Goal: Information Seeking & Learning: Learn about a topic

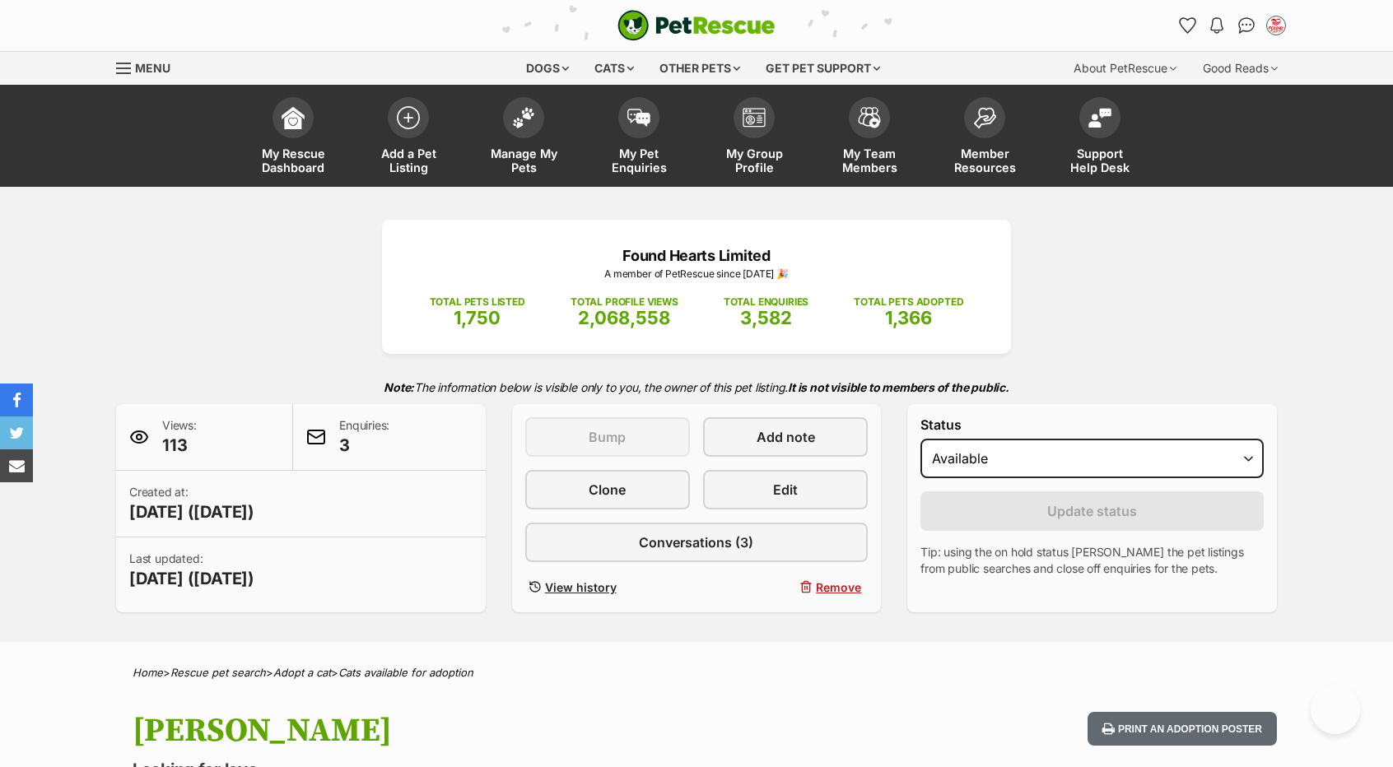
scroll to position [1235, 0]
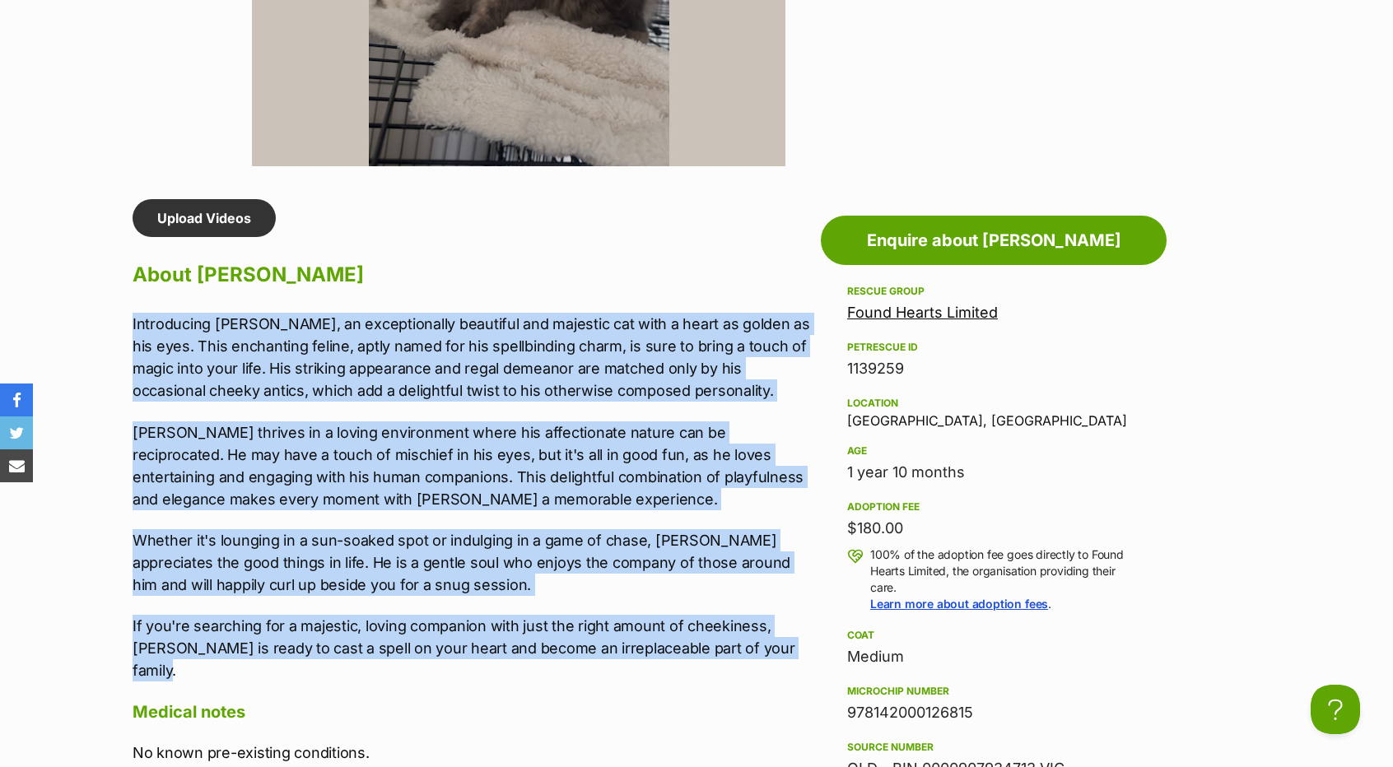
click at [247, 455] on p "Harry thrives in a loving environment where his affectionate nature can be reci…" at bounding box center [473, 466] width 680 height 89
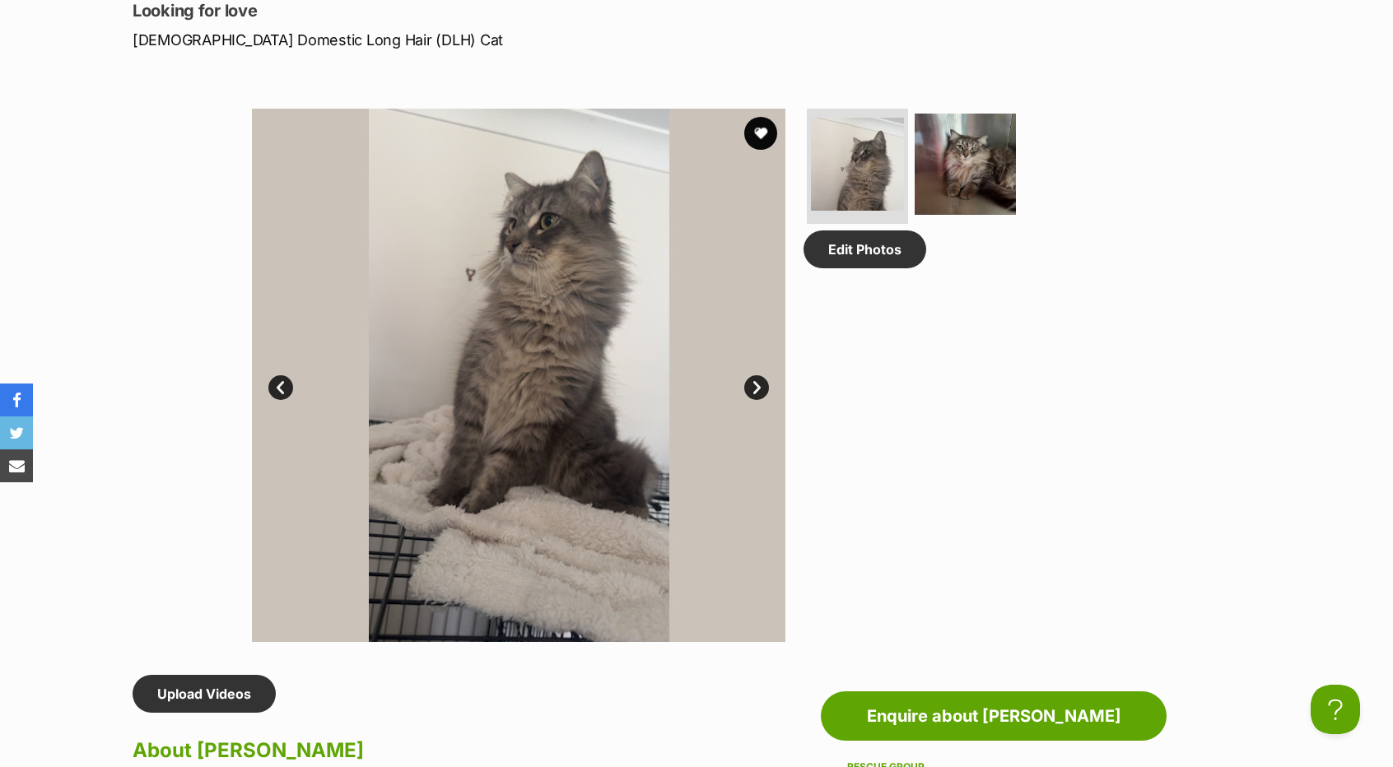
scroll to position [576, 0]
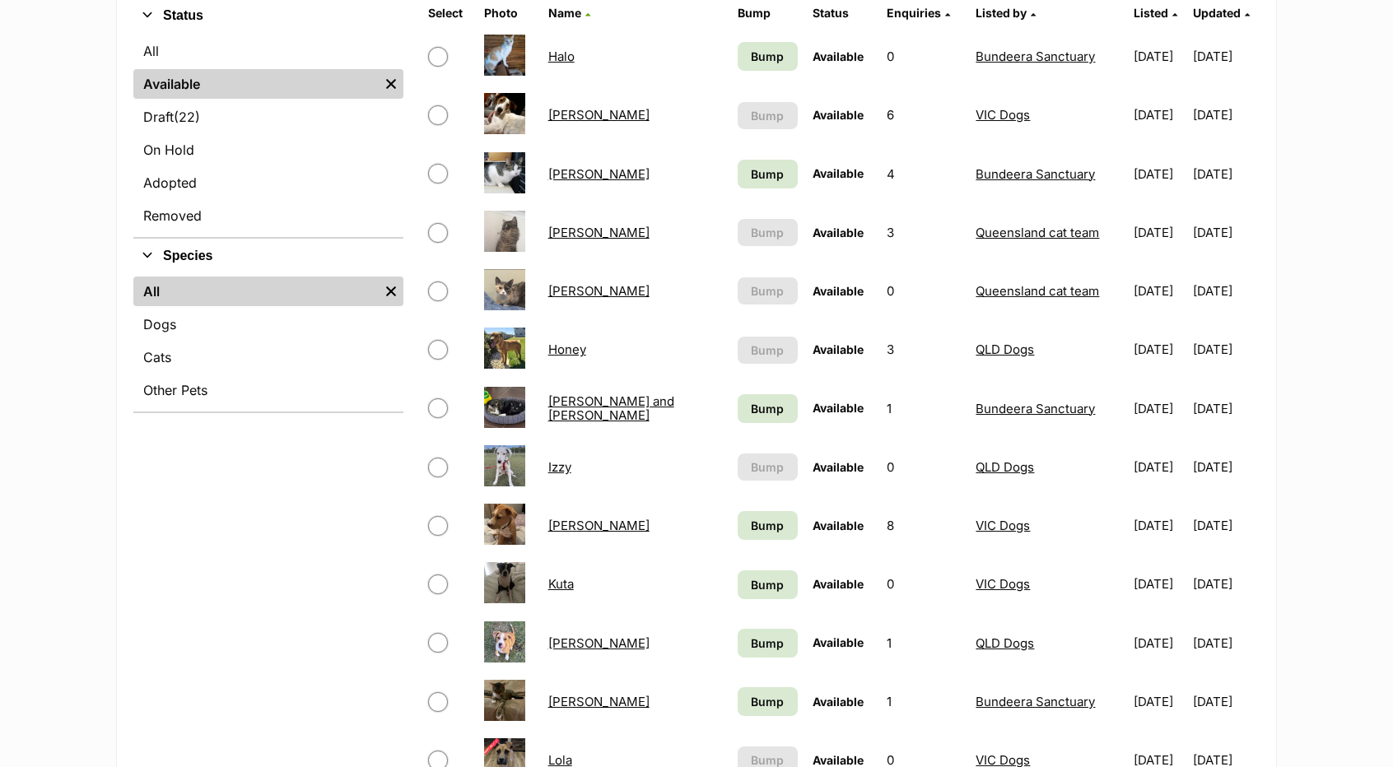
click at [560, 290] on link "Hazel" at bounding box center [598, 291] width 101 height 16
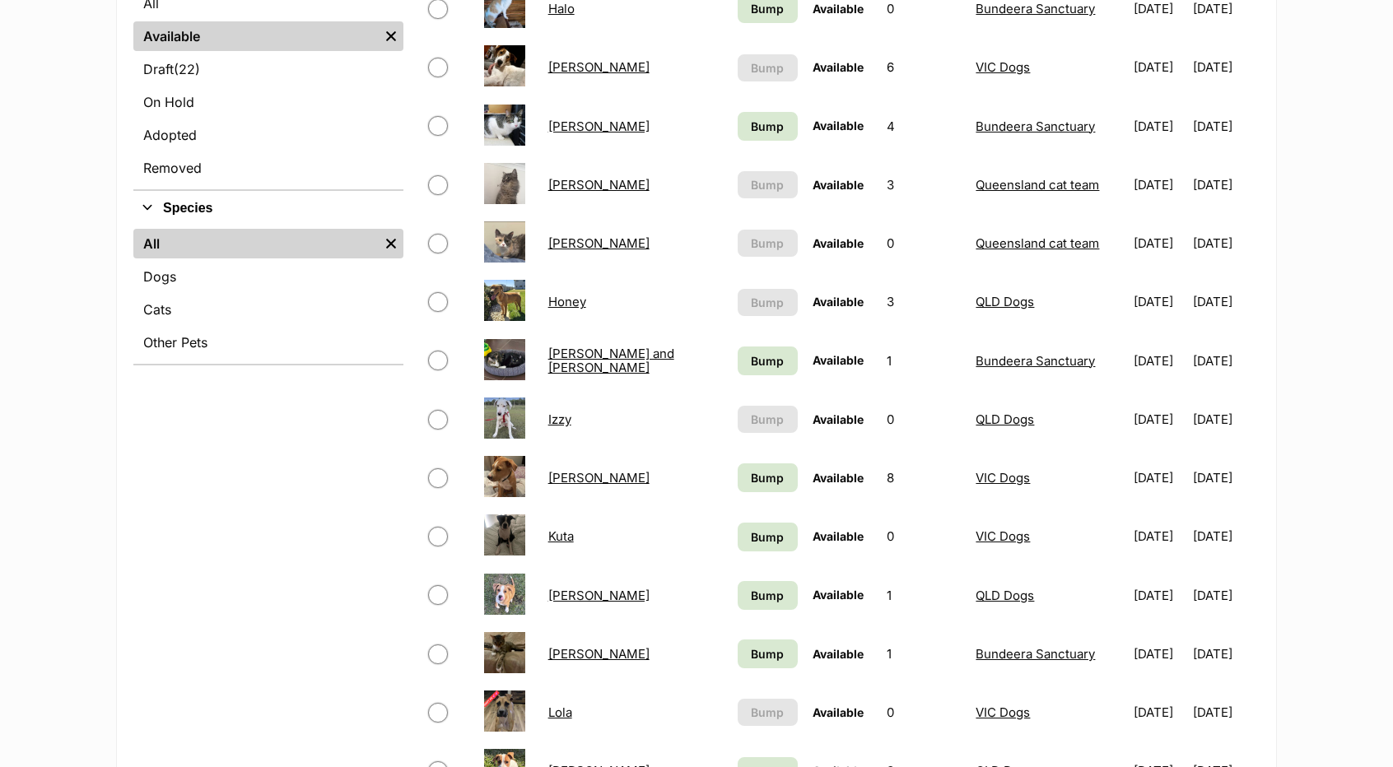
scroll to position [494, 0]
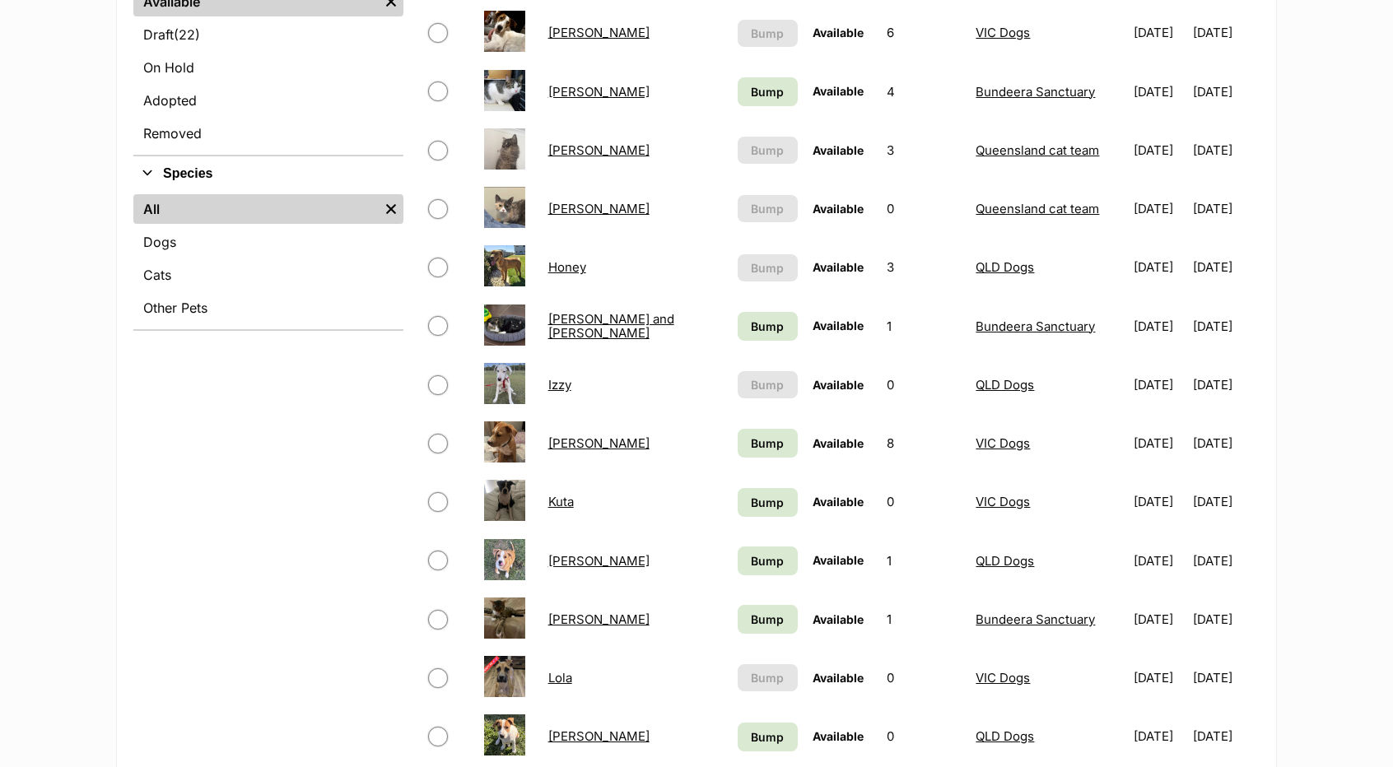
click at [571, 380] on link "Izzy" at bounding box center [559, 385] width 23 height 16
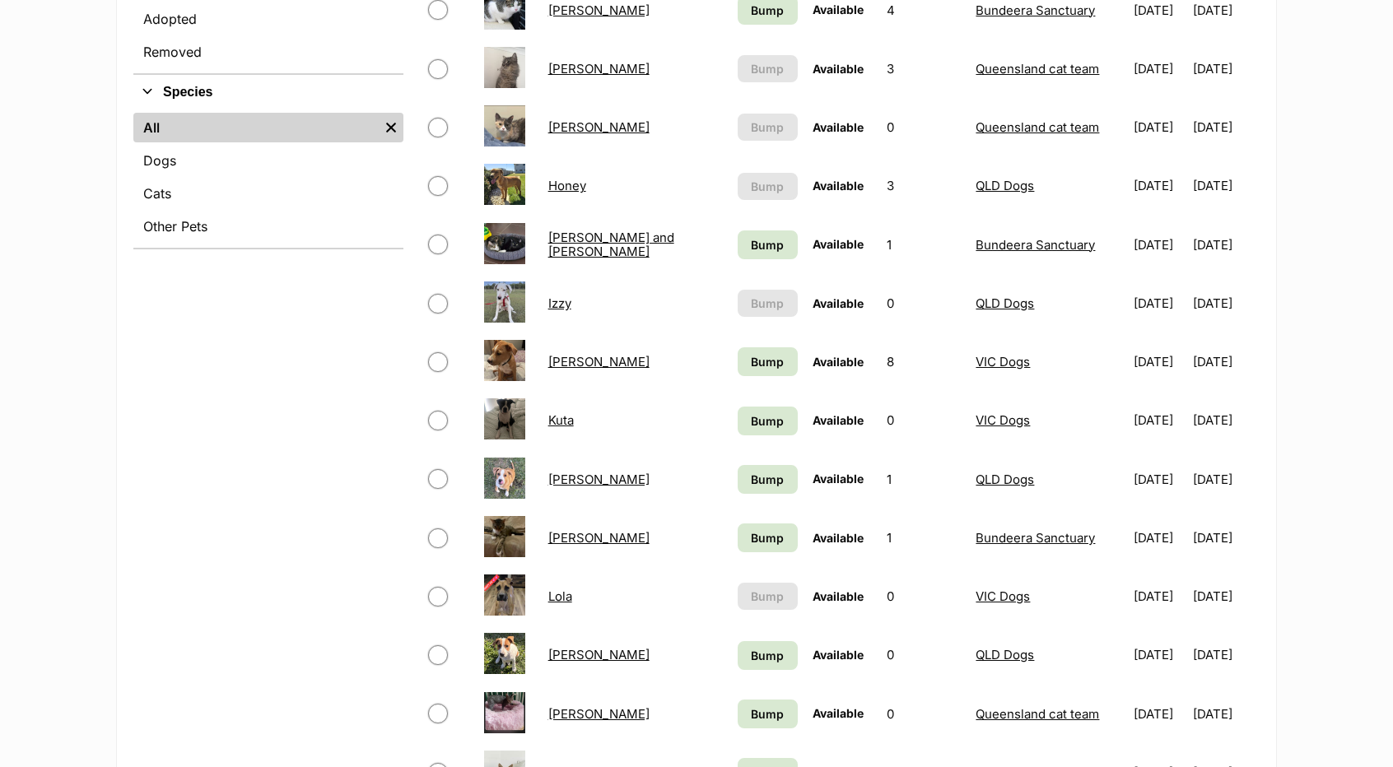
scroll to position [576, 0]
drag, startPoint x: 578, startPoint y: 417, endPoint x: 497, endPoint y: 413, distance: 80.8
click at [569, 478] on link "Larry" at bounding box center [598, 479] width 101 height 16
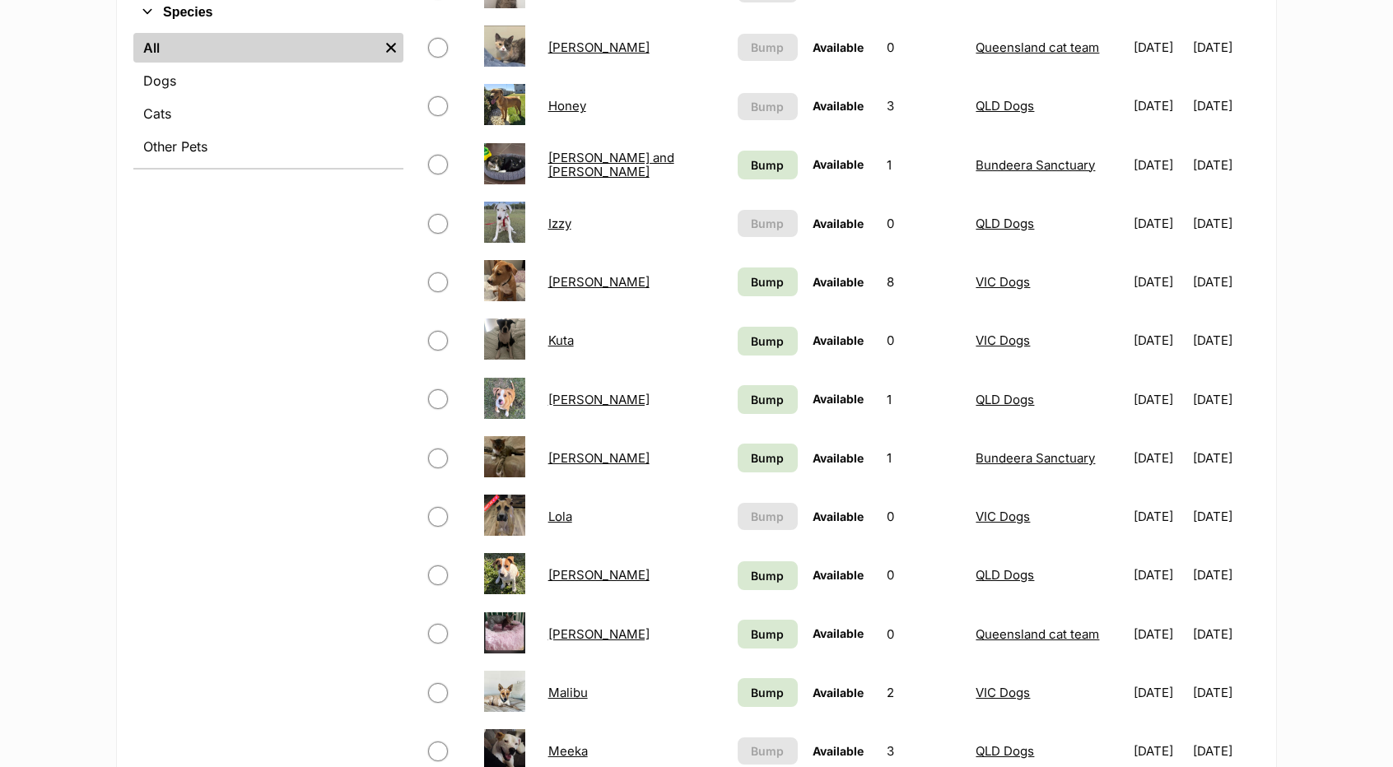
scroll to position [659, 0]
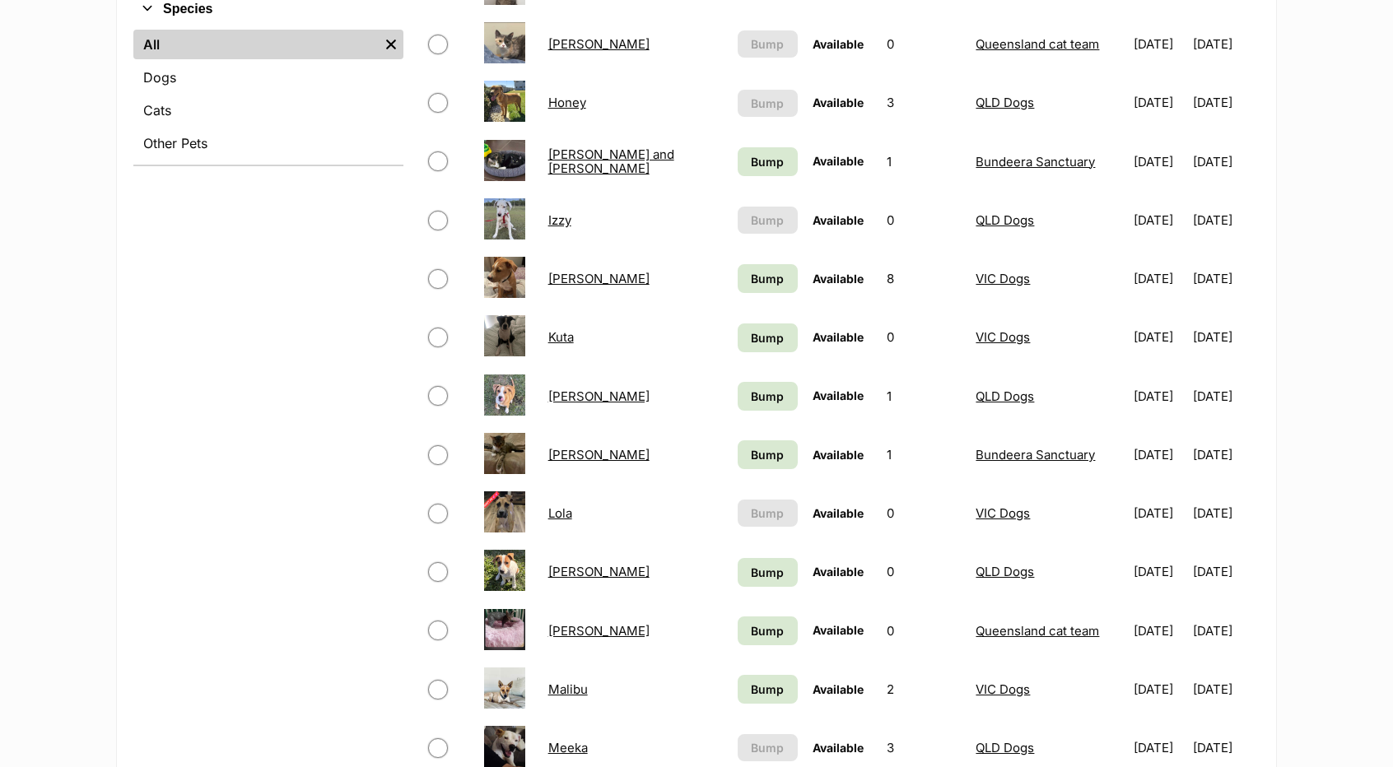
click at [603, 459] on link "[PERSON_NAME]" at bounding box center [598, 455] width 101 height 16
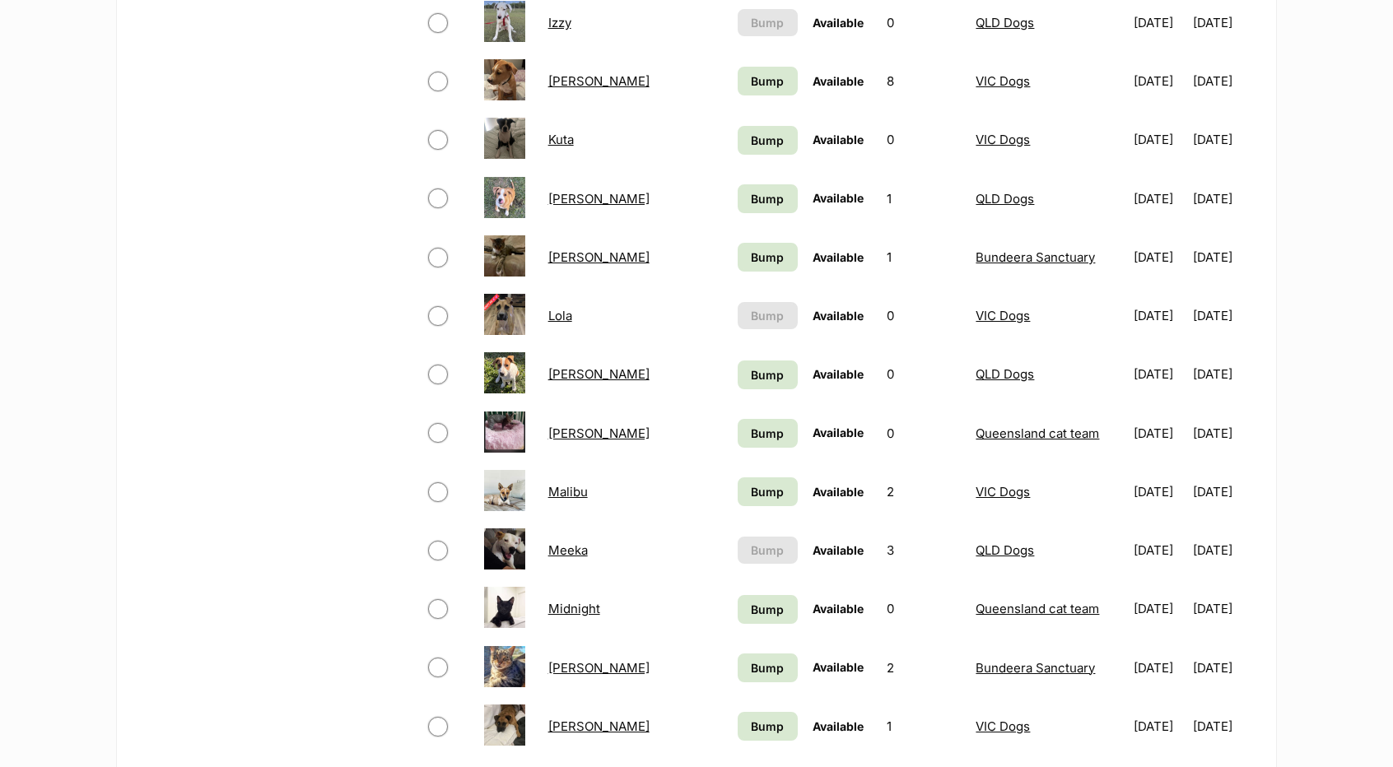
scroll to position [906, 0]
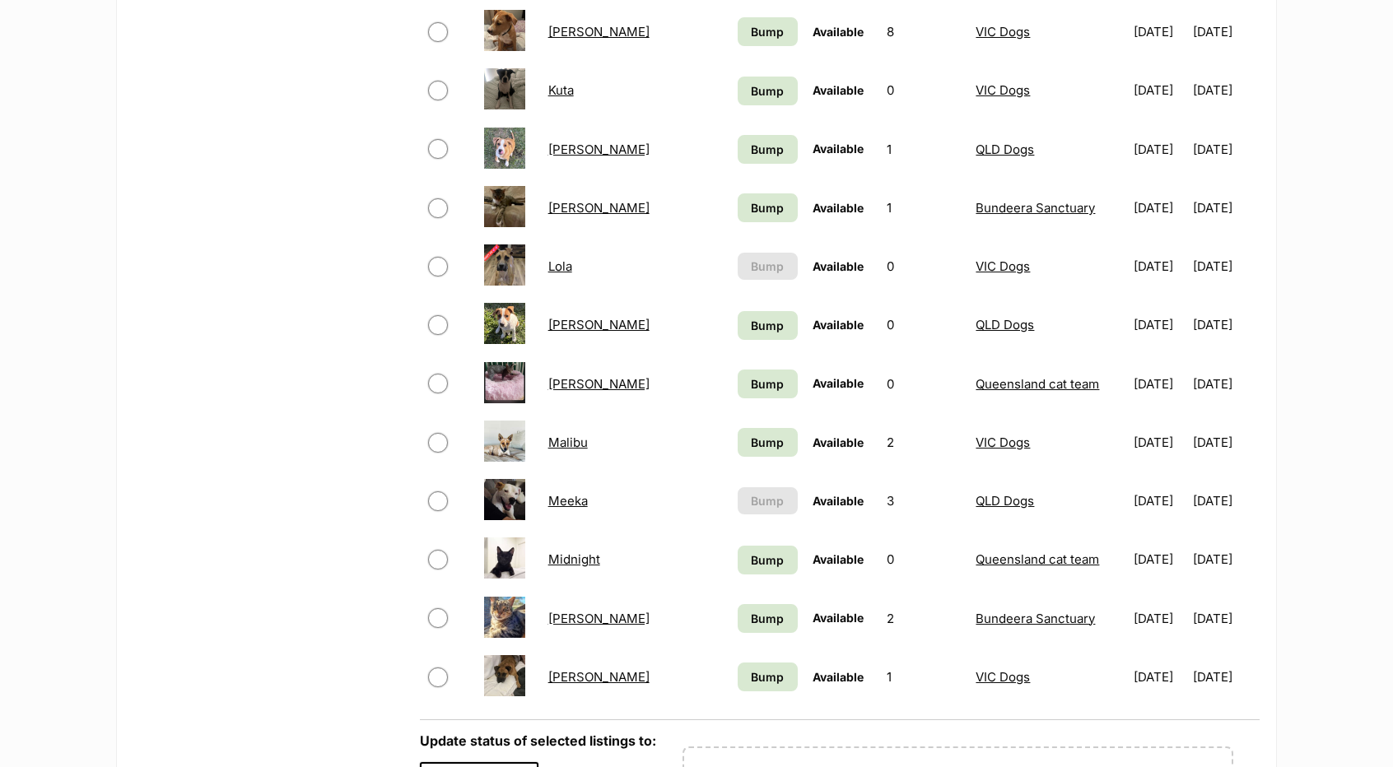
drag, startPoint x: 557, startPoint y: 457, endPoint x: 257, endPoint y: 484, distance: 301.8
click at [257, 484] on div "Refine your search Status All Available Remove filter Draft (22) Items On Hold …" at bounding box center [268, 183] width 270 height 1358
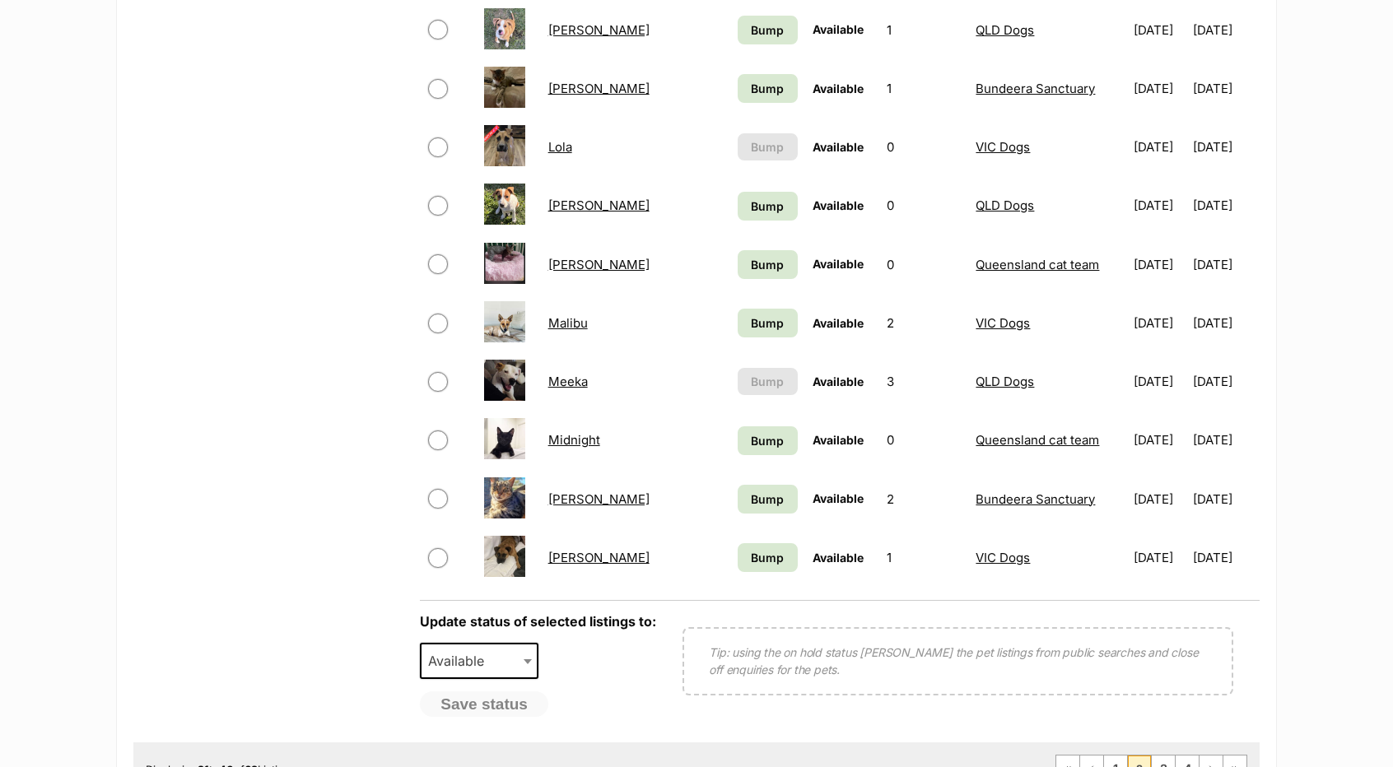
scroll to position [1070, 0]
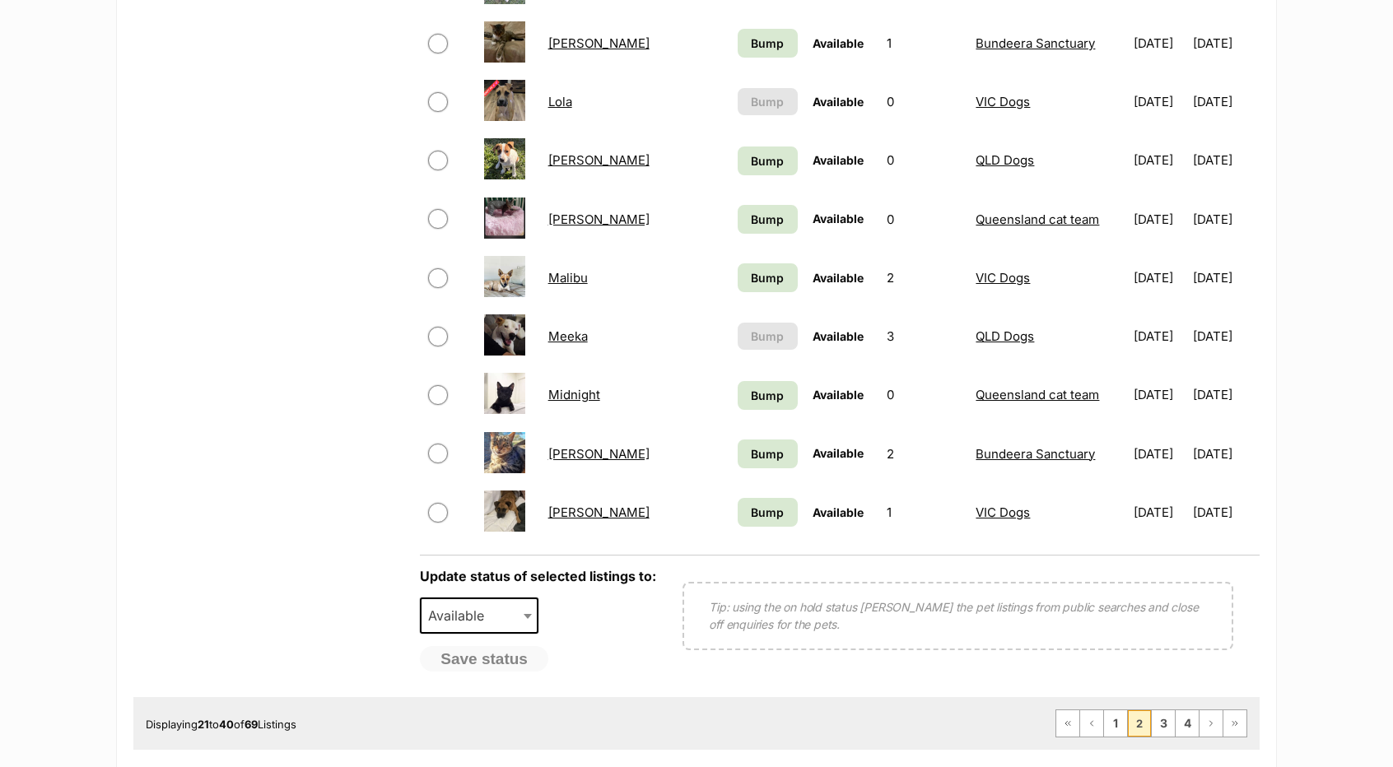
click at [571, 334] on link "Meeka" at bounding box center [568, 337] width 40 height 16
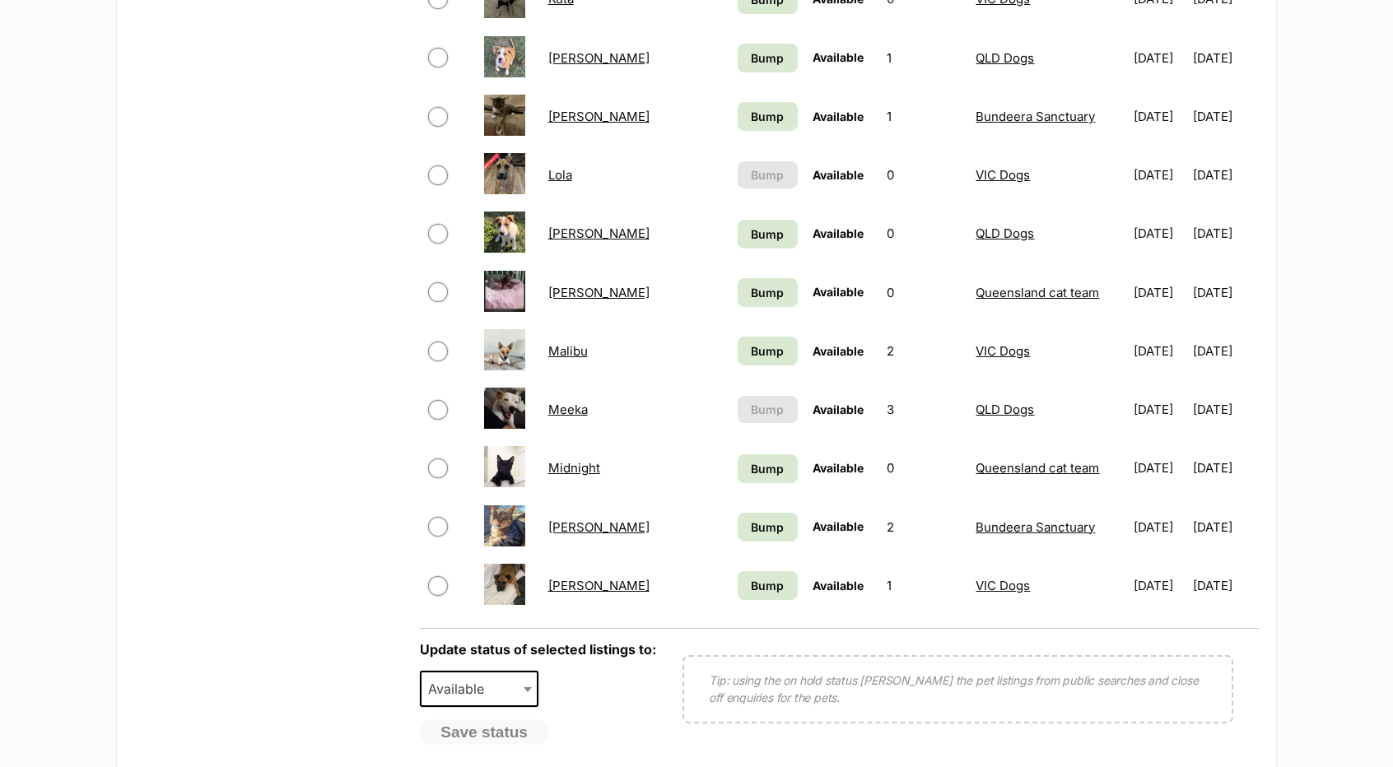
scroll to position [988, 0]
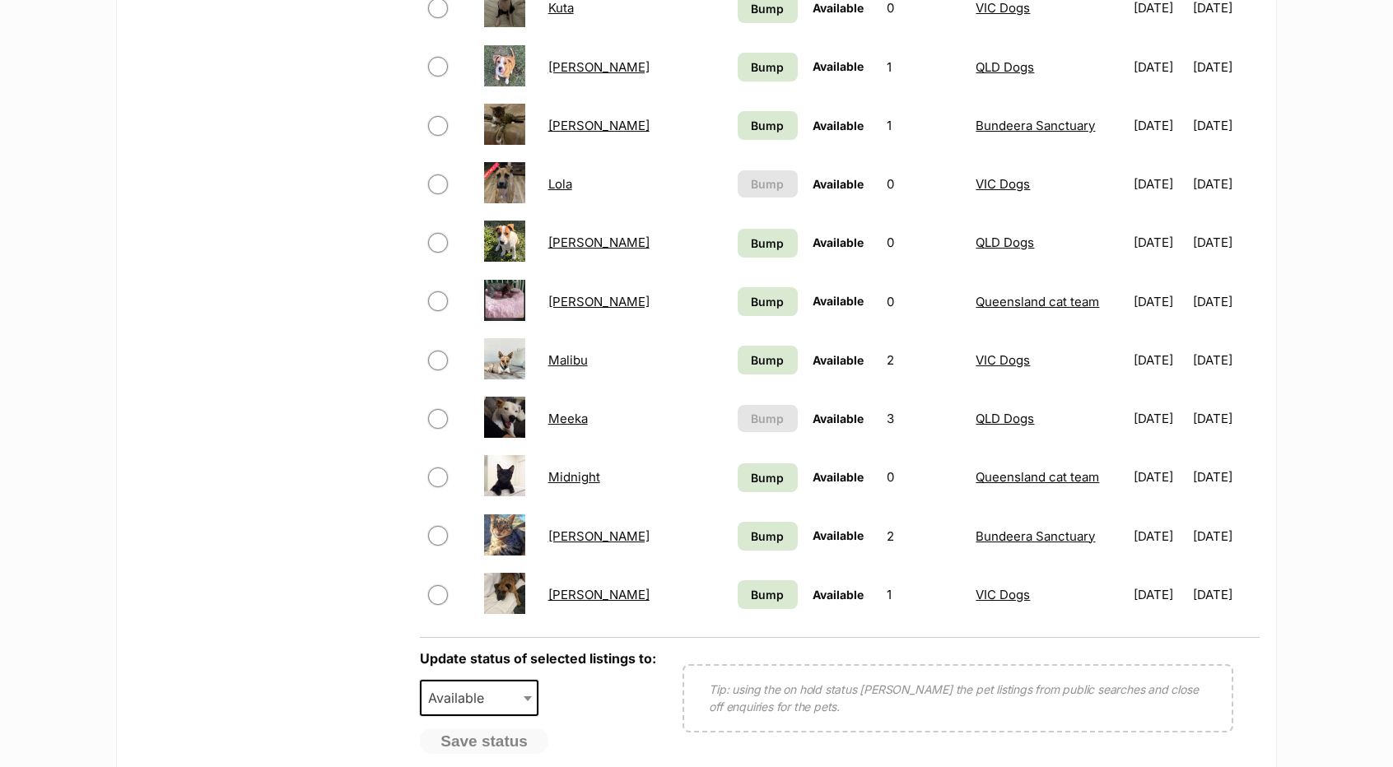
click at [575, 483] on link "Midnight" at bounding box center [574, 477] width 52 height 16
click at [436, 477] on input "checkbox" at bounding box center [438, 478] width 20 height 20
checkbox input "true"
click at [531, 697] on span at bounding box center [529, 698] width 16 height 36
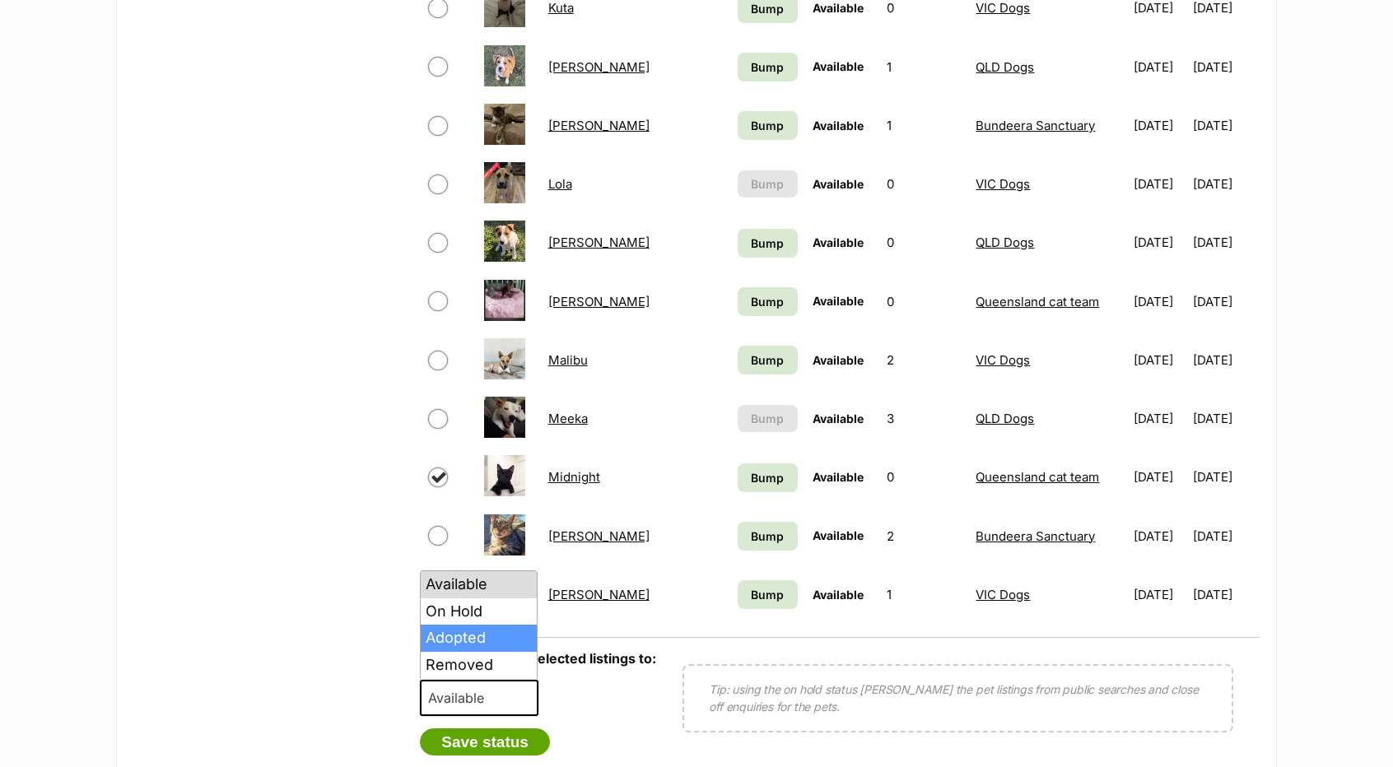
select select "rehomed"
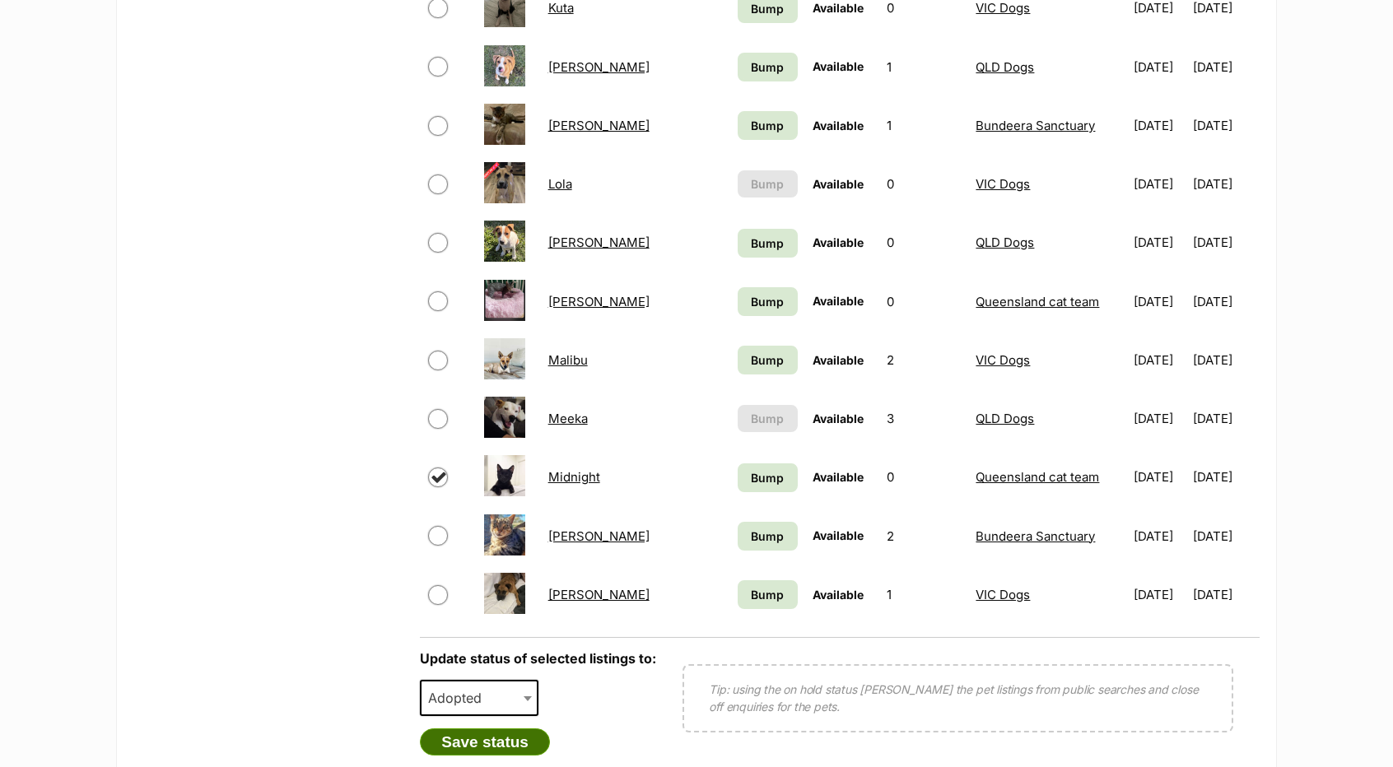
click at [507, 734] on button "Save status" at bounding box center [485, 743] width 130 height 28
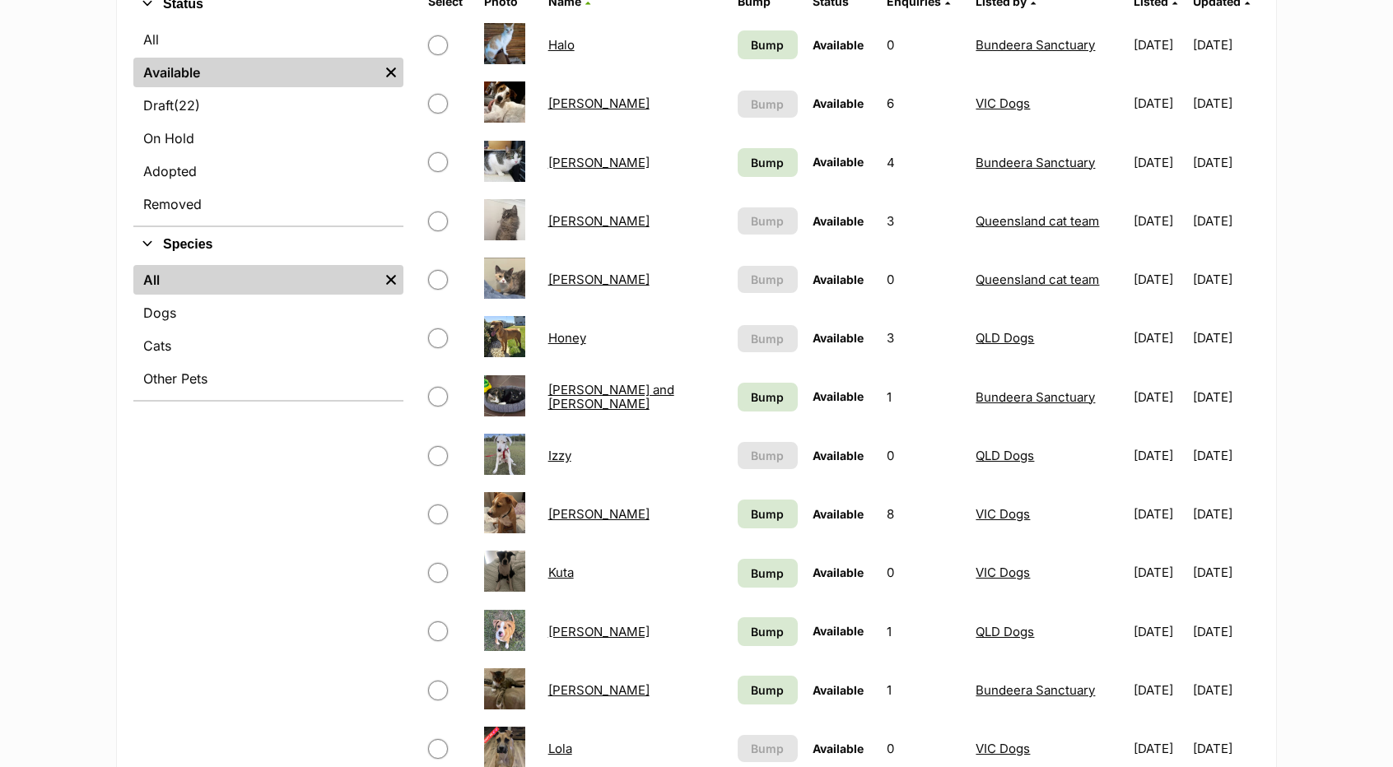
scroll to position [412, 0]
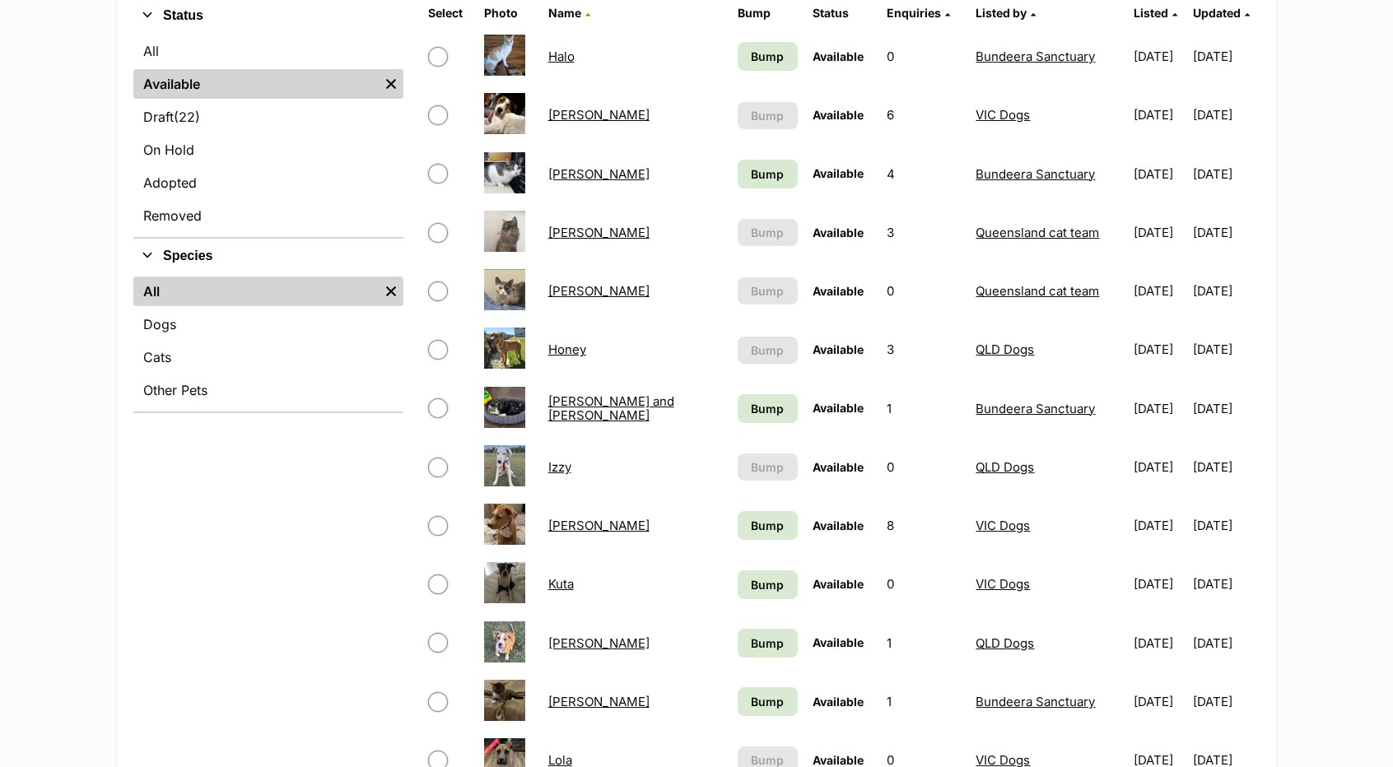
drag, startPoint x: 573, startPoint y: 355, endPoint x: 259, endPoint y: 520, distance: 355.1
click at [259, 520] on div "Refine your search Status All Available Remove filter Draft (22) Items On Hold …" at bounding box center [268, 677] width 270 height 1358
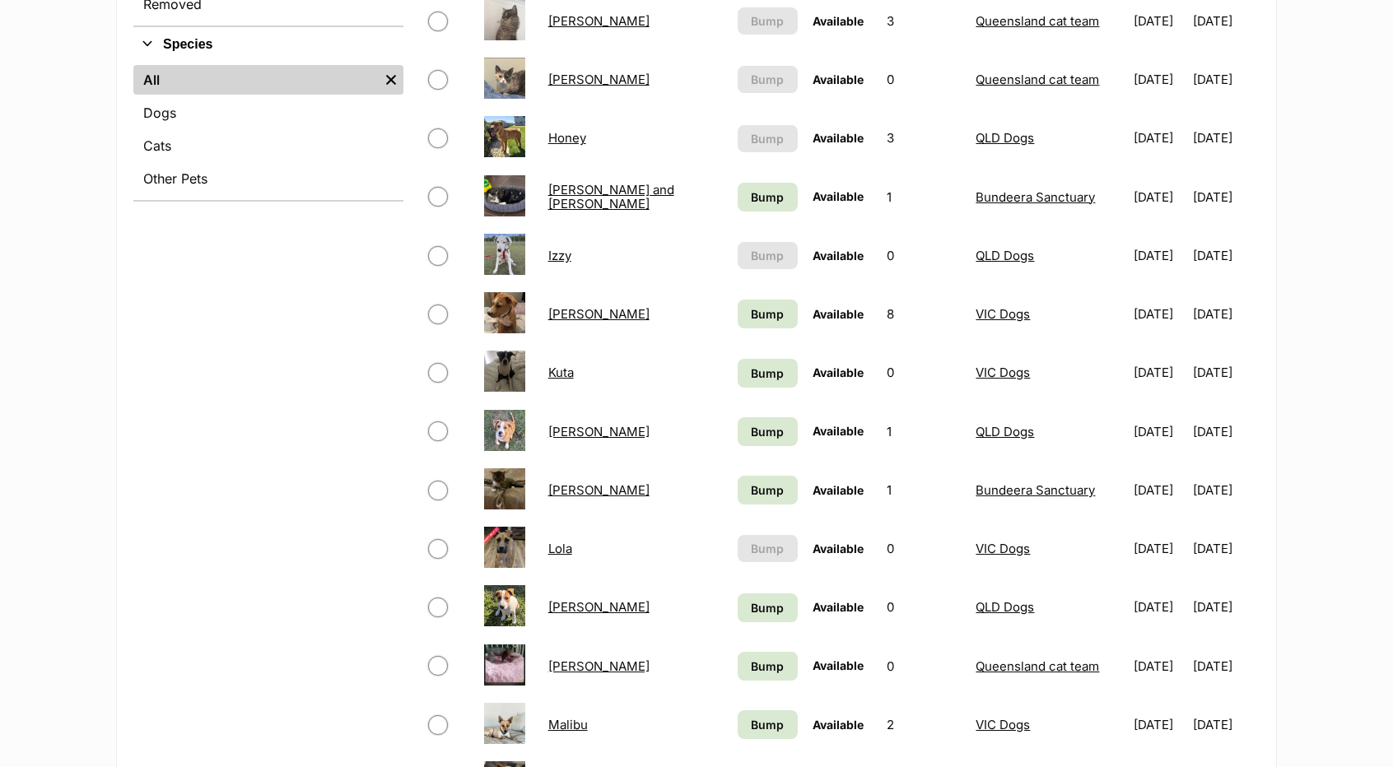
scroll to position [988, 0]
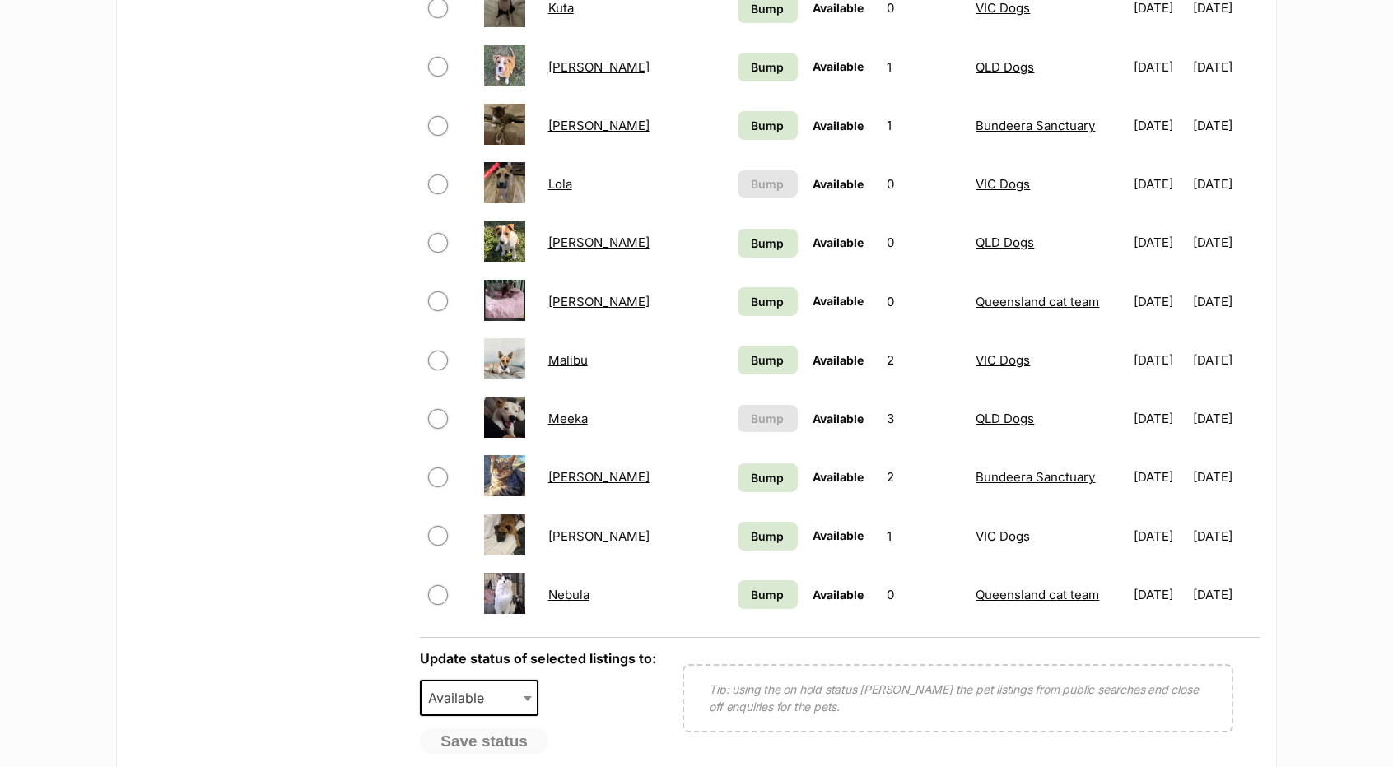
click at [568, 538] on link "Narla" at bounding box center [598, 537] width 101 height 16
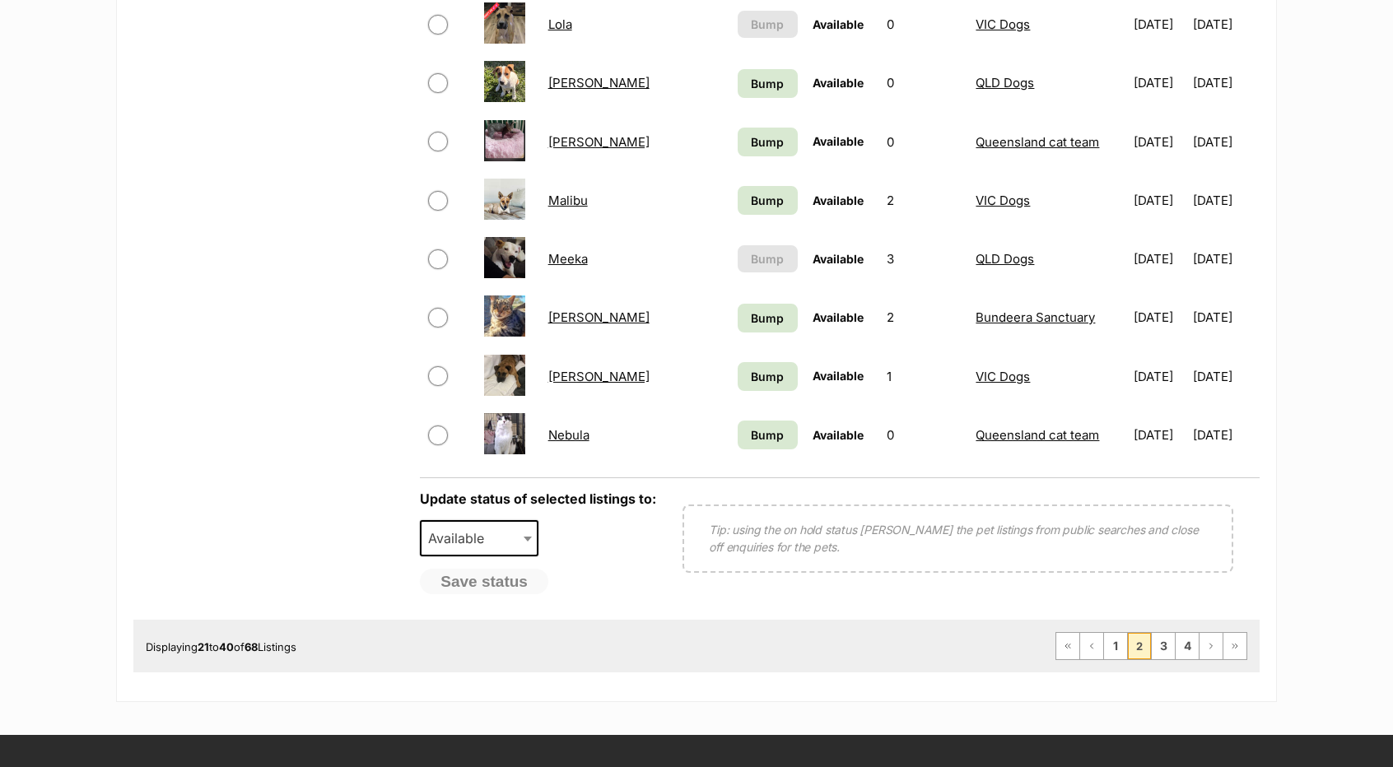
scroll to position [1153, 0]
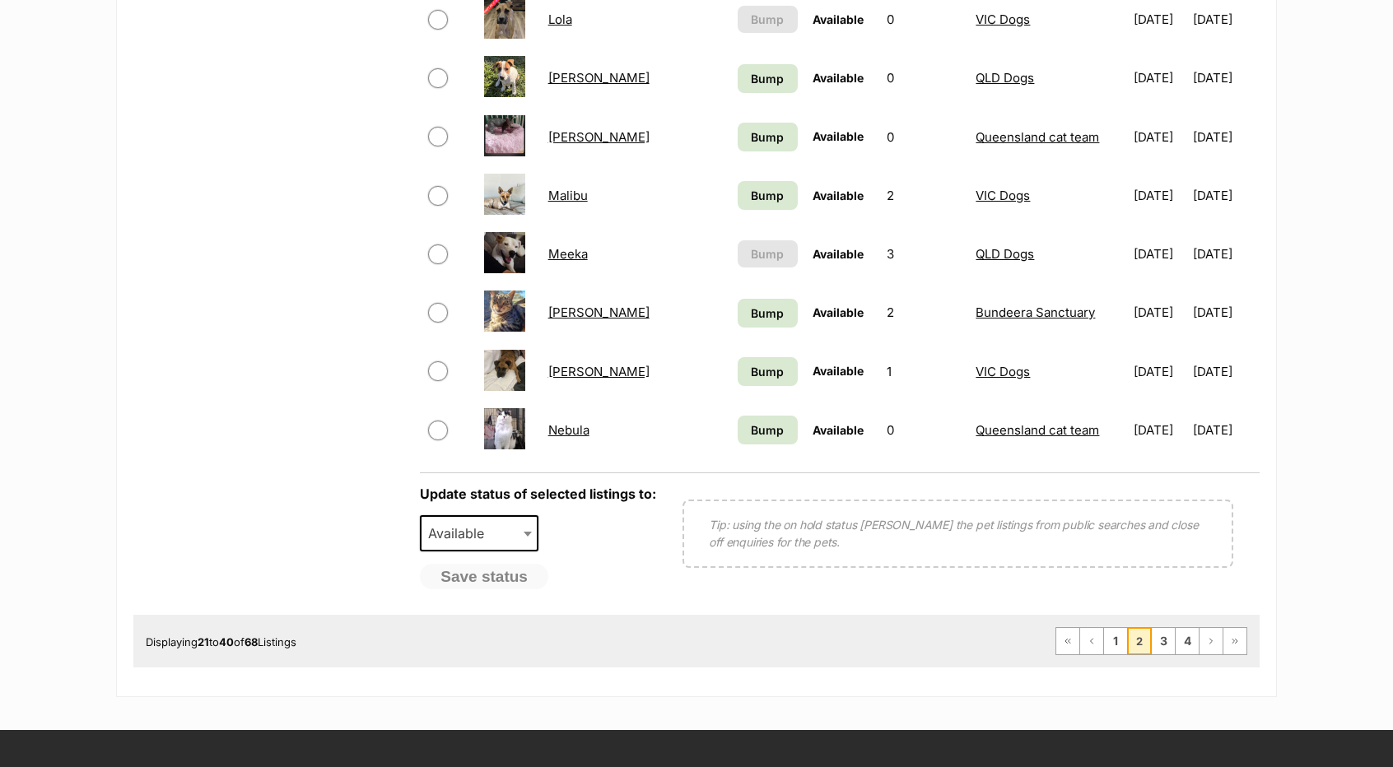
click at [573, 426] on link "Nebula" at bounding box center [568, 430] width 41 height 16
click at [1163, 651] on link "3" at bounding box center [1163, 641] width 23 height 26
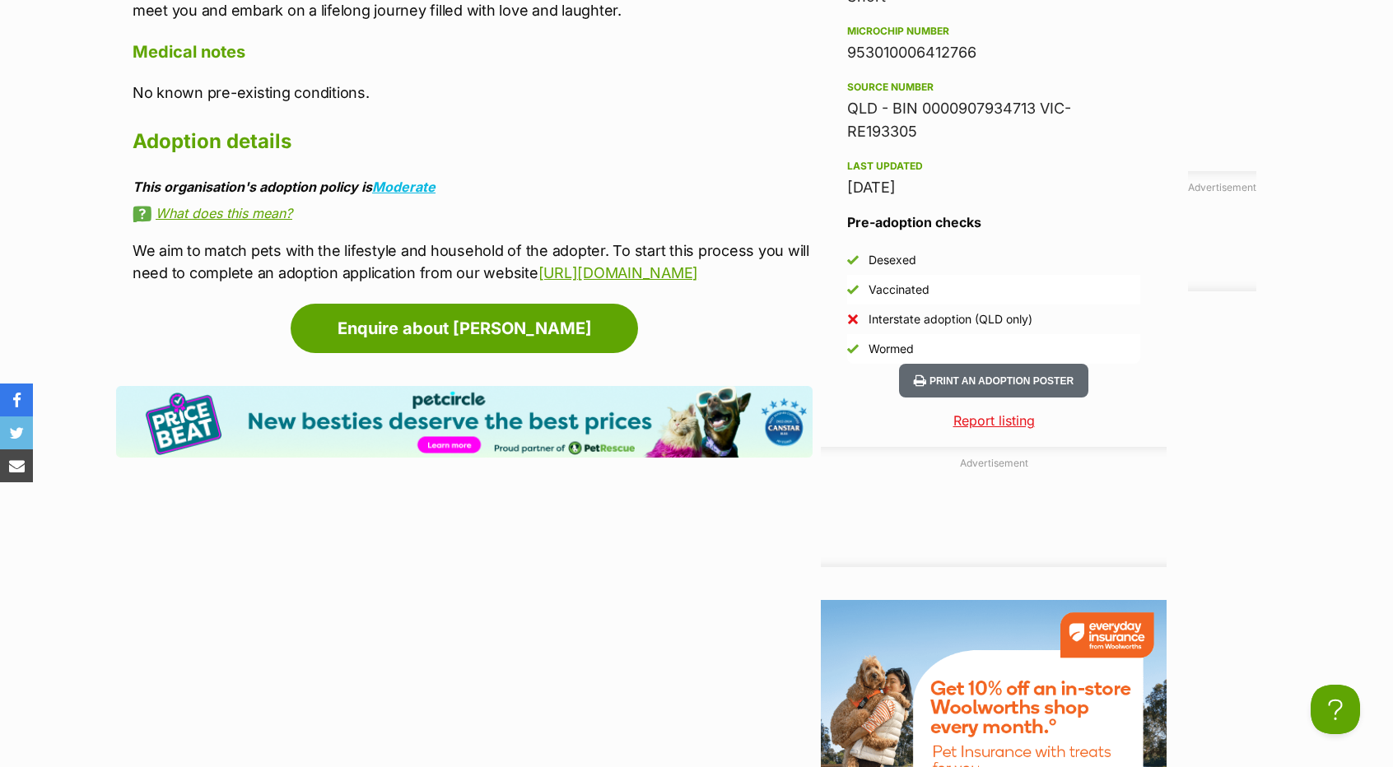
scroll to position [1795, 0]
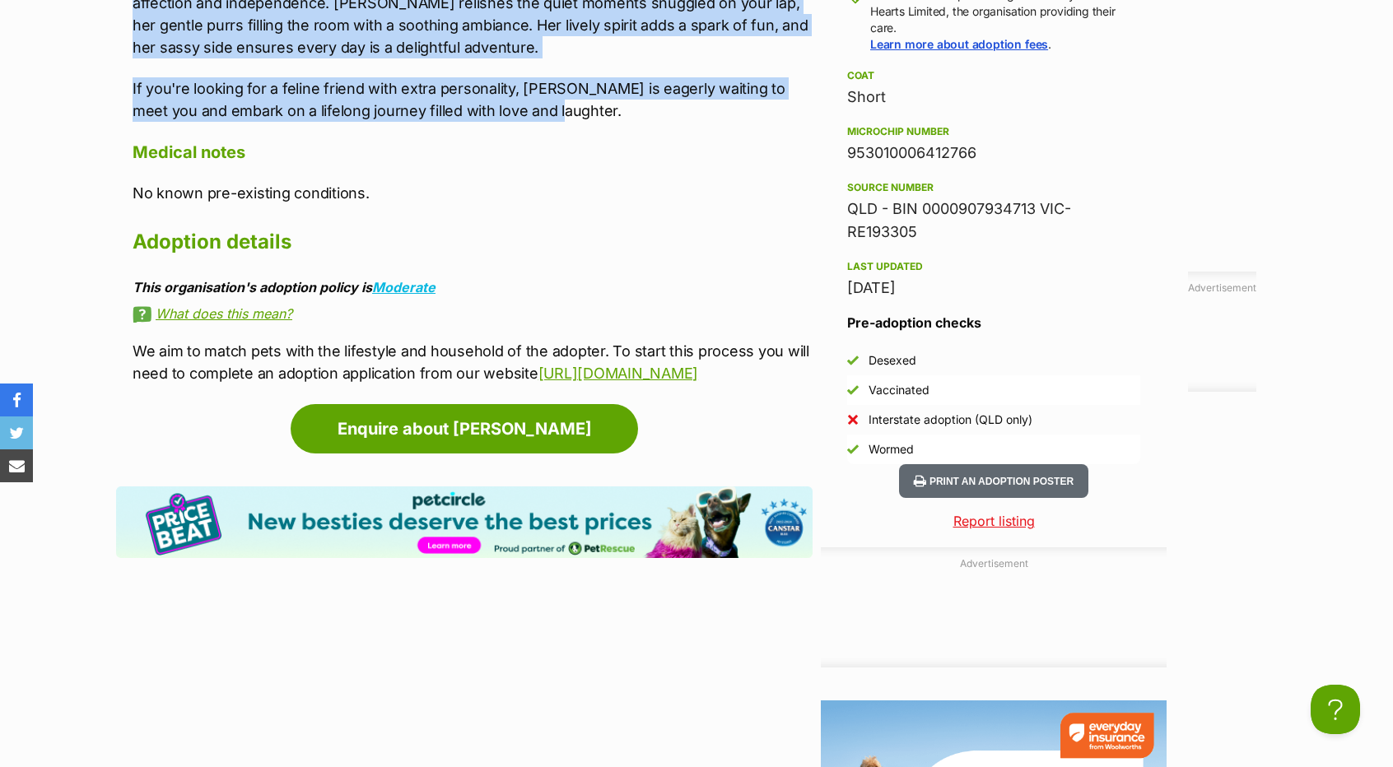
drag, startPoint x: 124, startPoint y: 488, endPoint x: 563, endPoint y: 110, distance: 579.8
click at [563, 110] on div "Upload Videos About Hazel Meet Hazel, a stunning dilute calico munchkin cross w…" at bounding box center [464, 12] width 697 height 746
copy div "Meet Hazel, a stunning dilute calico munchkin cross with the plush, curly fur a…"
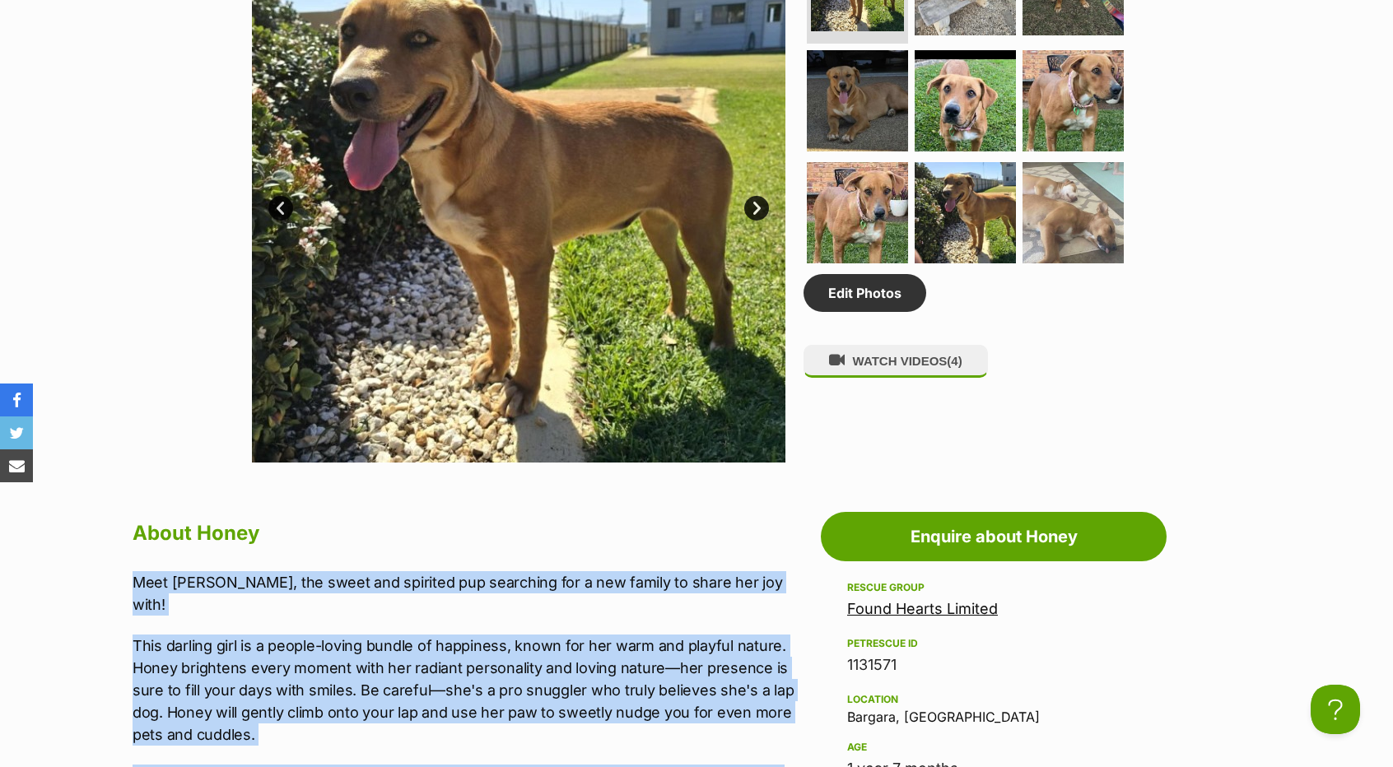
scroll to position [1372, 0]
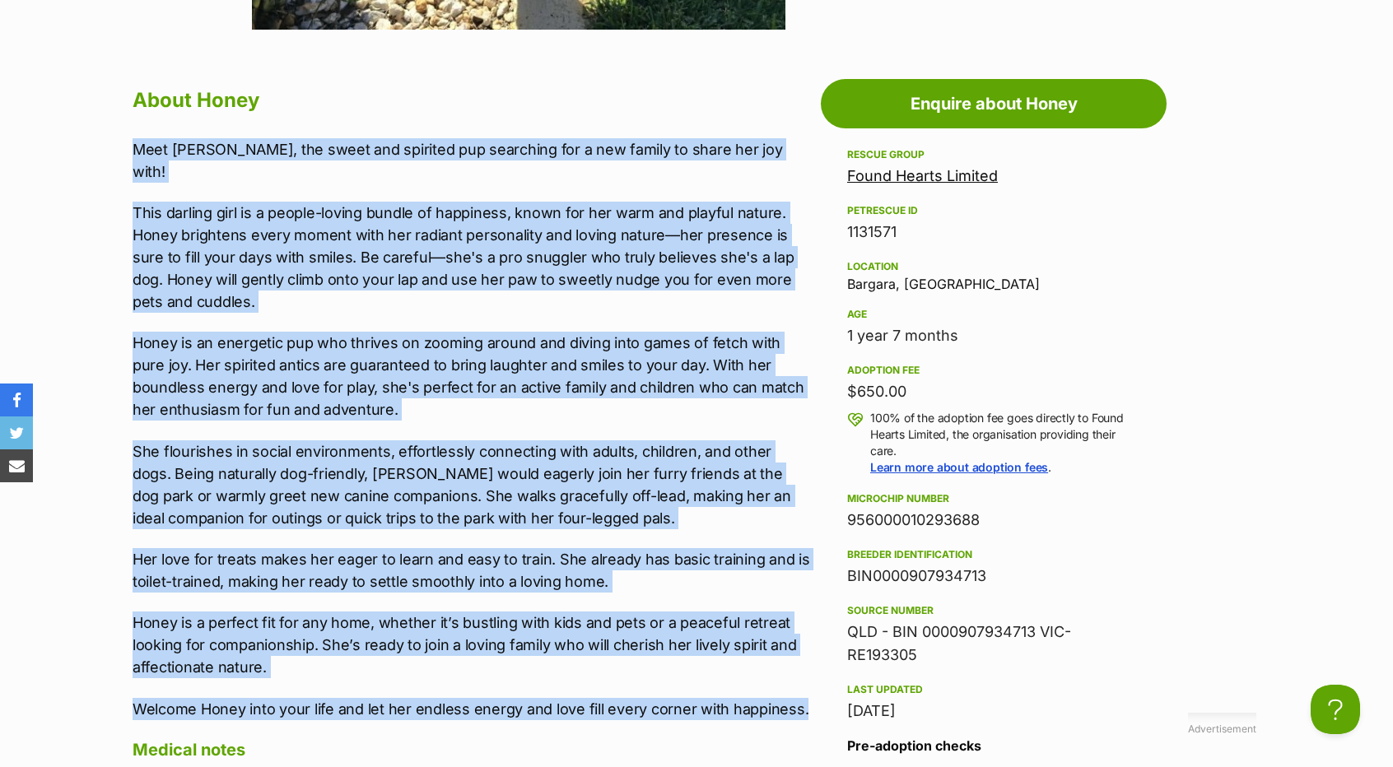
drag, startPoint x: 135, startPoint y: 370, endPoint x: 804, endPoint y: 686, distance: 739.6
click at [804, 686] on div "Meet Honey, the sweet and spirited pup searching for a new family to share her …" at bounding box center [473, 429] width 680 height 582
copy div "Meet Honey, the sweet and spirited pup searching for a new family to share her …"
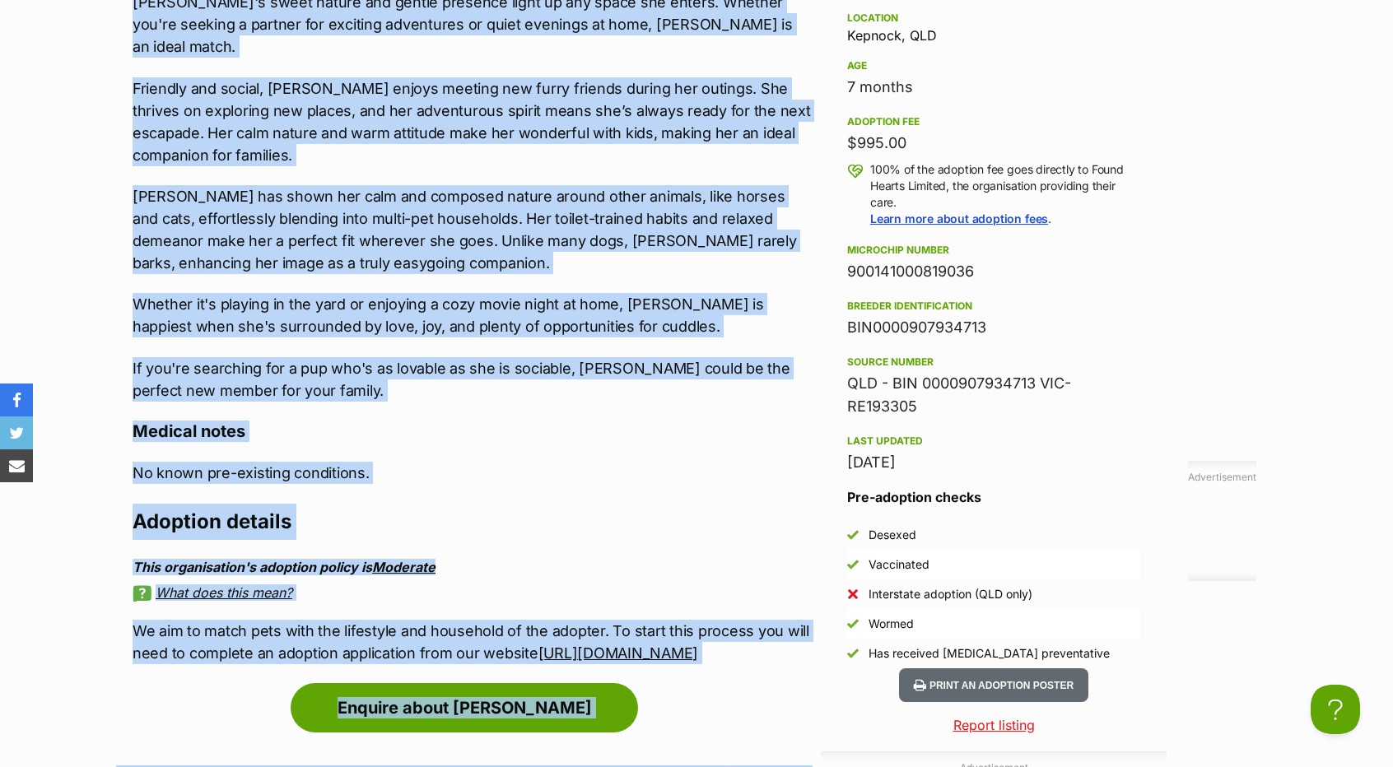
scroll to position [1634, 0]
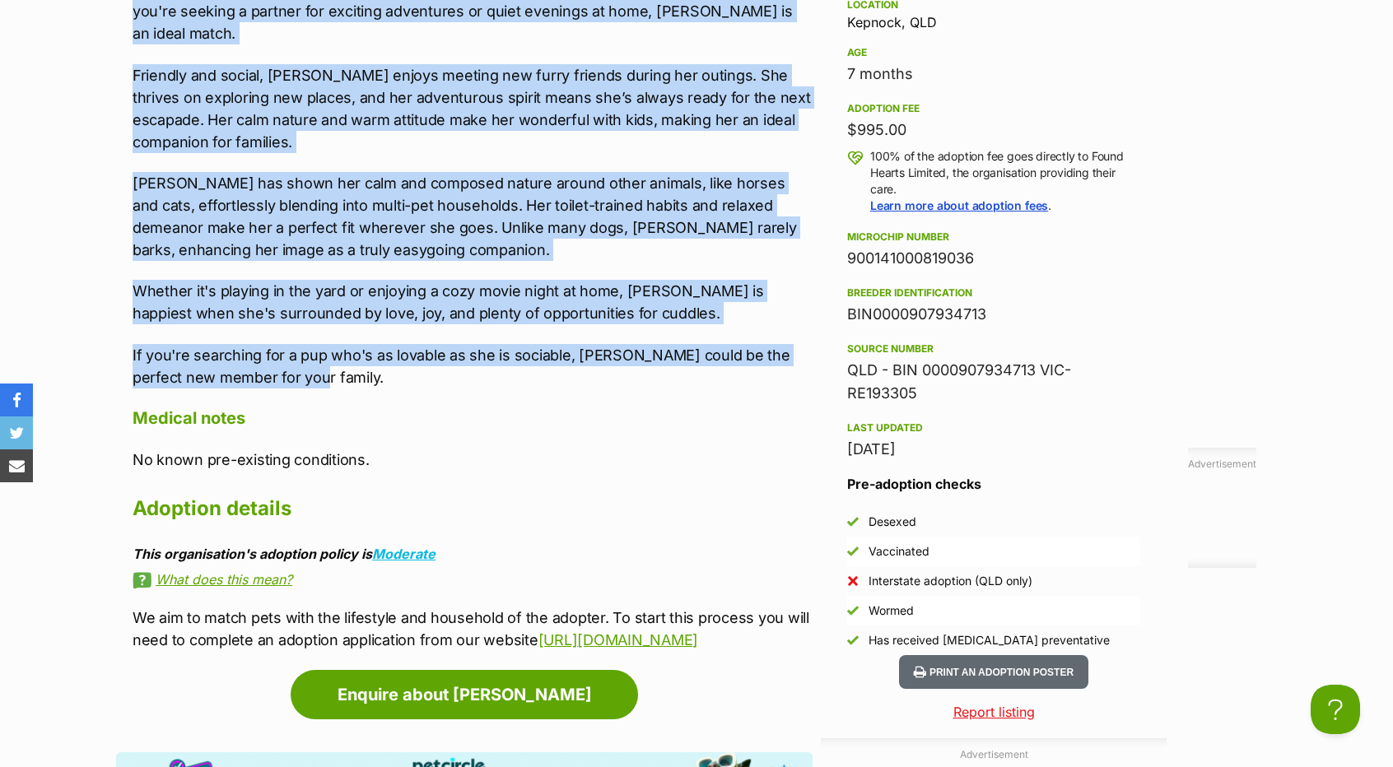
drag, startPoint x: 128, startPoint y: 315, endPoint x: 455, endPoint y: 326, distance: 327.1
click at [455, 326] on div "Upload Videos About Izzy Meet [PERSON_NAME], a delightful pup with a beautiful …" at bounding box center [464, 226] width 697 height 851
copy div "Lore Ipsu, d sitametcon adi elit s doeiusmod temporincid utla'e dolo ma aliquae…"
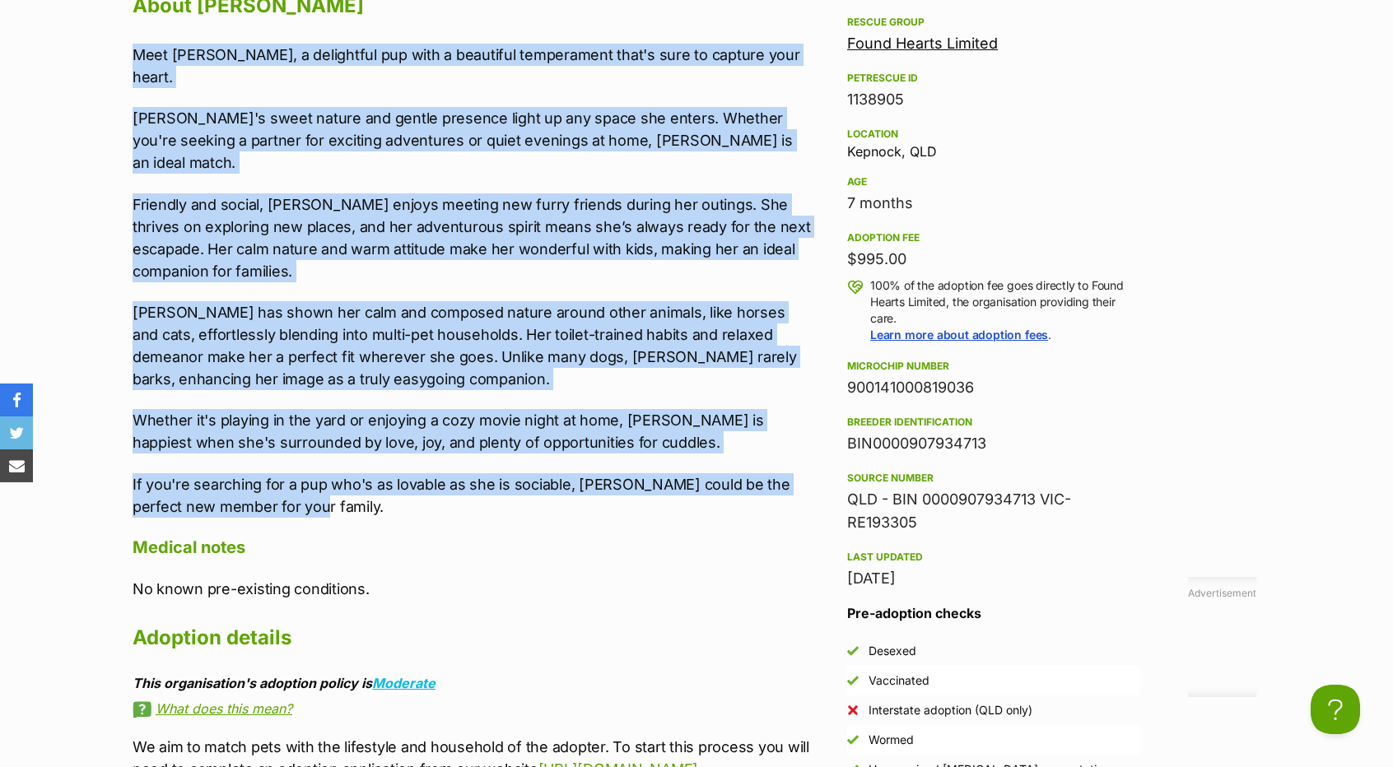
scroll to position [1469, 0]
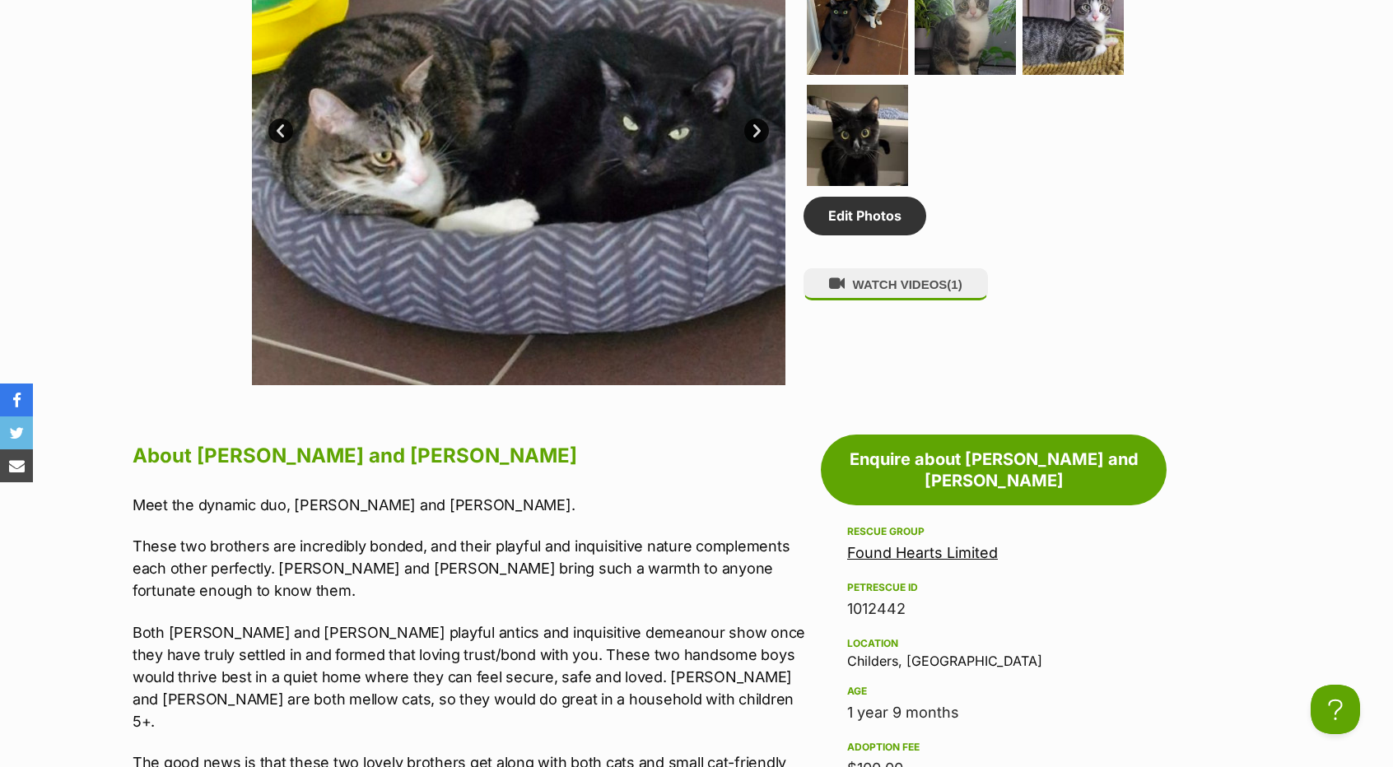
scroll to position [1318, 0]
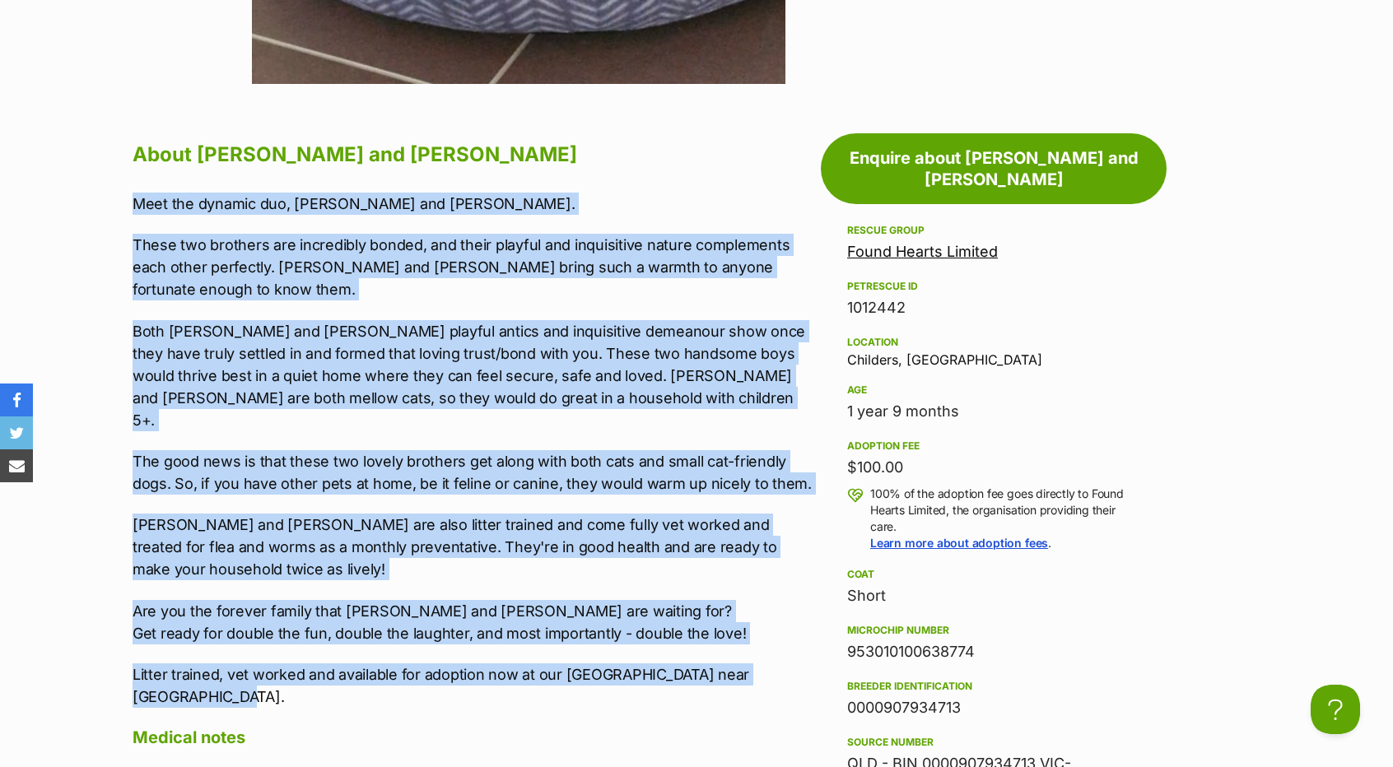
drag, startPoint x: 128, startPoint y: 203, endPoint x: 436, endPoint y: 676, distance: 563.7
click at [436, 676] on div "About Huey and Louey Meet the dynamic duo, Huey and Louey. These two brothers a…" at bounding box center [464, 700] width 697 height 1126
copy div "Meet the dynamic duo, Huey and Louey. These two brothers are incredibly bonded,…"
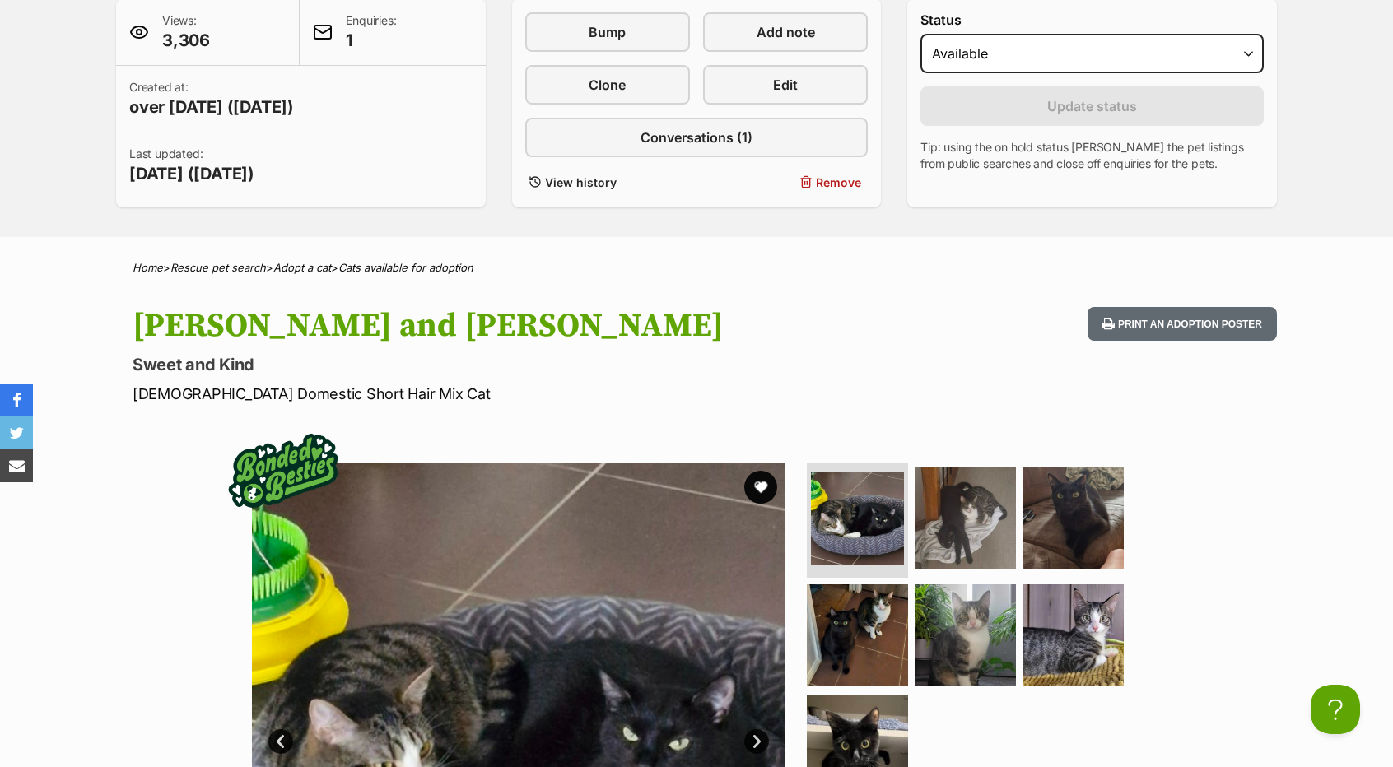
scroll to position [412, 0]
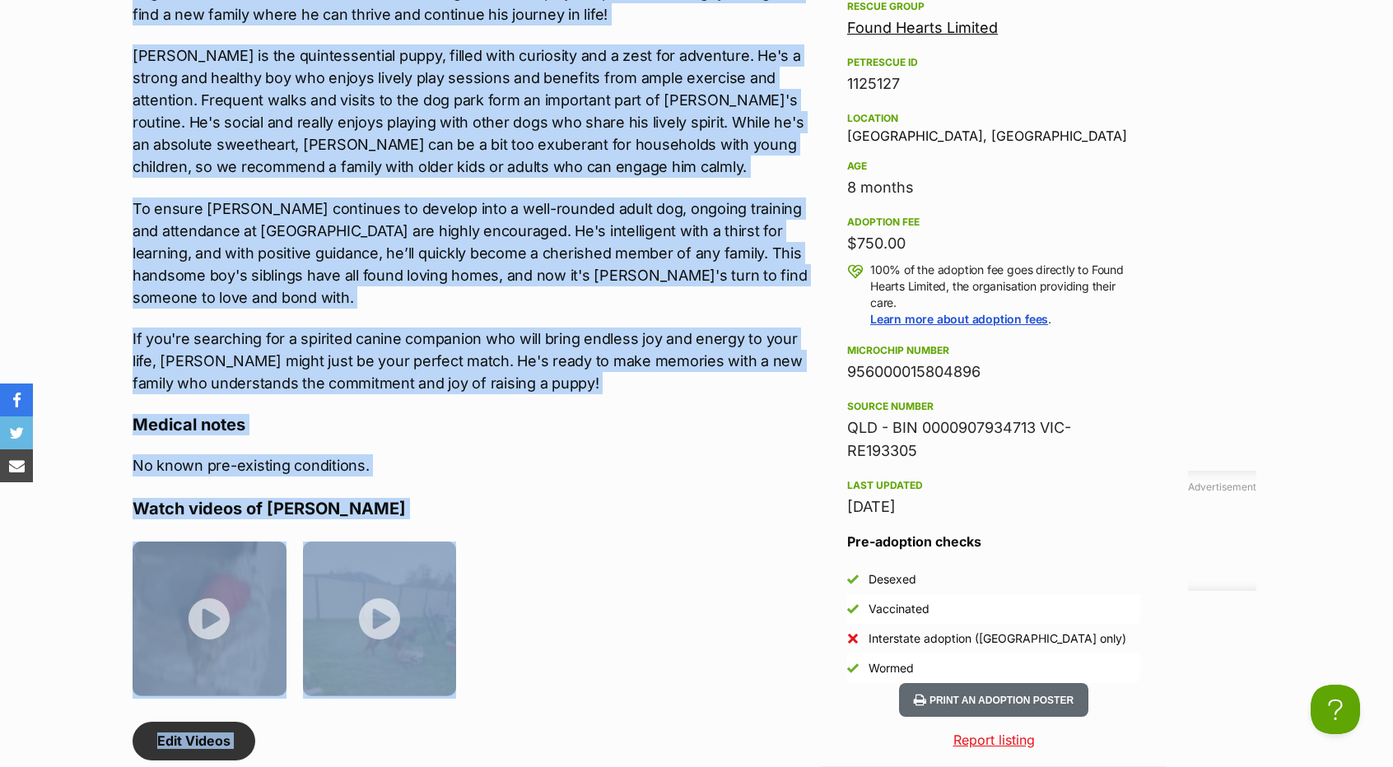
scroll to position [1901, 0]
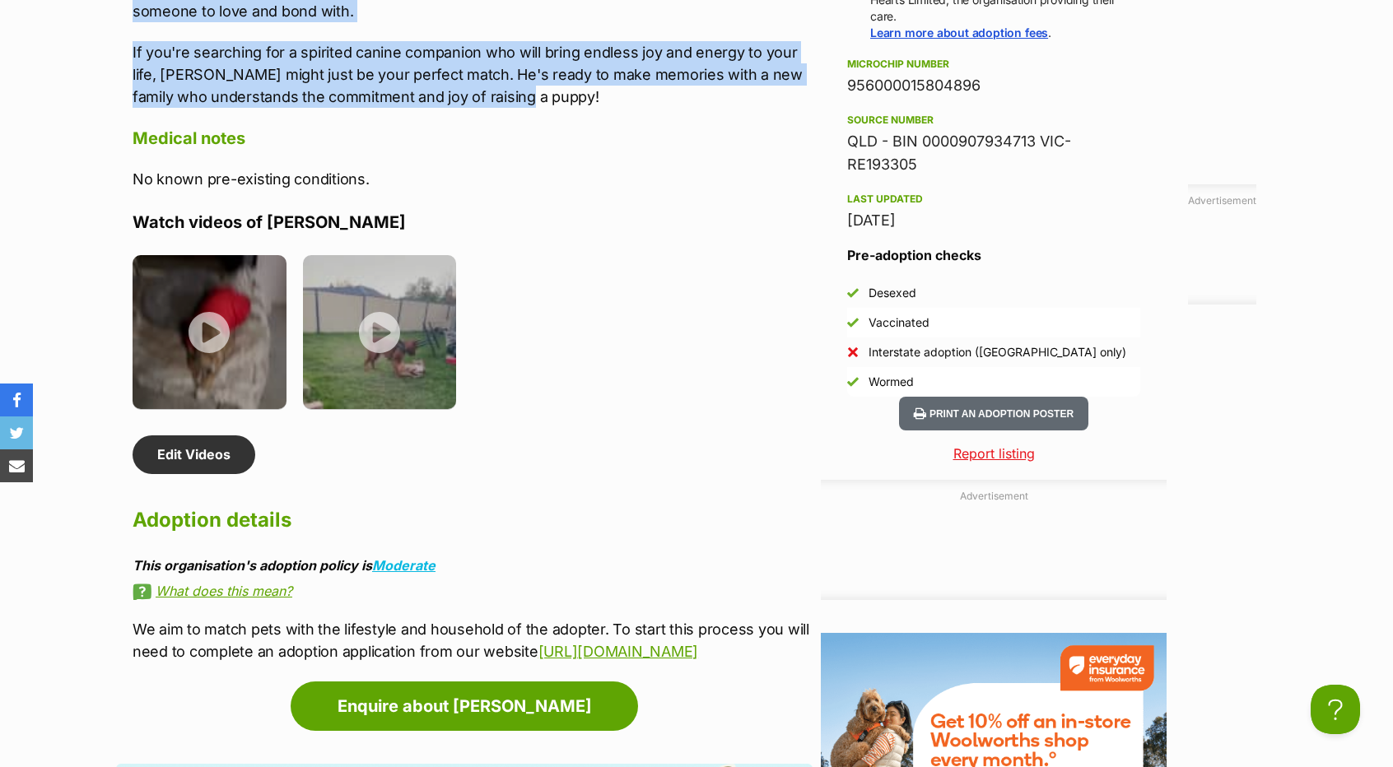
drag, startPoint x: 129, startPoint y: 291, endPoint x: 544, endPoint y: 72, distance: 469.3
click at [544, 72] on div "About Jeff Jeff is looking for a new forever home due to sad family circumstanc…" at bounding box center [464, 108] width 697 height 1110
copy div "Jeff is looking for a new forever home due to sad family circumstances. Meet Je…"
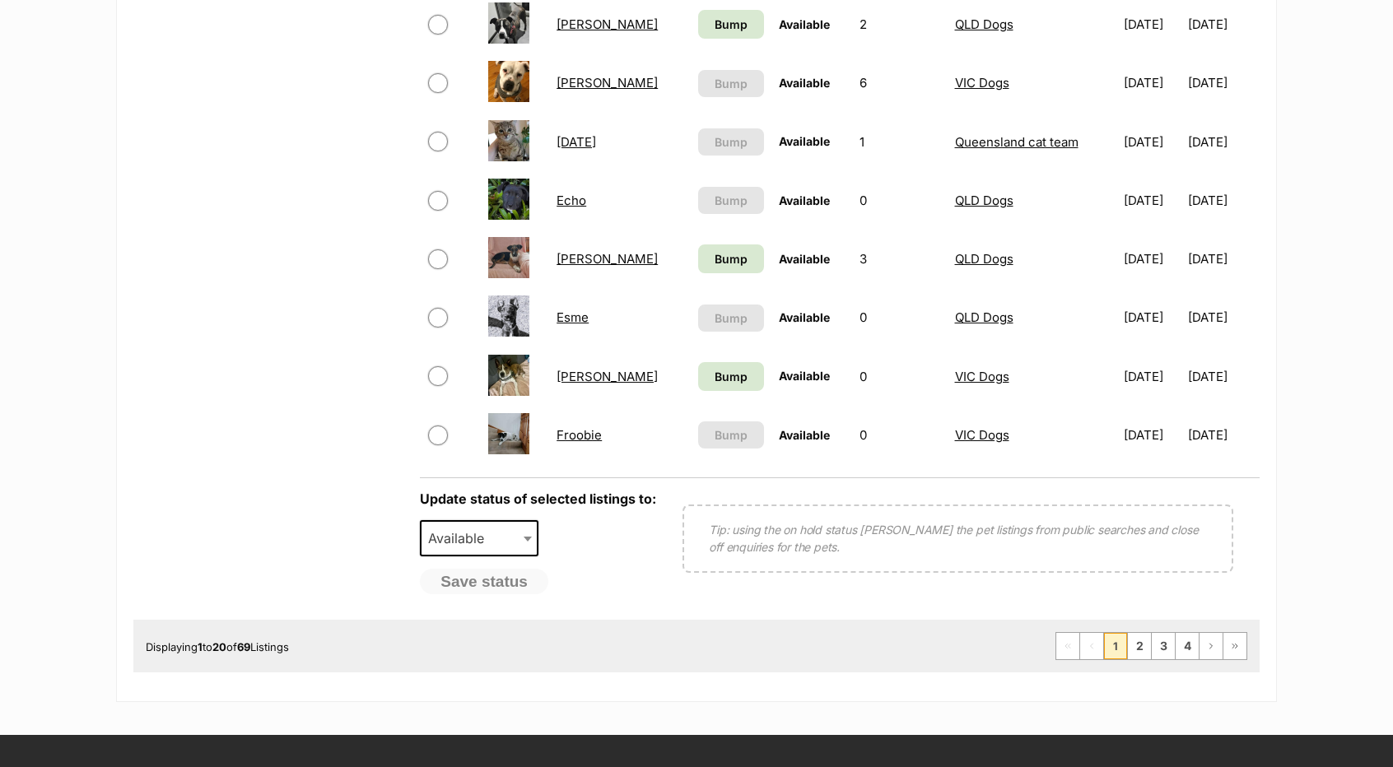
scroll to position [1153, 0]
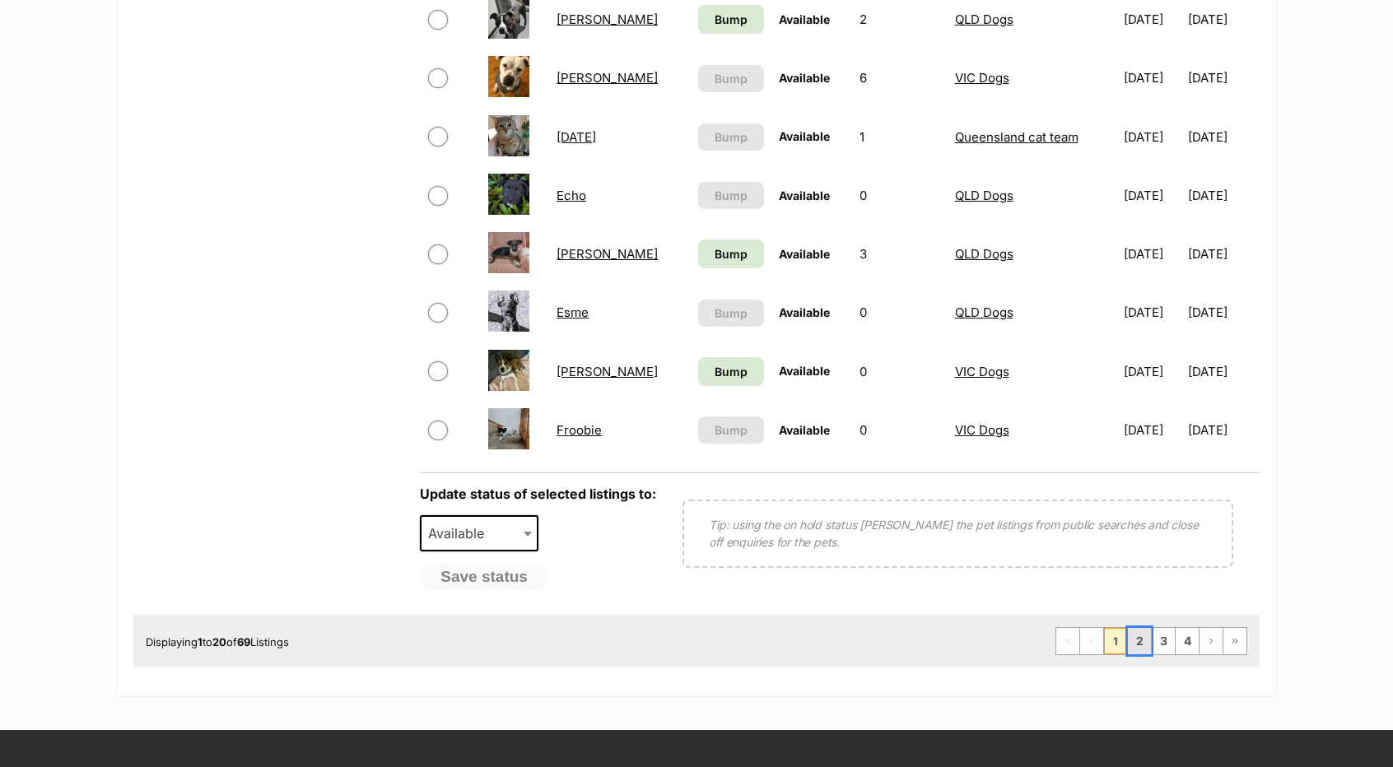
click at [1136, 645] on link "2" at bounding box center [1139, 641] width 23 height 26
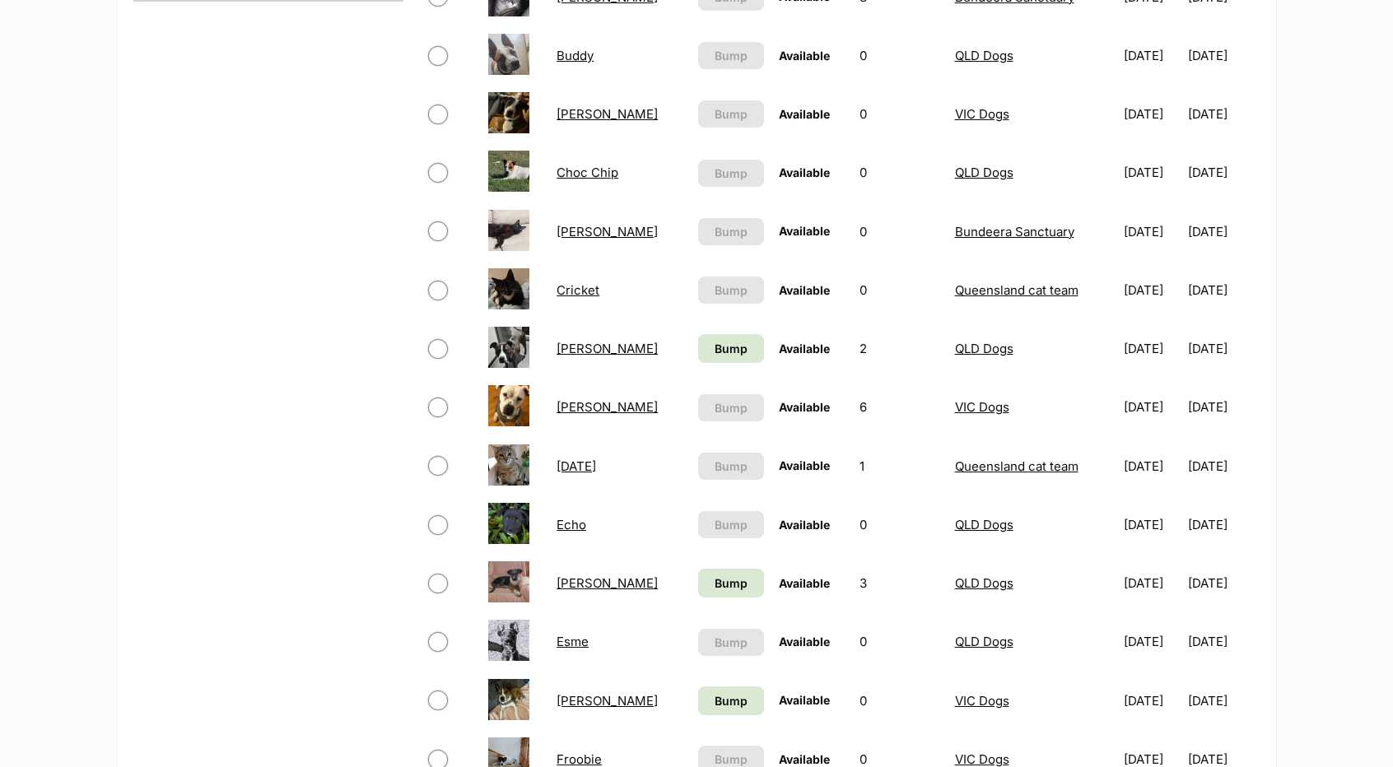
scroll to position [794, 0]
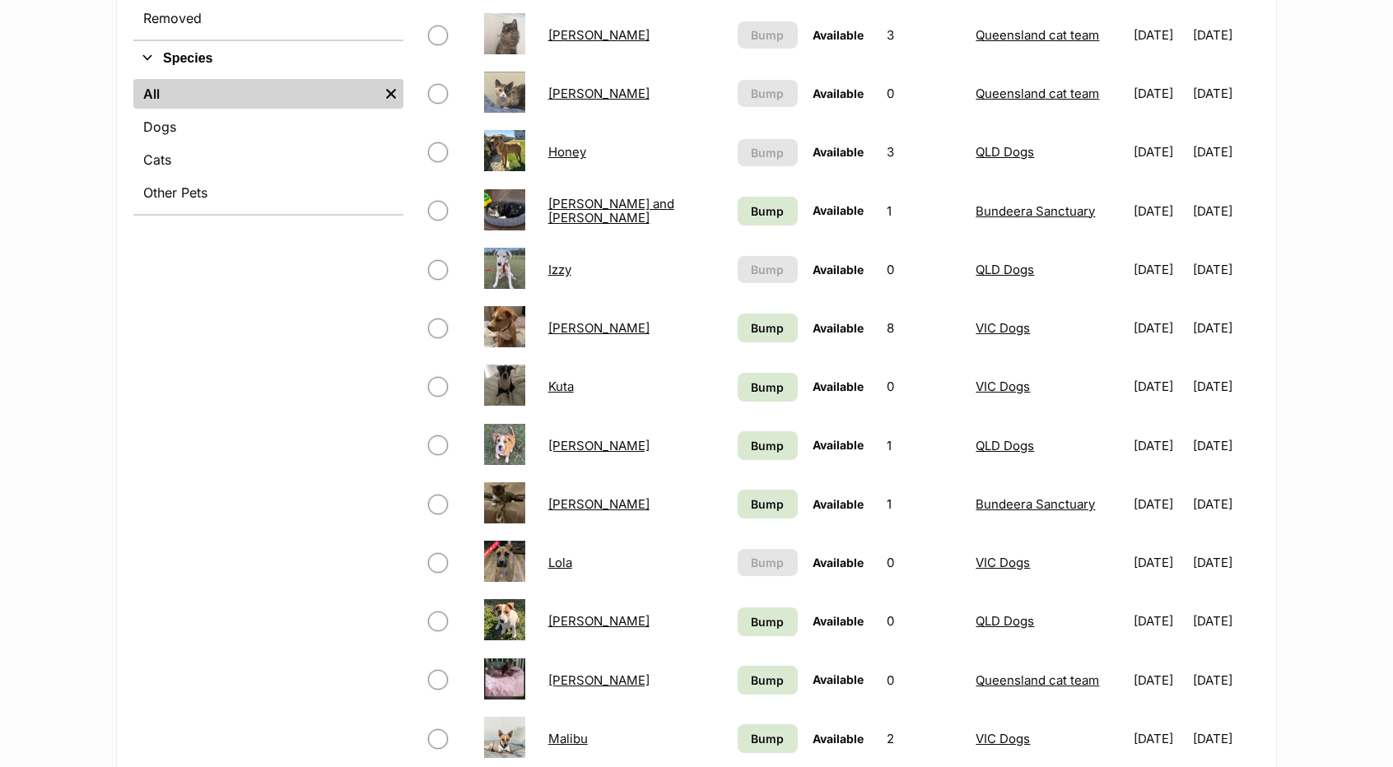
scroll to position [659, 0]
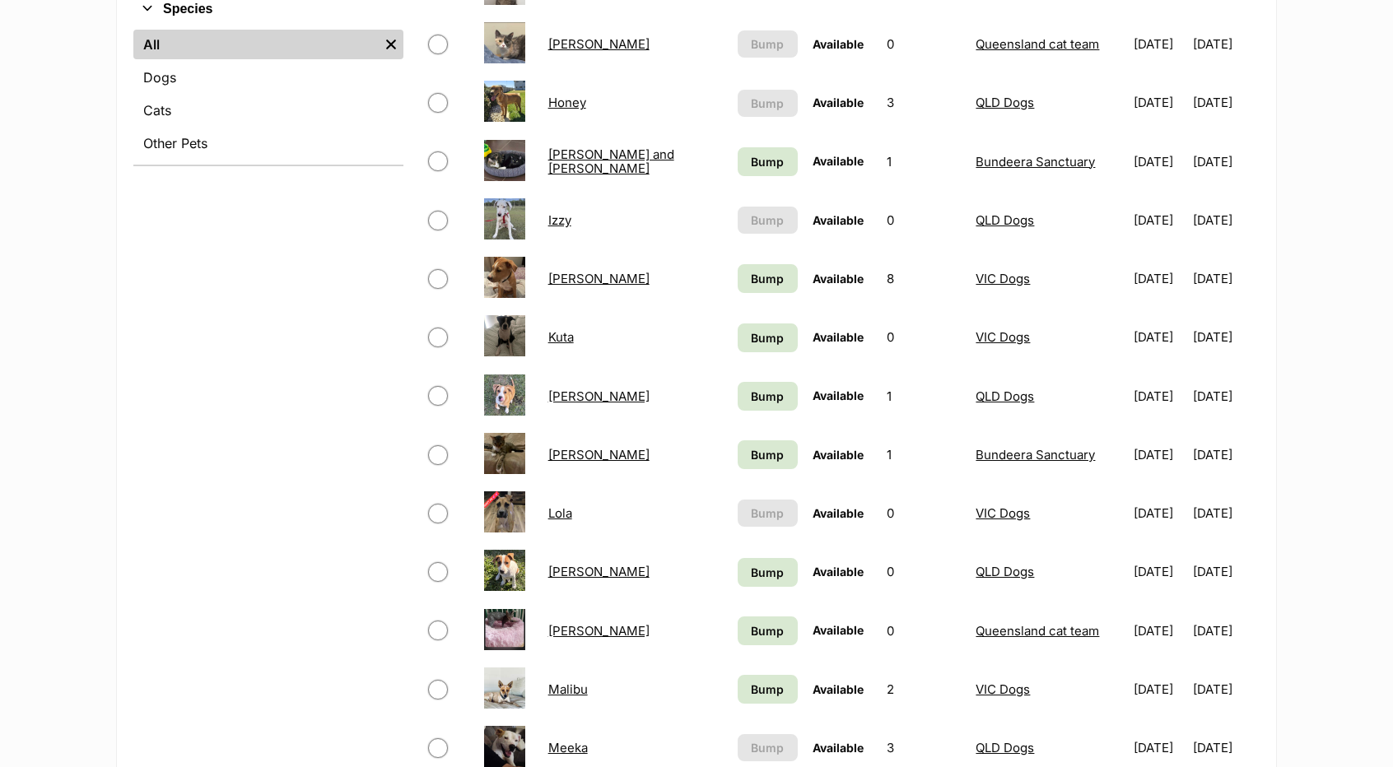
click at [565, 340] on link "Kuta" at bounding box center [561, 337] width 26 height 16
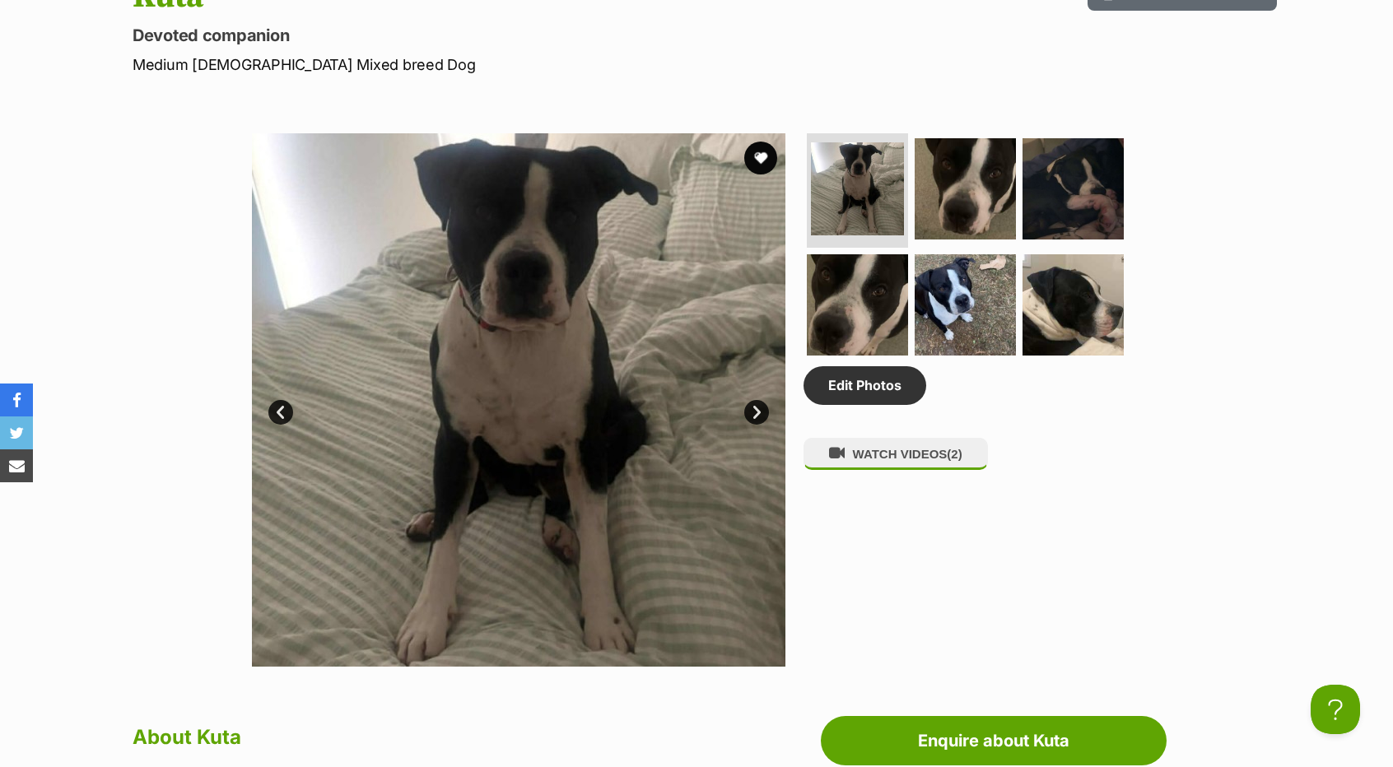
scroll to position [1706, 0]
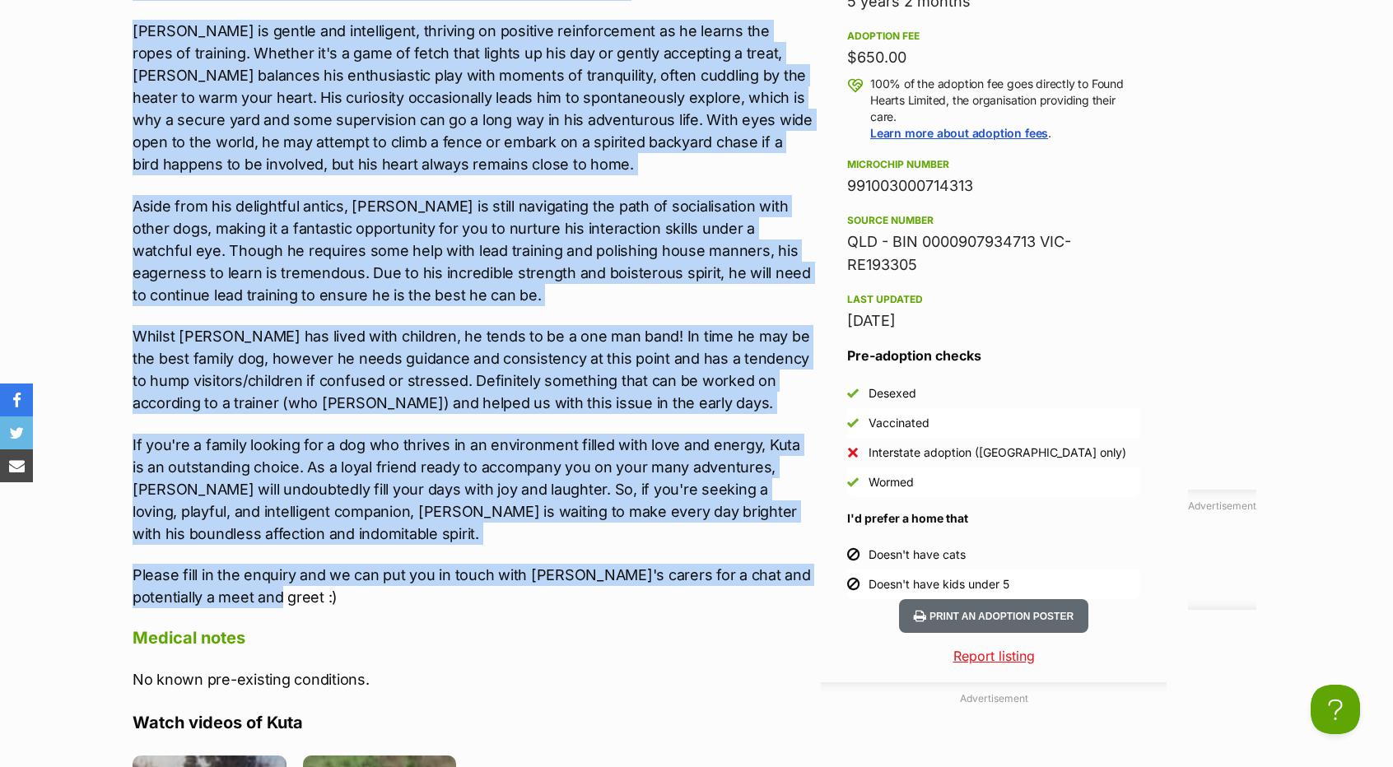
drag, startPoint x: 119, startPoint y: 366, endPoint x: 384, endPoint y: 599, distance: 352.5
click at [384, 599] on div "Advertisement Adoption information I've been adopted! This pet is no longer ava…" at bounding box center [696, 550] width 1210 height 1644
copy div "Meet Kuta, an enchanting and devoted companion with a heart as big as his energ…"
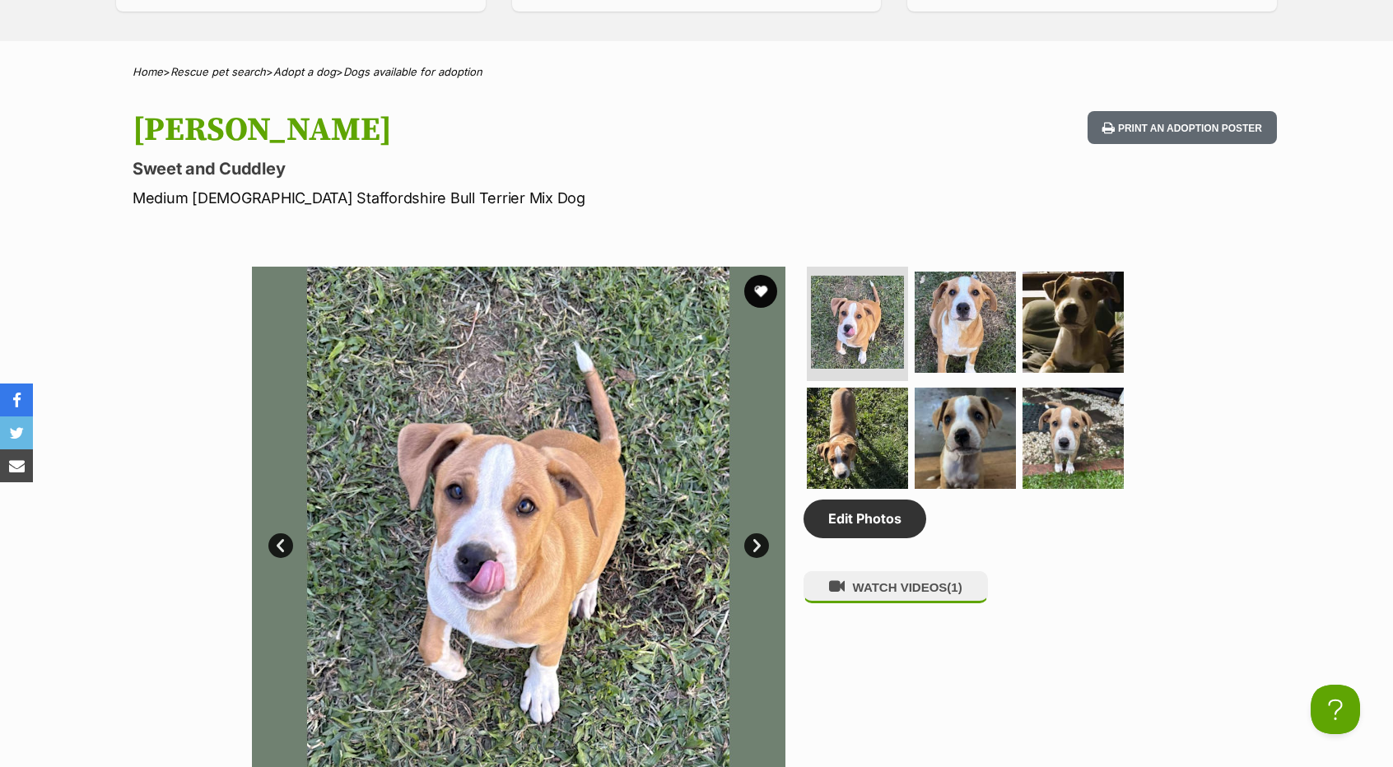
scroll to position [576, 0]
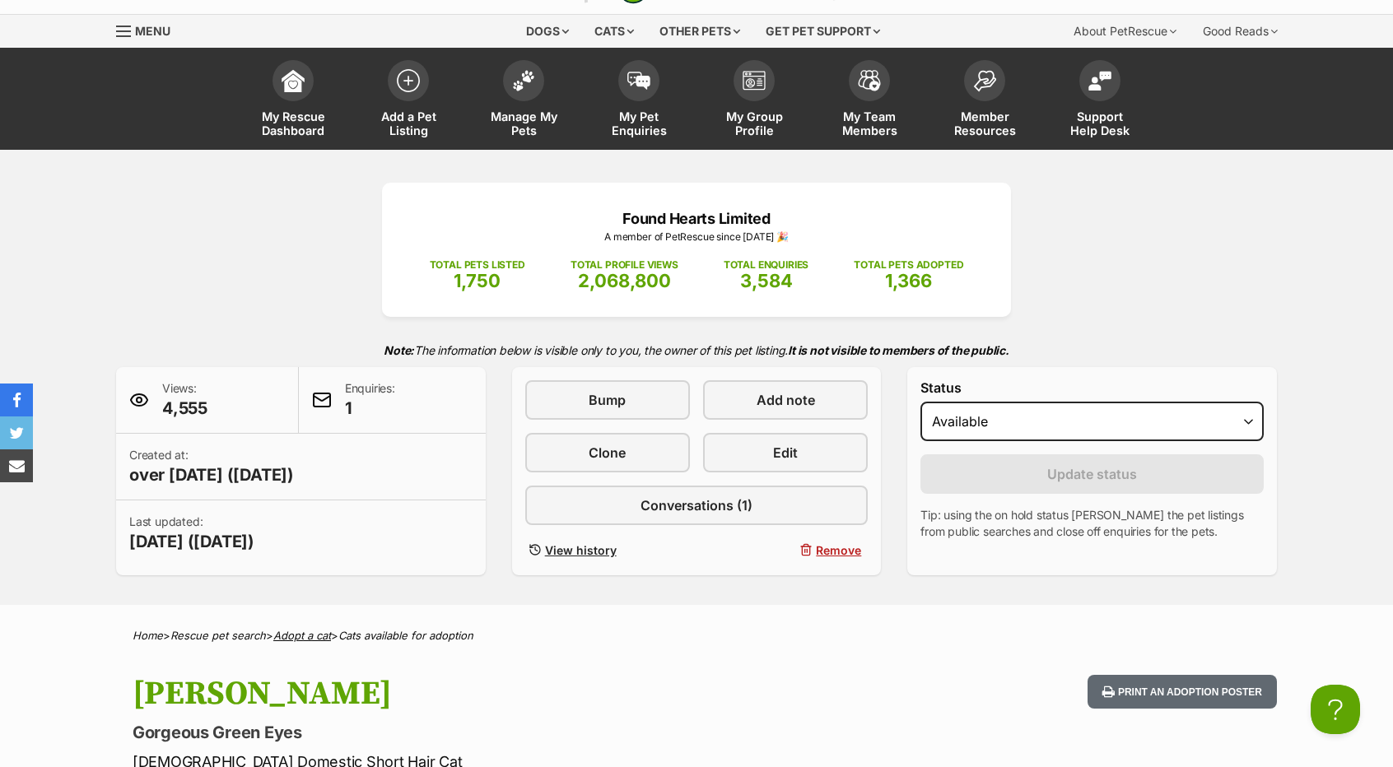
scroll to position [165, 0]
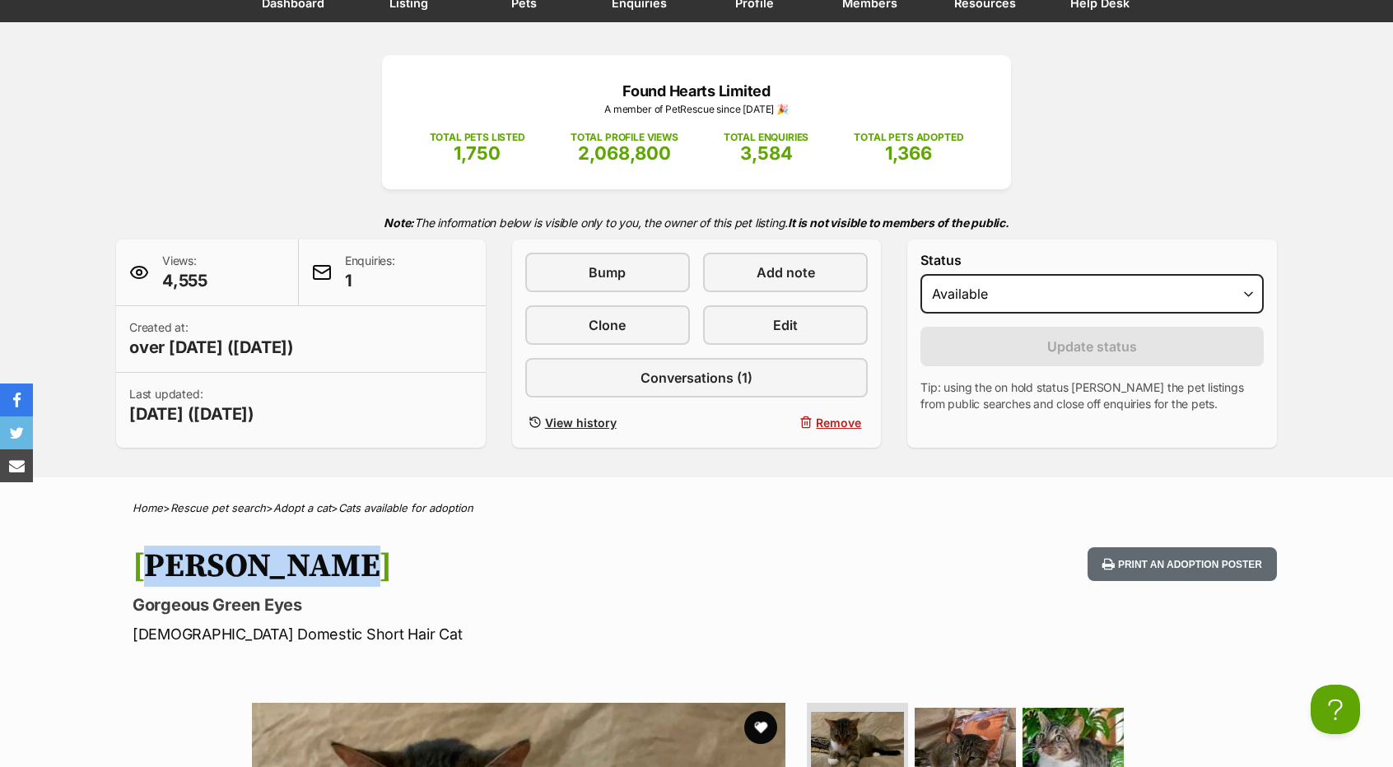
drag, startPoint x: 311, startPoint y: 565, endPoint x: 95, endPoint y: 546, distance: 217.4
copy h1 "Lil Munchie"
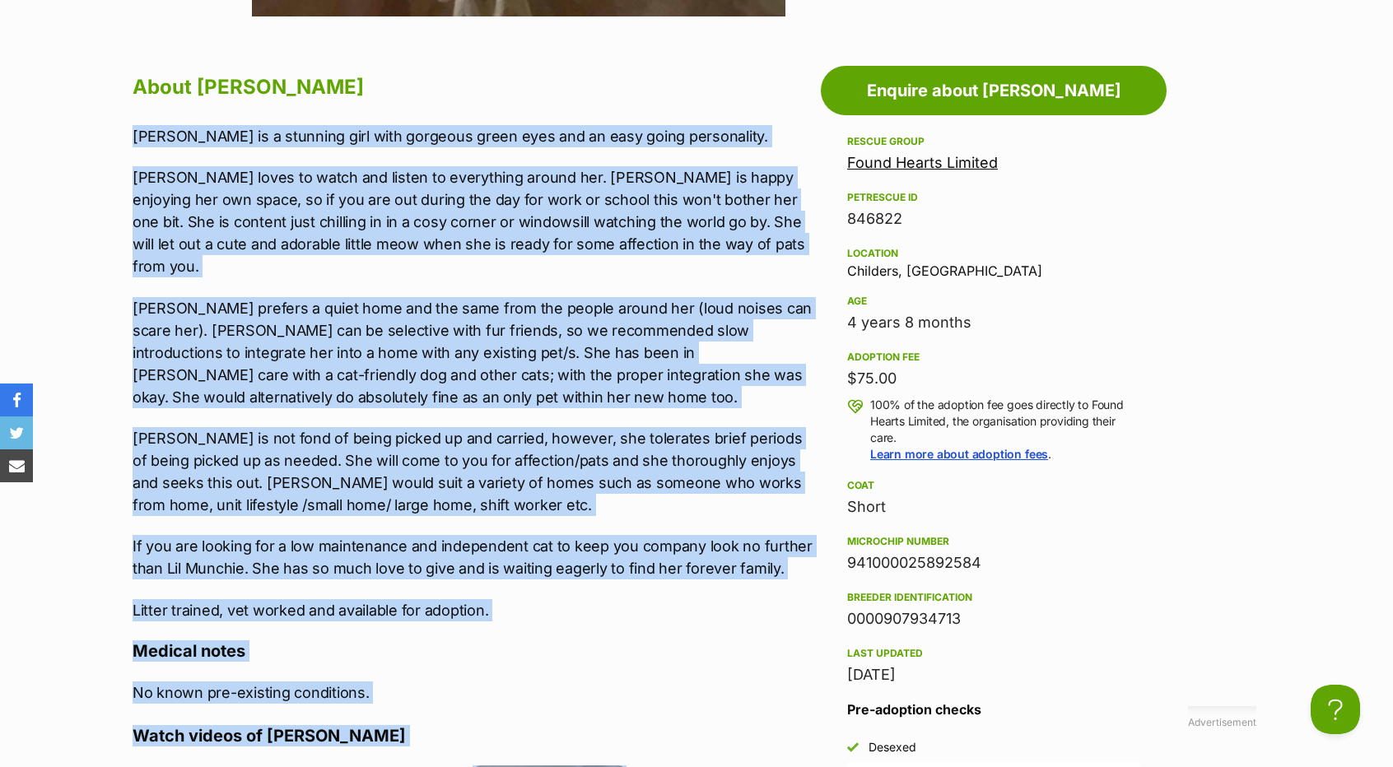
scroll to position [1598, 0]
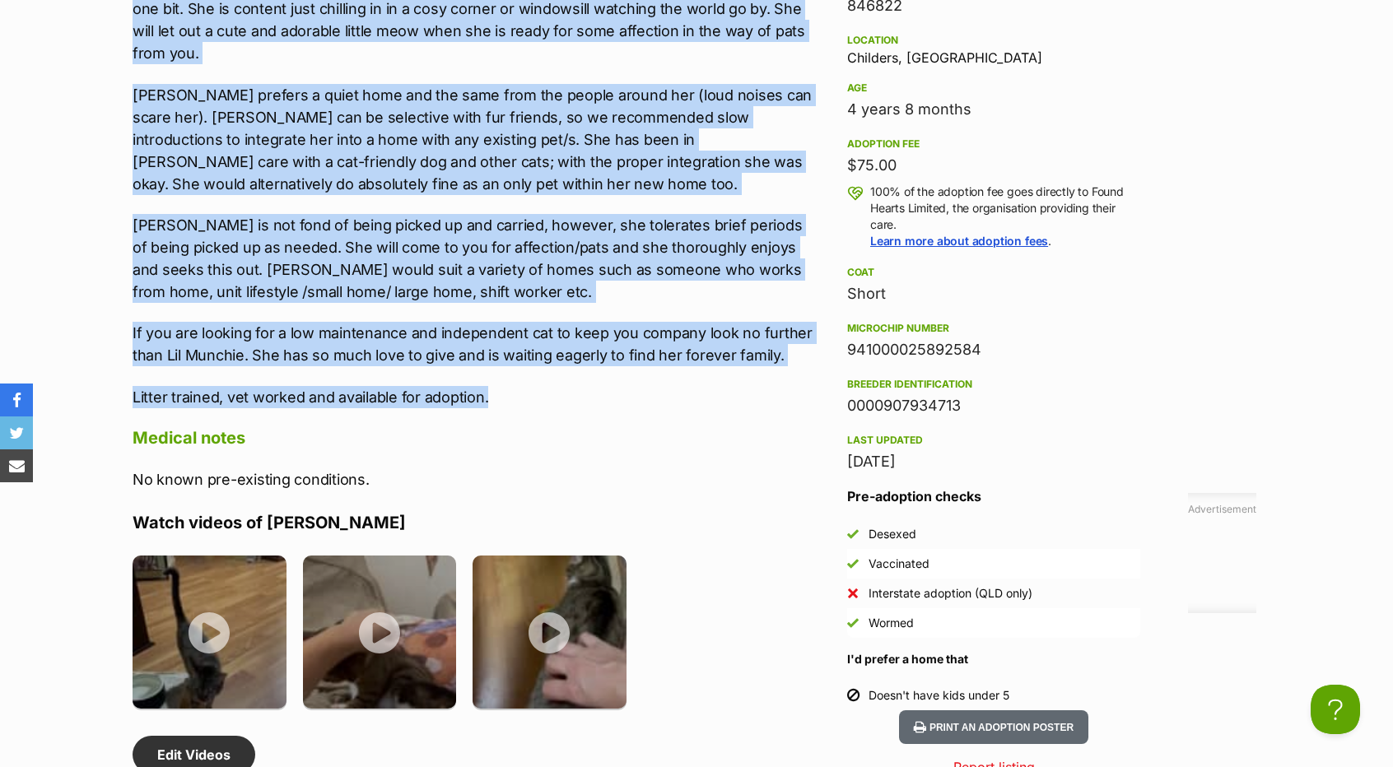
drag, startPoint x: 127, startPoint y: 366, endPoint x: 494, endPoint y: 375, distance: 367.4
click at [494, 375] on div "About Lil Munchie Lil Munchie is a stunning girl with gorgeous green eyes and a…" at bounding box center [464, 410] width 697 height 1108
copy div "Lil Munchie is a stunning girl with gorgeous green eyes and an easy going perso…"
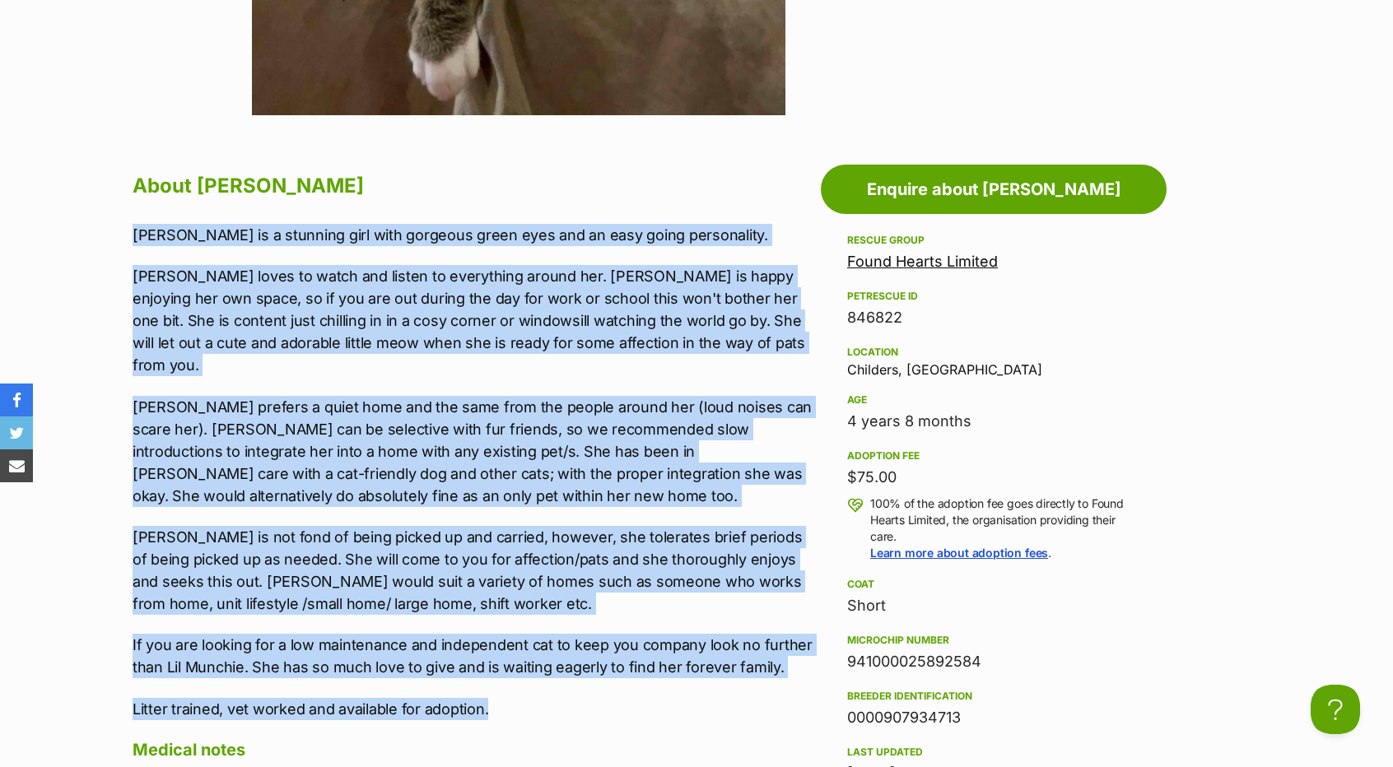
scroll to position [1269, 0]
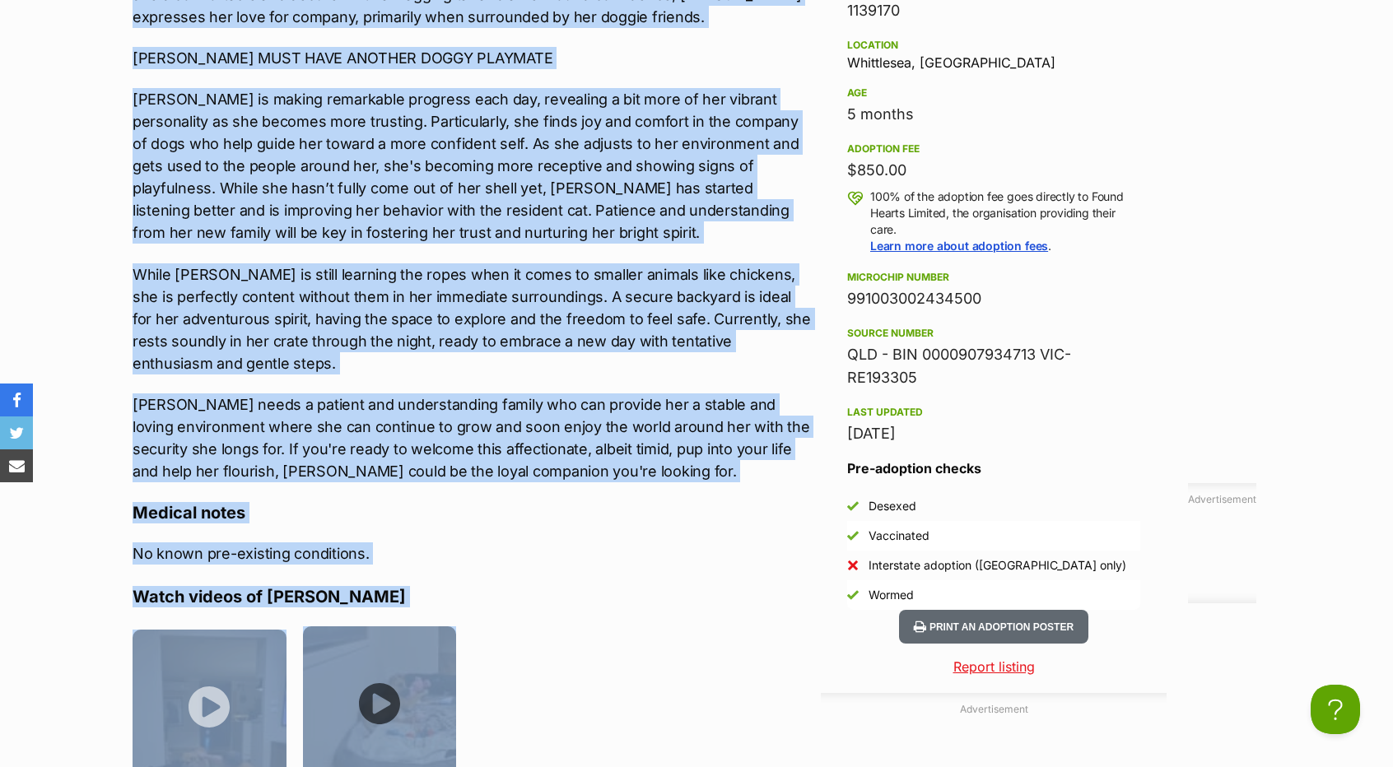
scroll to position [1673, 0]
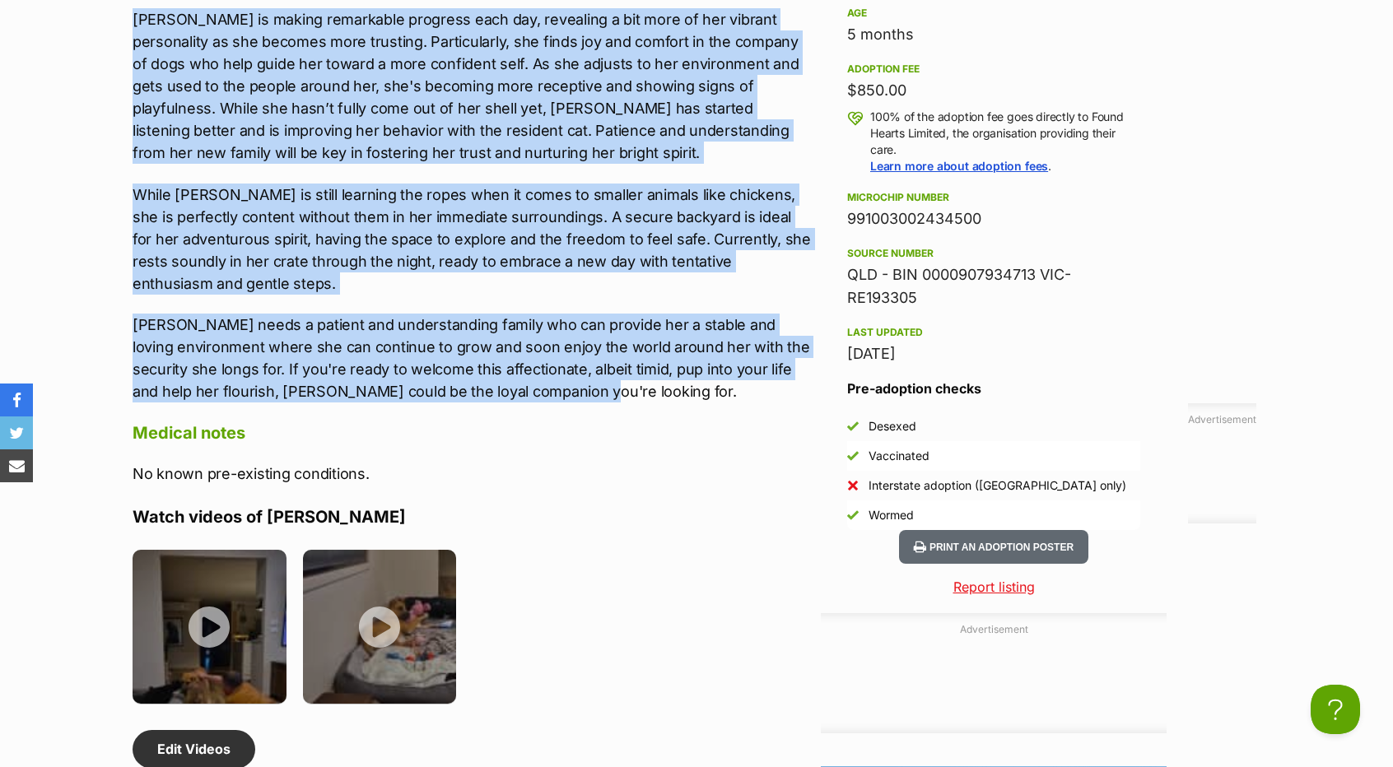
drag, startPoint x: 125, startPoint y: 364, endPoint x: 507, endPoint y: 391, distance: 383.0
click at [507, 391] on div "About [PERSON_NAME] Meet [PERSON_NAME], a sweet and gentle soul [DEMOGRAPHIC_DA…" at bounding box center [464, 369] width 697 height 1177
copy div "Lore Ipsu, d sitam con adipis elit 7 seddo eiu tem in utlabo et dol magnaal eni…"
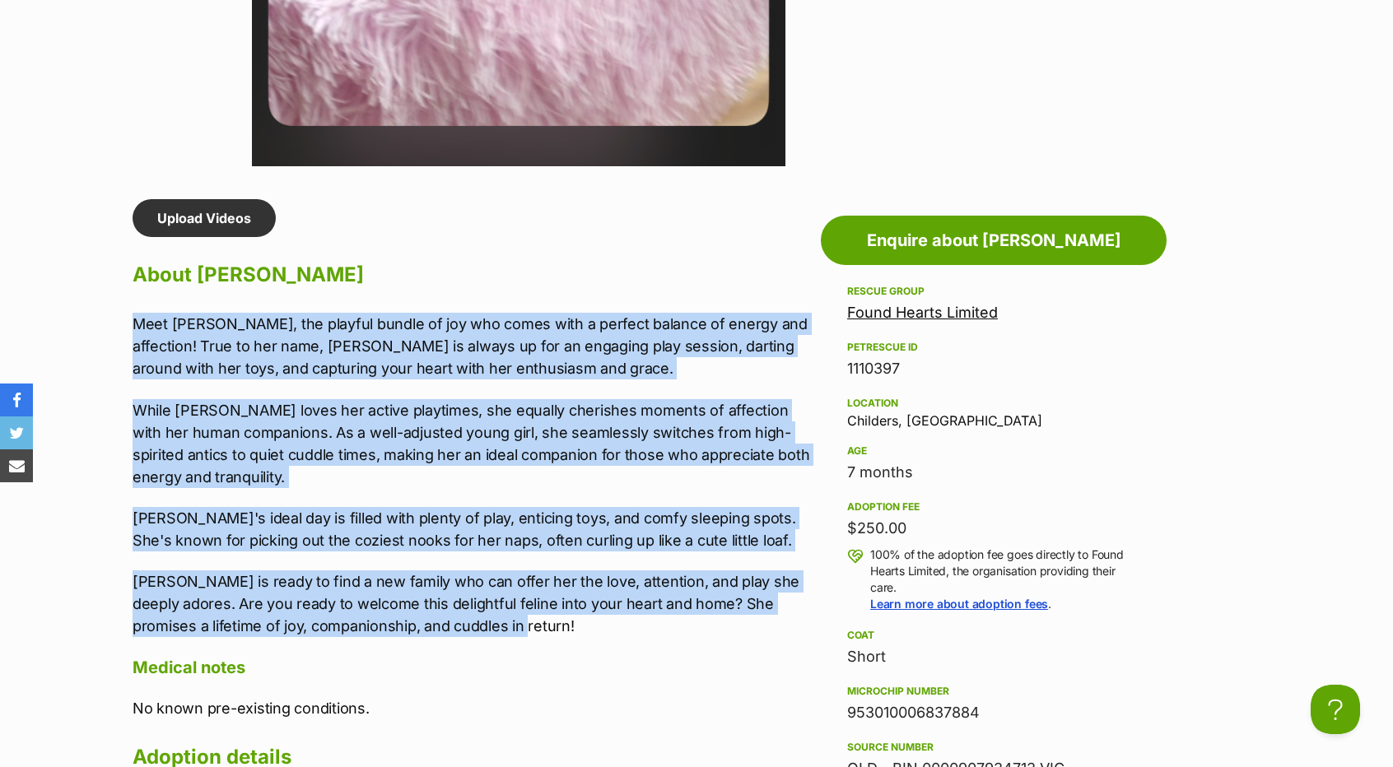
drag, startPoint x: 132, startPoint y: 310, endPoint x: 511, endPoint y: 630, distance: 496.1
click at [511, 630] on div "Upload Videos About [PERSON_NAME] Meet [PERSON_NAME], the playful bundle of joy…" at bounding box center [473, 550] width 680 height 702
copy div "Meet [PERSON_NAME], the playful bundle of joy who comes with a perfect balance …"
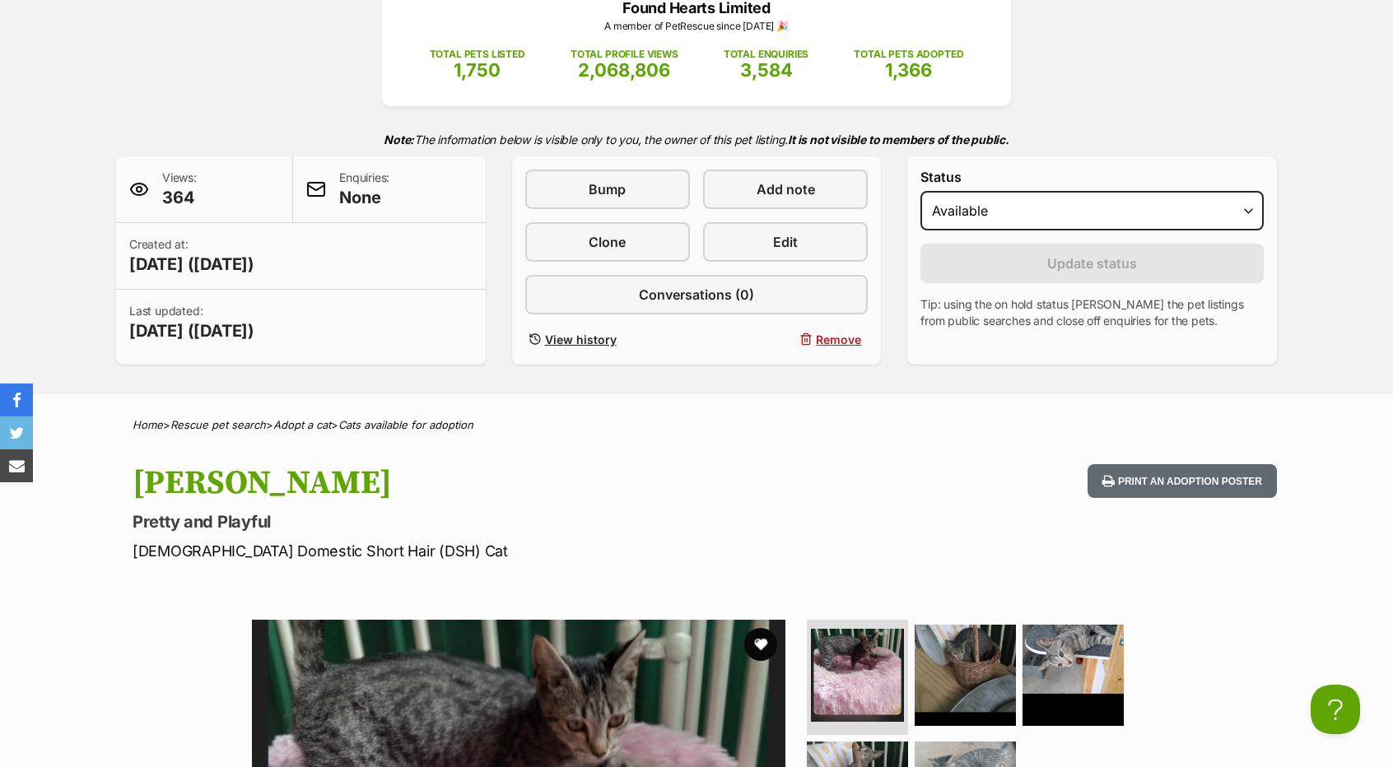
scroll to position [247, 0]
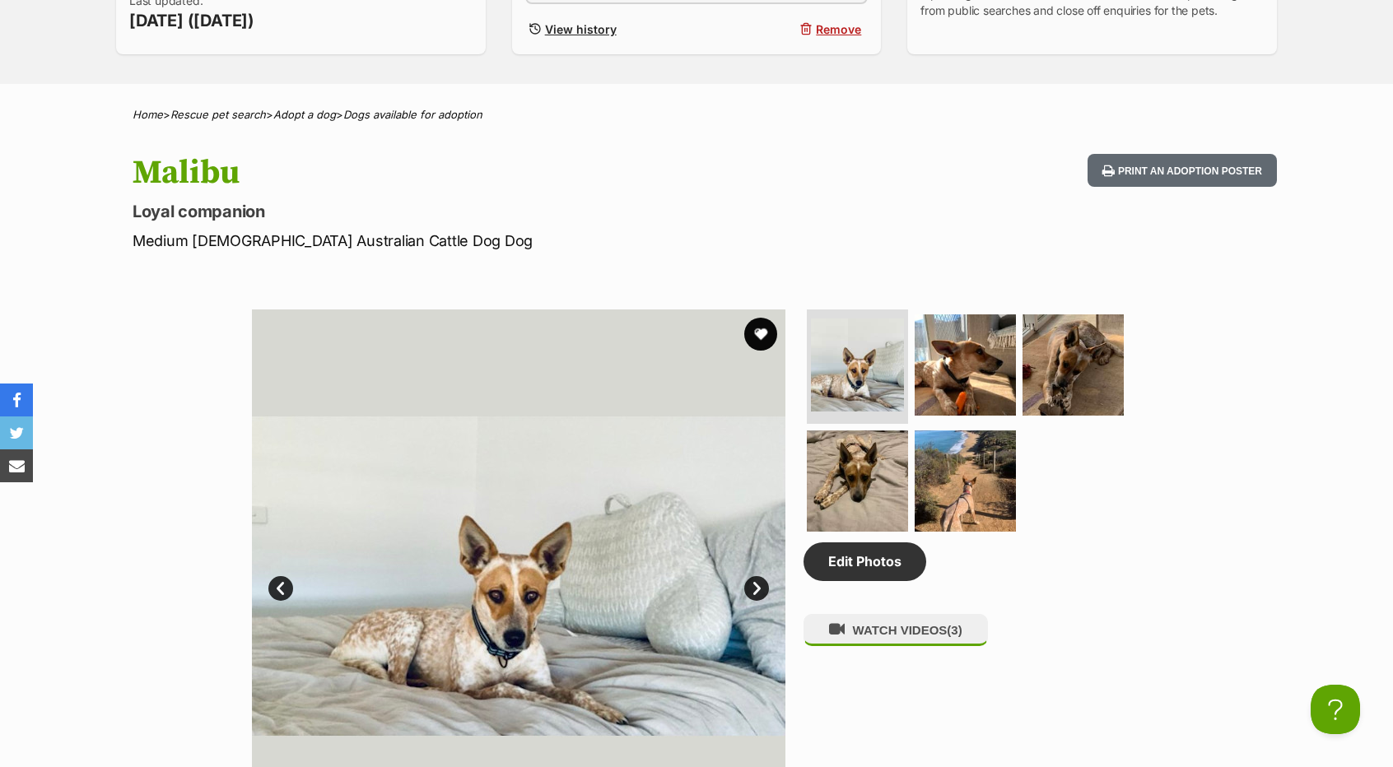
scroll to position [494, 0]
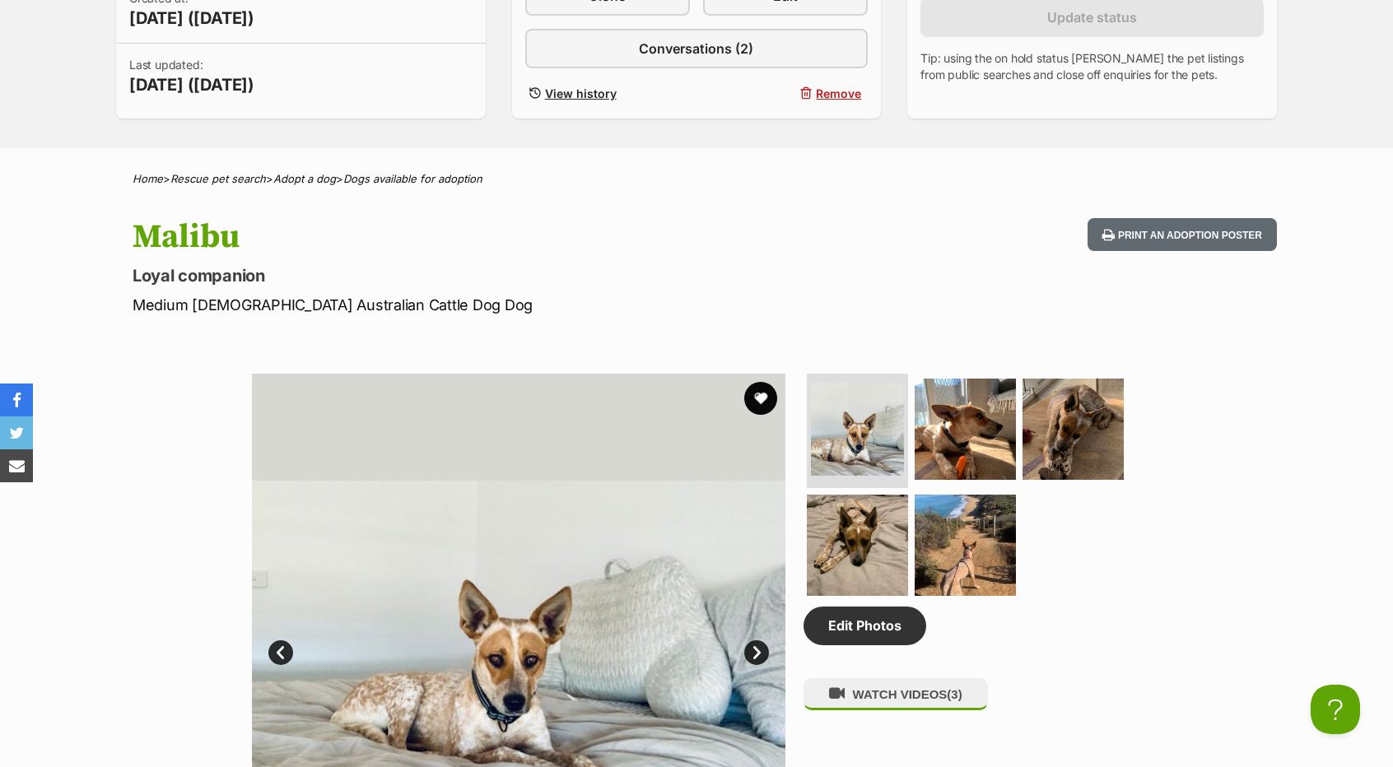
drag, startPoint x: 245, startPoint y: 236, endPoint x: 58, endPoint y: 246, distance: 187.2
copy h1 "Malibu"
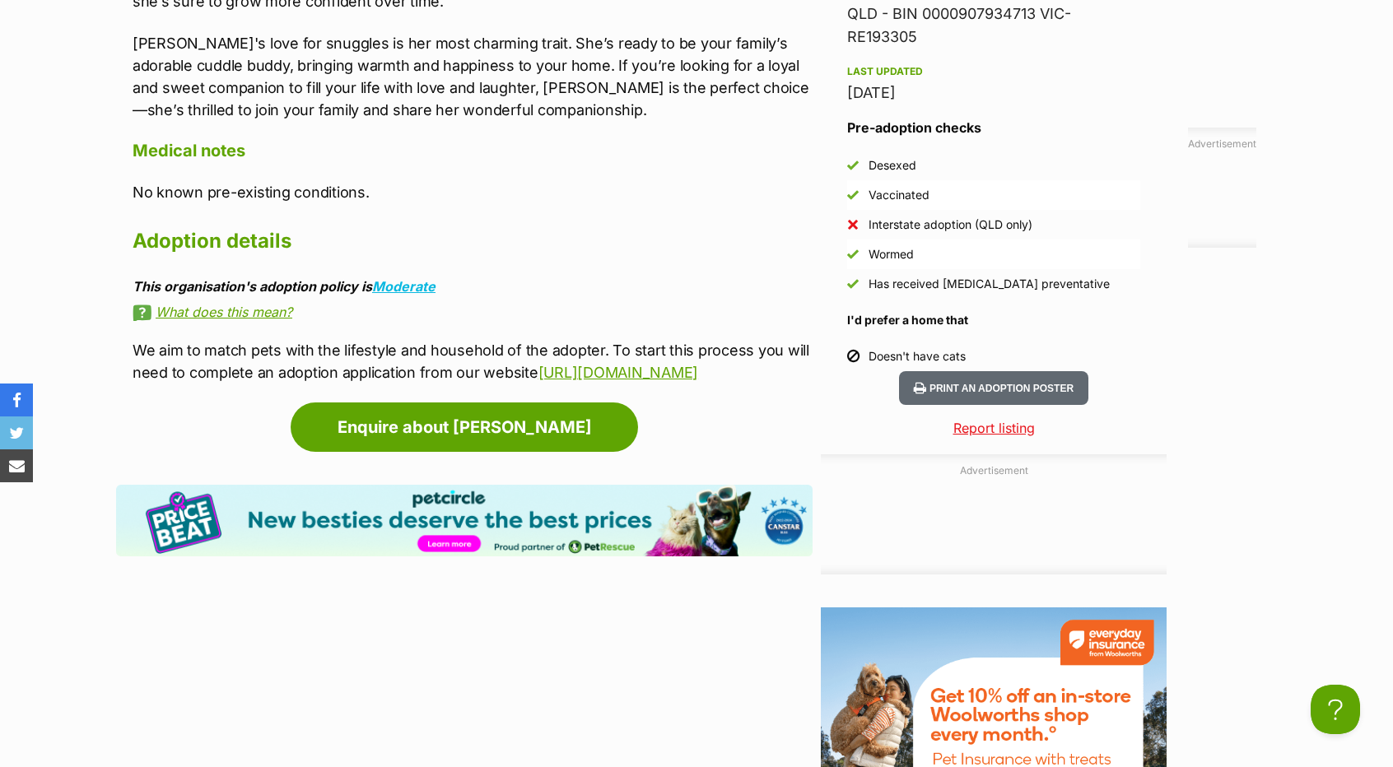
scroll to position [1757, 0]
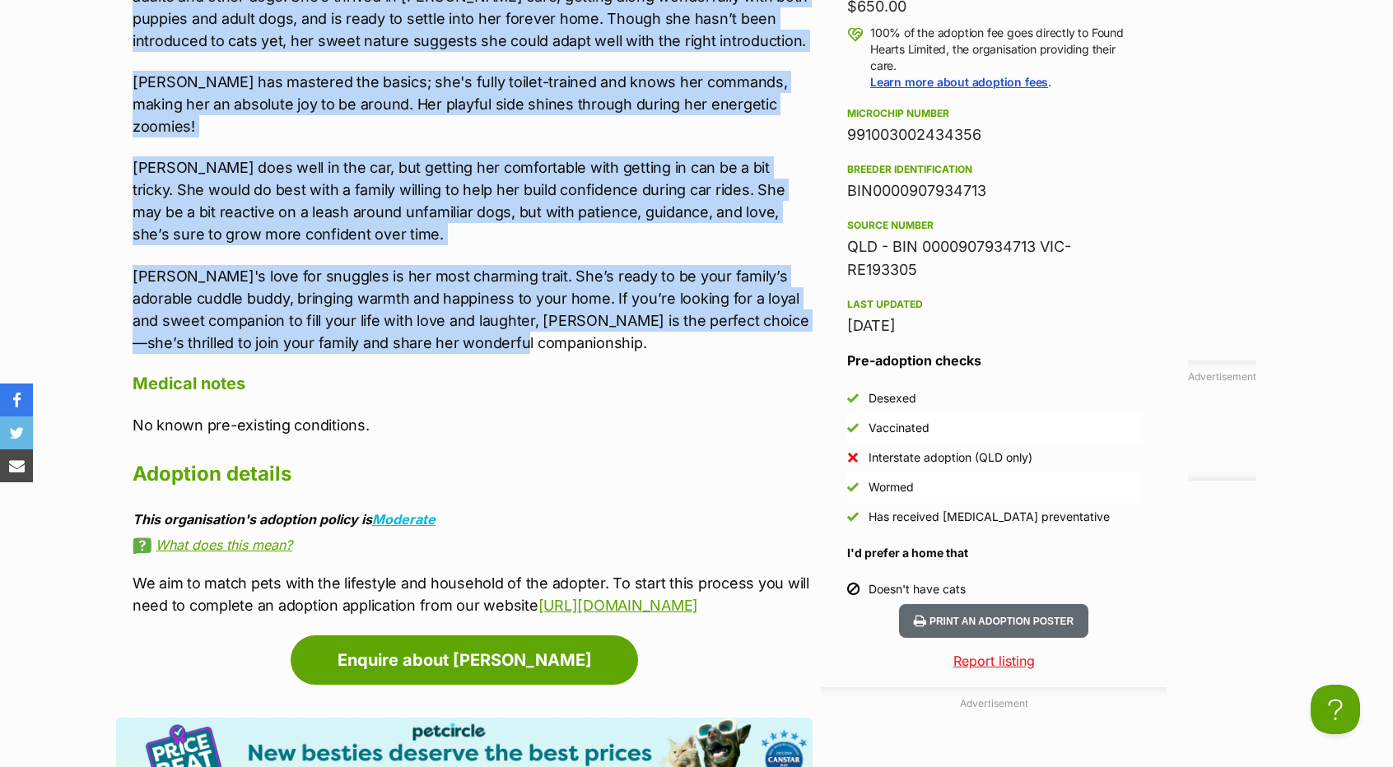
drag, startPoint x: 132, startPoint y: 487, endPoint x: 500, endPoint y: 319, distance: 404.6
click at [500, 319] on div "Meet [PERSON_NAME], a delightful and sweet-tempered dog who perfectly captures …" at bounding box center [473, 72] width 680 height 563
copy div "Lore Ipsum, d sitametcon adi elits-doeiusmo tem inc utlaboree dolorema ali enim…"
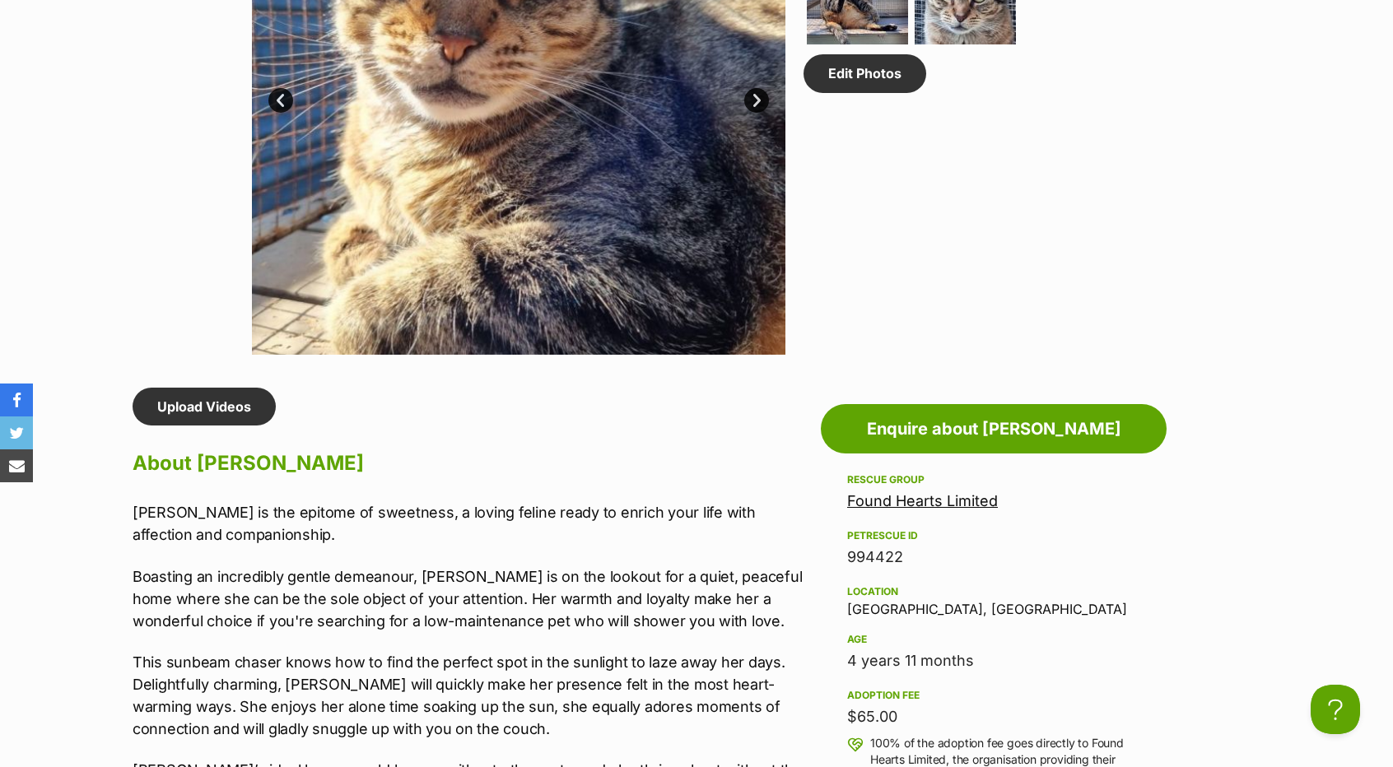
scroll to position [1070, 0]
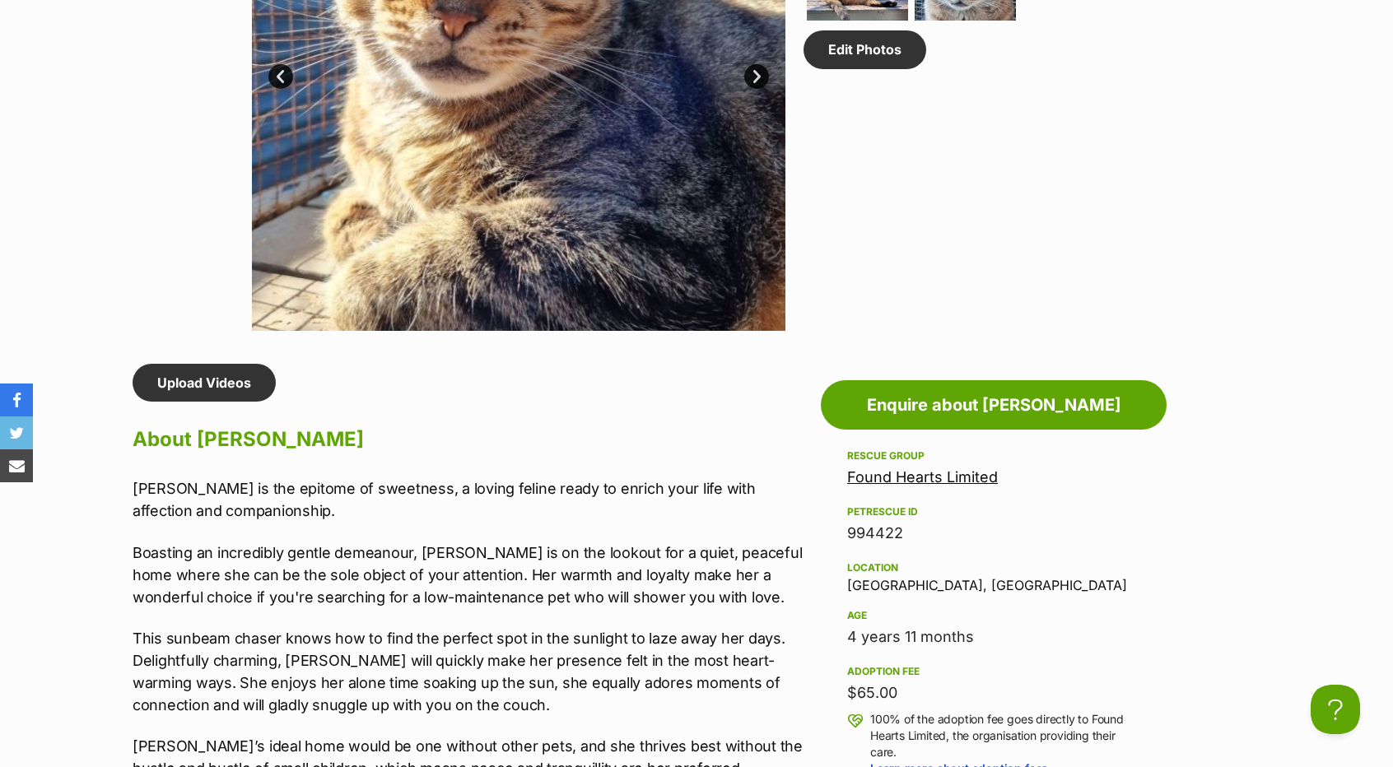
drag, startPoint x: 161, startPoint y: 497, endPoint x: 130, endPoint y: 492, distance: 31.6
click at [156, 495] on p "[PERSON_NAME] is the epitome of sweetness, a loving feline ready to enrich your…" at bounding box center [473, 500] width 680 height 44
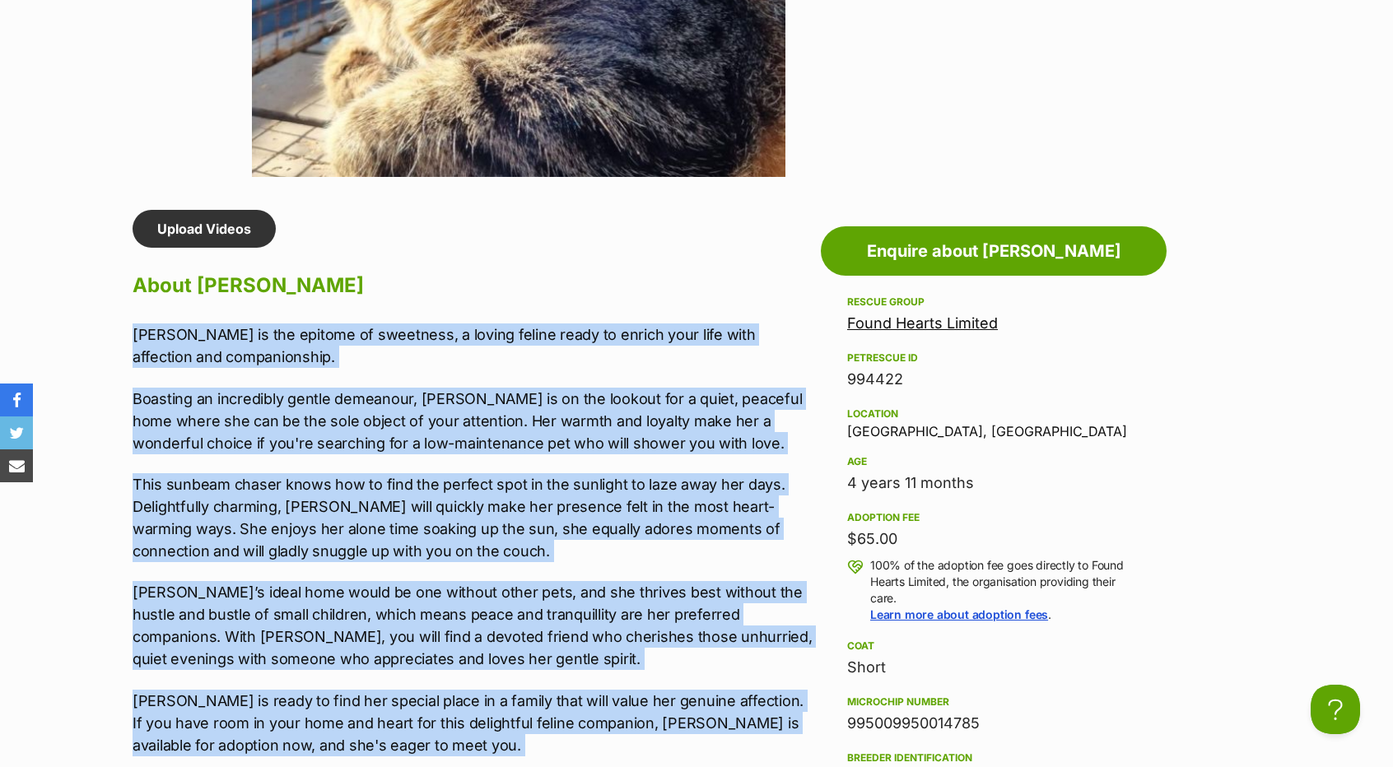
scroll to position [1733, 0]
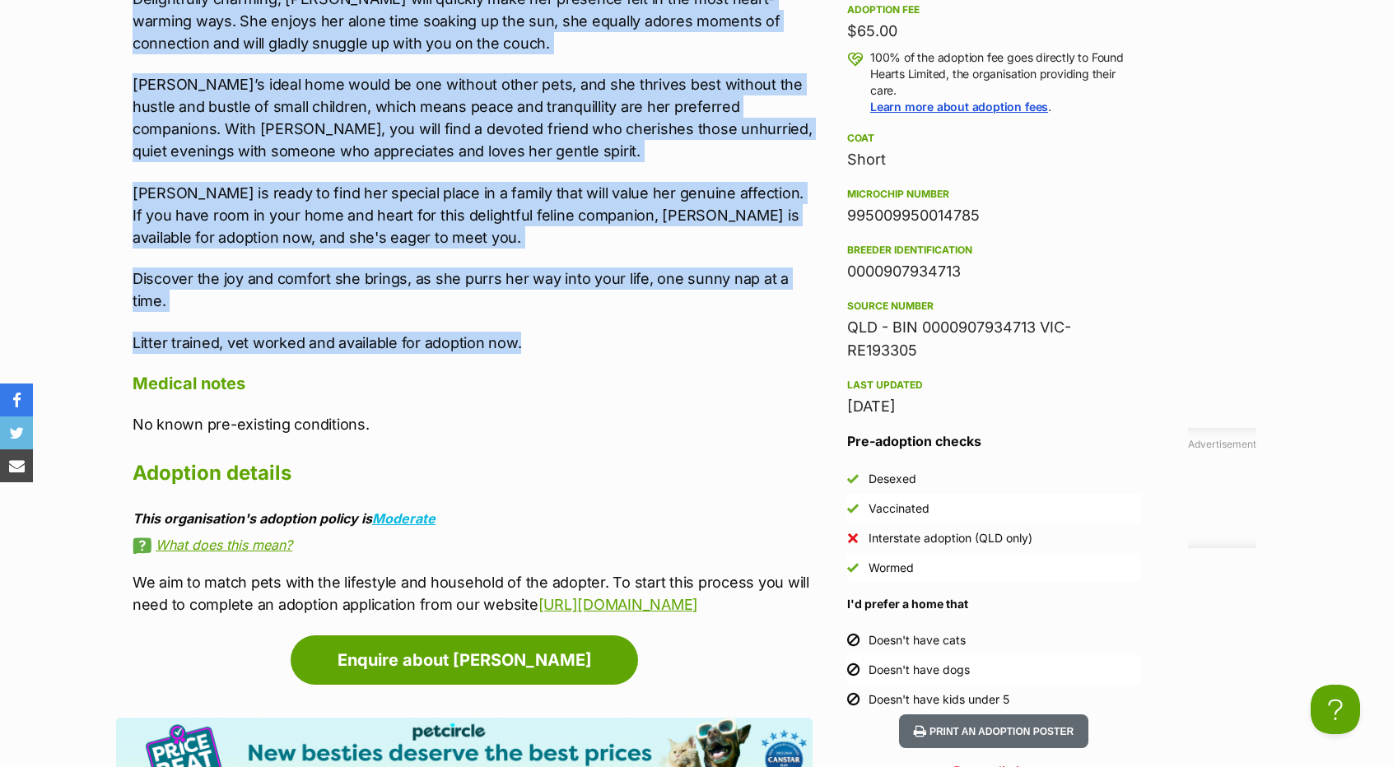
drag, startPoint x: 121, startPoint y: 476, endPoint x: 524, endPoint y: 333, distance: 427.1
click at [524, 333] on div "Upload Videos About [PERSON_NAME] [PERSON_NAME] is the epitome of sweetness, a …" at bounding box center [464, 159] width 697 height 915
drag, startPoint x: 245, startPoint y: 138, endPoint x: 596, endPoint y: 329, distance: 399.8
click at [596, 329] on div "Nancy is the epitome of sweetness, a loving feline ready to enrich your life wi…" at bounding box center [473, 85] width 680 height 538
click at [184, 305] on p "Discover the joy and comfort she brings, as she purrs her way into your life, o…" at bounding box center [473, 290] width 680 height 44
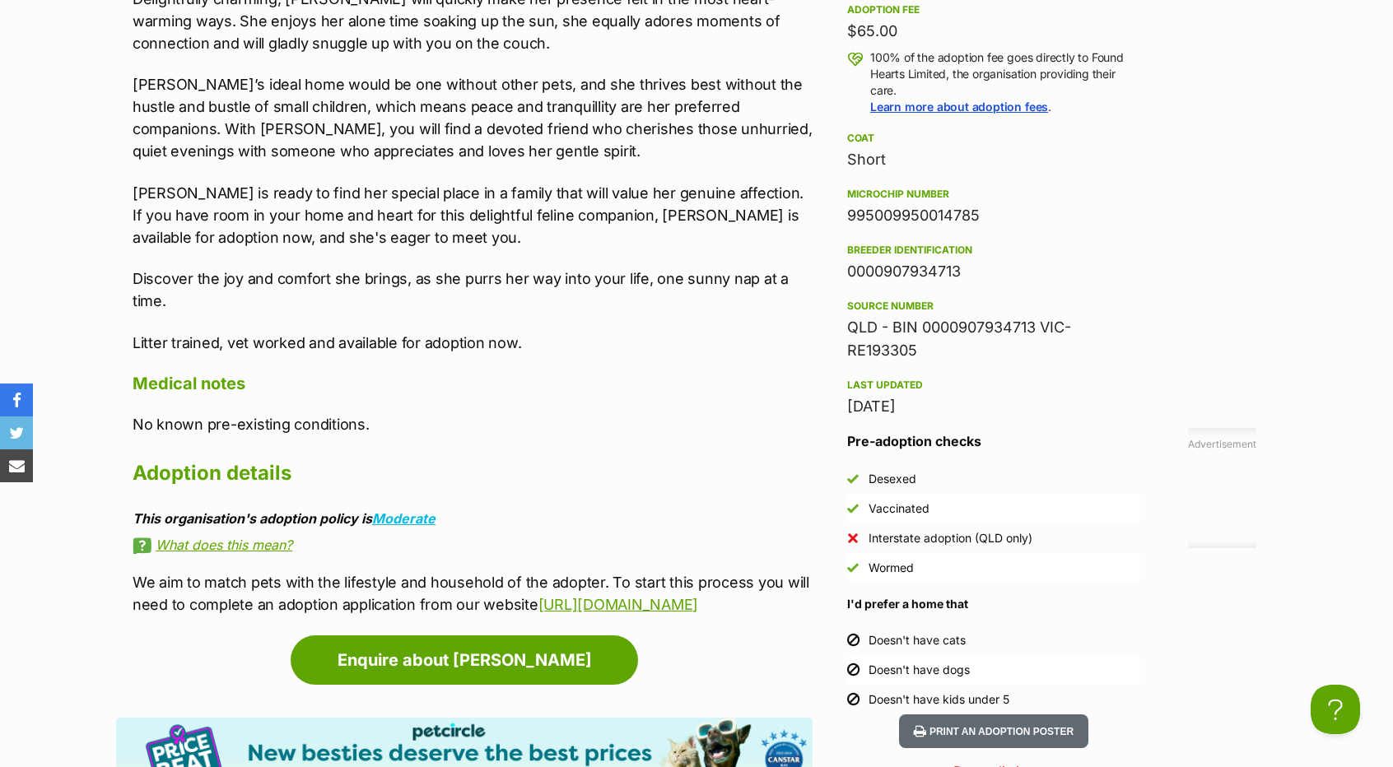
click at [191, 305] on p "Discover the joy and comfort she brings, as she purrs her way into your life, o…" at bounding box center [473, 290] width 680 height 44
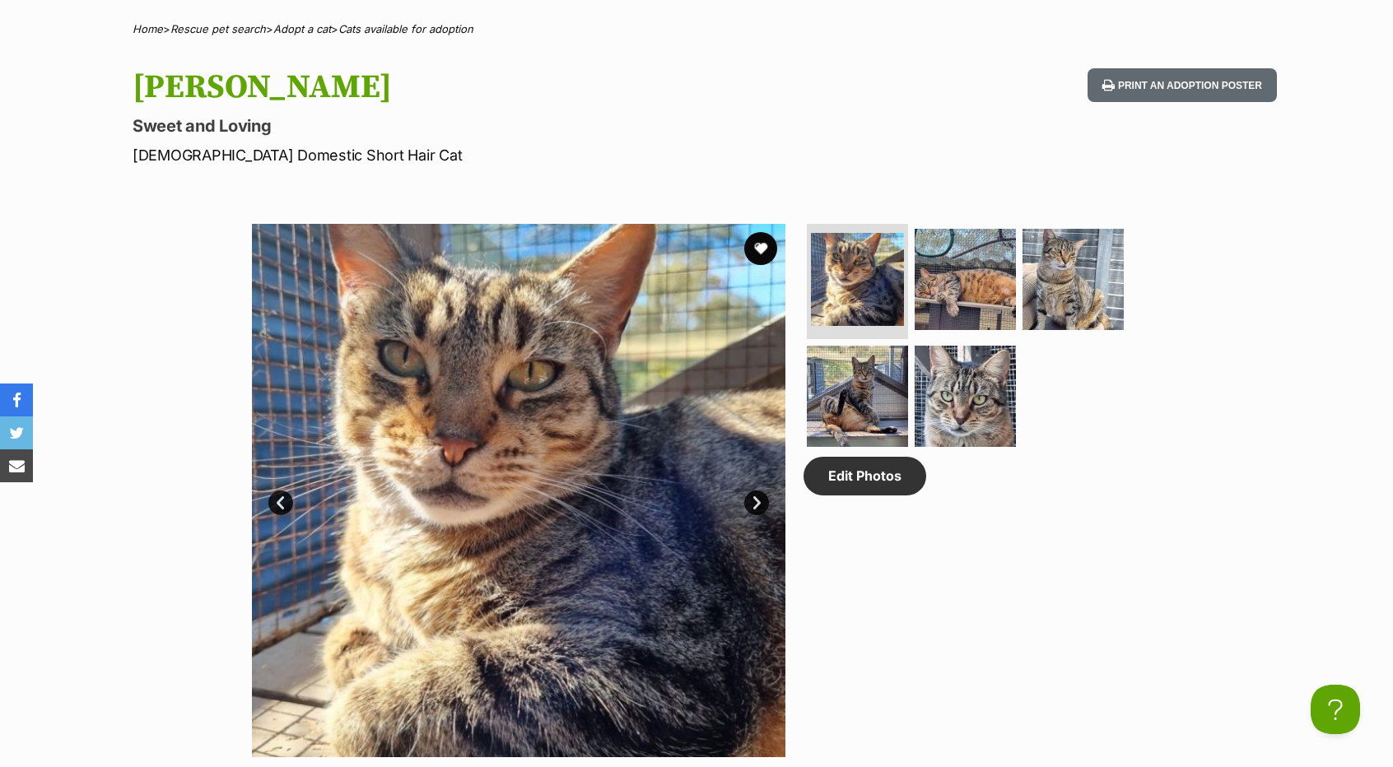
scroll to position [1316, 0]
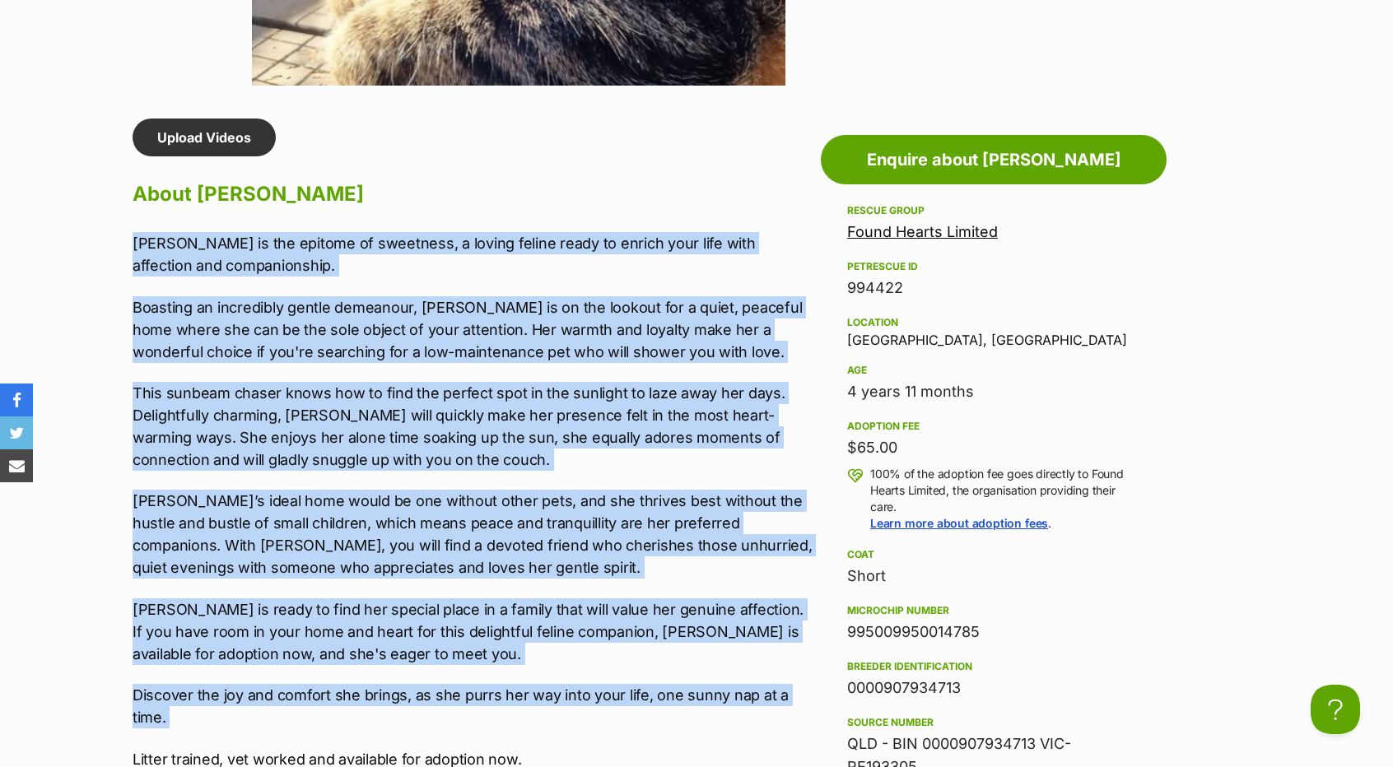
drag, startPoint x: 191, startPoint y: 305, endPoint x: 114, endPoint y: 240, distance: 101.6
copy div "Nancy is the epitome of sweetness, a loving feline ready to enrich your life wi…"
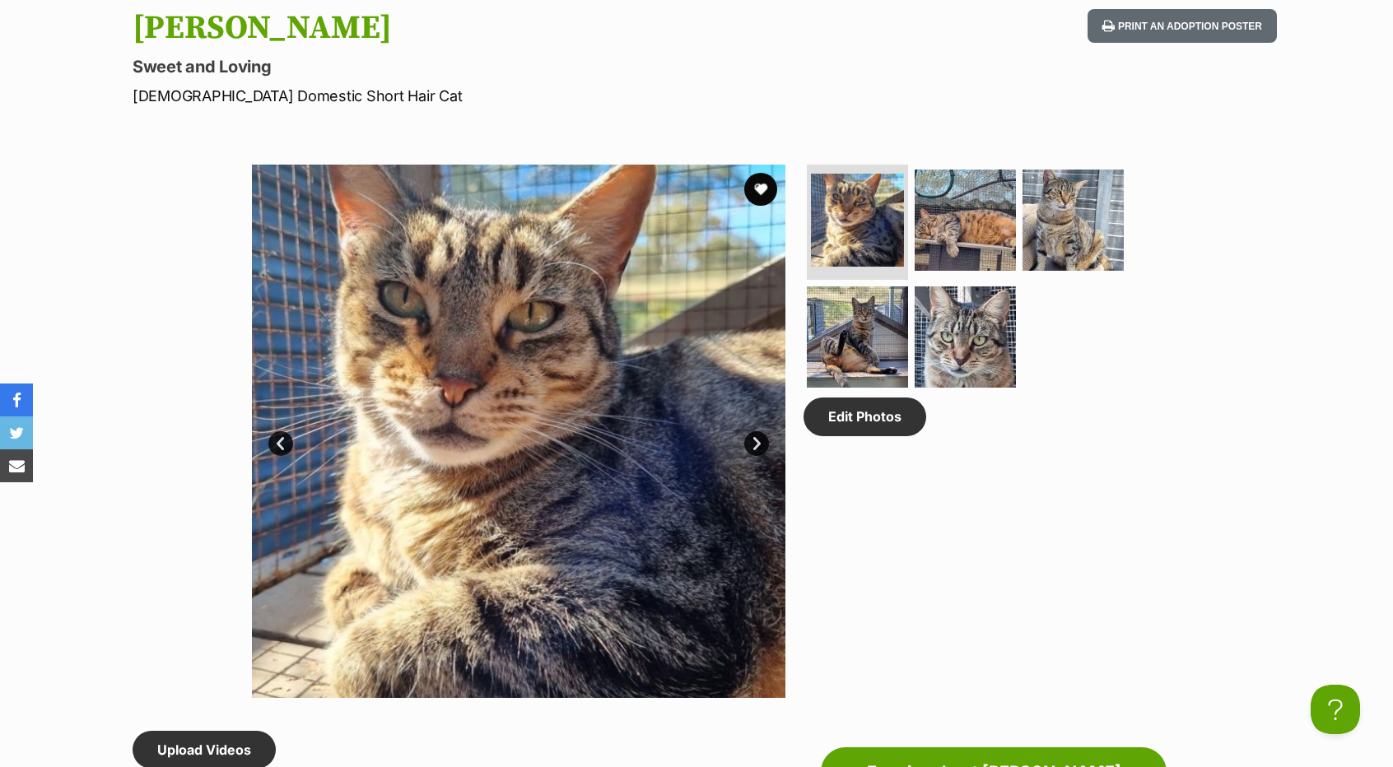
scroll to position [575, 0]
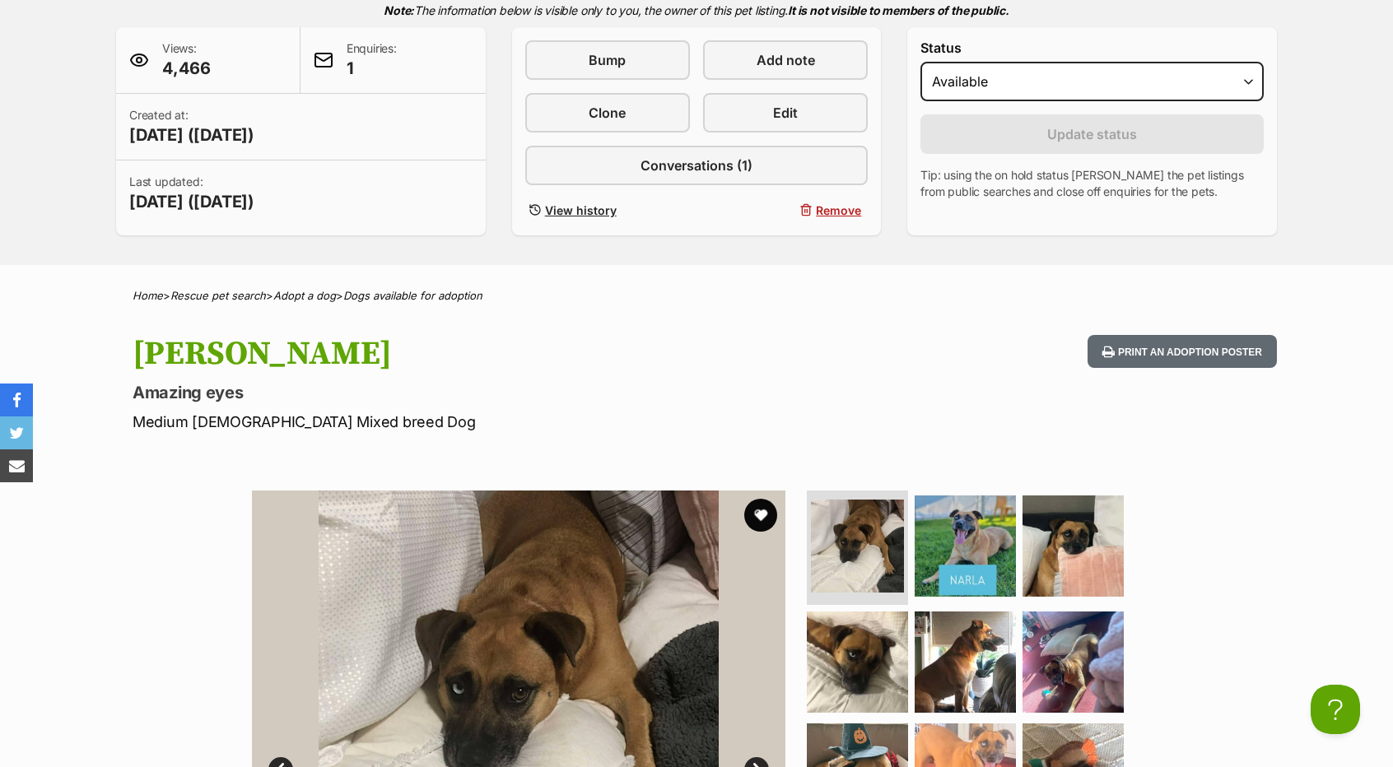
scroll to position [412, 0]
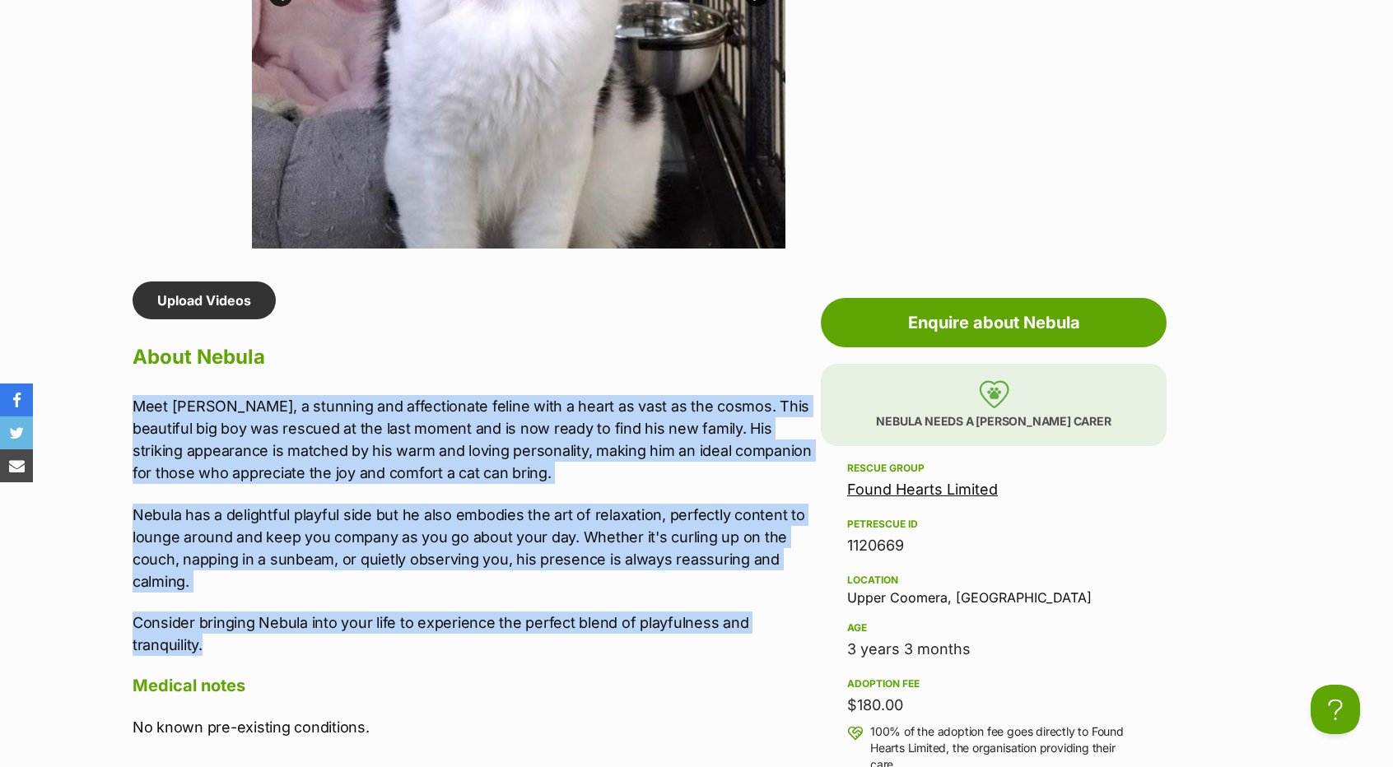
drag, startPoint x: 130, startPoint y: 394, endPoint x: 389, endPoint y: 643, distance: 359.3
click at [389, 643] on div "Upload Videos About Nebula Meet Nebula, a stunning and affectionate feline with…" at bounding box center [464, 600] width 697 height 637
copy div "Meet Nebula, a stunning and affectionate feline with a heart as vast as the cos…"
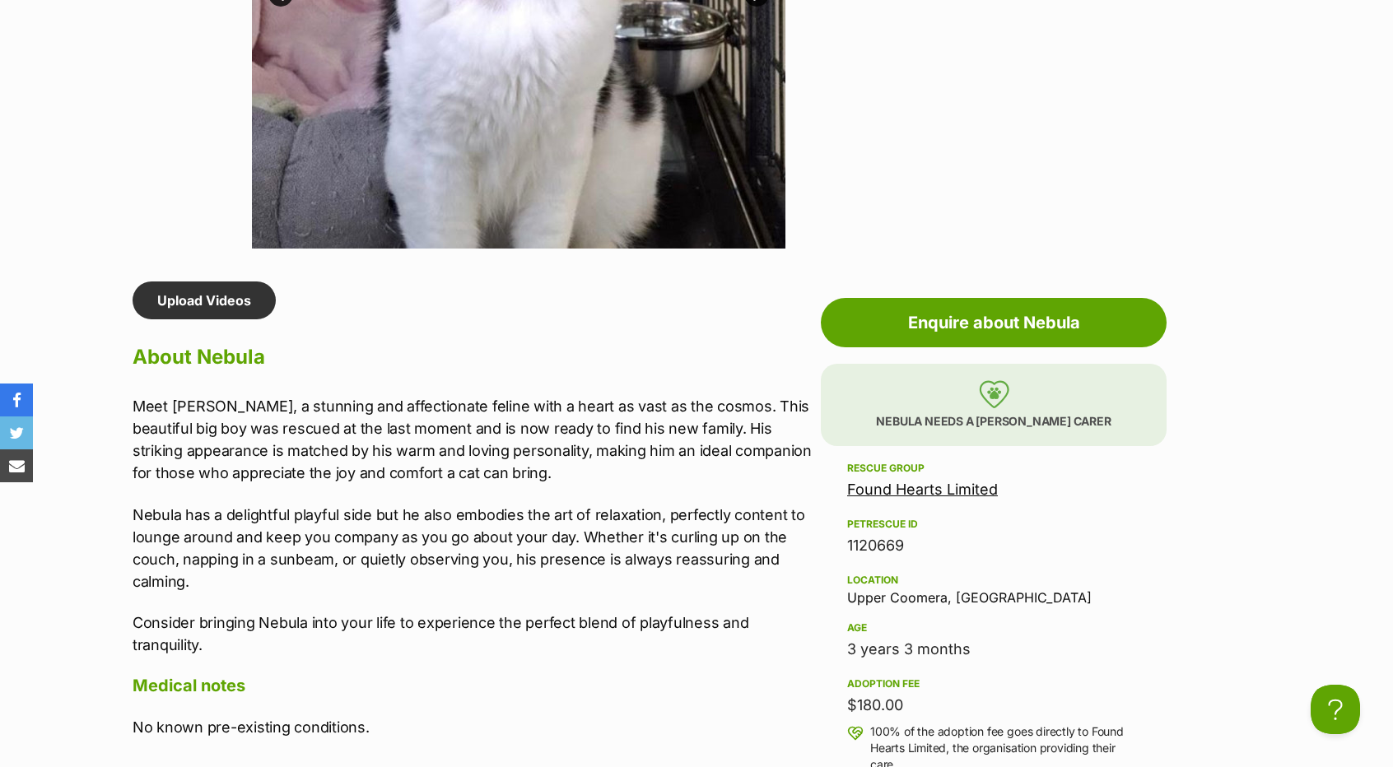
drag, startPoint x: 1196, startPoint y: 551, endPoint x: 1187, endPoint y: 545, distance: 10.1
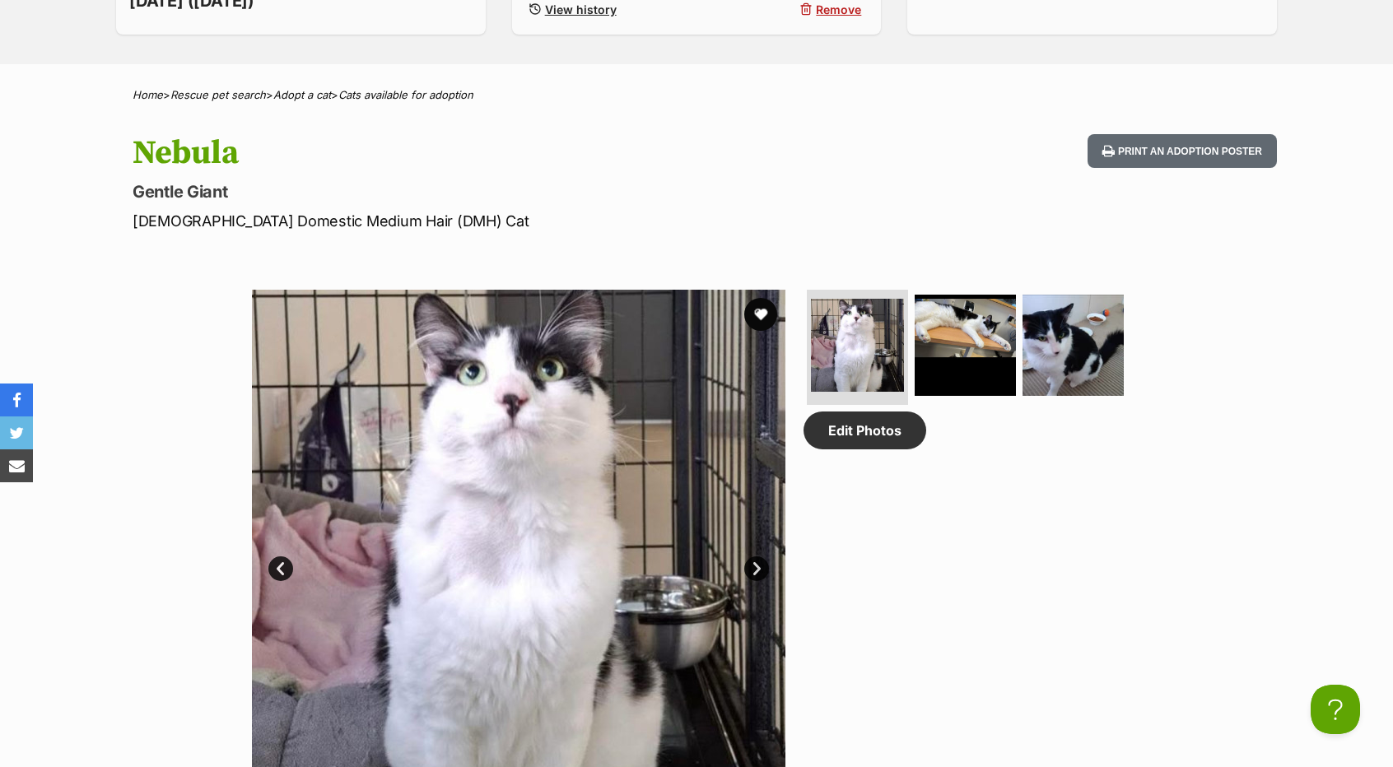
scroll to position [1729, 0]
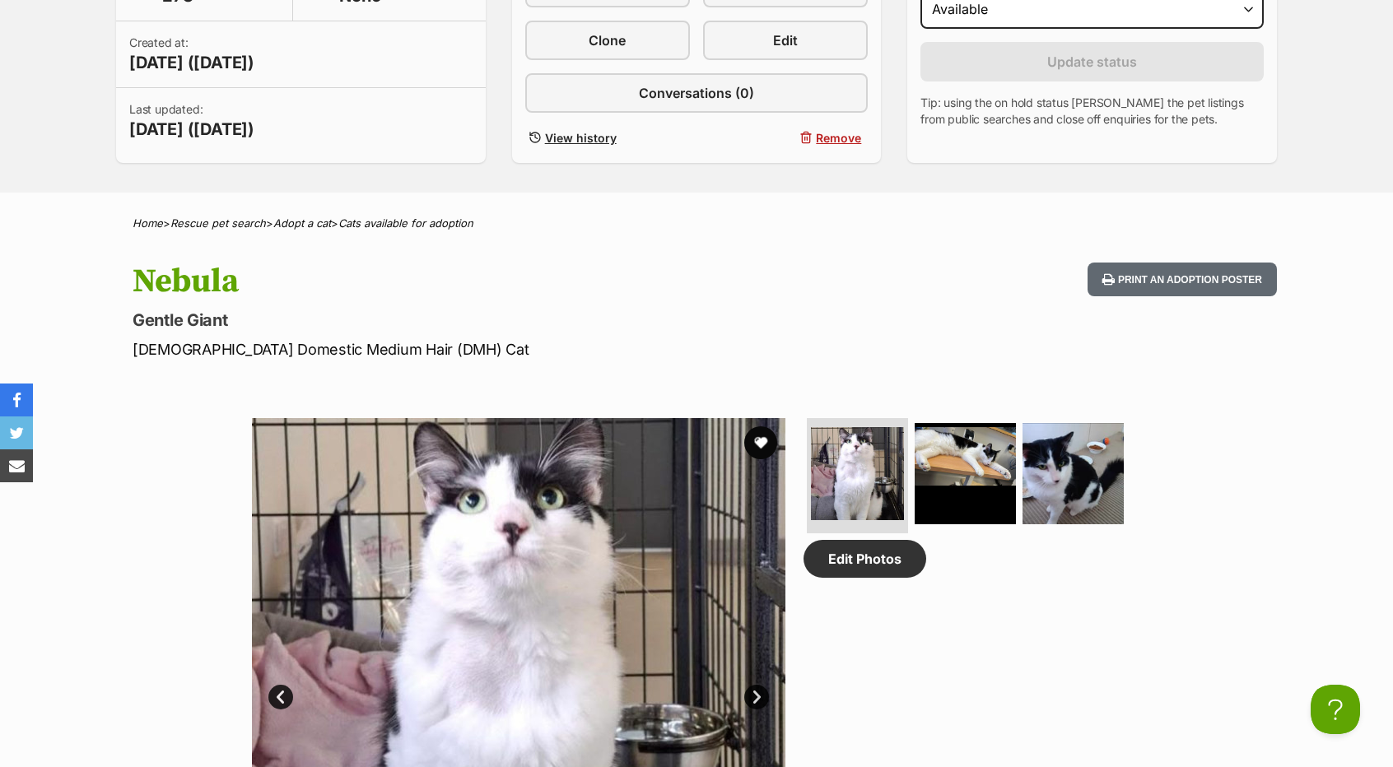
scroll to position [412, 0]
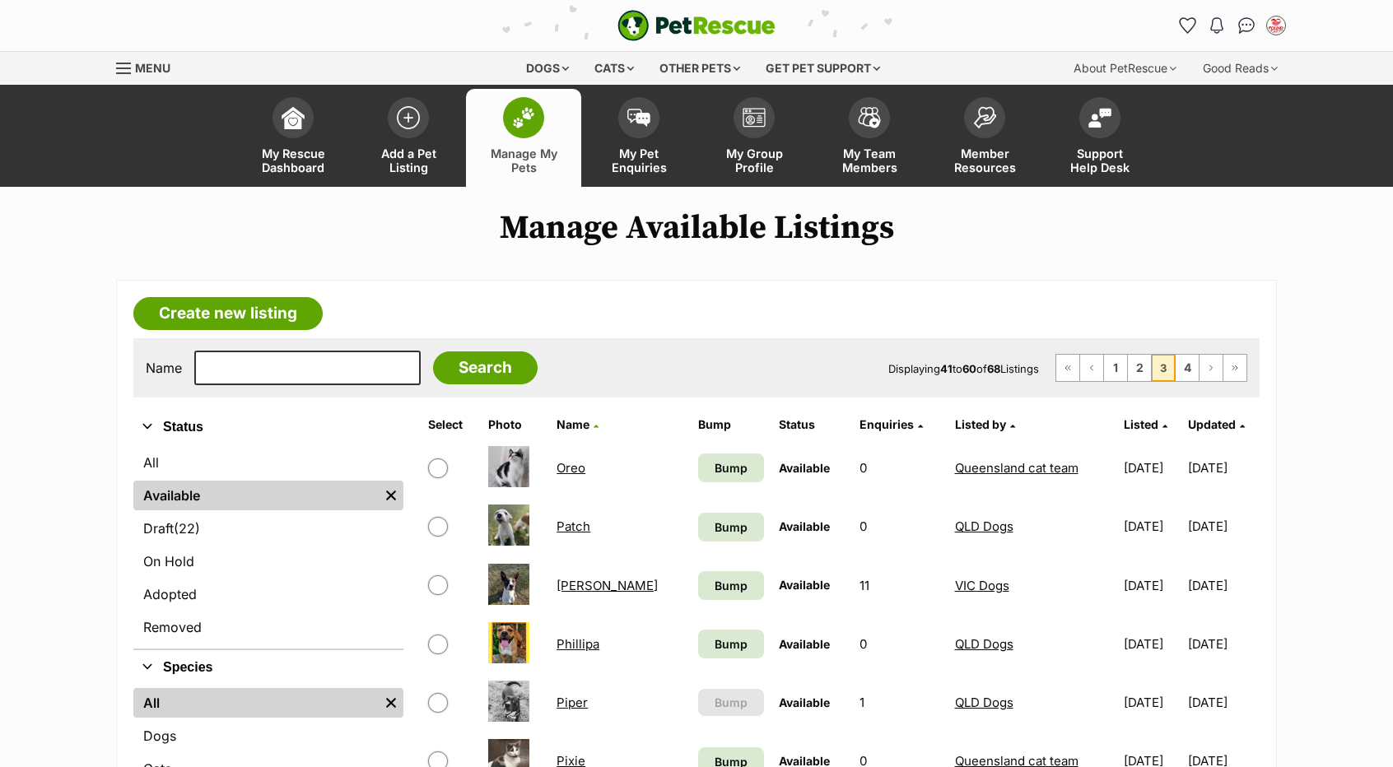
click at [433, 467] on input "checkbox" at bounding box center [438, 469] width 20 height 20
checkbox input "true"
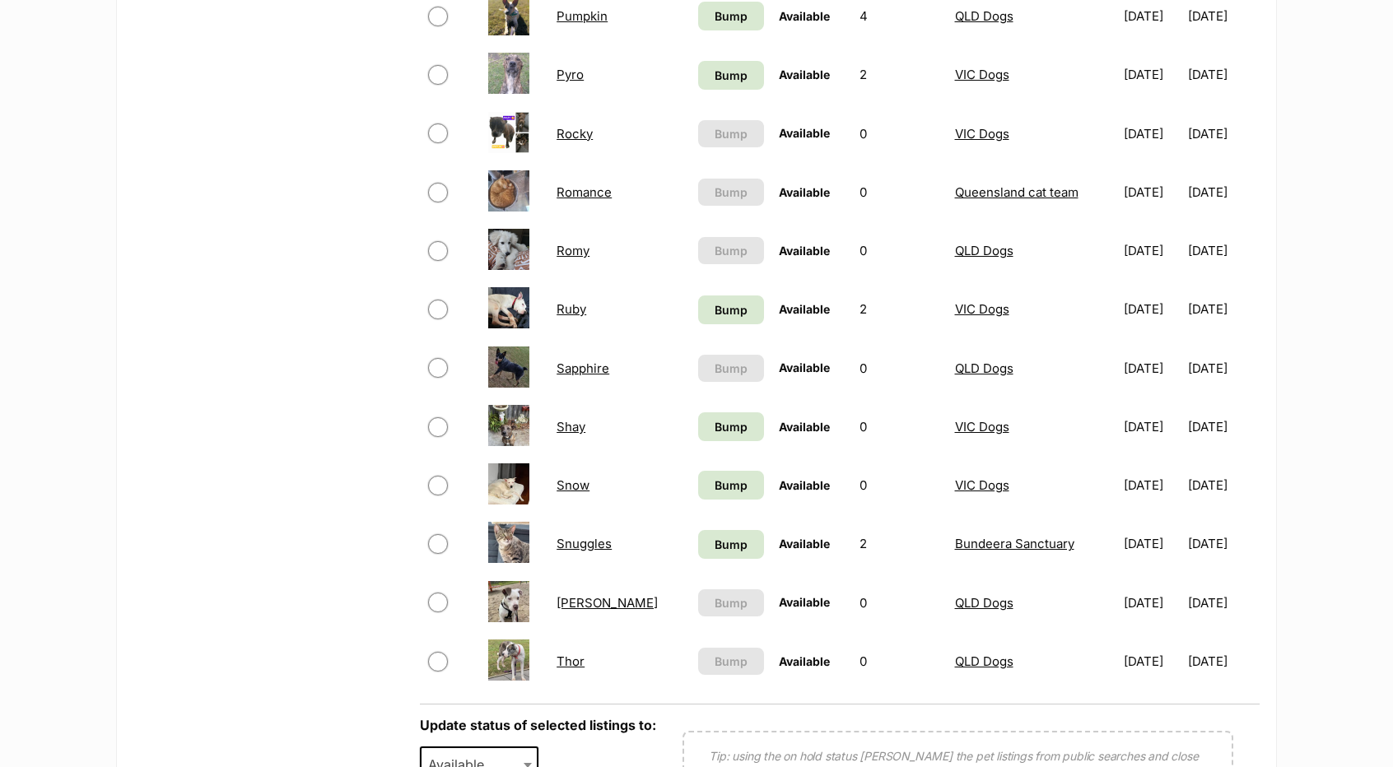
scroll to position [1318, 0]
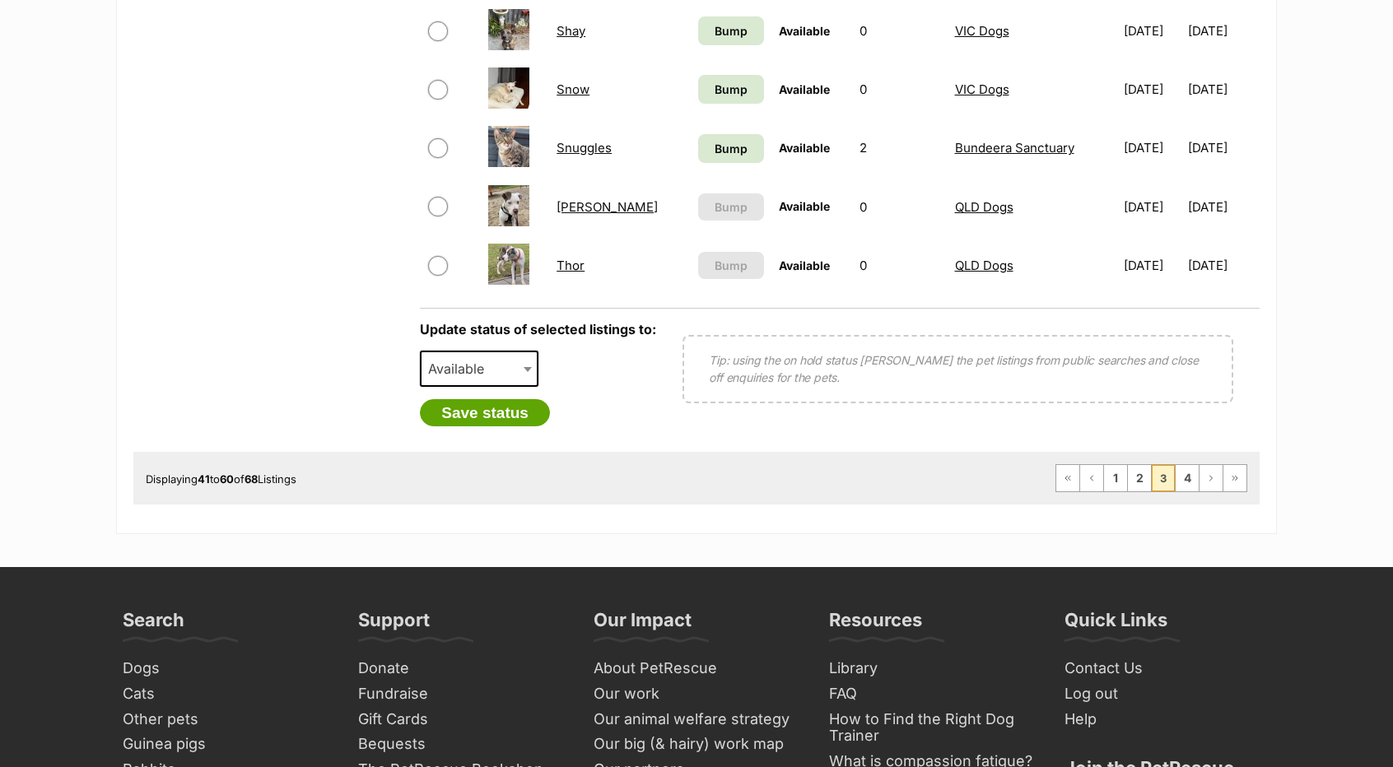
click at [499, 374] on span "Available" at bounding box center [461, 368] width 79 height 23
select select "rehomed"
click at [506, 413] on button "Save status" at bounding box center [485, 413] width 130 height 28
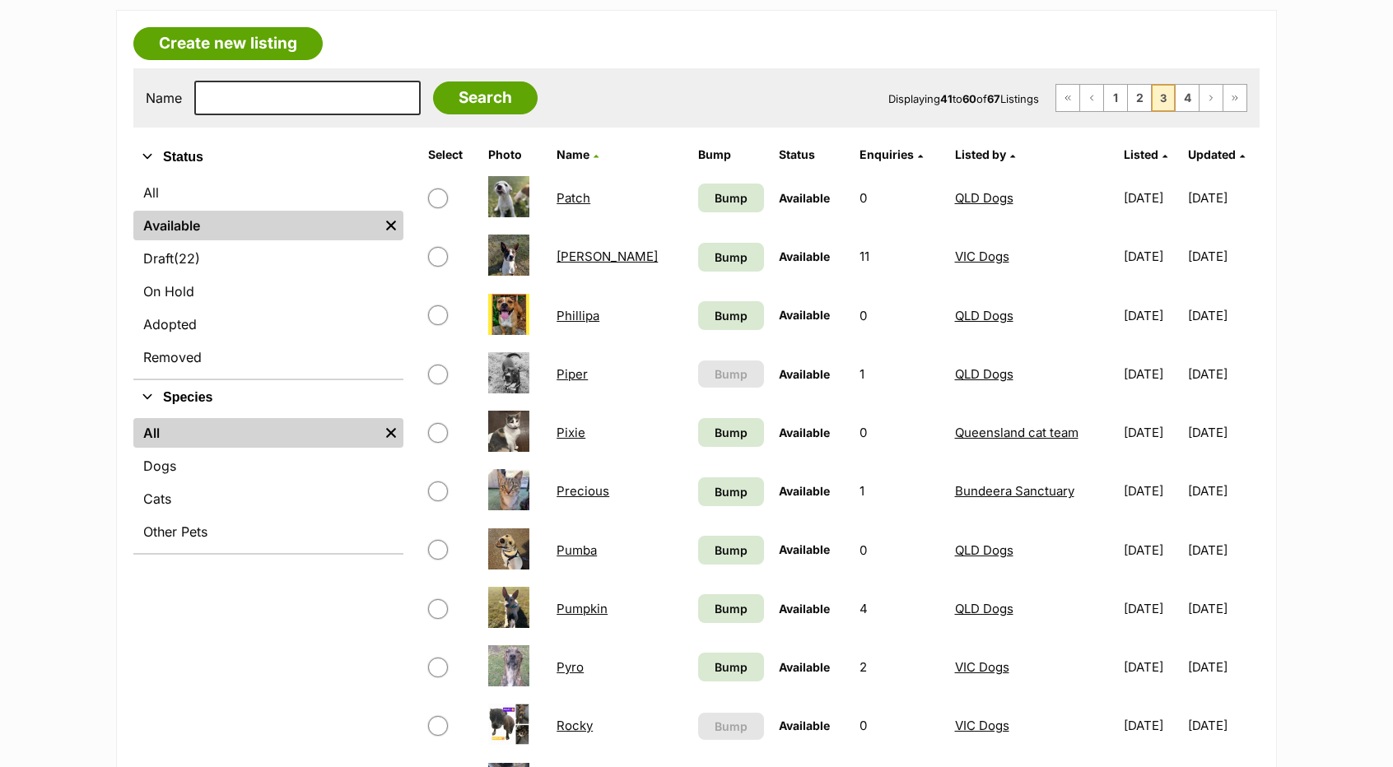
scroll to position [165, 0]
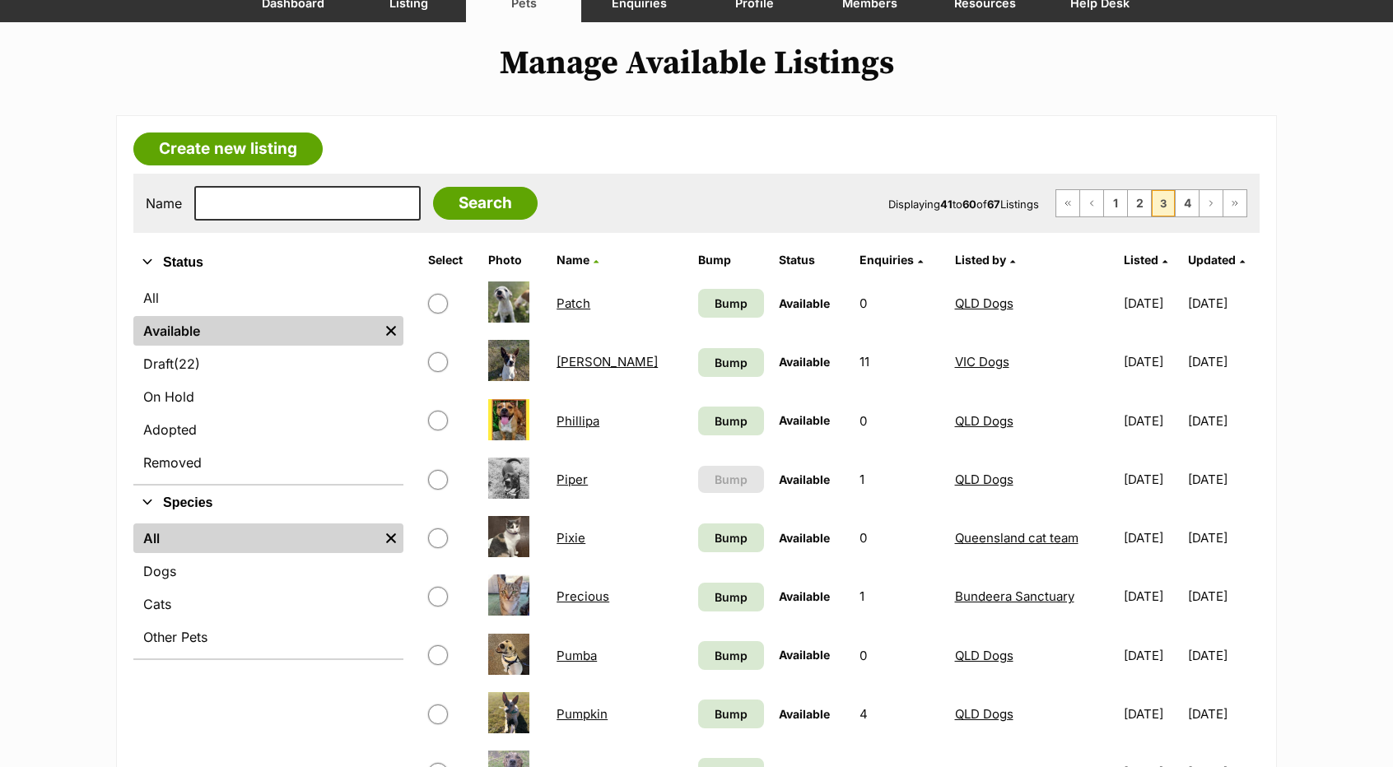
click at [567, 302] on link "Patch" at bounding box center [574, 304] width 34 height 16
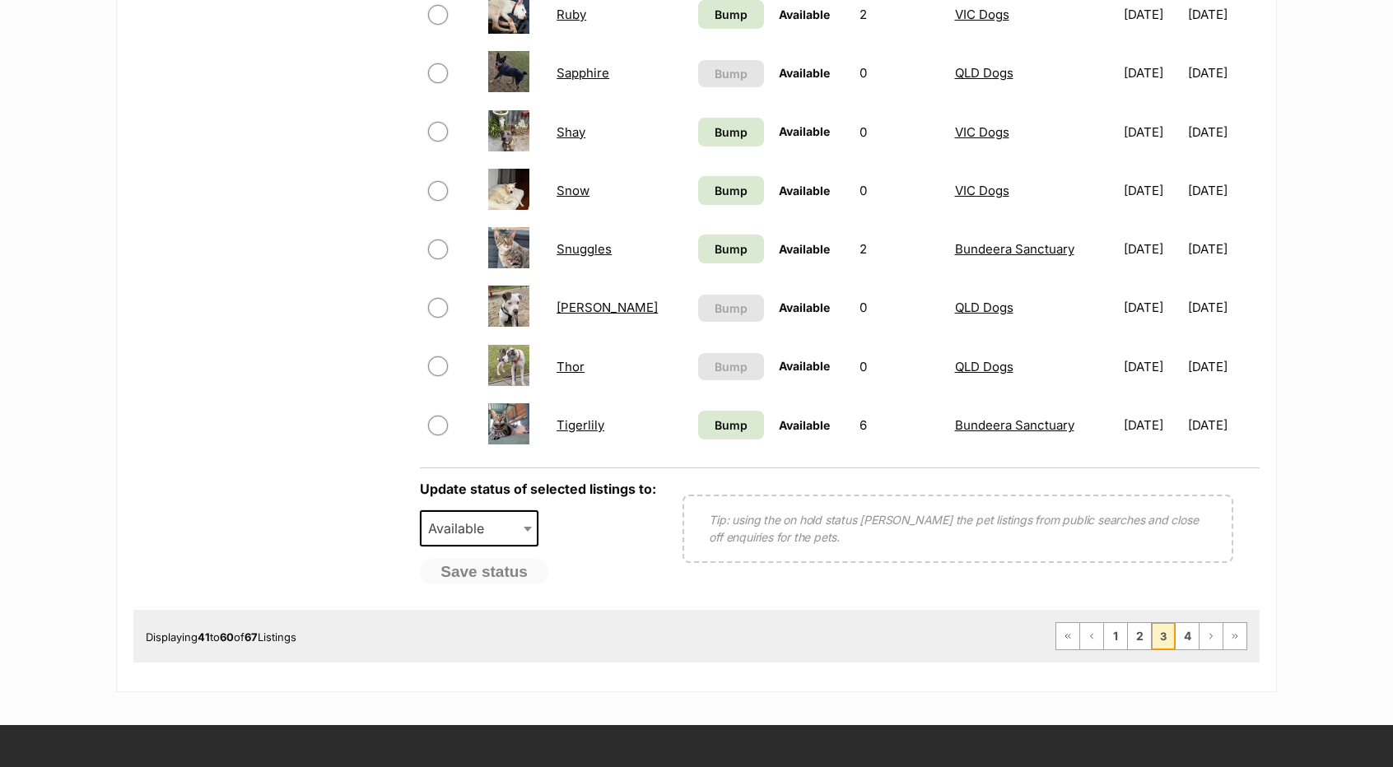
scroll to position [1153, 0]
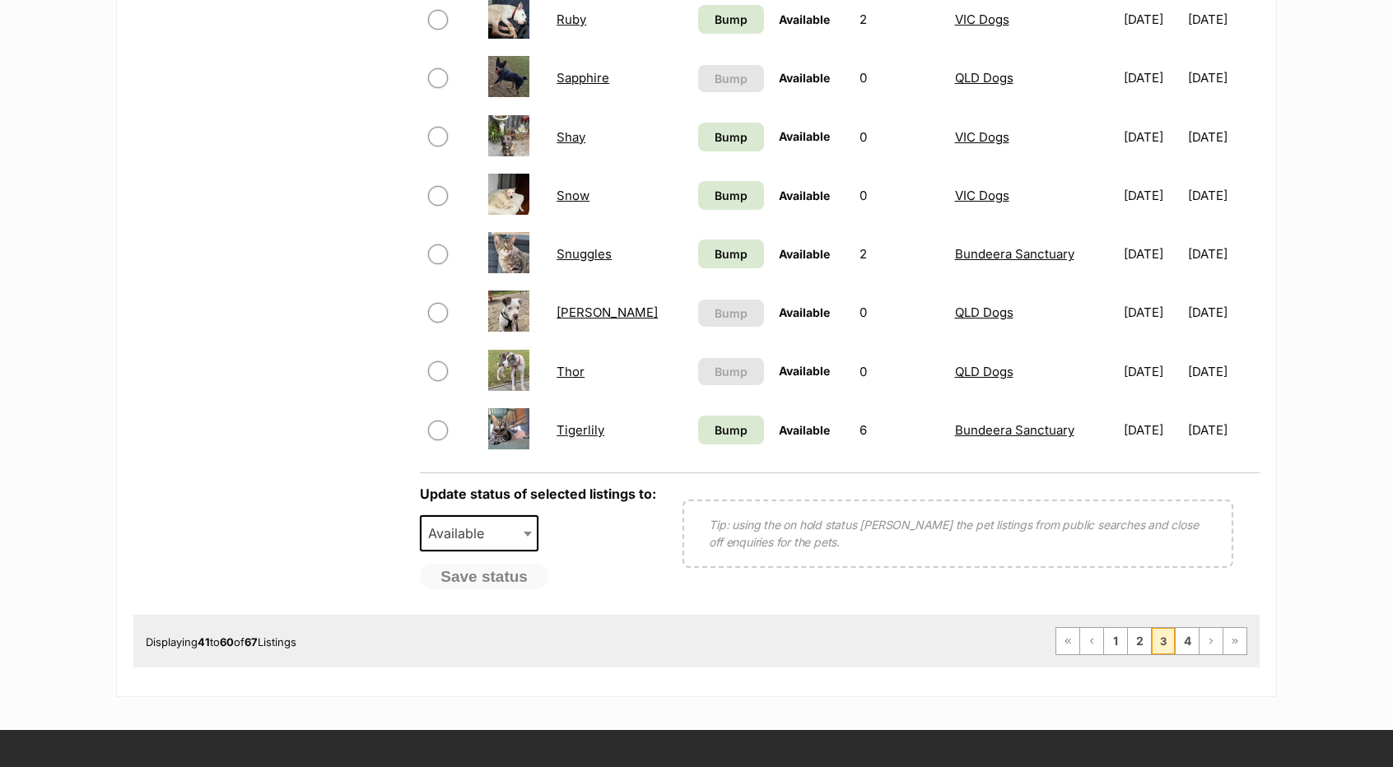
drag, startPoint x: 583, startPoint y: 68, endPoint x: 548, endPoint y: 94, distance: 43.0
drag, startPoint x: 548, startPoint y: 94, endPoint x: 595, endPoint y: 82, distance: 47.5
drag, startPoint x: 581, startPoint y: 437, endPoint x: 539, endPoint y: 449, distance: 43.5
click at [541, 445] on td at bounding box center [515, 430] width 67 height 57
click at [1168, 641] on span "3" at bounding box center [1163, 641] width 23 height 26
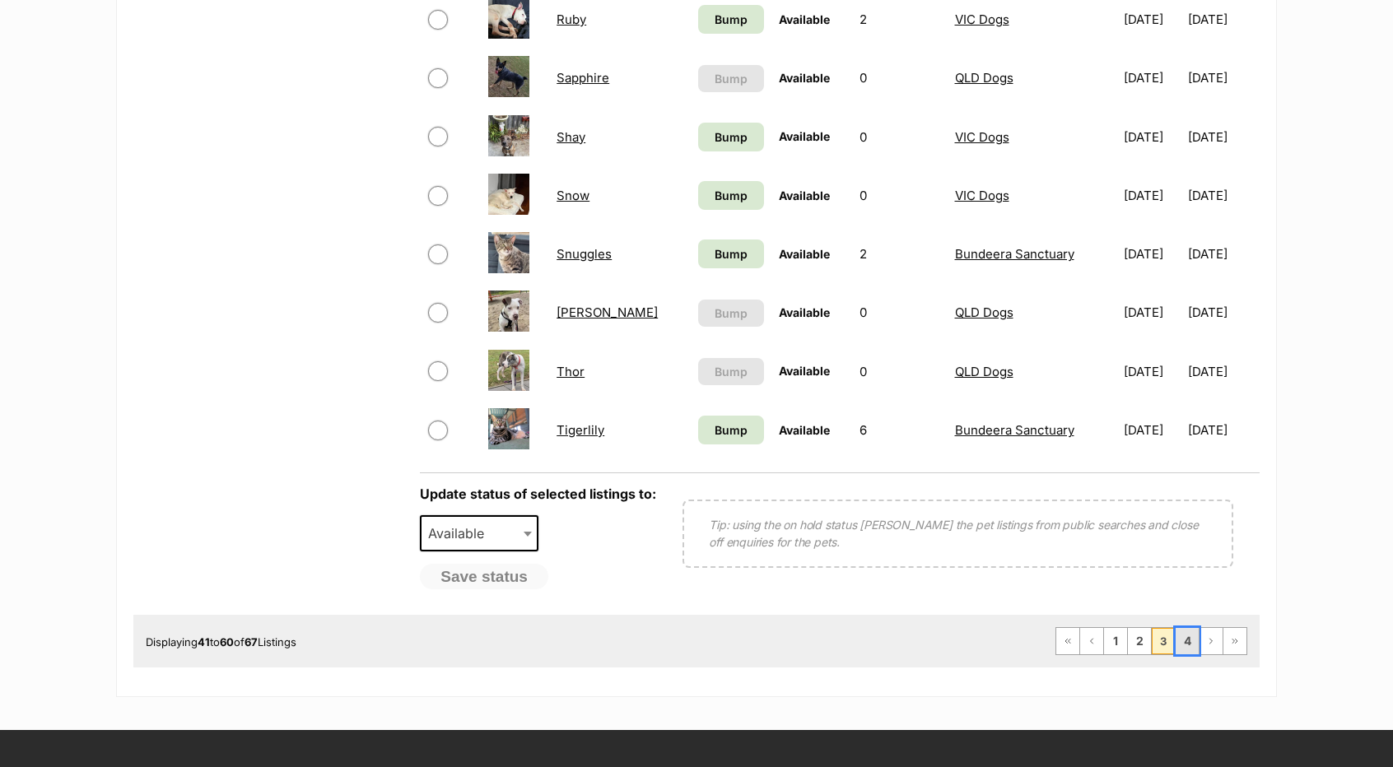
click at [1178, 642] on link "4" at bounding box center [1187, 641] width 23 height 26
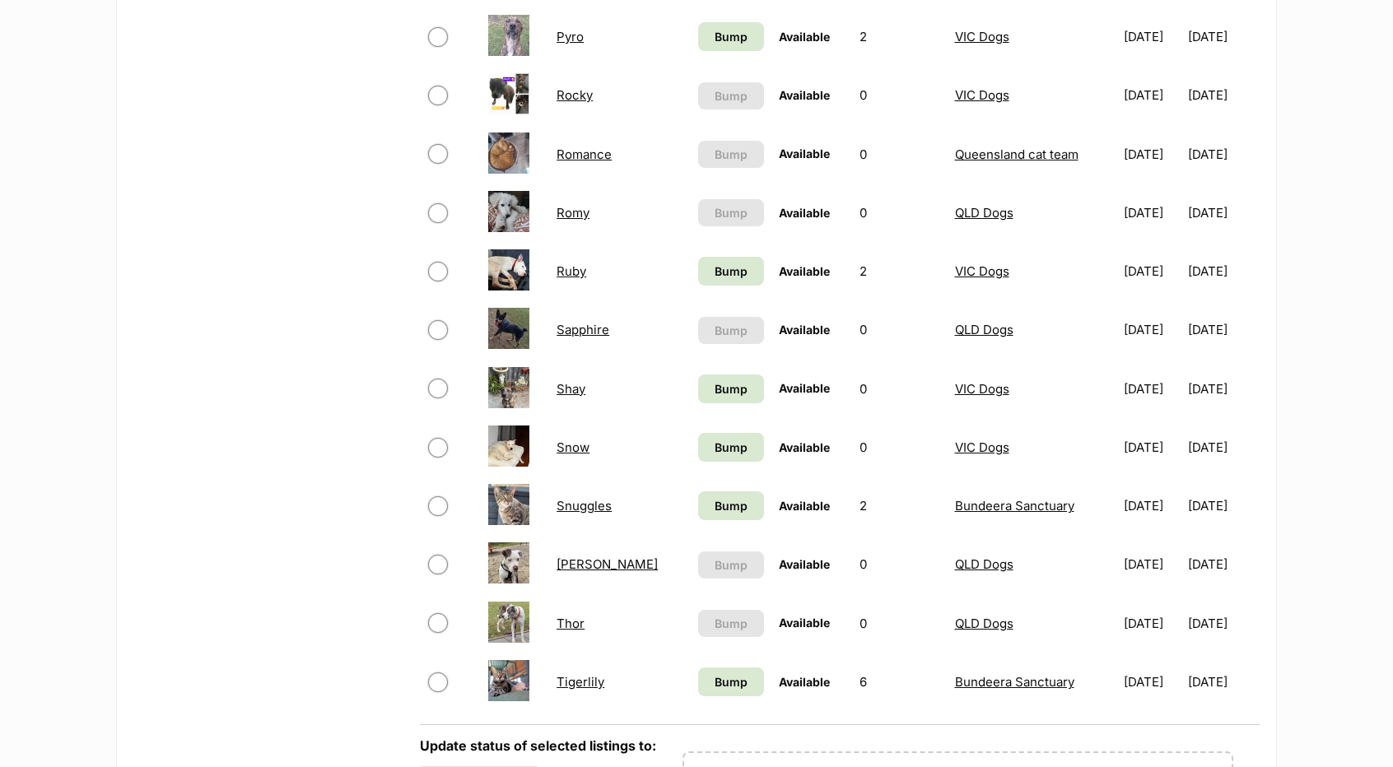
scroll to position [823, 0]
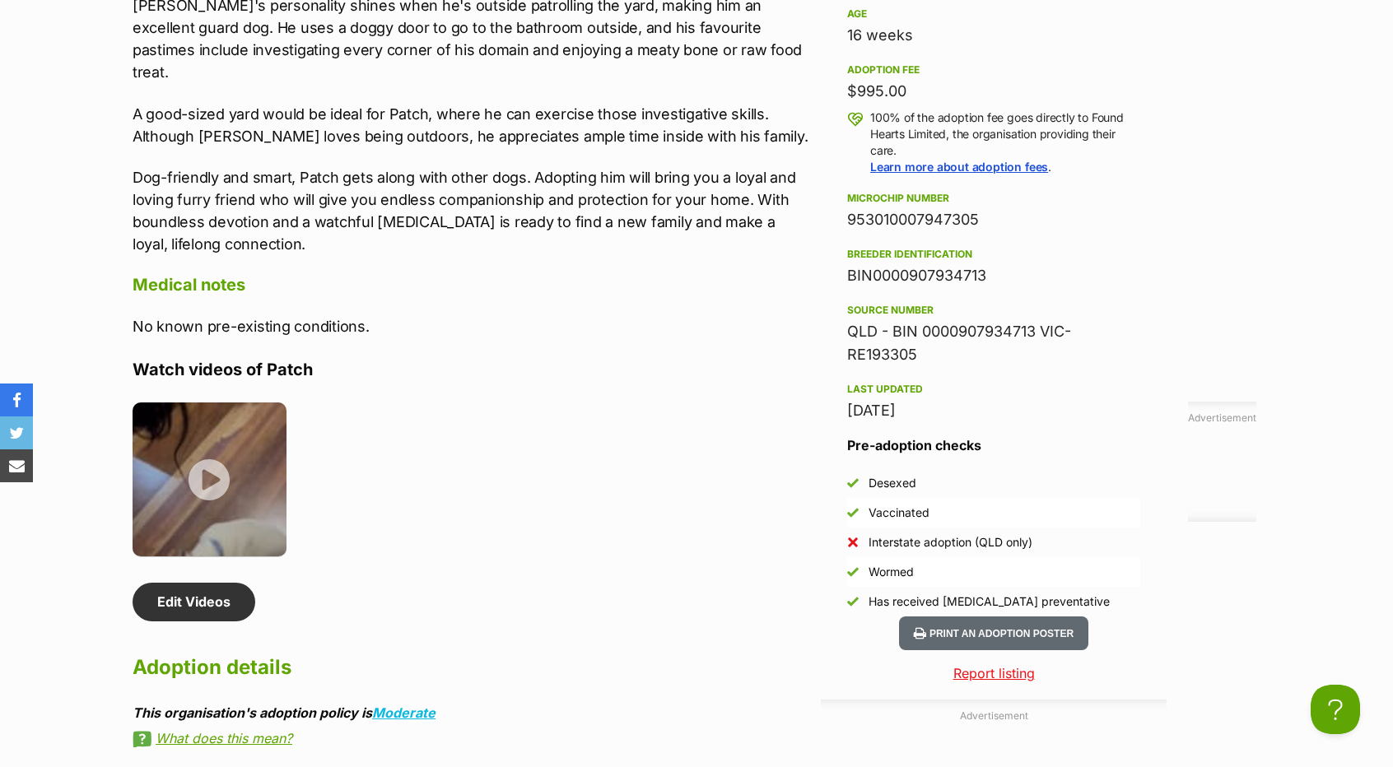
scroll to position [1314, 0]
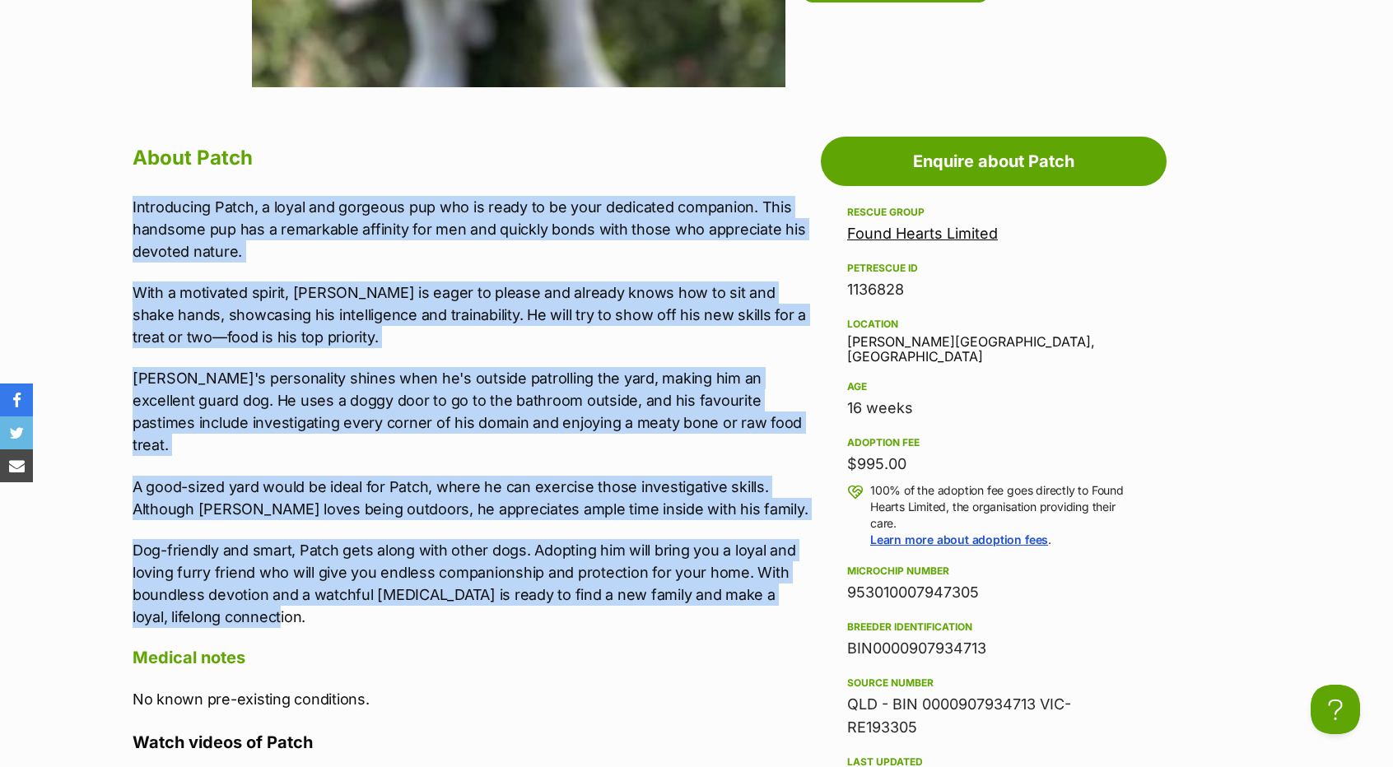
drag, startPoint x: 128, startPoint y: 363, endPoint x: 324, endPoint y: 602, distance: 308.9
click at [324, 602] on div "About Patch Introducing Patch, a loyal and gorgeous pup who is ready to be your…" at bounding box center [464, 661] width 697 height 1043
copy div "Introducing Patch, a loyal and gorgeous pup who is ready to be your dedicated c…"
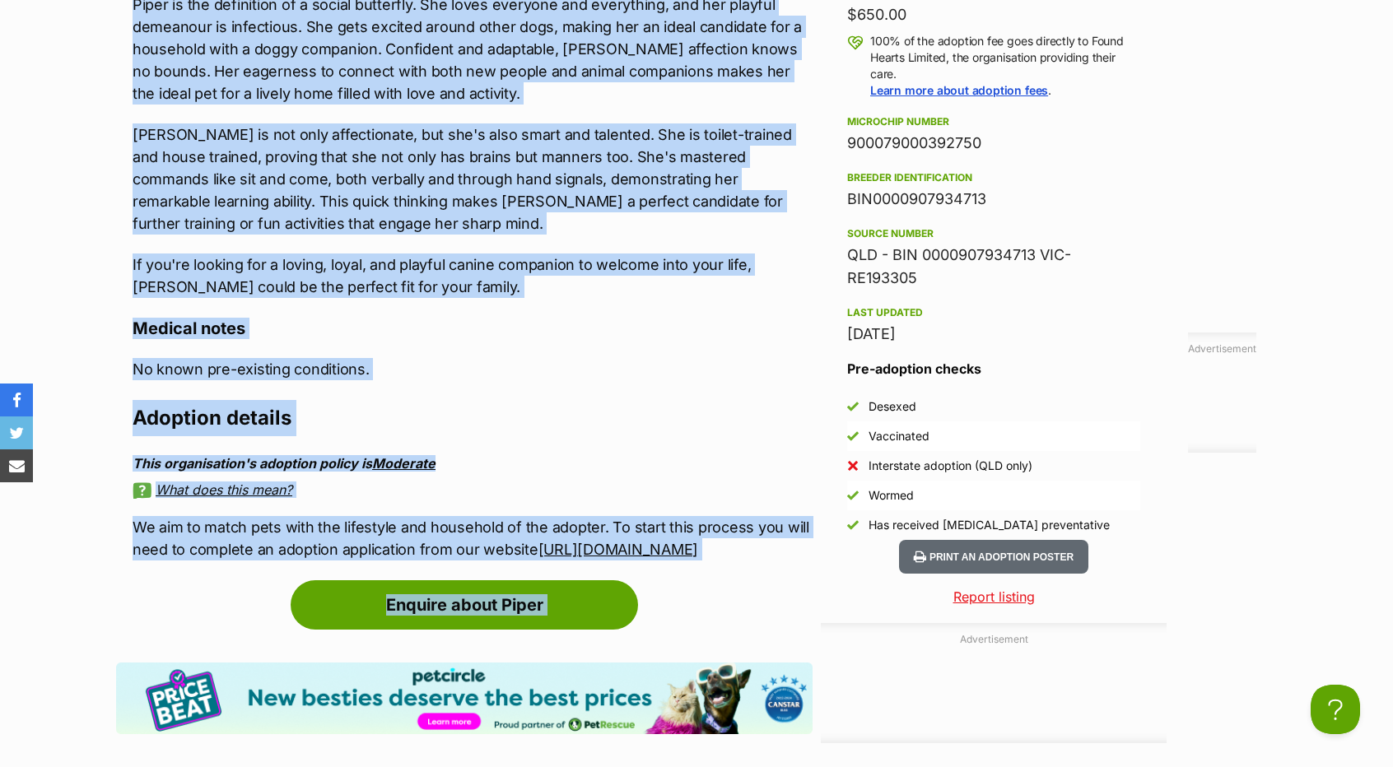
scroll to position [1977, 0]
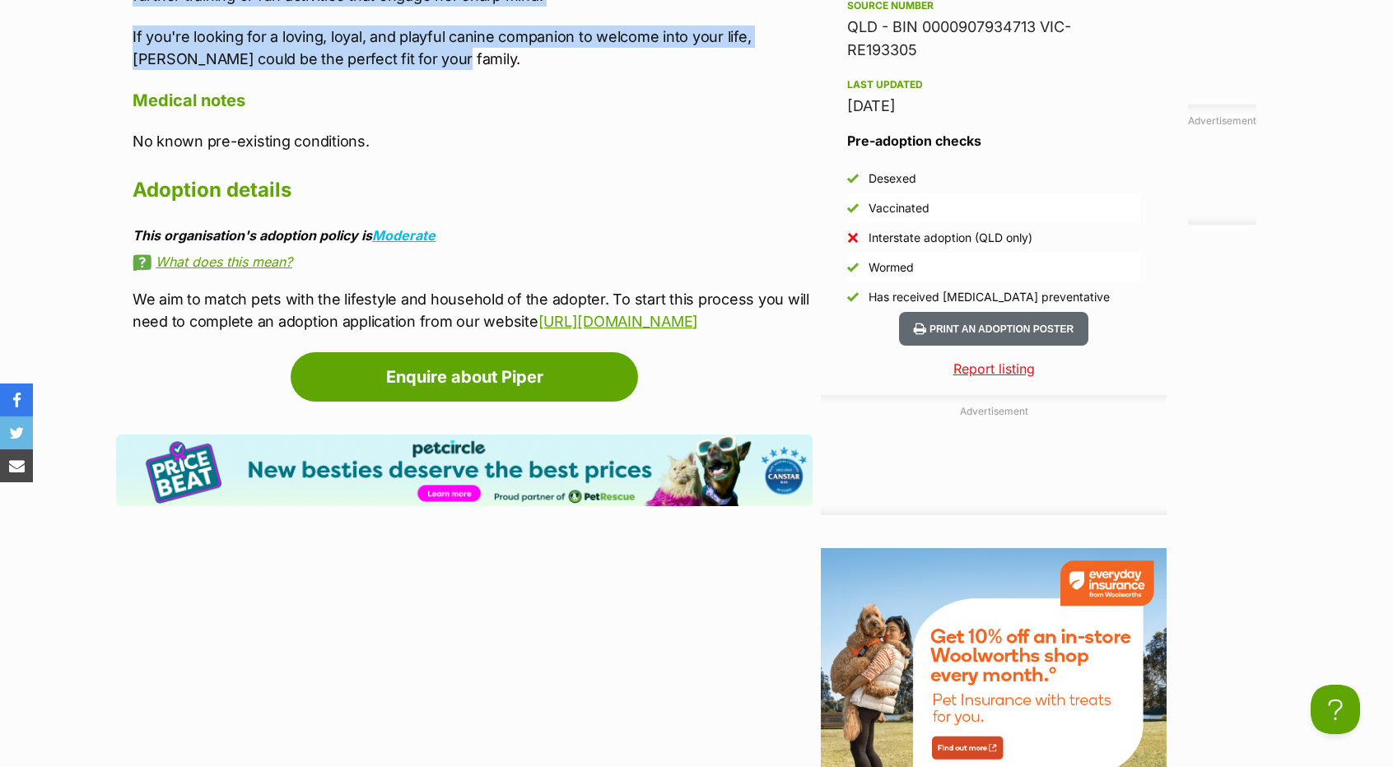
drag, startPoint x: 124, startPoint y: 313, endPoint x: 403, endPoint y: 46, distance: 386.7
copy div "Meet [PERSON_NAME], a delightful dog who embodies all the charming qualities of…"
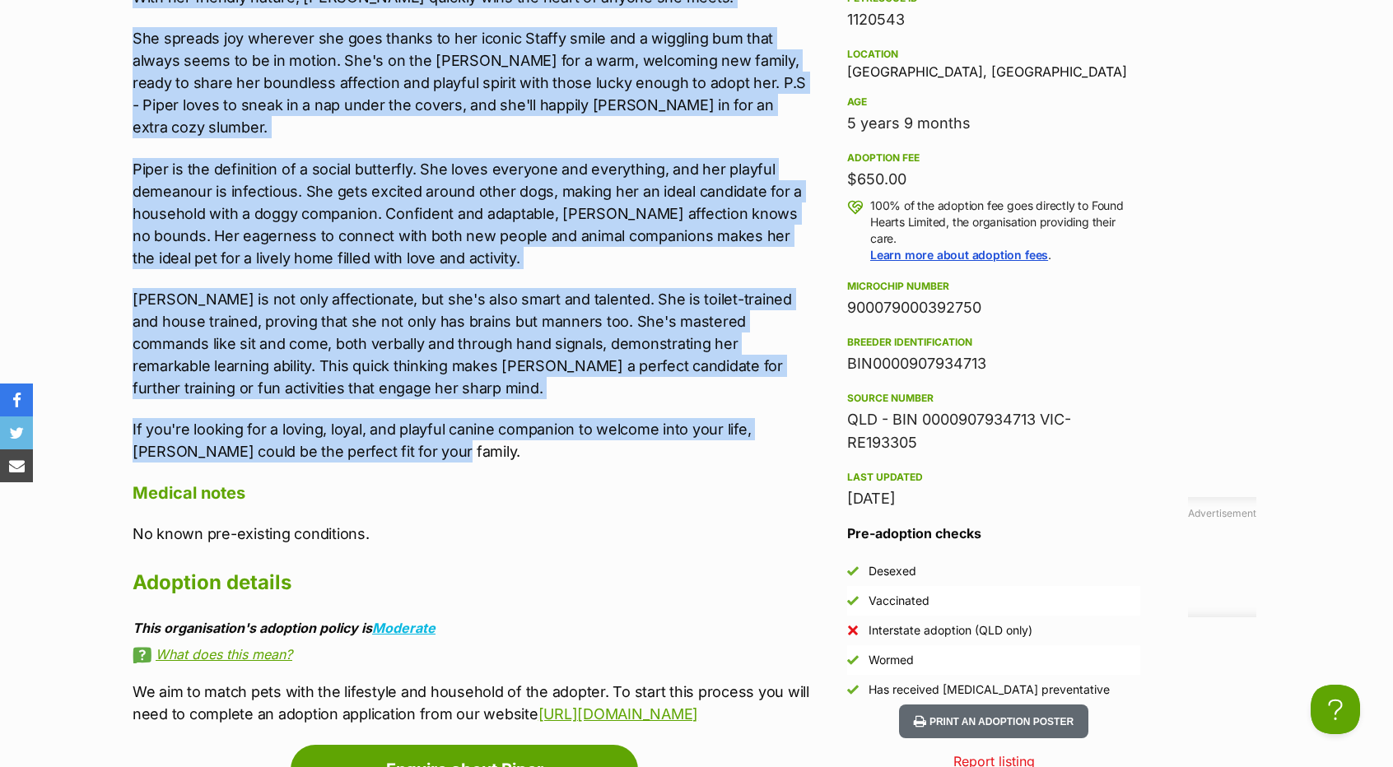
scroll to position [1401, 0]
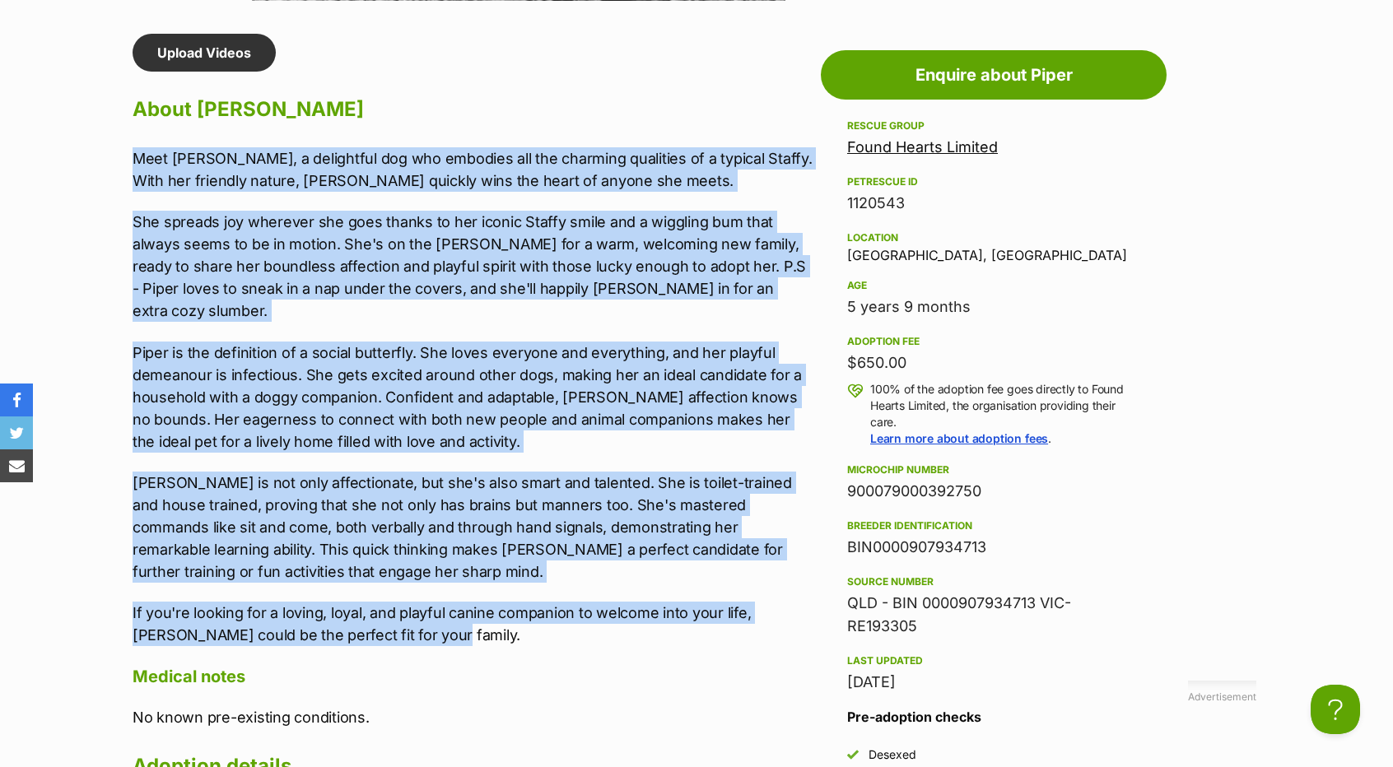
copy div "Meet [PERSON_NAME], a delightful dog who embodies all the charming qualities of…"
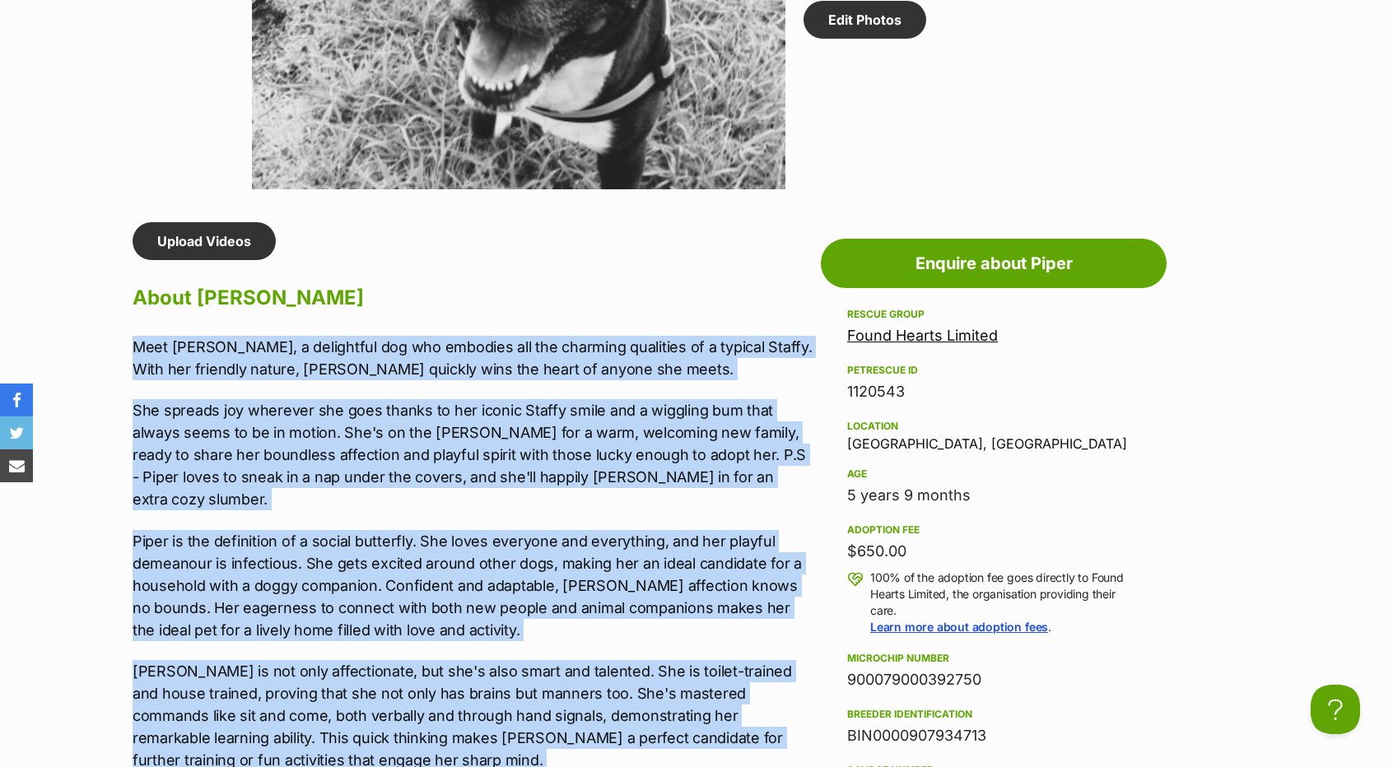
scroll to position [1236, 0]
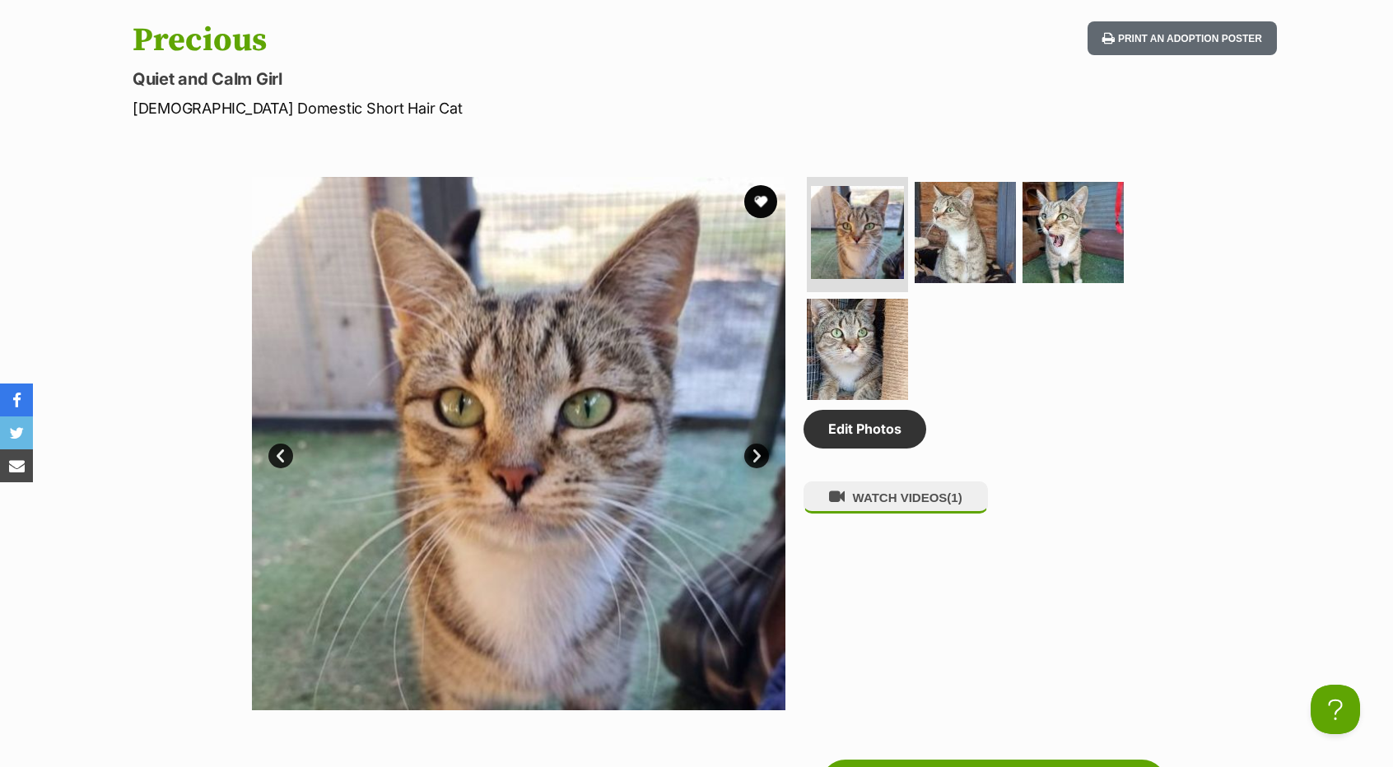
scroll to position [576, 0]
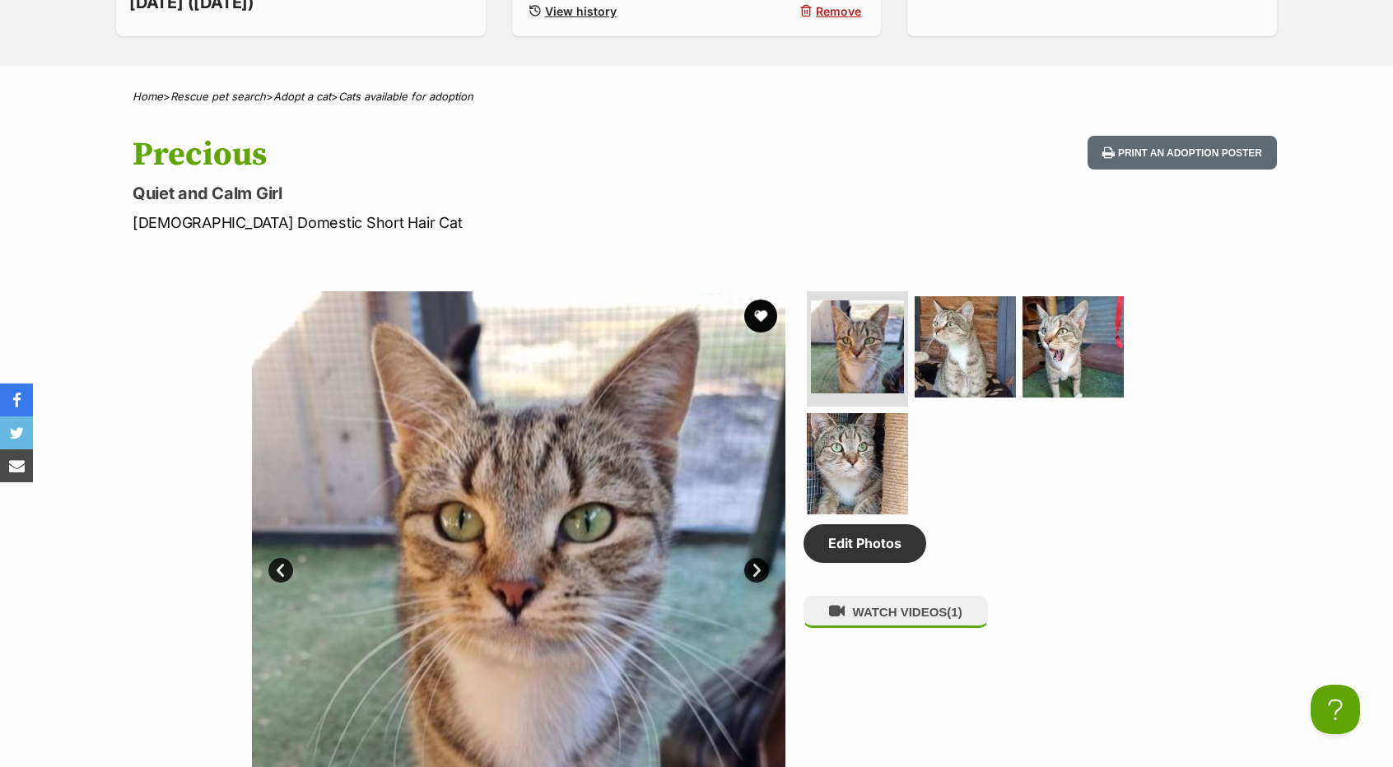
drag, startPoint x: 299, startPoint y: 138, endPoint x: 166, endPoint y: 151, distance: 133.2
click at [166, 151] on h1 "Precious" at bounding box center [481, 155] width 697 height 38
click at [298, 165] on h1 "Precious" at bounding box center [481, 155] width 697 height 38
click at [272, 162] on h1 "Precious" at bounding box center [481, 155] width 697 height 38
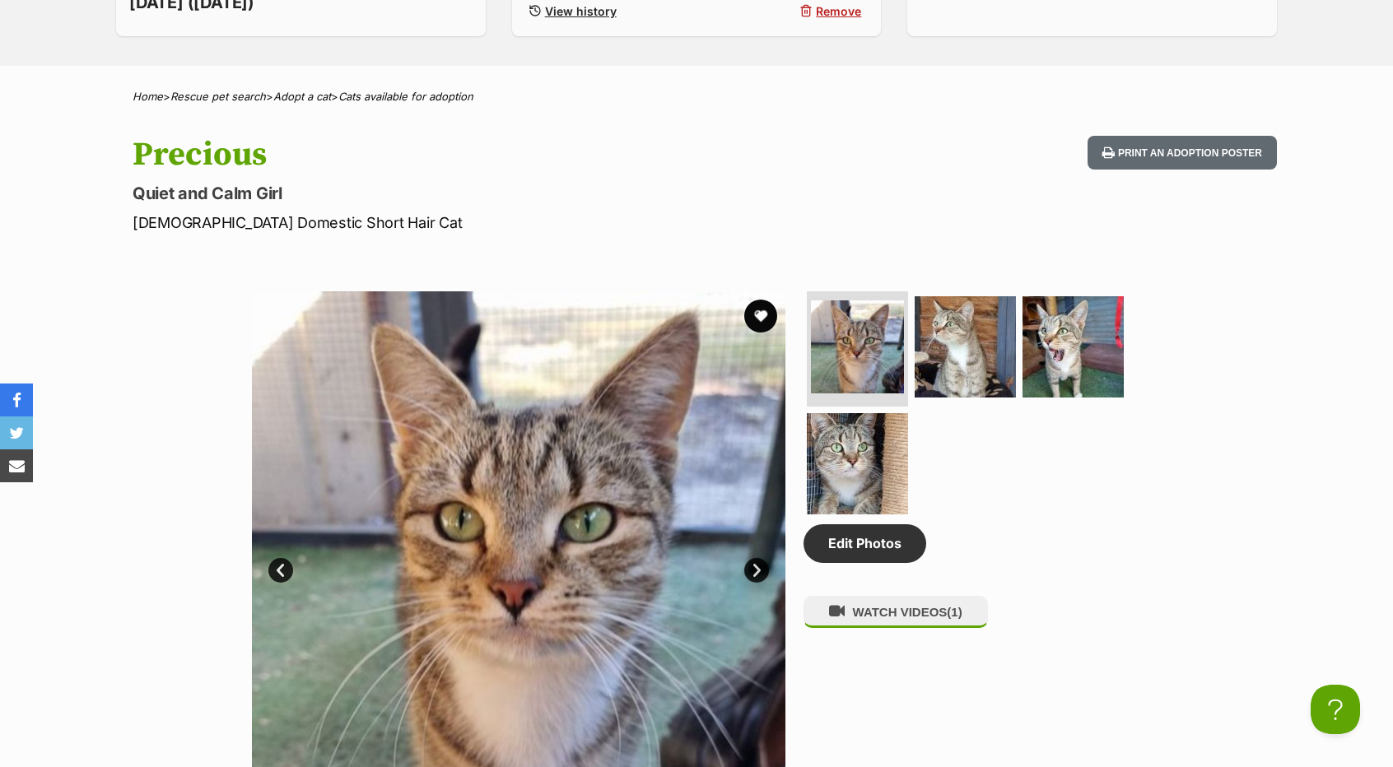
drag, startPoint x: 263, startPoint y: 159, endPoint x: 140, endPoint y: 161, distance: 122.7
click at [140, 161] on h1 "Precious" at bounding box center [481, 155] width 697 height 38
copy h1 "Precious"
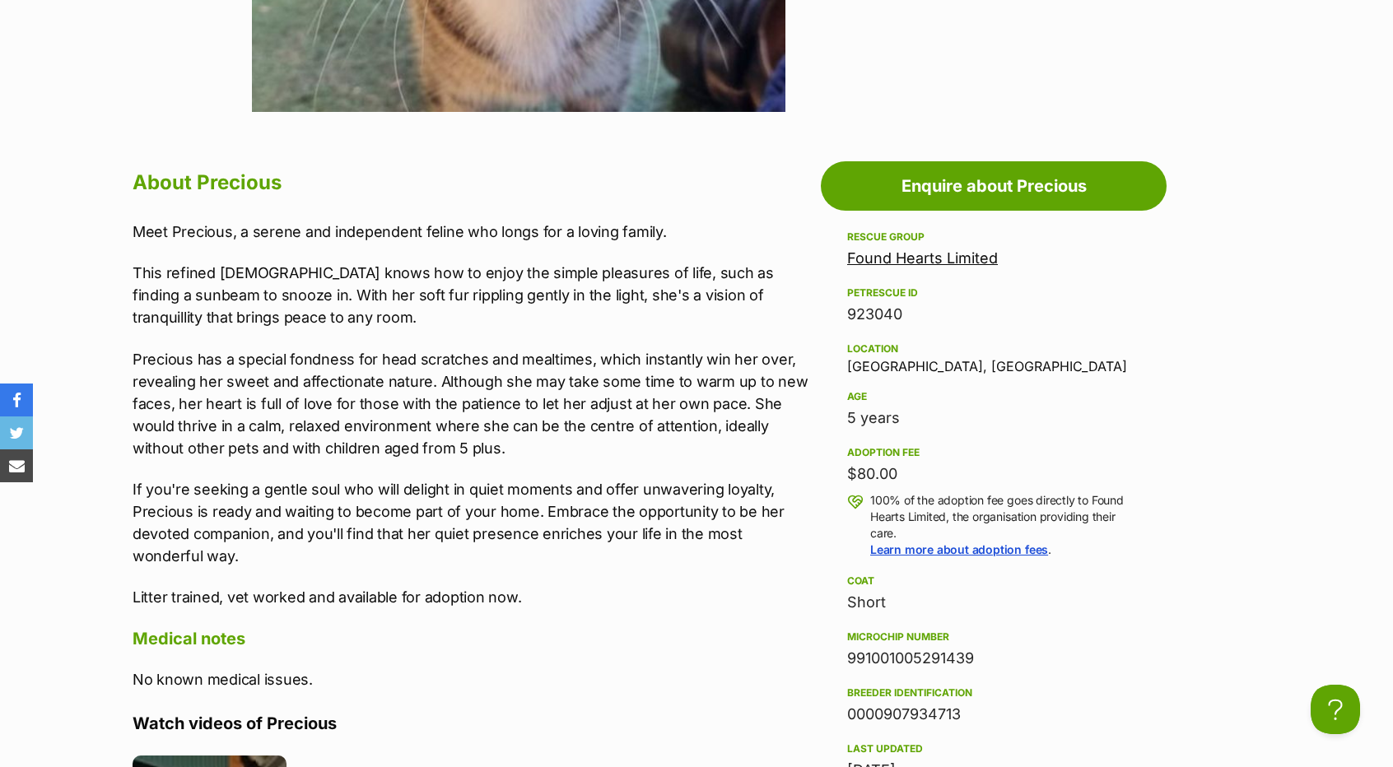
scroll to position [1400, 0]
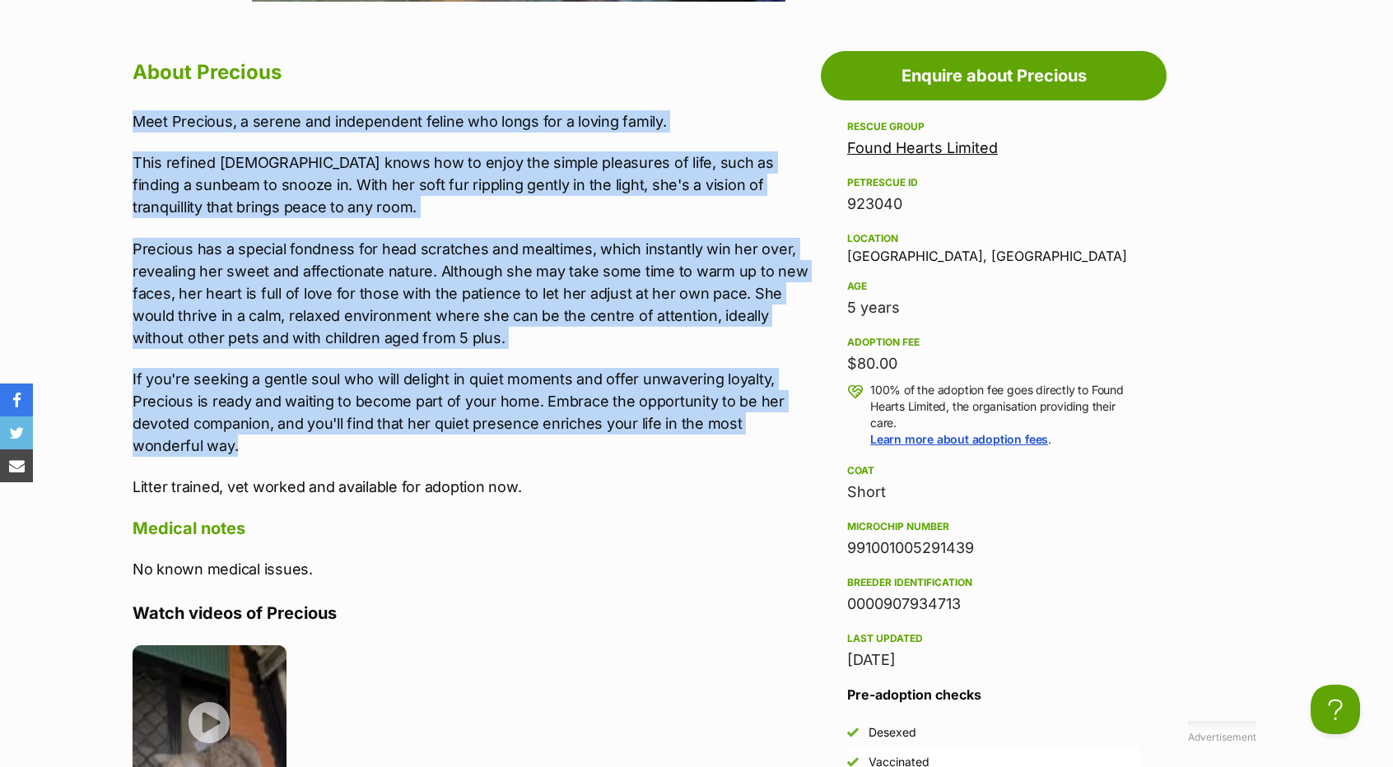
drag, startPoint x: 150, startPoint y: 128, endPoint x: 543, endPoint y: 441, distance: 502.2
click at [543, 441] on div "About Precious Meet Precious, a serene and independent feline who longs for a l…" at bounding box center [464, 553] width 697 height 999
copy div "Meet Precious, a serene and independent feline who longs for a loving family. T…"
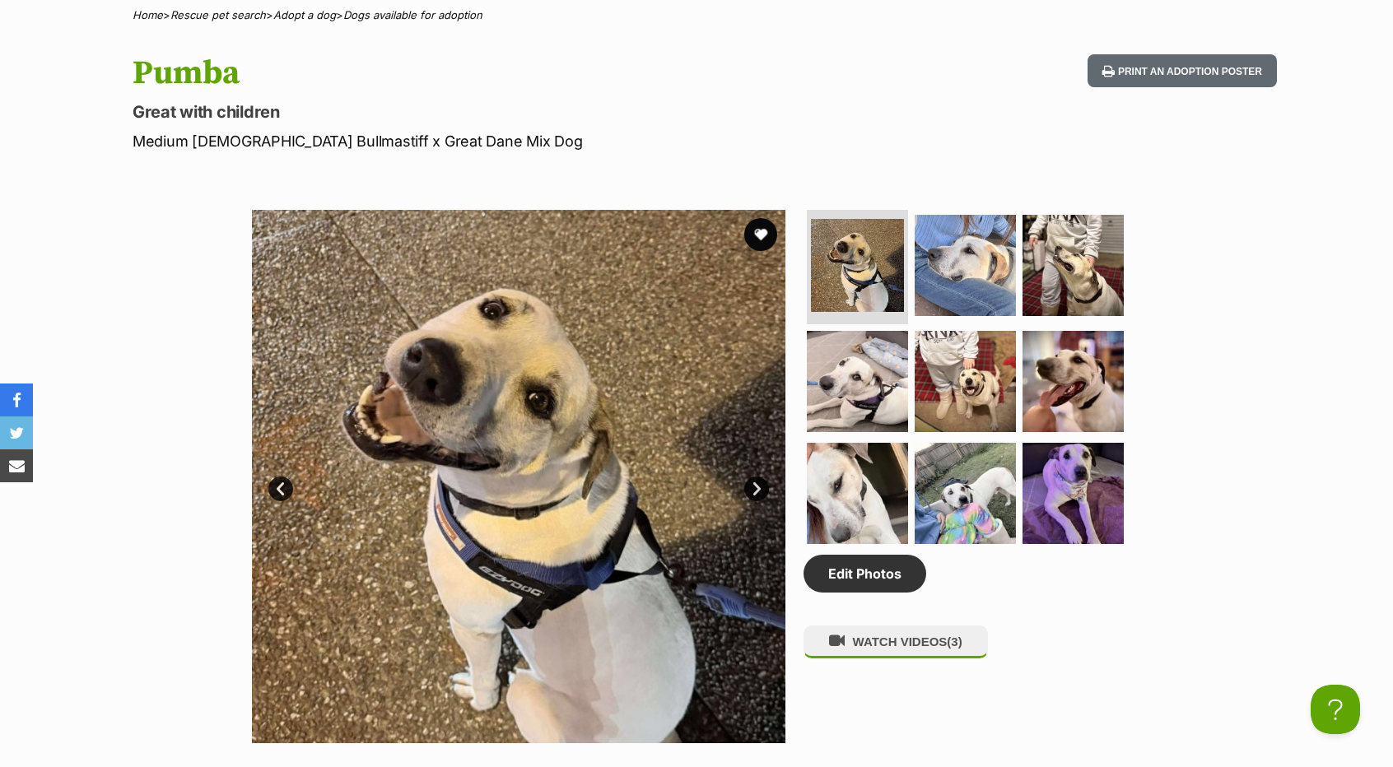
scroll to position [659, 0]
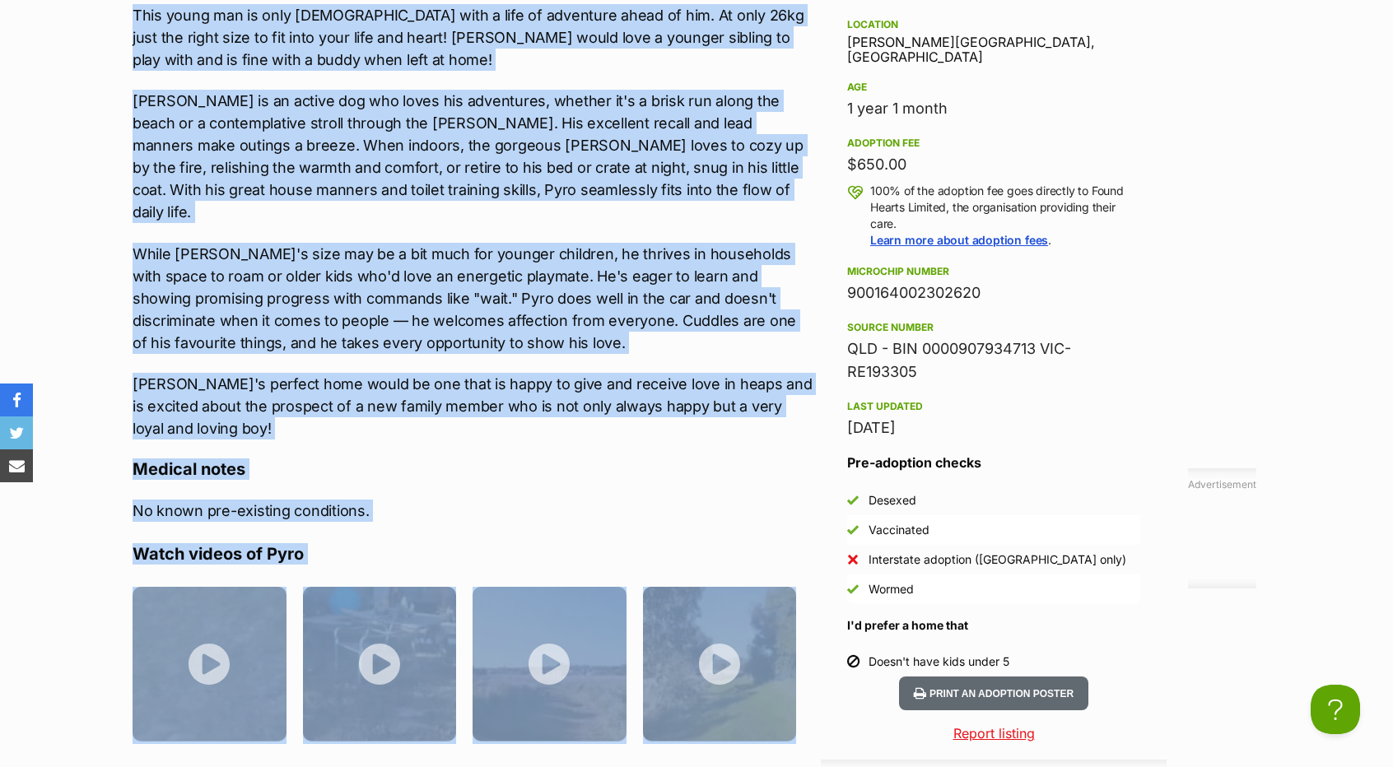
scroll to position [1814, 0]
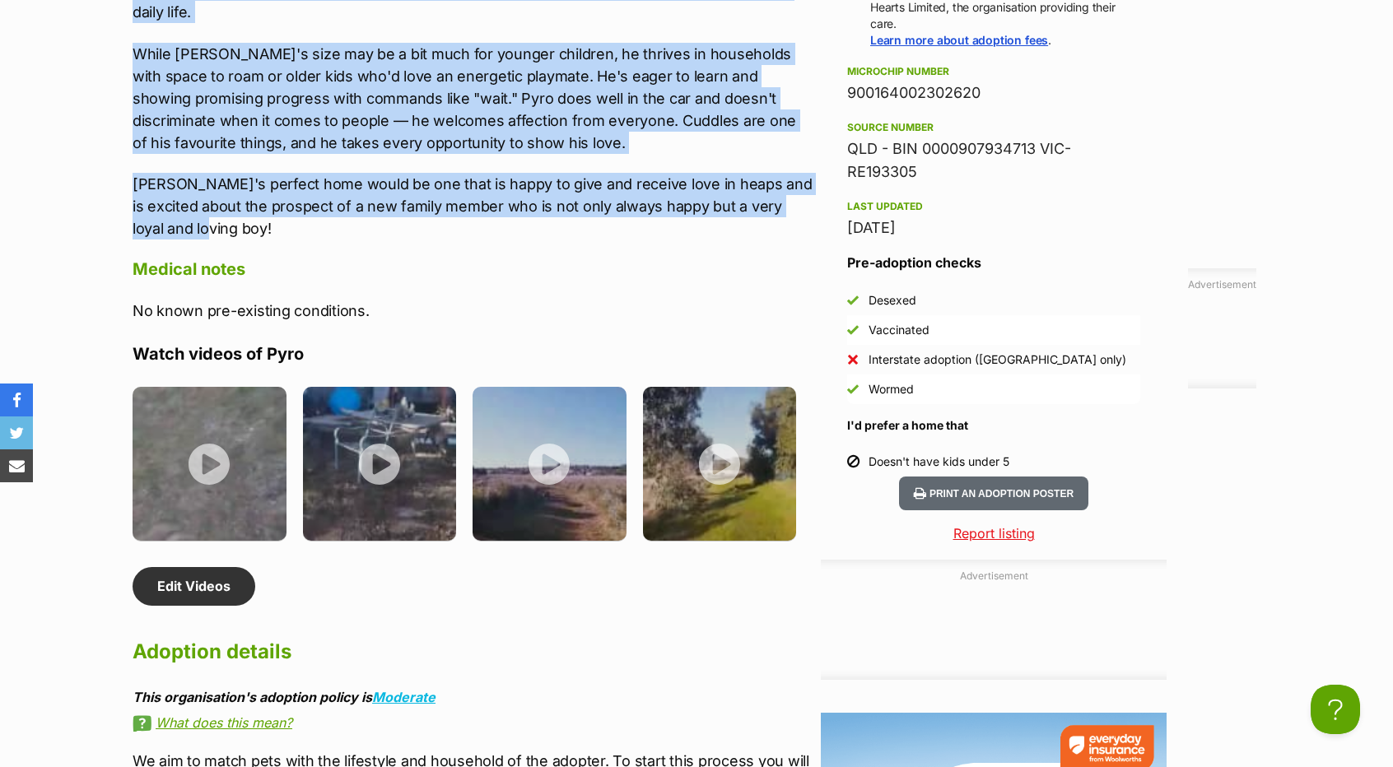
drag, startPoint x: 128, startPoint y: 266, endPoint x: 479, endPoint y: 203, distance: 356.3
click at [479, 203] on div "About Pyro Meet Pyro, a stunningly beautiful dog with a heart full of happiness…" at bounding box center [464, 217] width 697 height 1154
copy div "Meet Pyro, a stunningly beautiful dog with a heart full of happiness and a boun…"
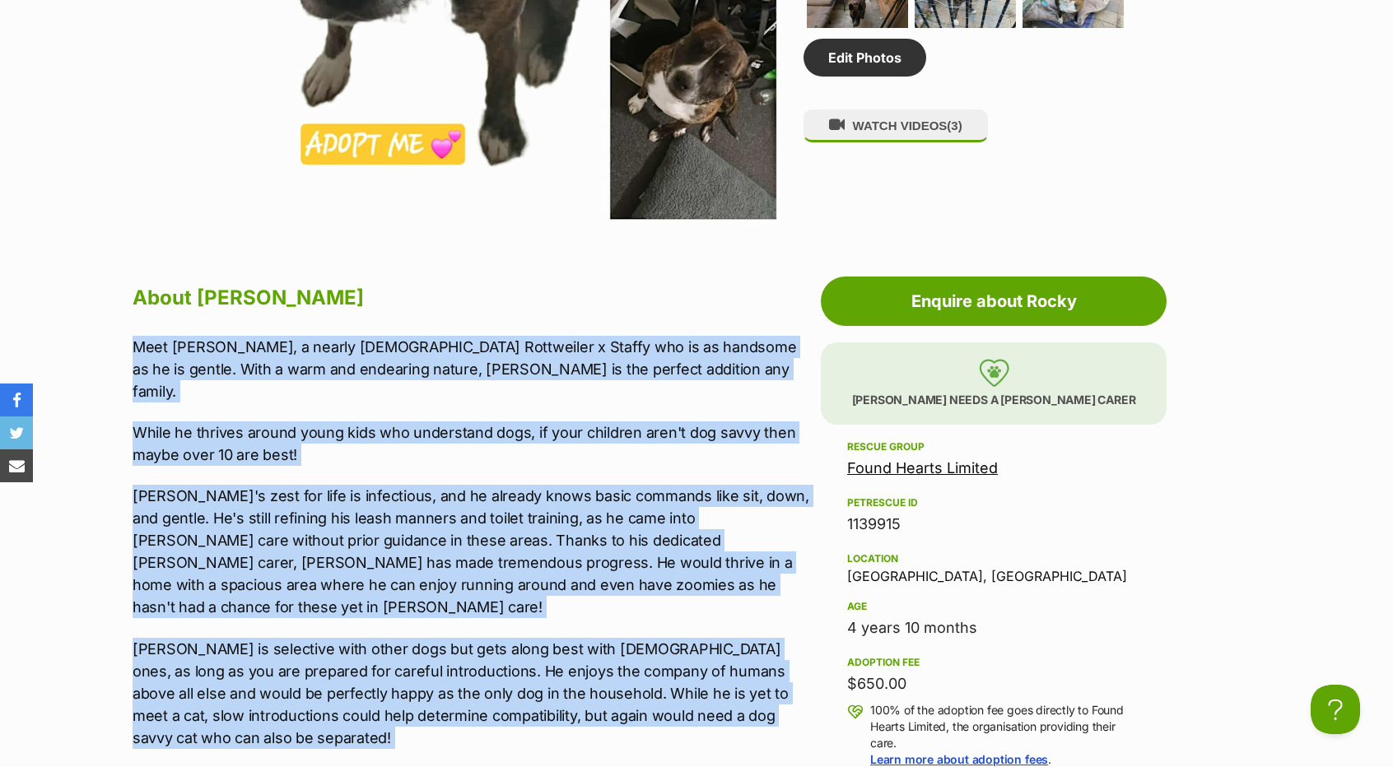
scroll to position [1418, 0]
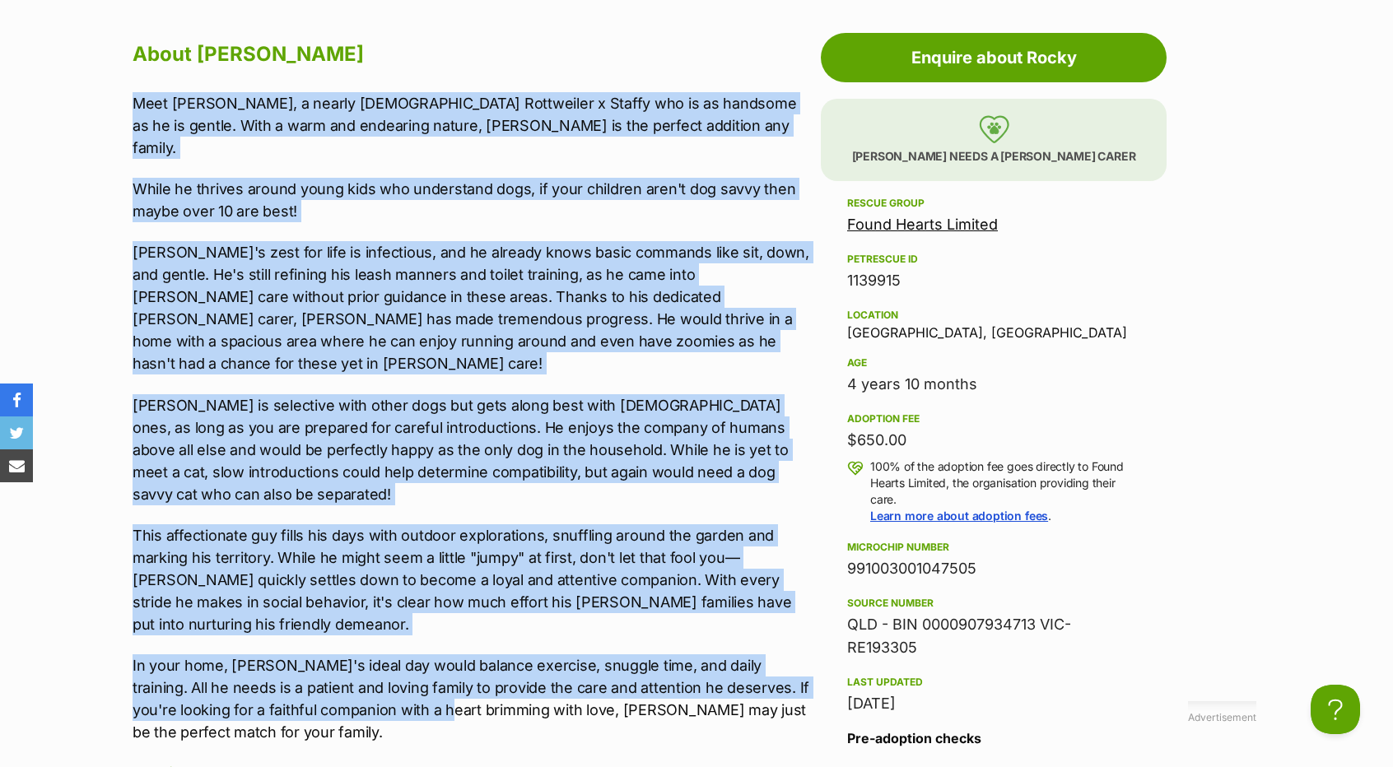
drag, startPoint x: 130, startPoint y: 283, endPoint x: 403, endPoint y: 673, distance: 475.9
click at [403, 673] on div "About [PERSON_NAME] Meet [PERSON_NAME], a nearly [DEMOGRAPHIC_DATA] Rottweiler …" at bounding box center [464, 667] width 697 height 1263
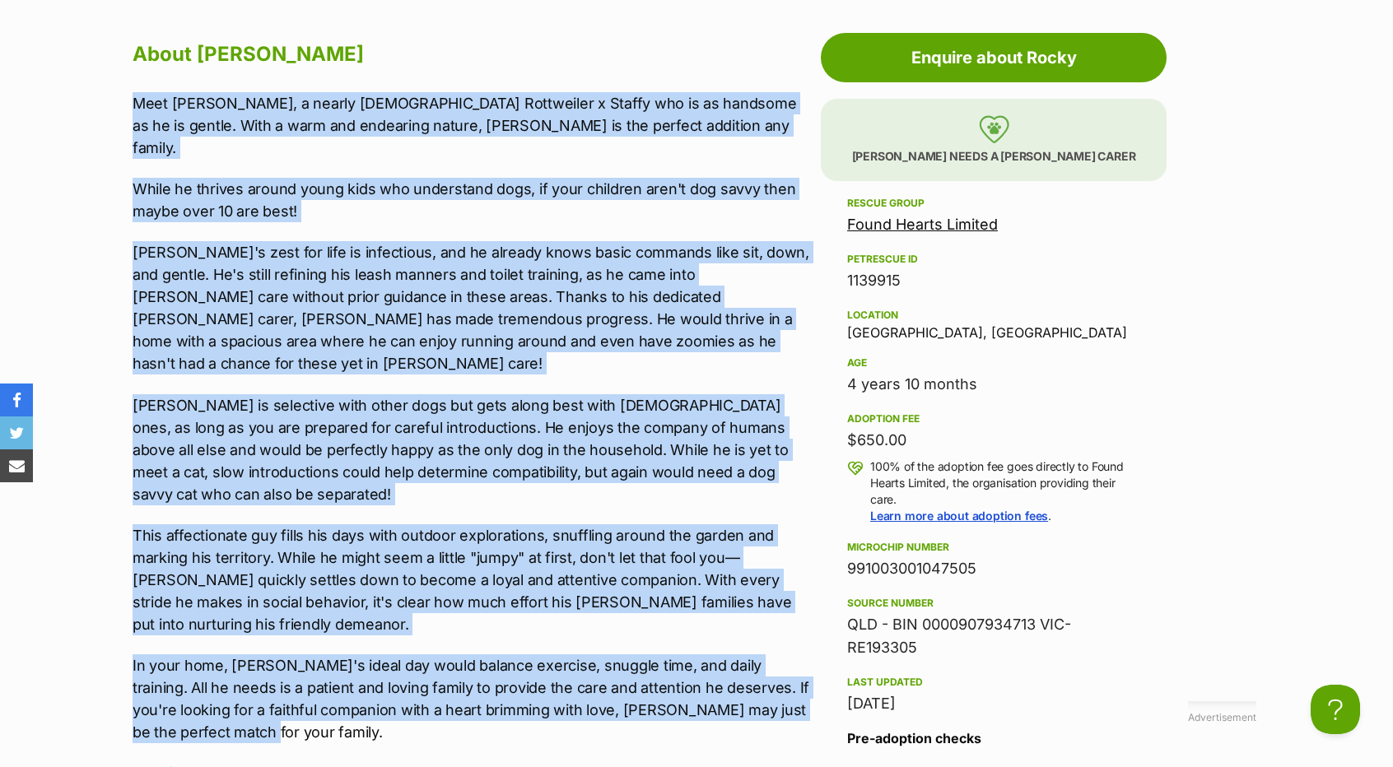
drag, startPoint x: 361, startPoint y: 686, endPoint x: 96, endPoint y: 100, distance: 643.8
click at [96, 100] on div "Advertisement Adoption information I've been adopted! This pet is no longer ava…" at bounding box center [696, 762] width 1210 height 1492
copy div "Meet [PERSON_NAME], a nearly [DEMOGRAPHIC_DATA] Rottweiler x Staffy who is as h…"
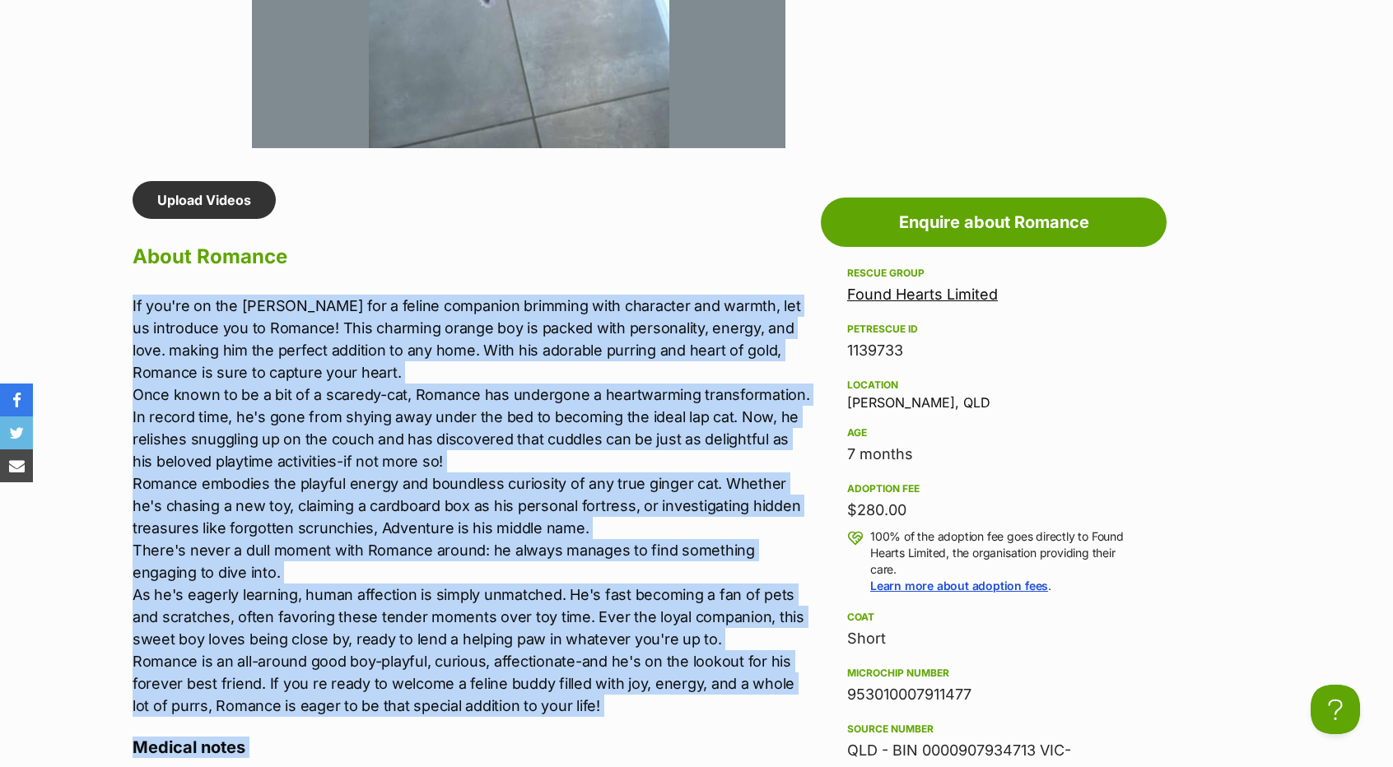
scroll to position [1737, 0]
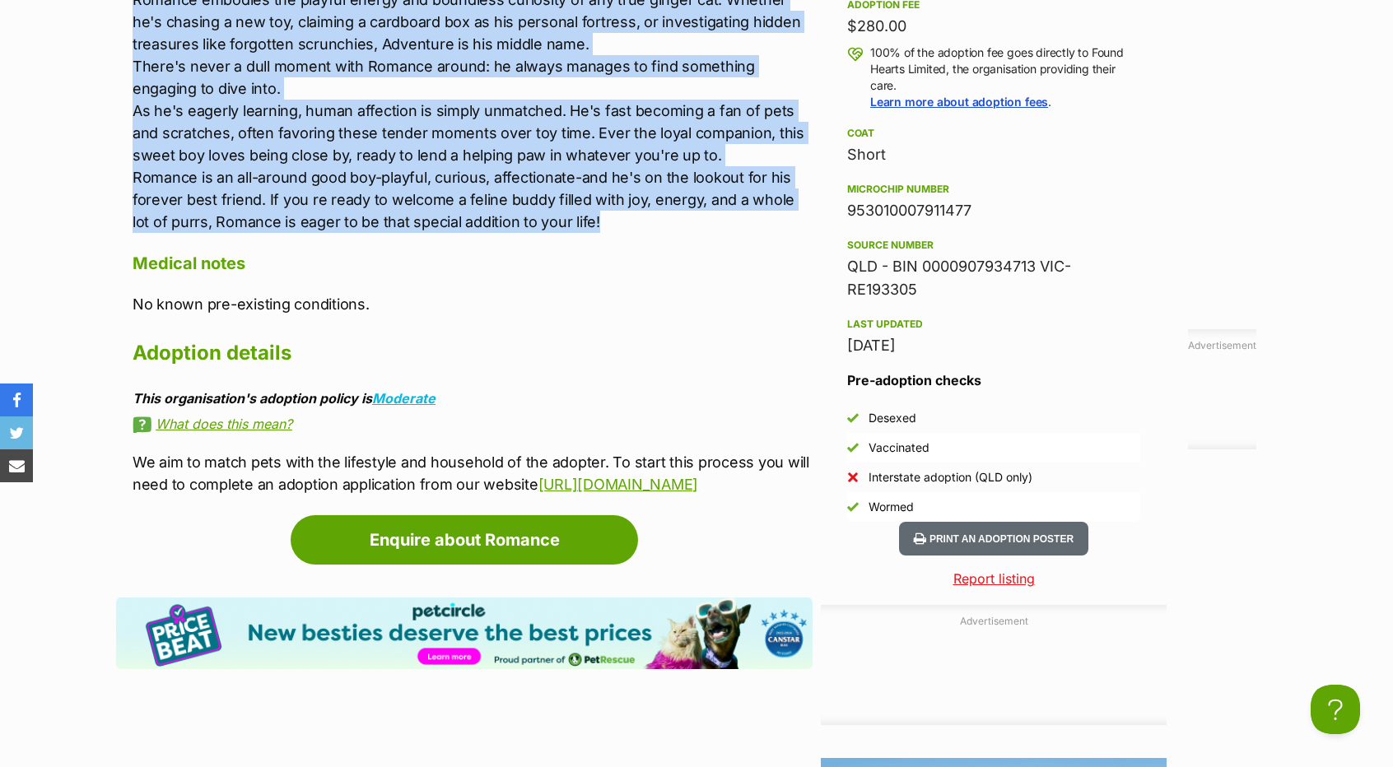
drag, startPoint x: 132, startPoint y: 404, endPoint x: 585, endPoint y: 215, distance: 491.7
click at [585, 215] on p "If you're on the hunt for a feline companion brimming with character and warmth…" at bounding box center [473, 22] width 680 height 422
copy p "If you're on the hunt for a feline companion brimming with character and warmth…"
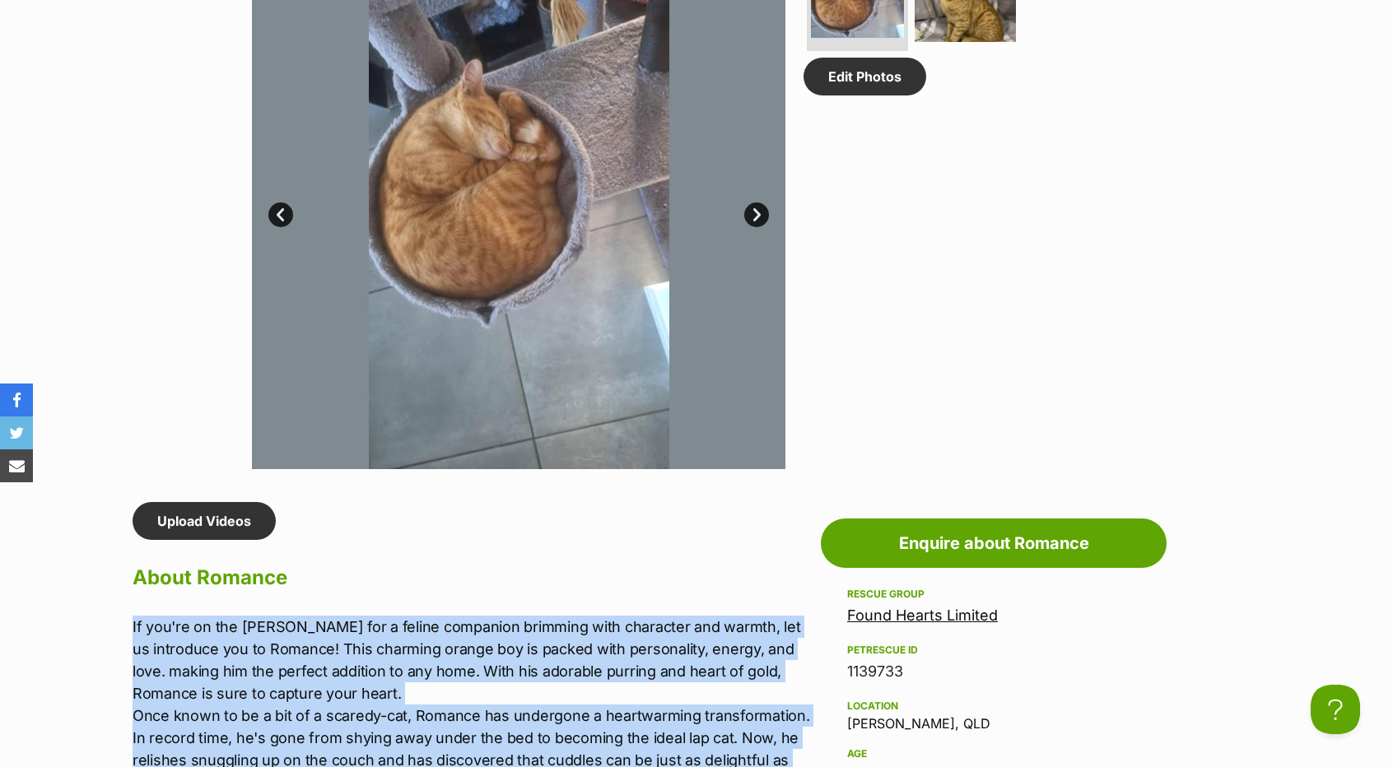
scroll to position [832, 0]
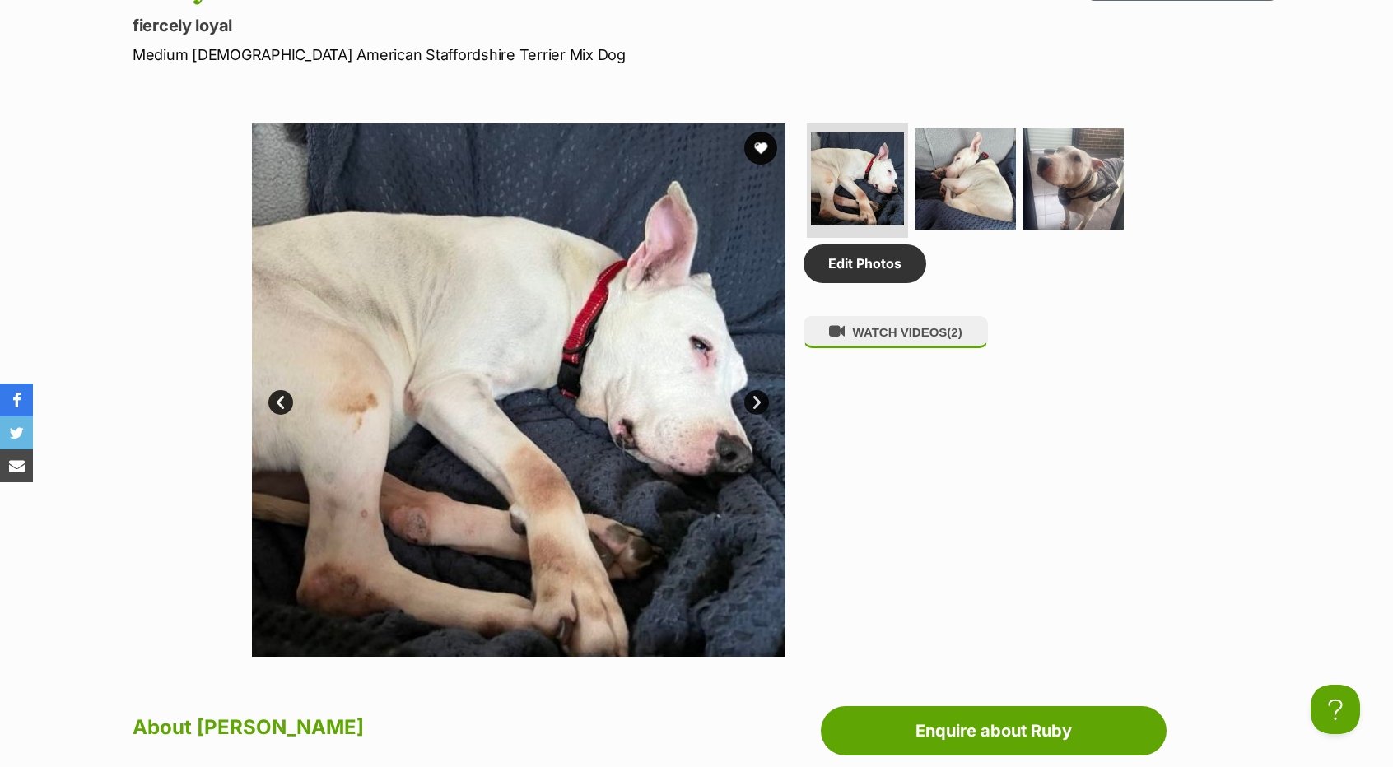
scroll to position [741, 0]
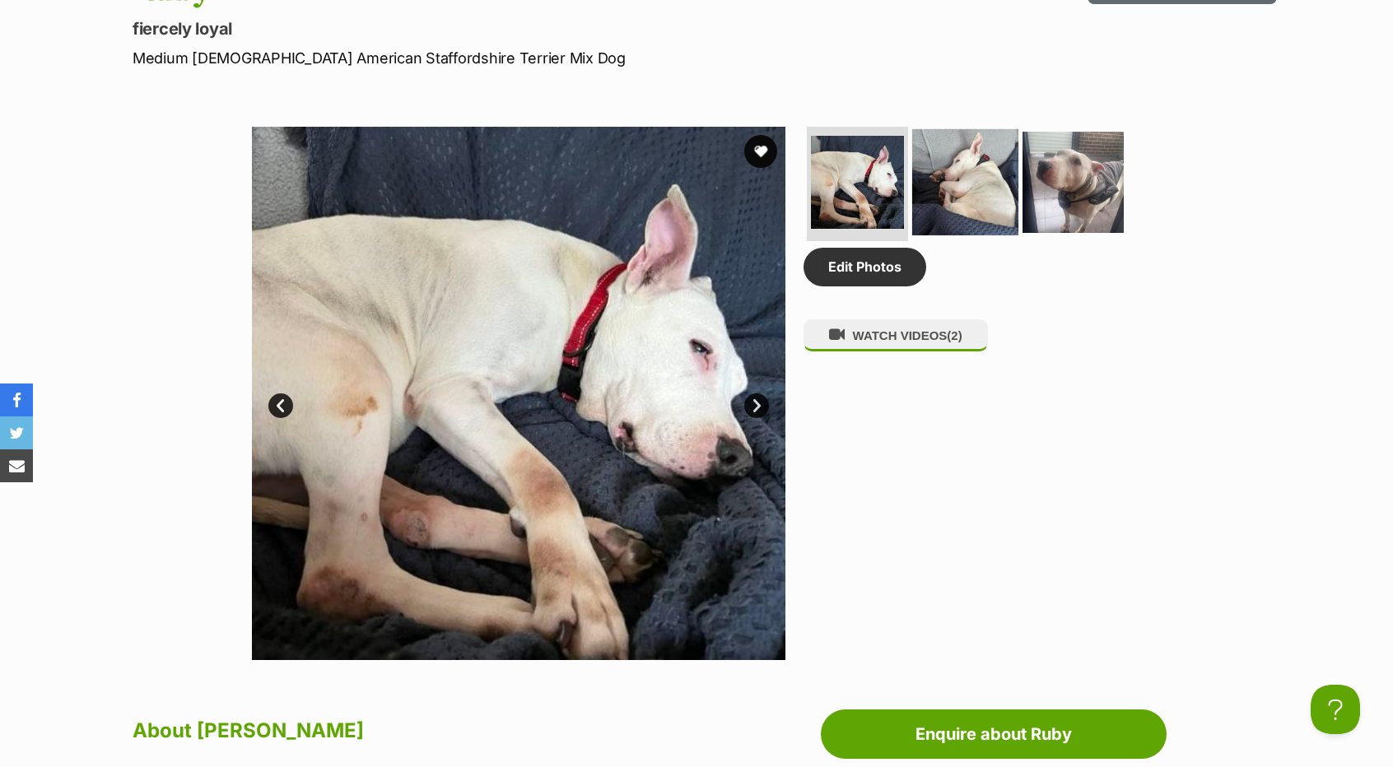
click at [939, 159] on img at bounding box center [965, 181] width 106 height 106
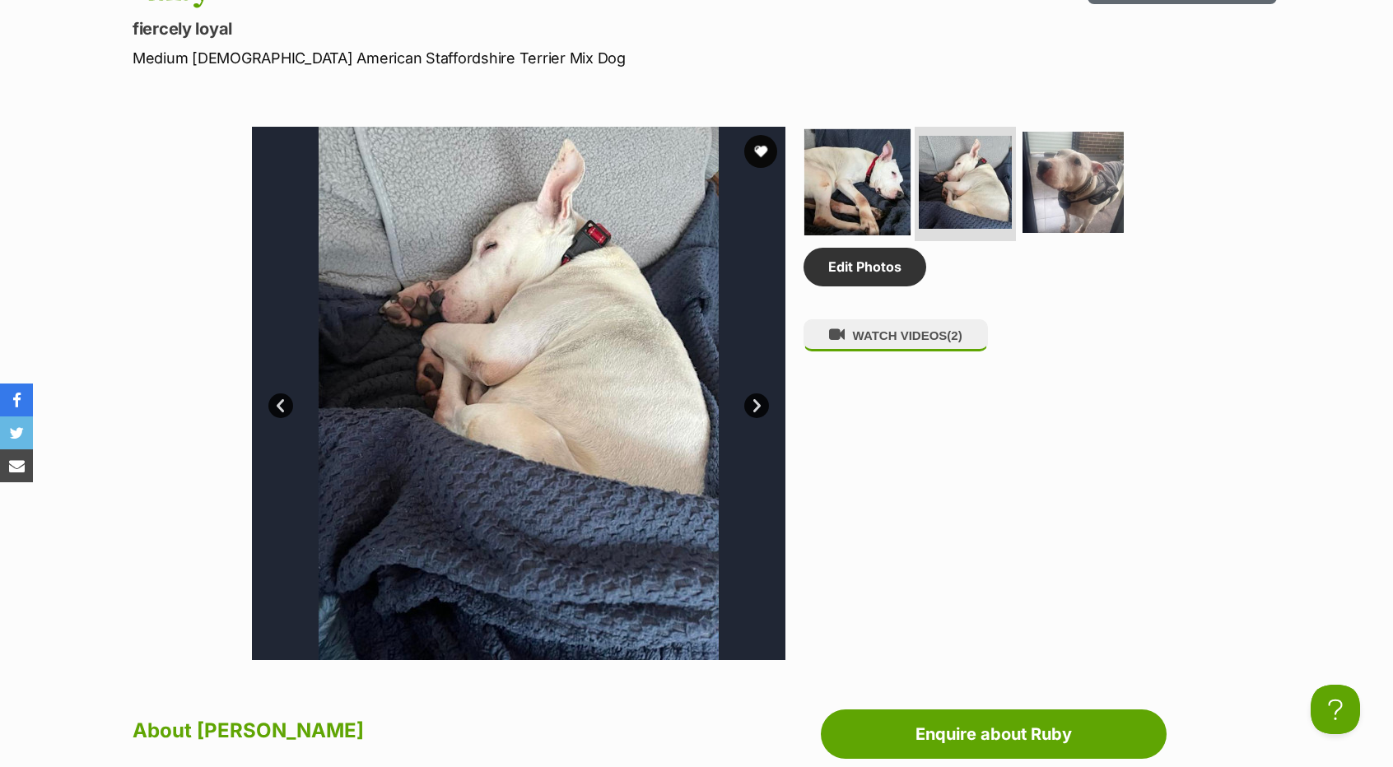
click at [870, 171] on img at bounding box center [858, 181] width 106 height 106
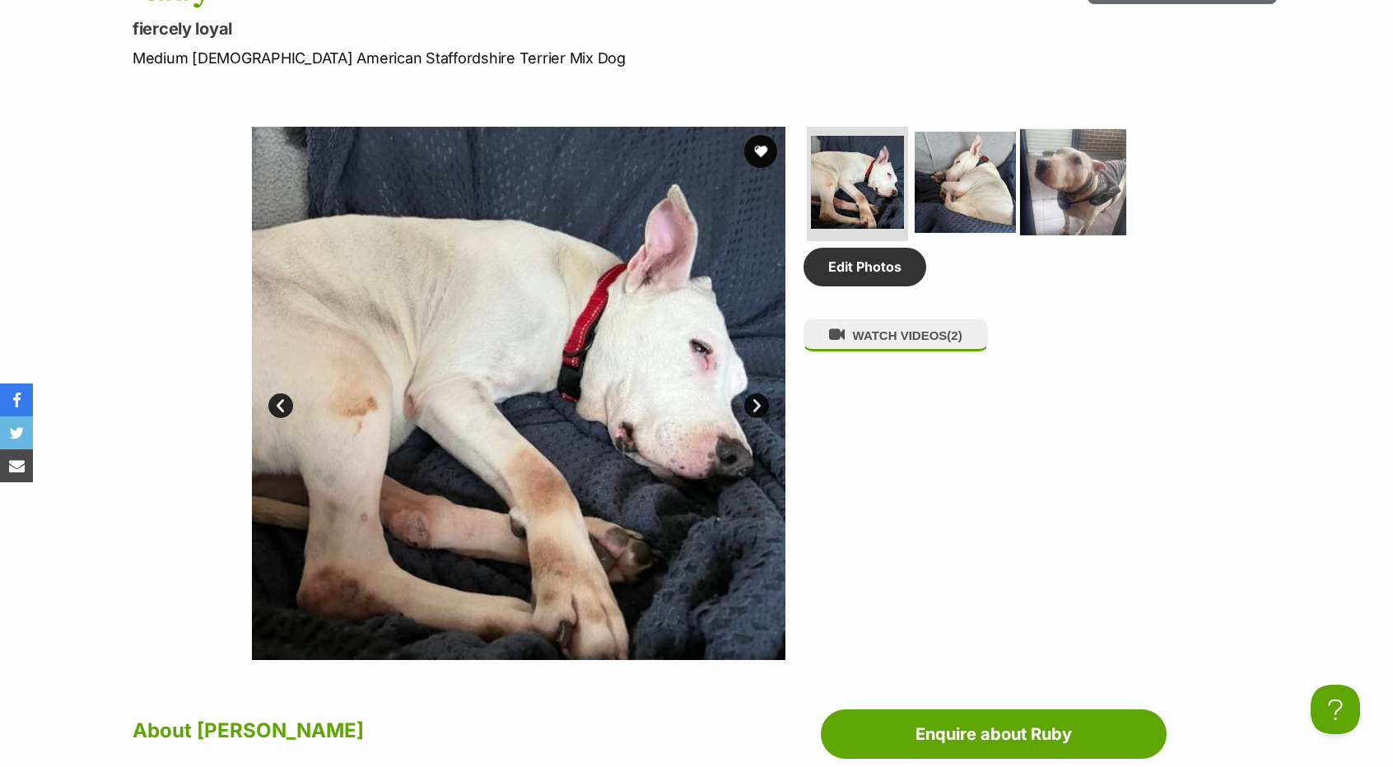
click at [1042, 198] on img at bounding box center [1073, 181] width 106 height 106
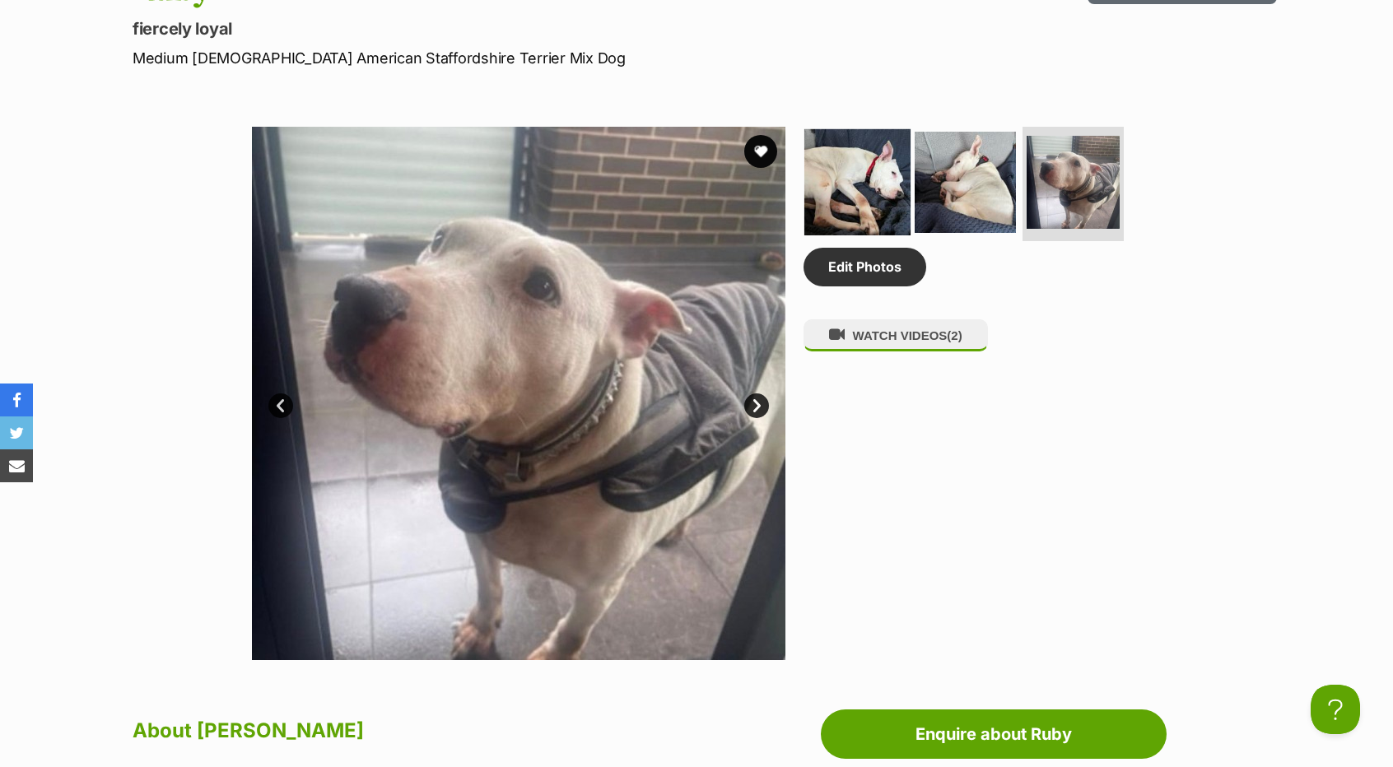
click at [857, 177] on img at bounding box center [858, 181] width 106 height 106
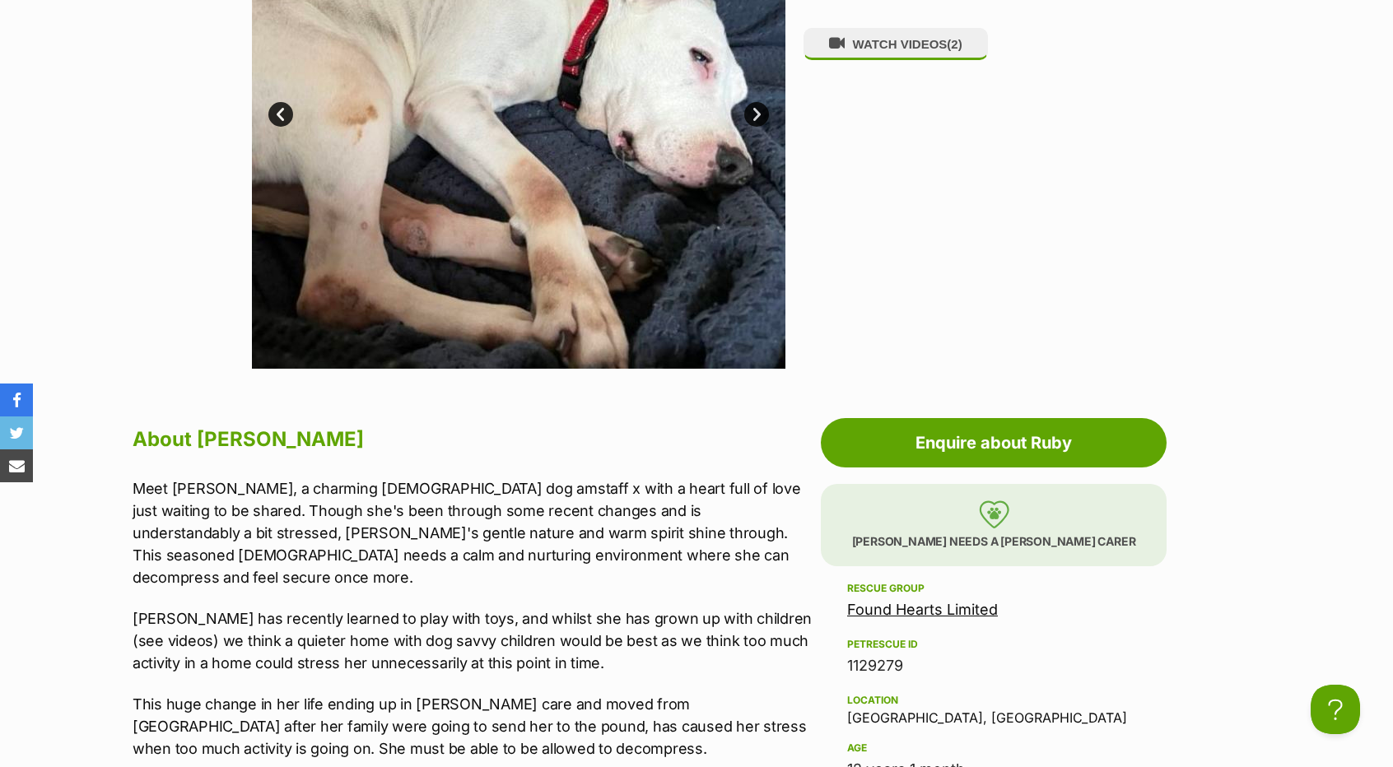
scroll to position [1318, 0]
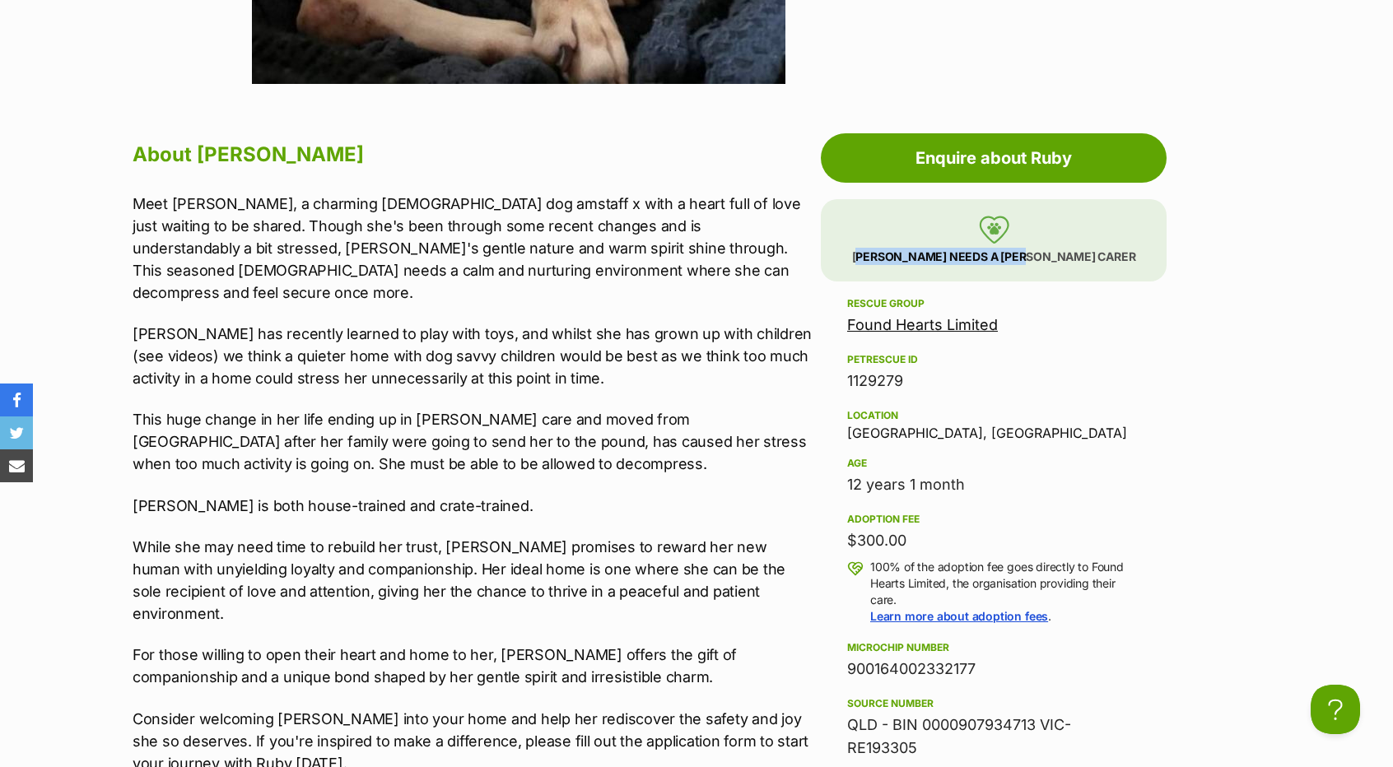
drag, startPoint x: 1077, startPoint y: 259, endPoint x: 848, endPoint y: 252, distance: 229.0
click at [848, 252] on p "Ruby needs a foster carer" at bounding box center [994, 240] width 346 height 82
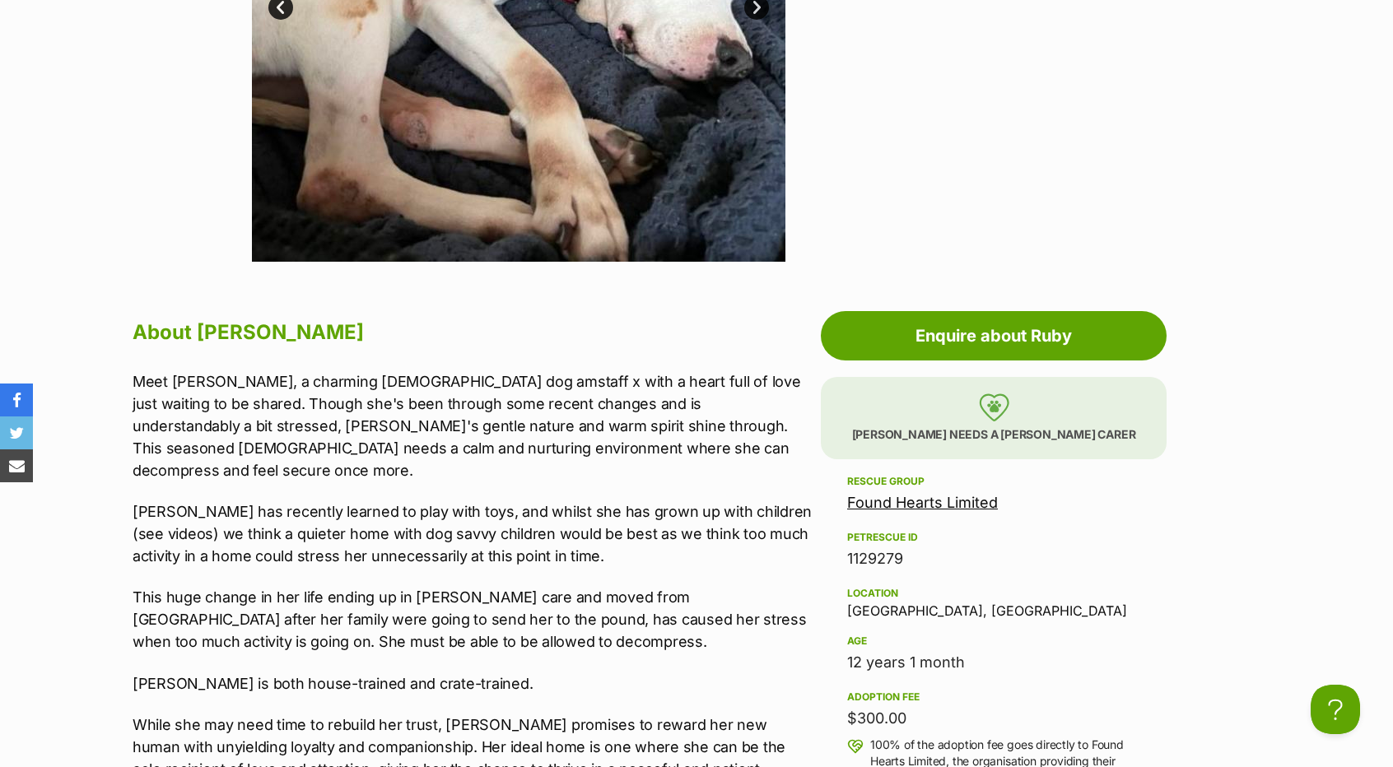
click at [1327, 526] on section "Found Hearts Limited A member of PetRescue since 2017 🎉 TOTAL PETS LISTED 1,750…" at bounding box center [696, 463] width 1393 height 2833
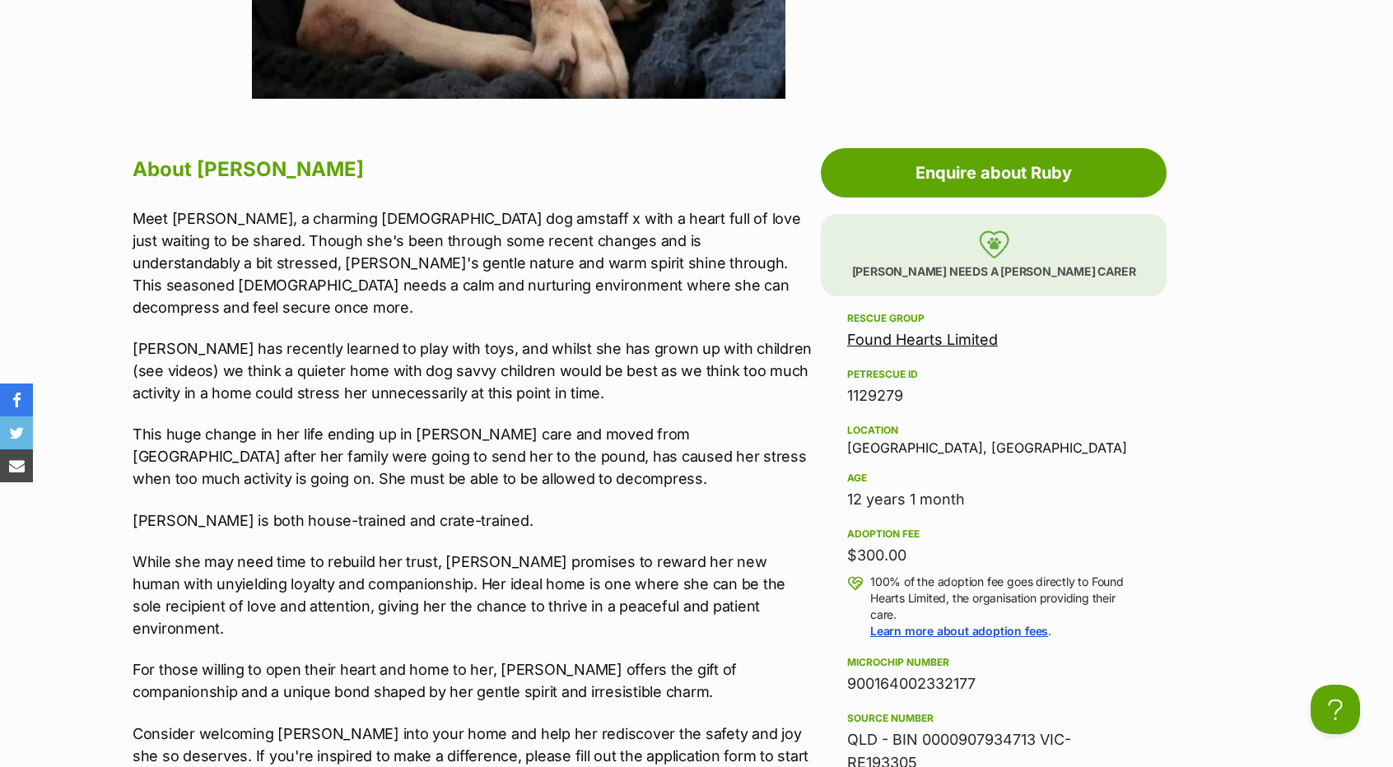
scroll to position [1304, 0]
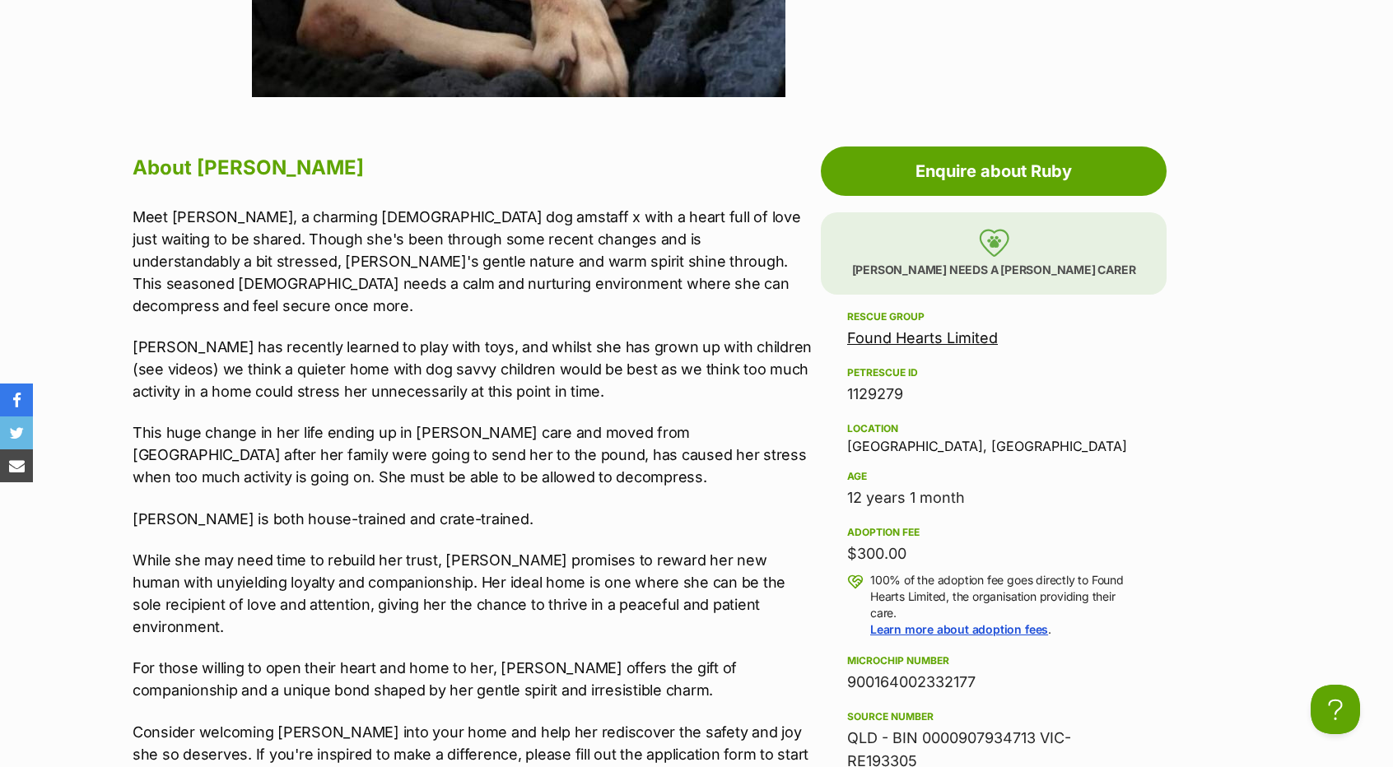
drag, startPoint x: 926, startPoint y: 556, endPoint x: 851, endPoint y: 553, distance: 74.2
click at [851, 553] on div "$300.00" at bounding box center [993, 554] width 293 height 23
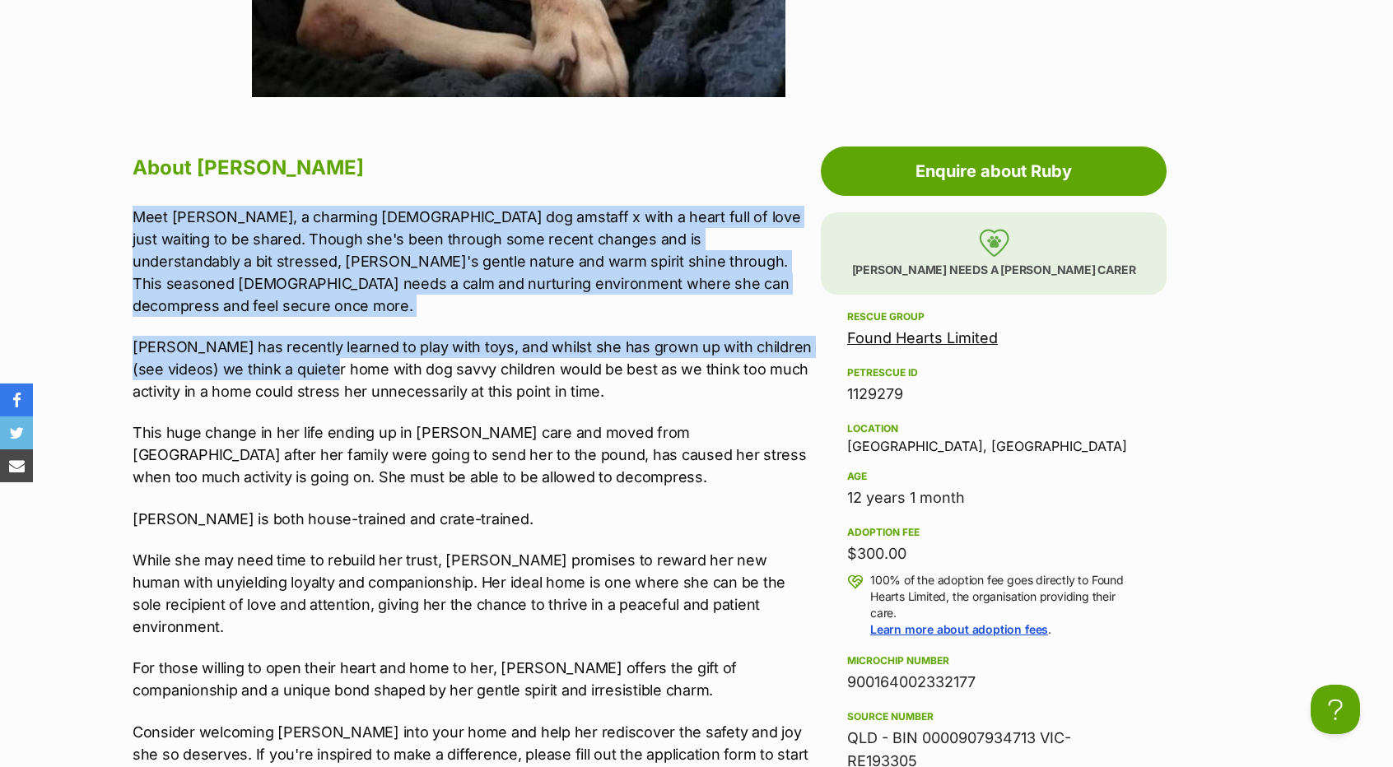
drag, startPoint x: 115, startPoint y: 217, endPoint x: 315, endPoint y: 330, distance: 229.0
click at [310, 336] on p "Ruby has recently learned to play with toys, and whilst she has grown up with c…" at bounding box center [473, 369] width 680 height 67
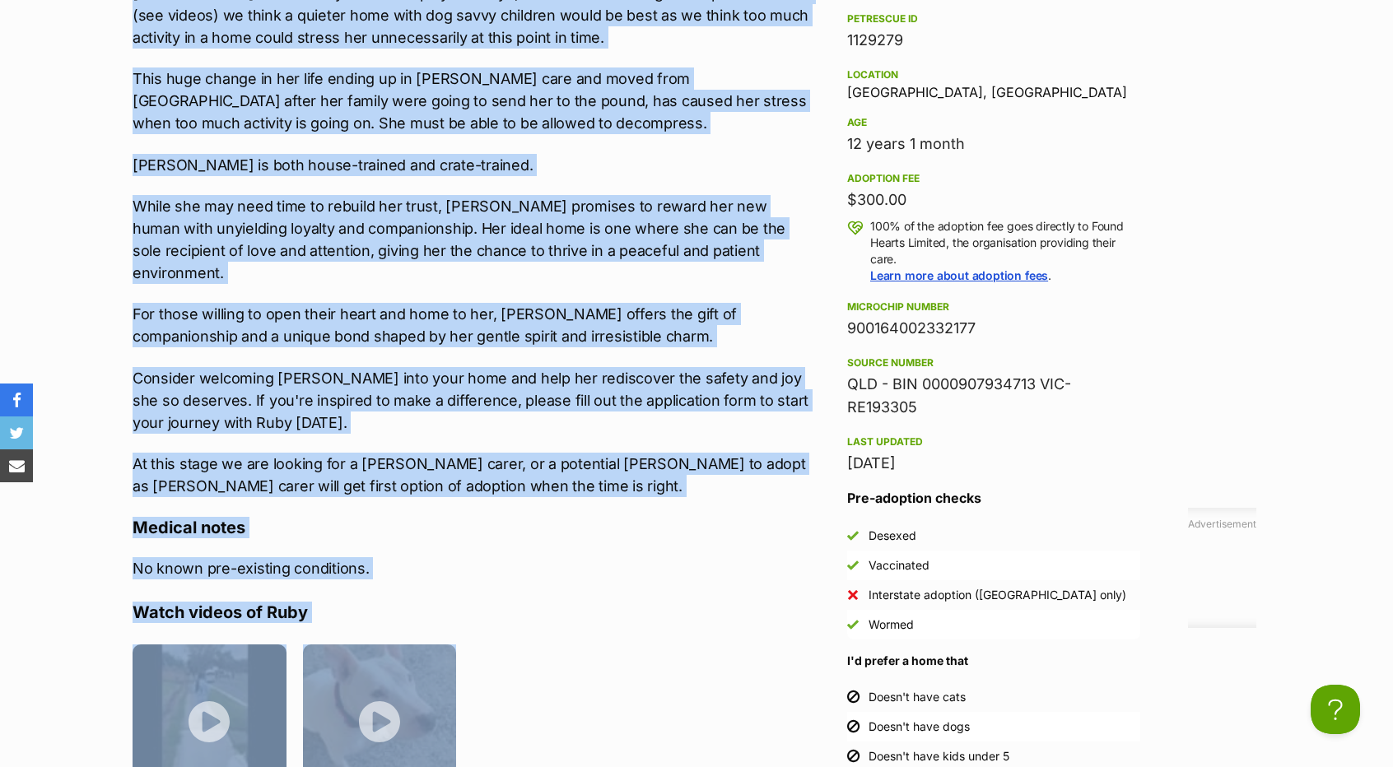
scroll to position [1718, 0]
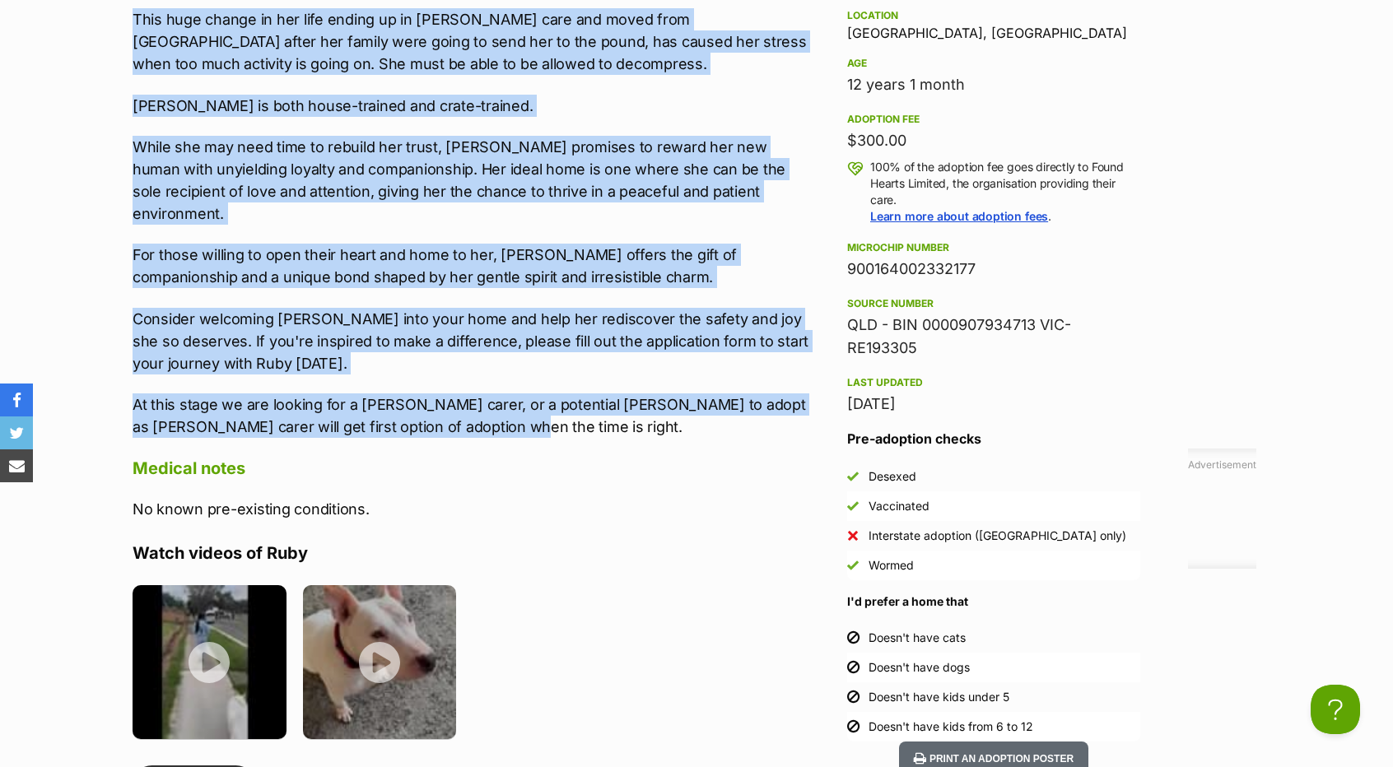
drag, startPoint x: 119, startPoint y: 198, endPoint x: 463, endPoint y: 393, distance: 395.3
click at [463, 393] on div "About Ruby Meet Ruby, a charming 12-year-old dog amstaff x with a heart full of…" at bounding box center [464, 364] width 697 height 1257
copy div "Meet Ruby, a charming 12-year-old dog amstaff x with a heart full of love just …"
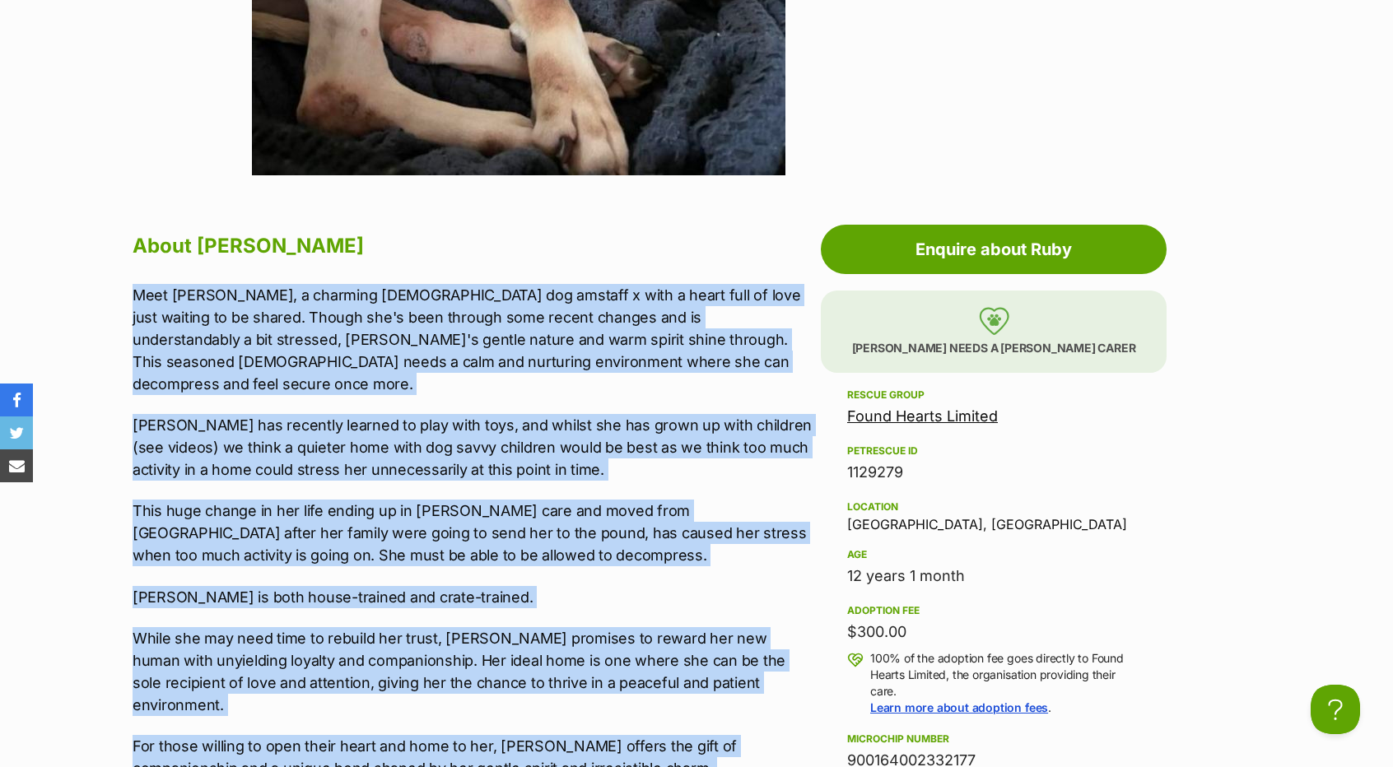
scroll to position [1224, 0]
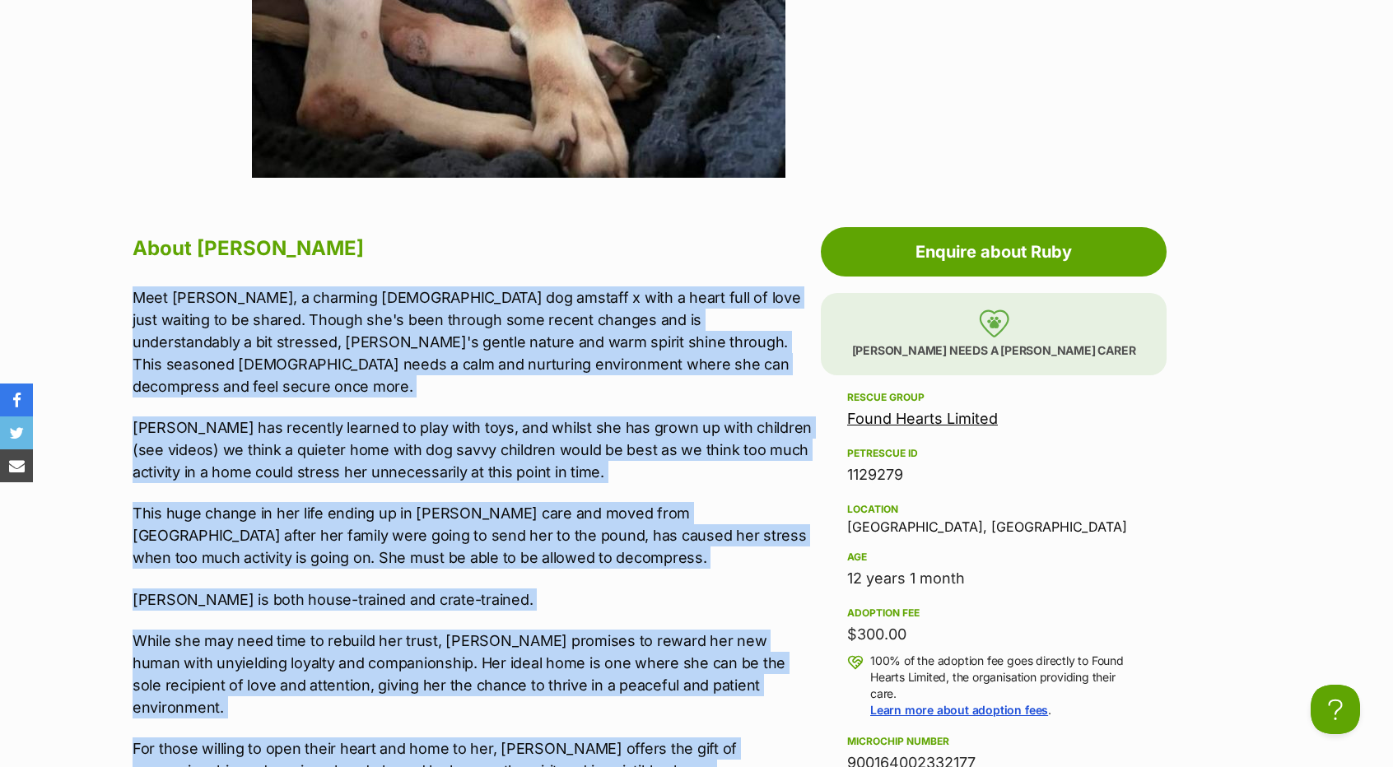
copy div "Meet Ruby, a charming 12-year-old dog amstaff x with a heart full of love just …"
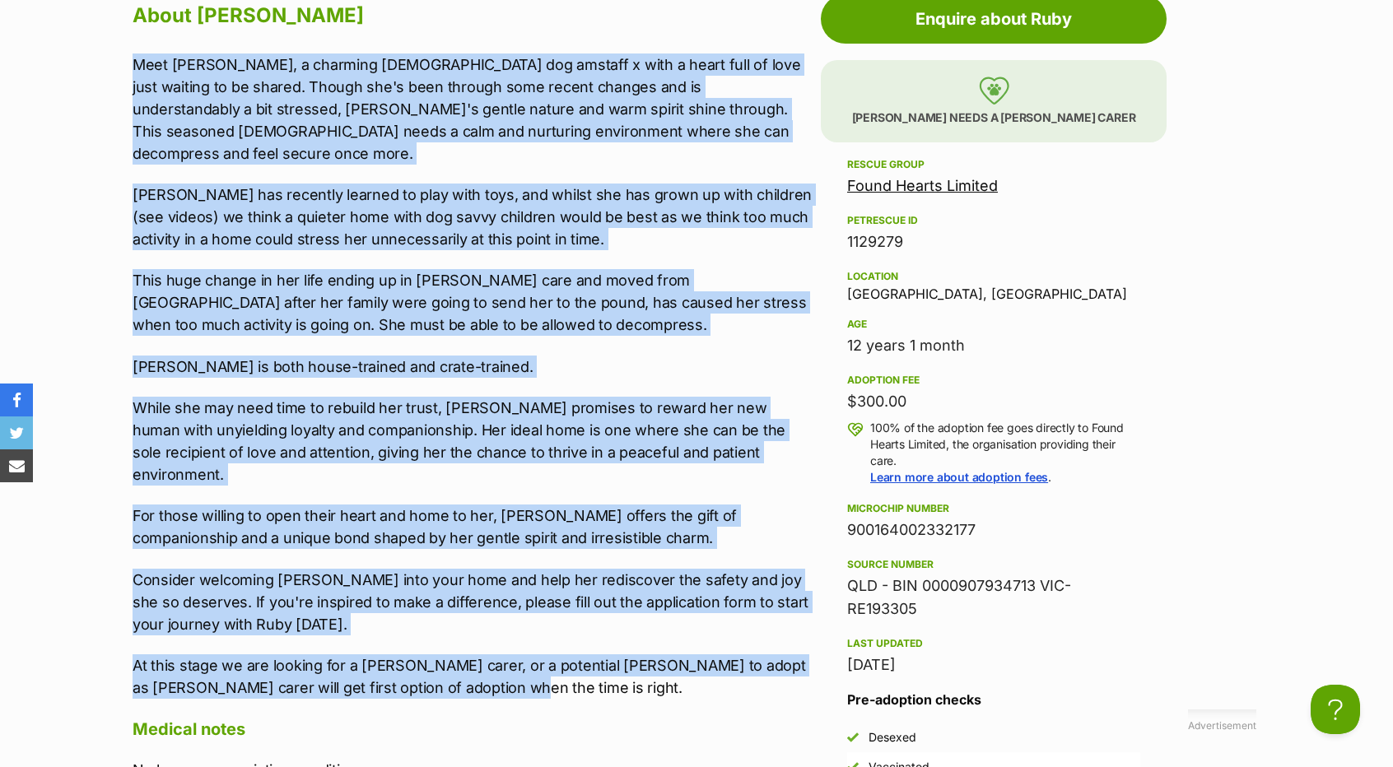
scroll to position [1471, 0]
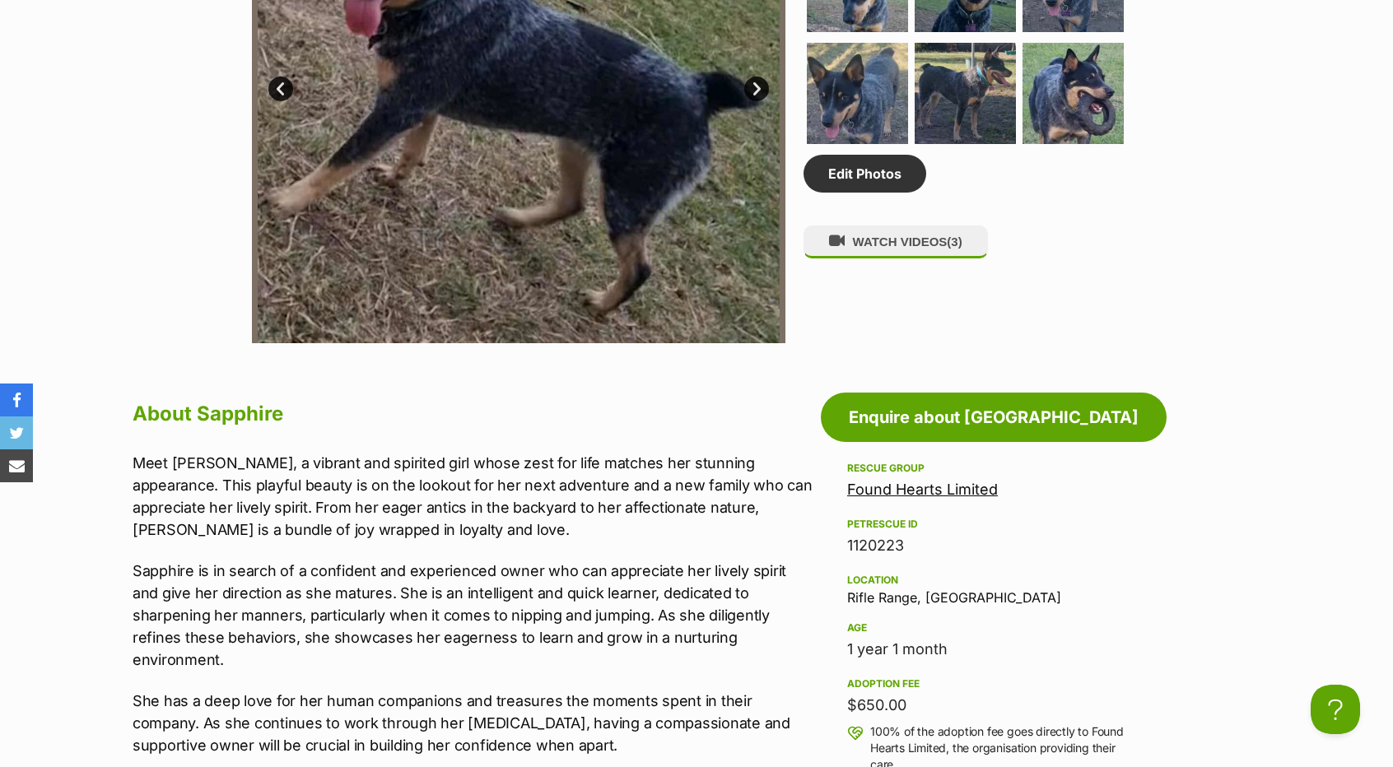
scroll to position [1070, 0]
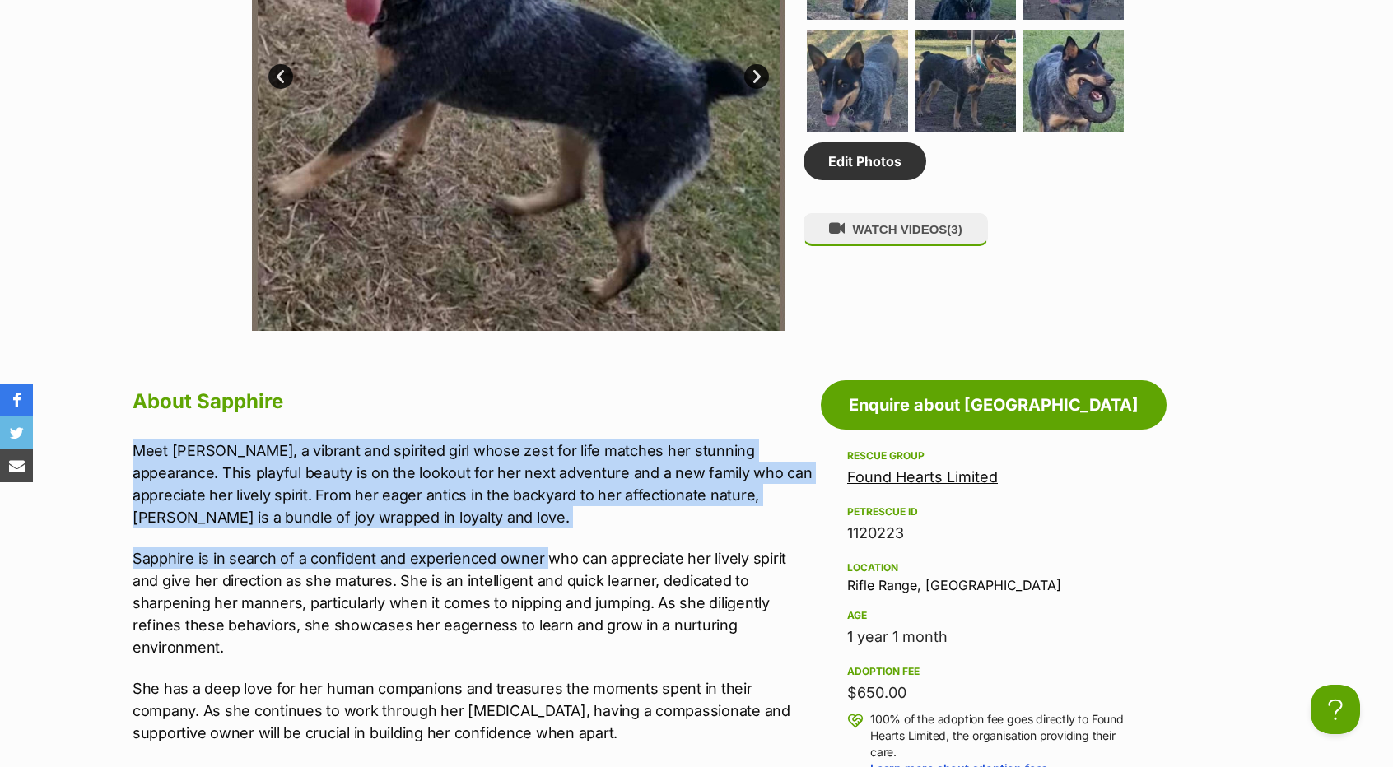
drag, startPoint x: 125, startPoint y: 446, endPoint x: 524, endPoint y: 537, distance: 408.7
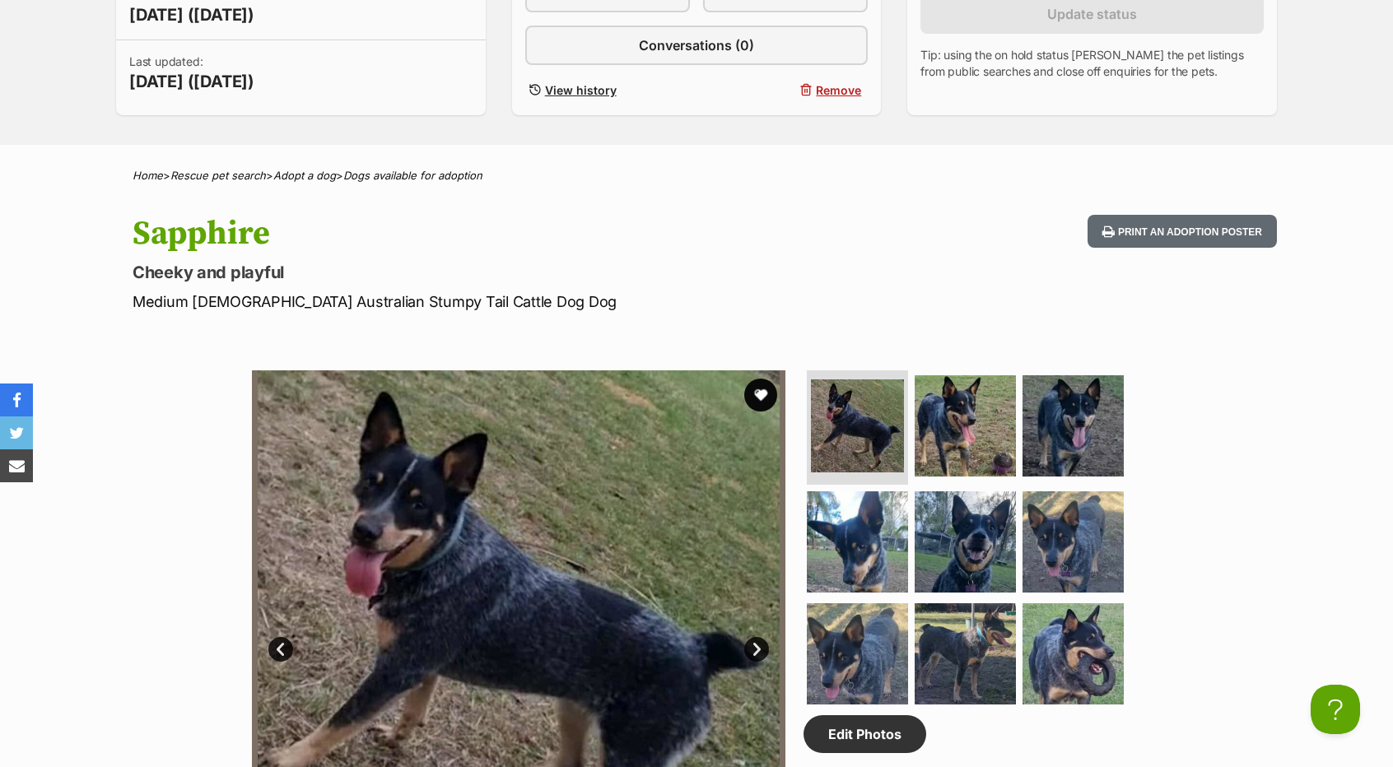
scroll to position [494, 0]
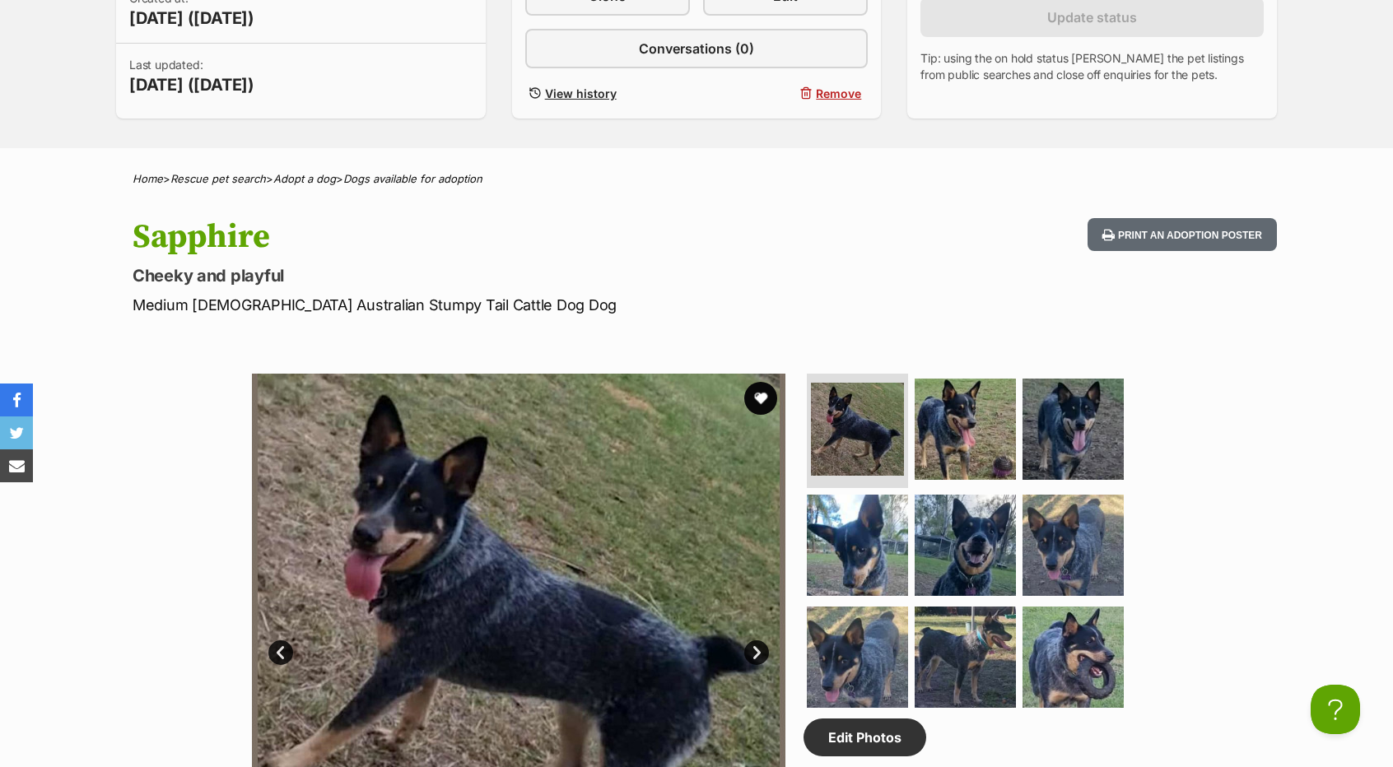
drag, startPoint x: 267, startPoint y: 224, endPoint x: 92, endPoint y: 234, distance: 174.8
copy h1 "Sapphire"
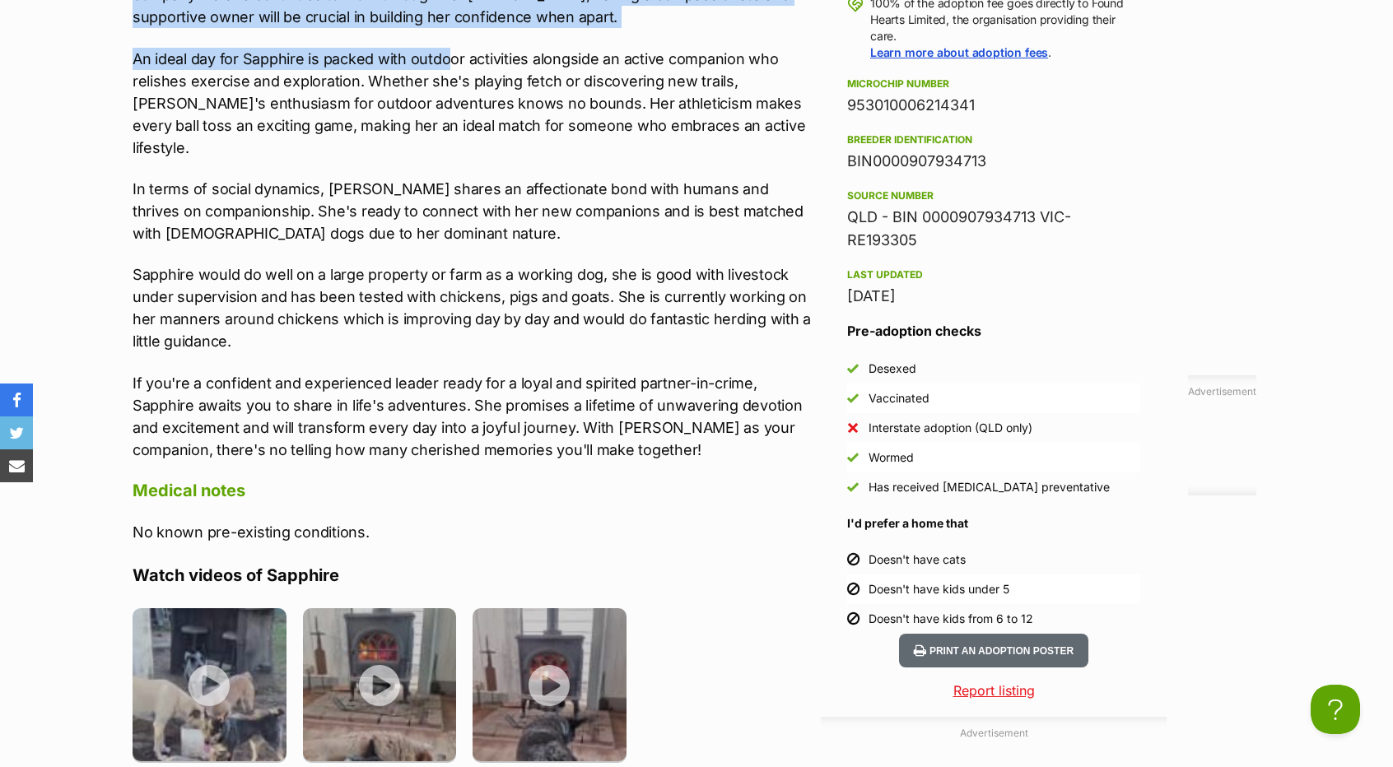
scroll to position [1775, 0]
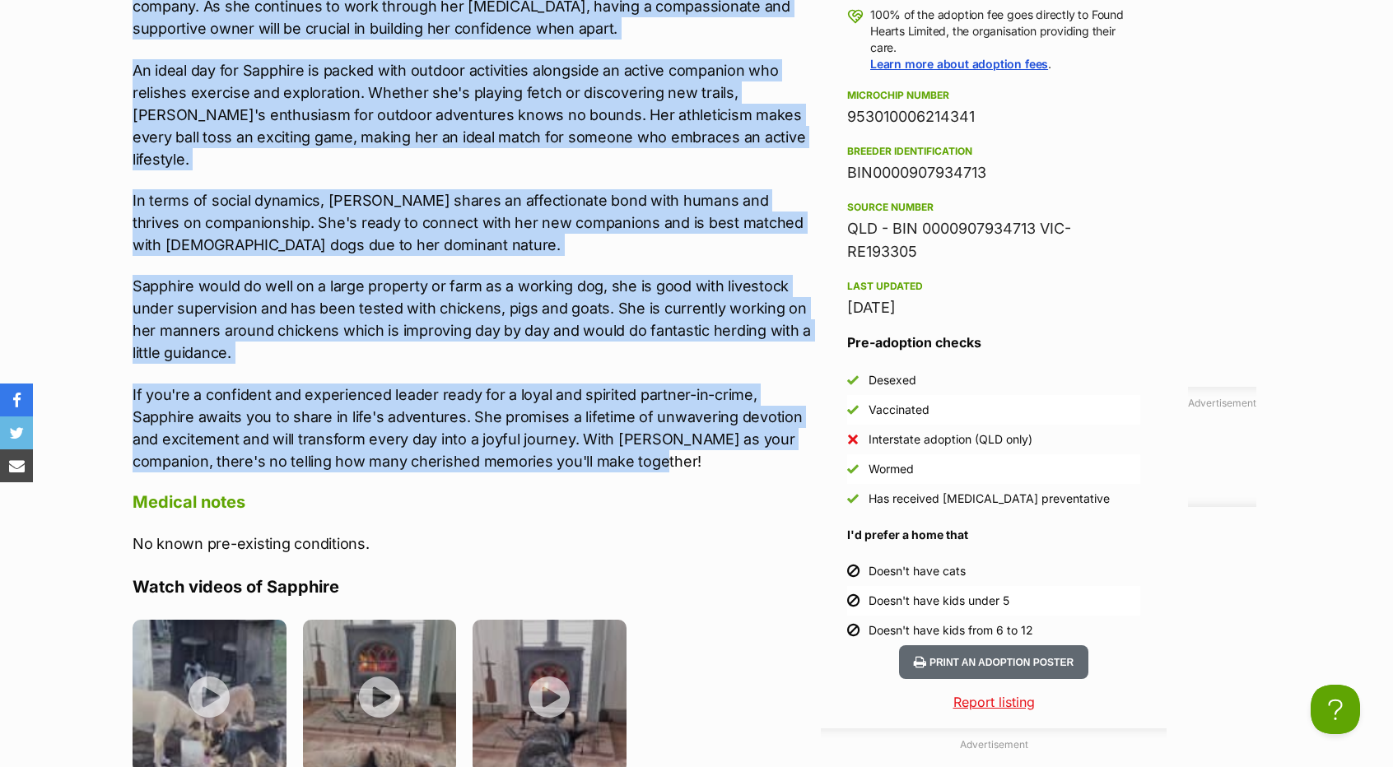
drag, startPoint x: 124, startPoint y: 354, endPoint x: 633, endPoint y: 426, distance: 514.7
click at [633, 426] on div "About Sapphire Meet [PERSON_NAME], a vibrant and spirited girl whose zest for l…" at bounding box center [464, 353] width 697 height 1349
copy div "Meet [PERSON_NAME], a vibrant and spirited girl whose zest for life matches her…"
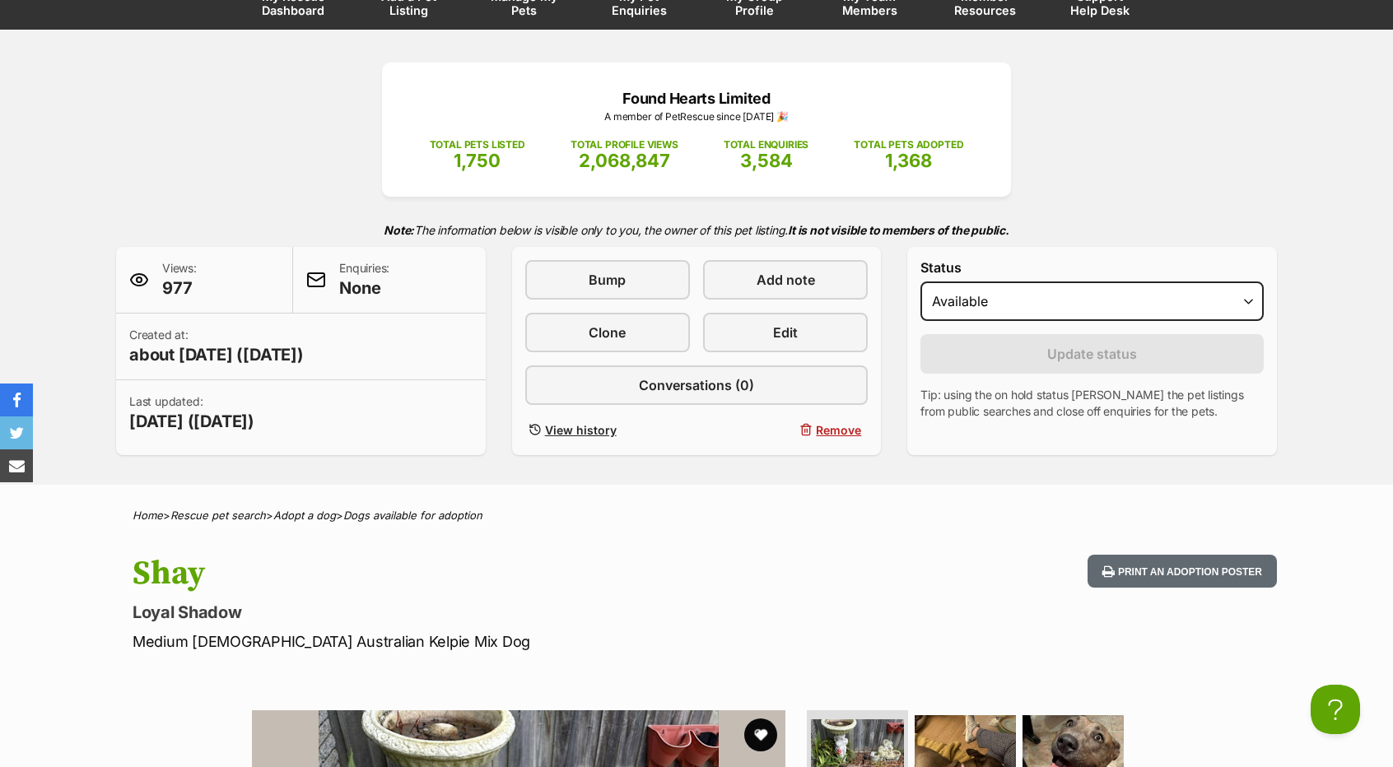
scroll to position [165, 0]
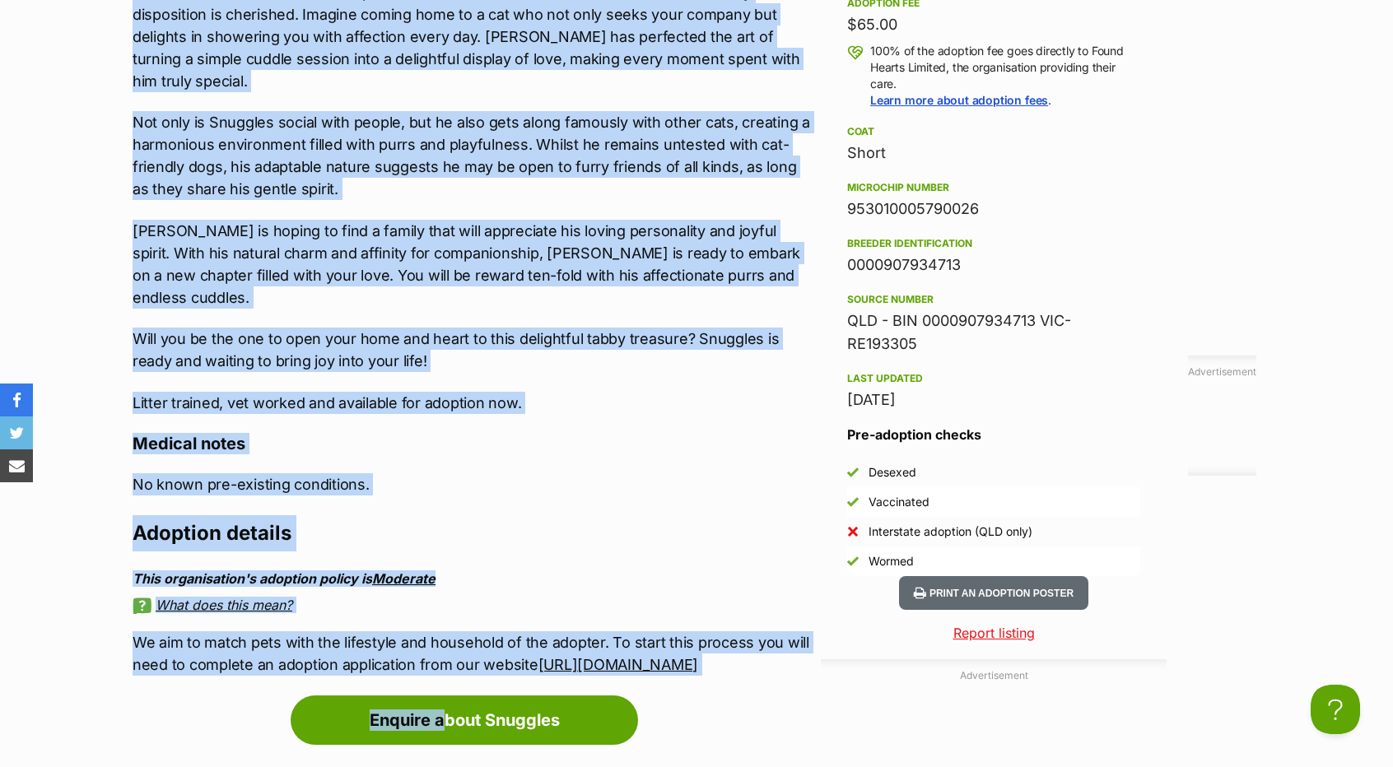
scroll to position [1748, 0]
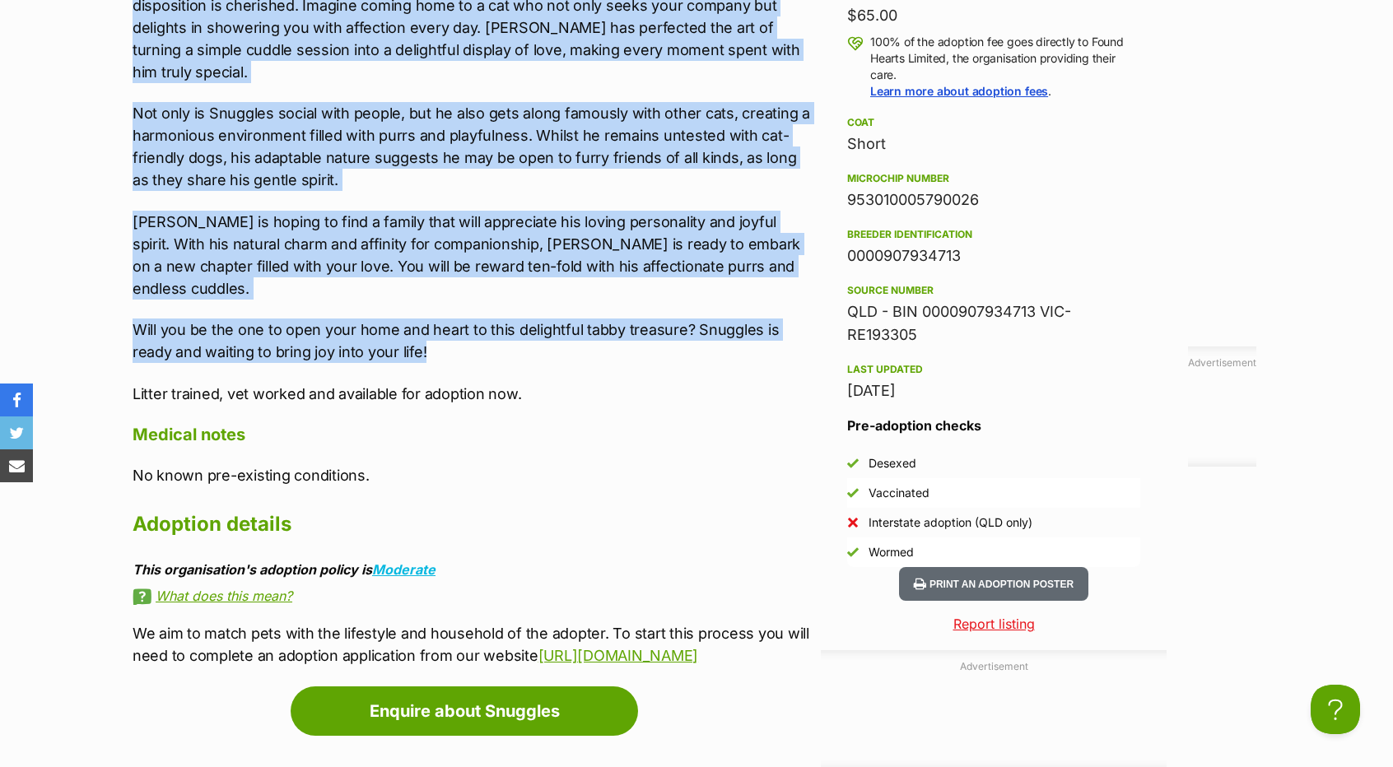
drag, startPoint x: 106, startPoint y: 478, endPoint x: 501, endPoint y: 304, distance: 431.0
click at [501, 304] on div "Advertisement Adoption information I've been adopted! This pet is no longer ava…" at bounding box center [696, 407] width 1210 height 1442
copy div "Meet Snuggles, an enchanting tabby lad with a mesmerizing personality that is a…"
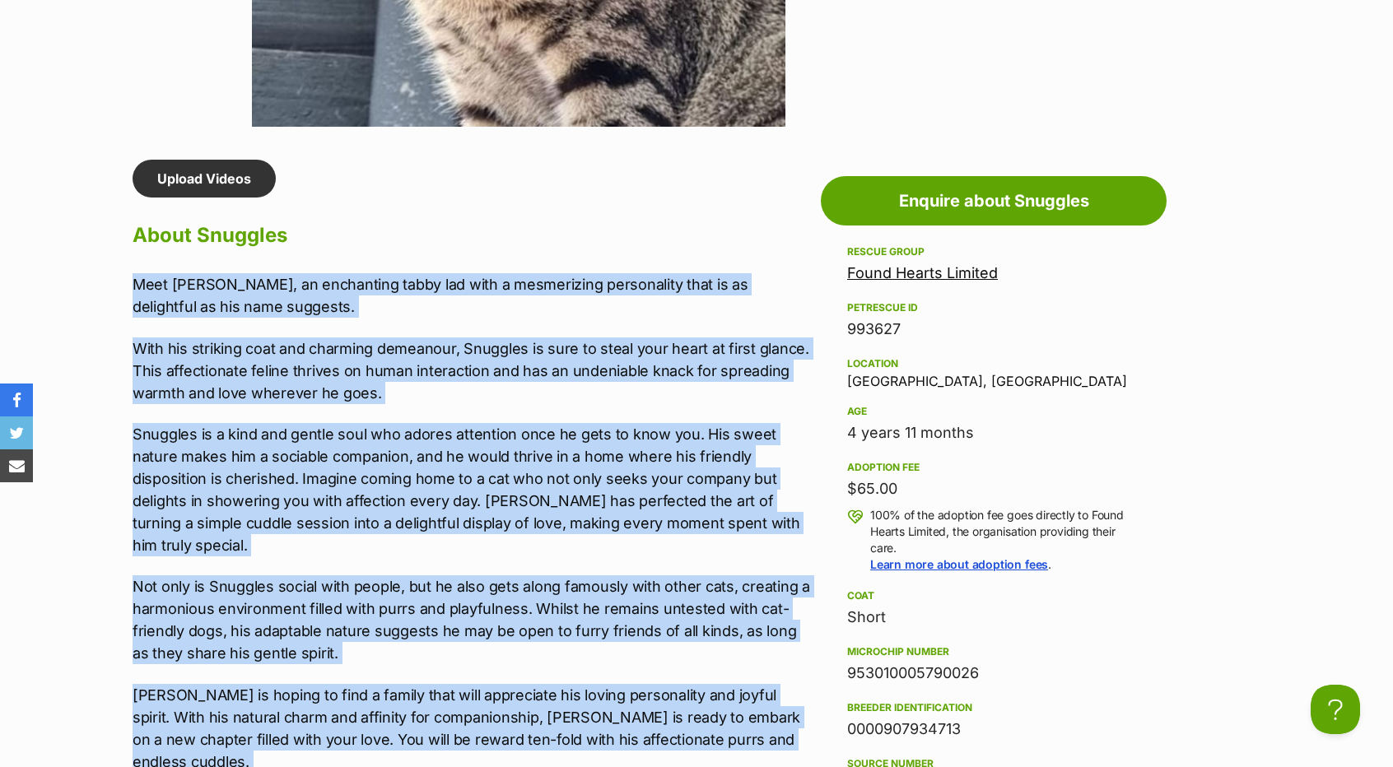
scroll to position [1254, 0]
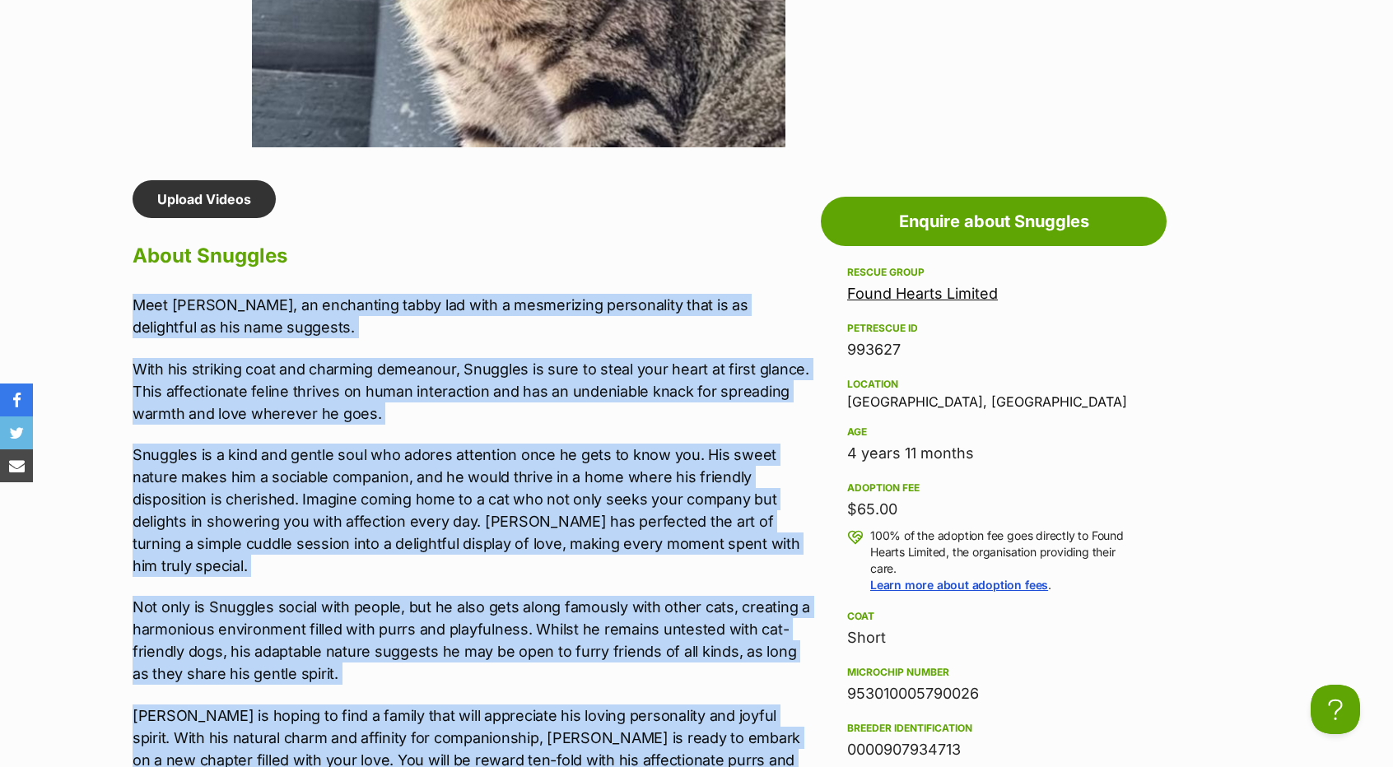
copy div "Meet Snuggles, an enchanting tabby lad with a mesmerizing personality that is a…"
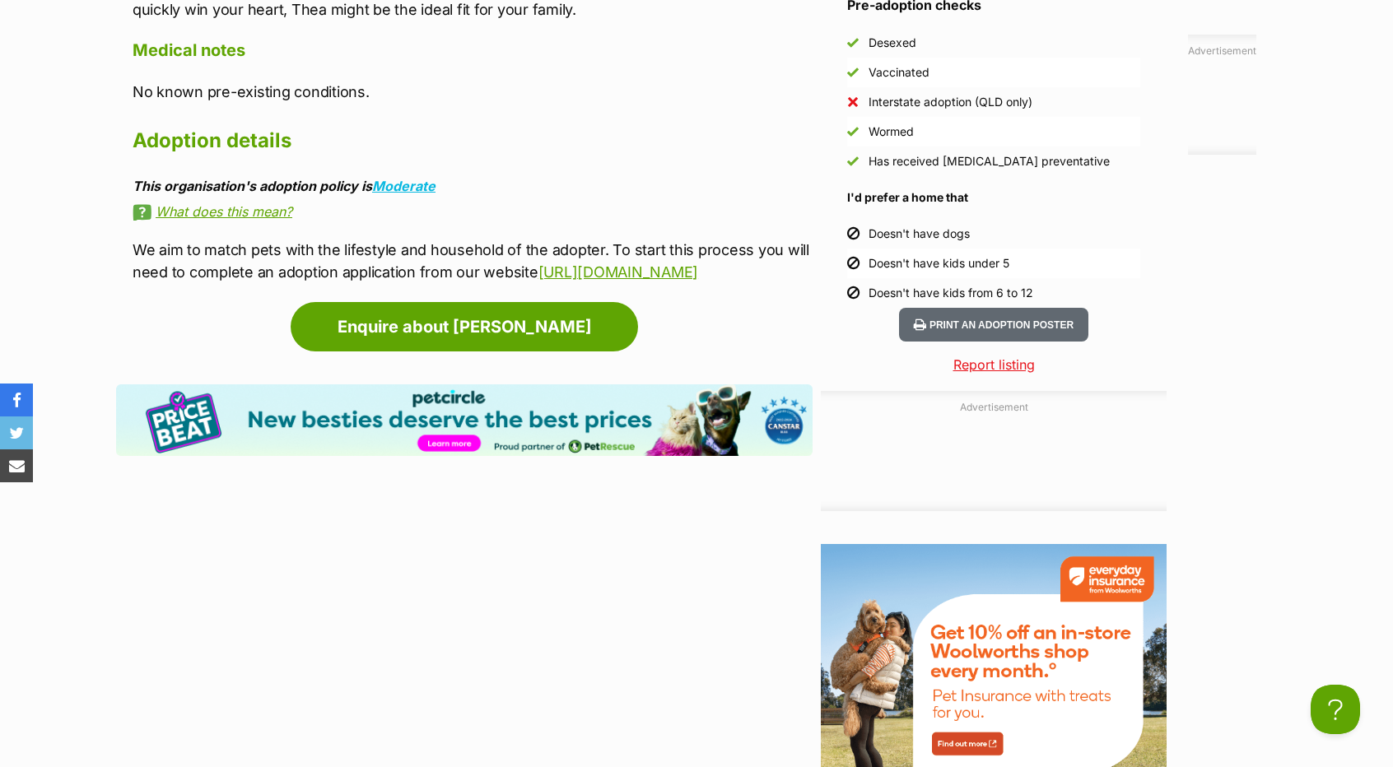
scroll to position [2087, 0]
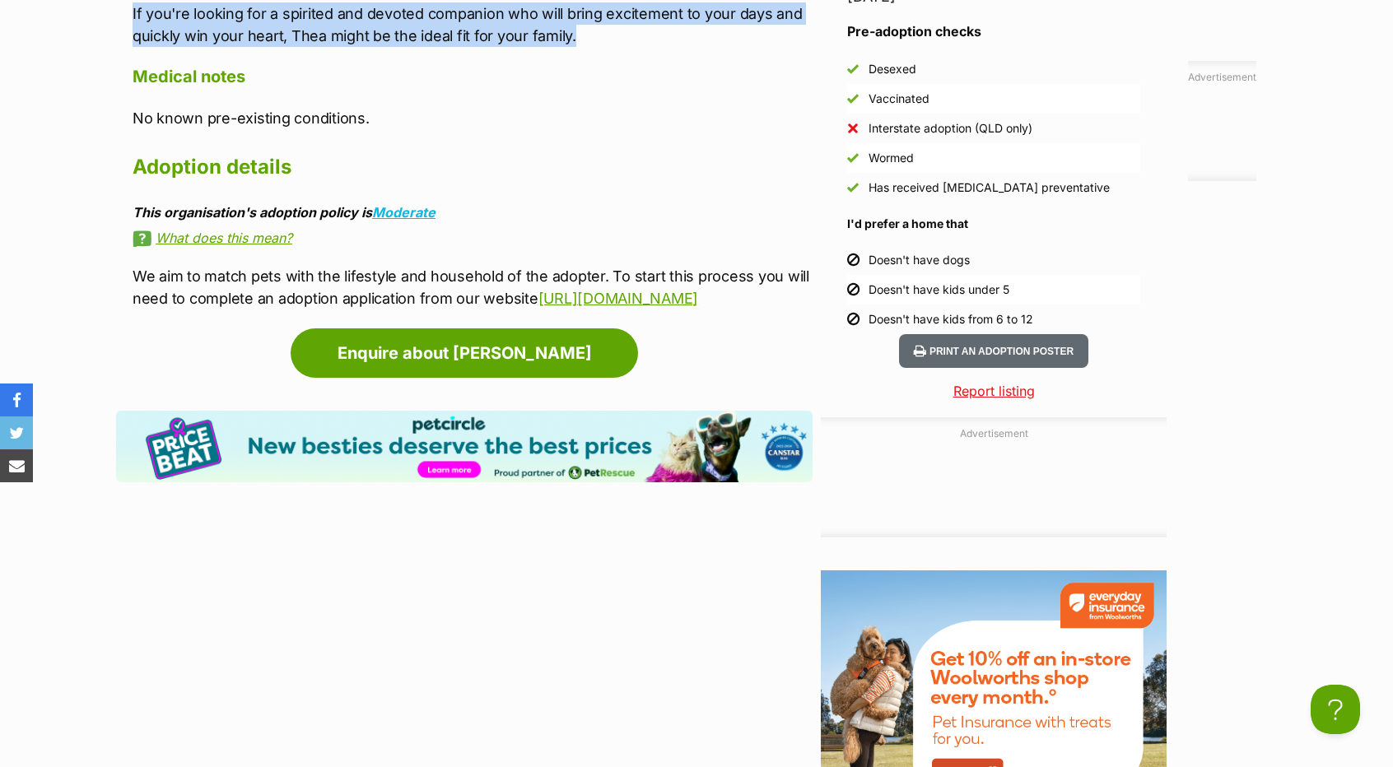
drag, startPoint x: 129, startPoint y: 482, endPoint x: 586, endPoint y: 40, distance: 635.9
copy div "Meet Thea Queen aka Thea, a lively bundle of love and energy ready to find her …"
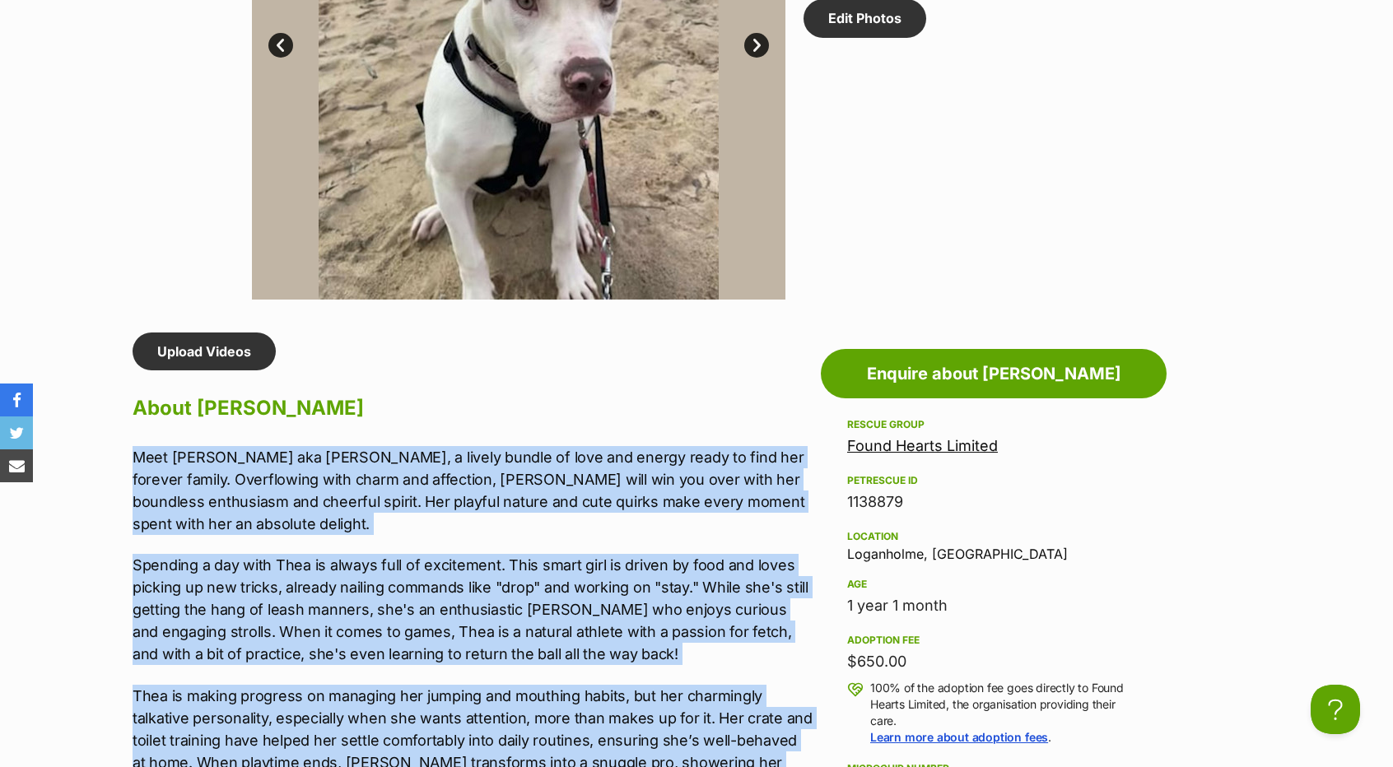
scroll to position [1098, 0]
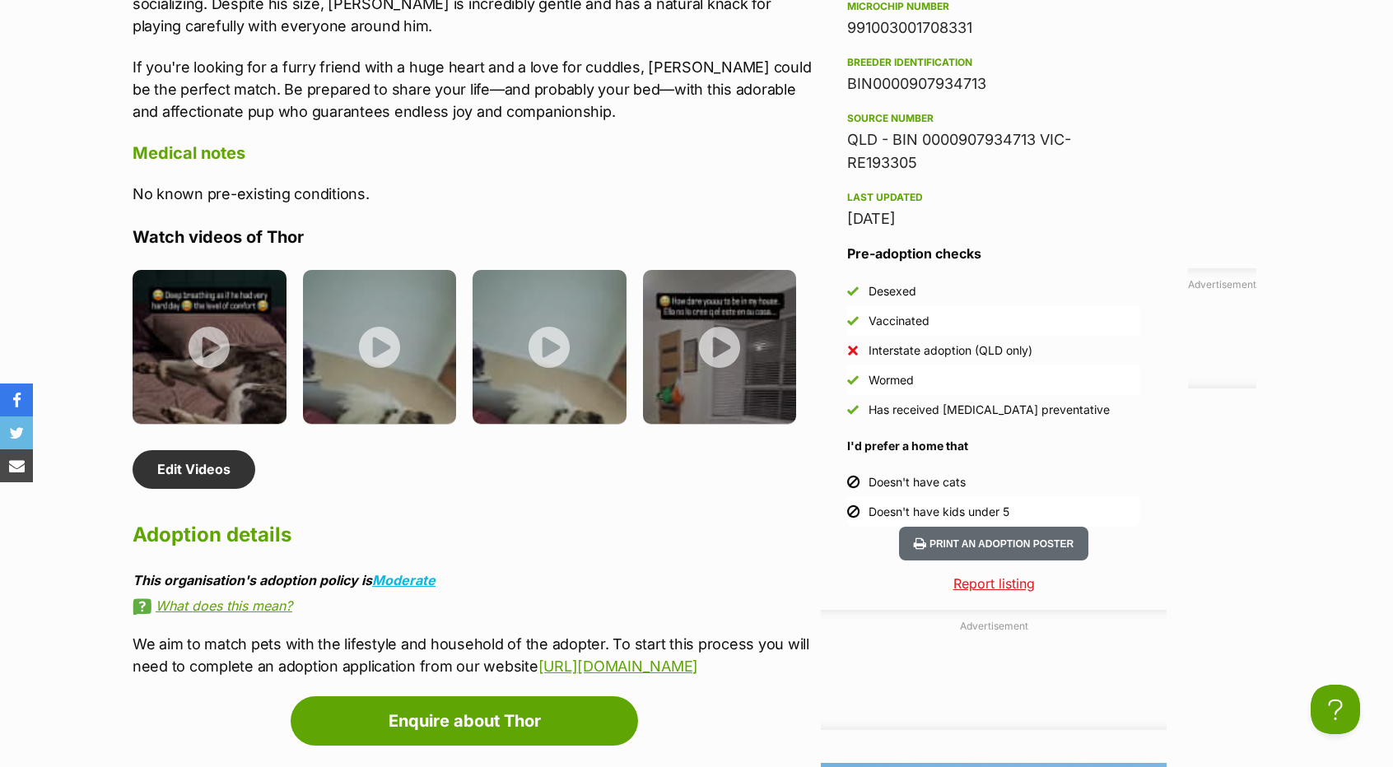
scroll to position [1770, 0]
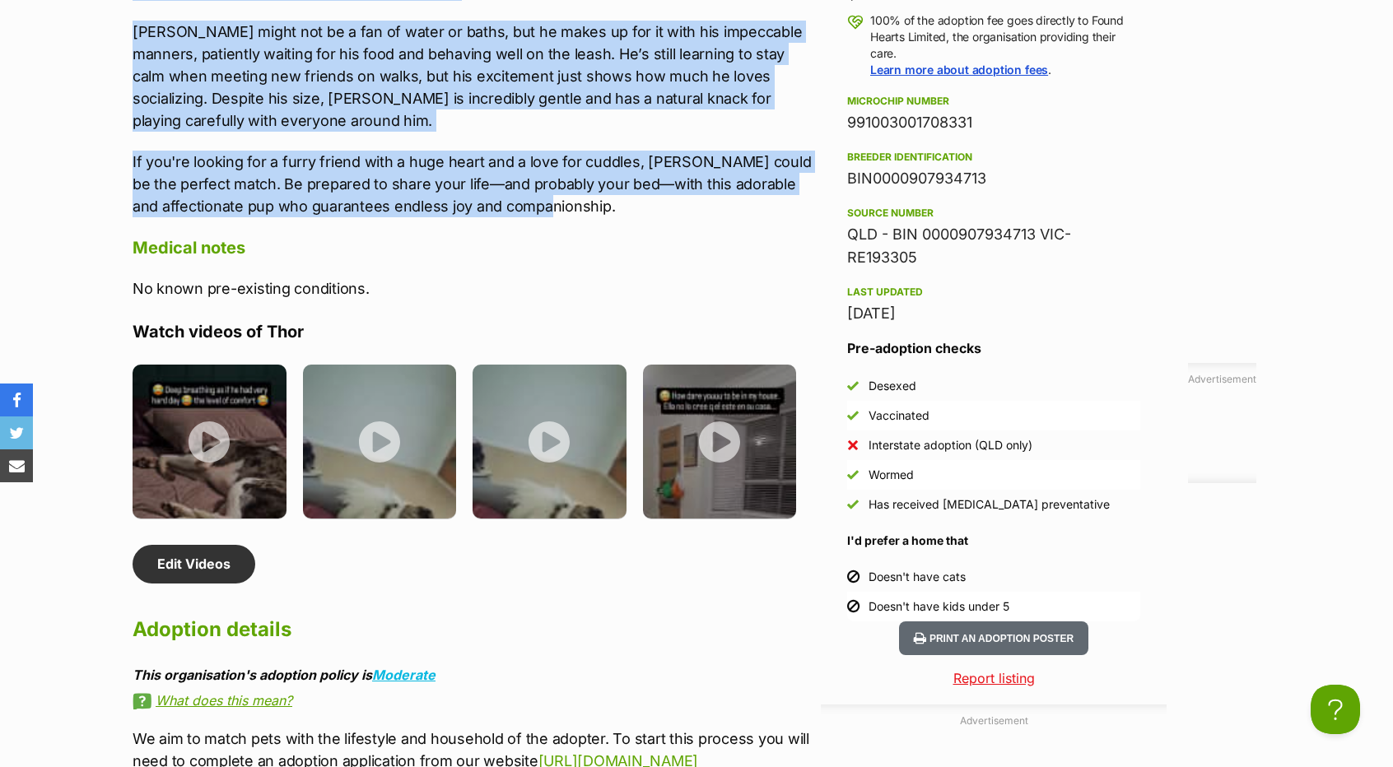
drag, startPoint x: 121, startPoint y: 278, endPoint x: 617, endPoint y: 204, distance: 501.2
click at [617, 204] on div "About Thor Meet Thor, the gentle giant with a heart as big as his love for peop…" at bounding box center [464, 229] width 697 height 1088
copy div "Meet Thor, the gentle giant with a heart as big as his love for people! Thor is…"
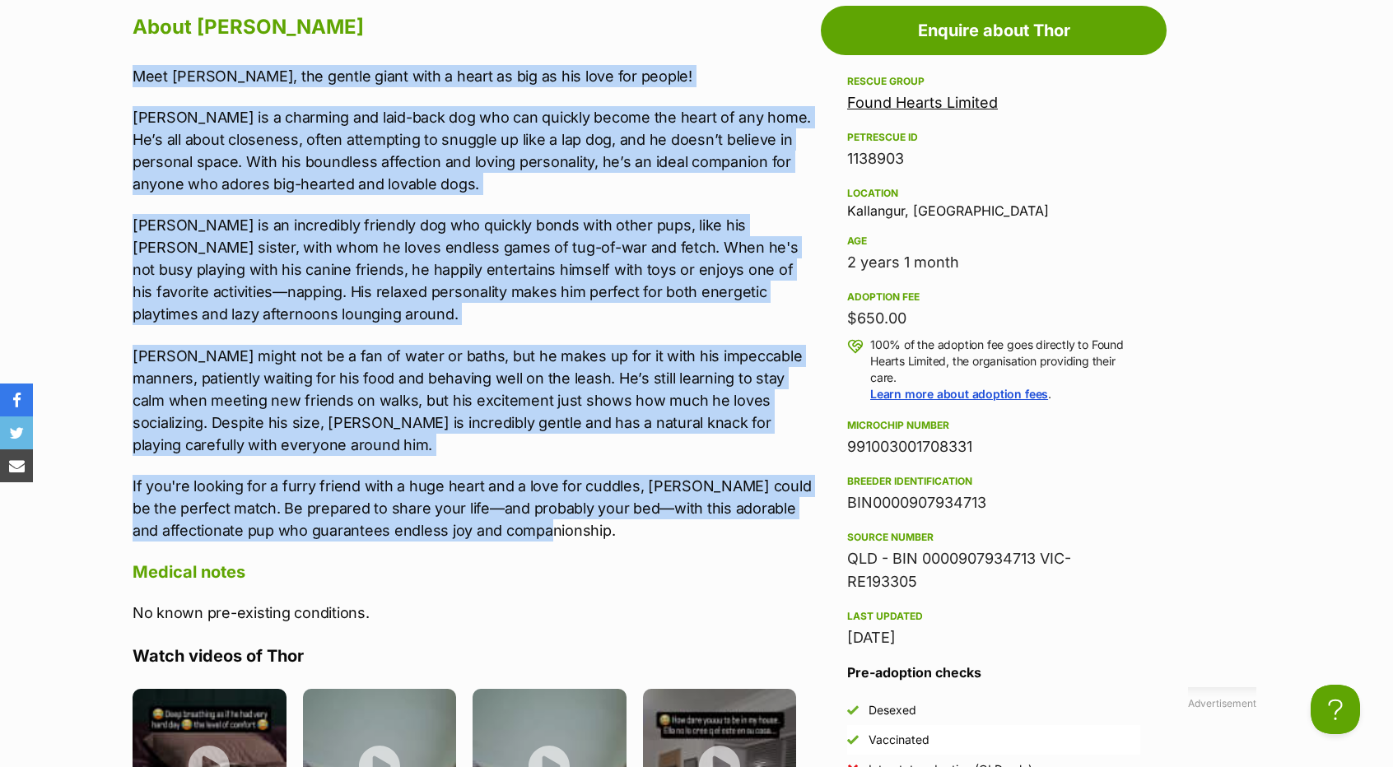
scroll to position [1440, 0]
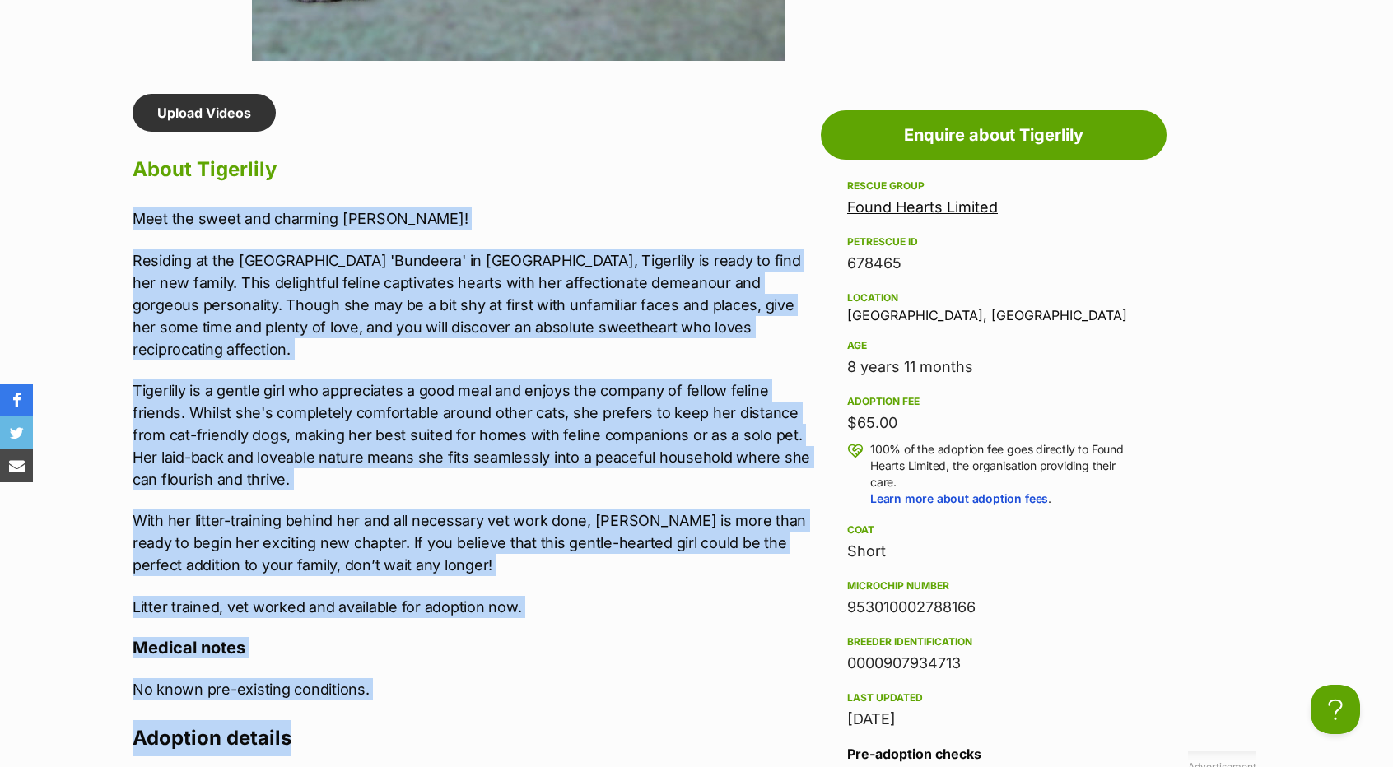
scroll to position [1387, 0]
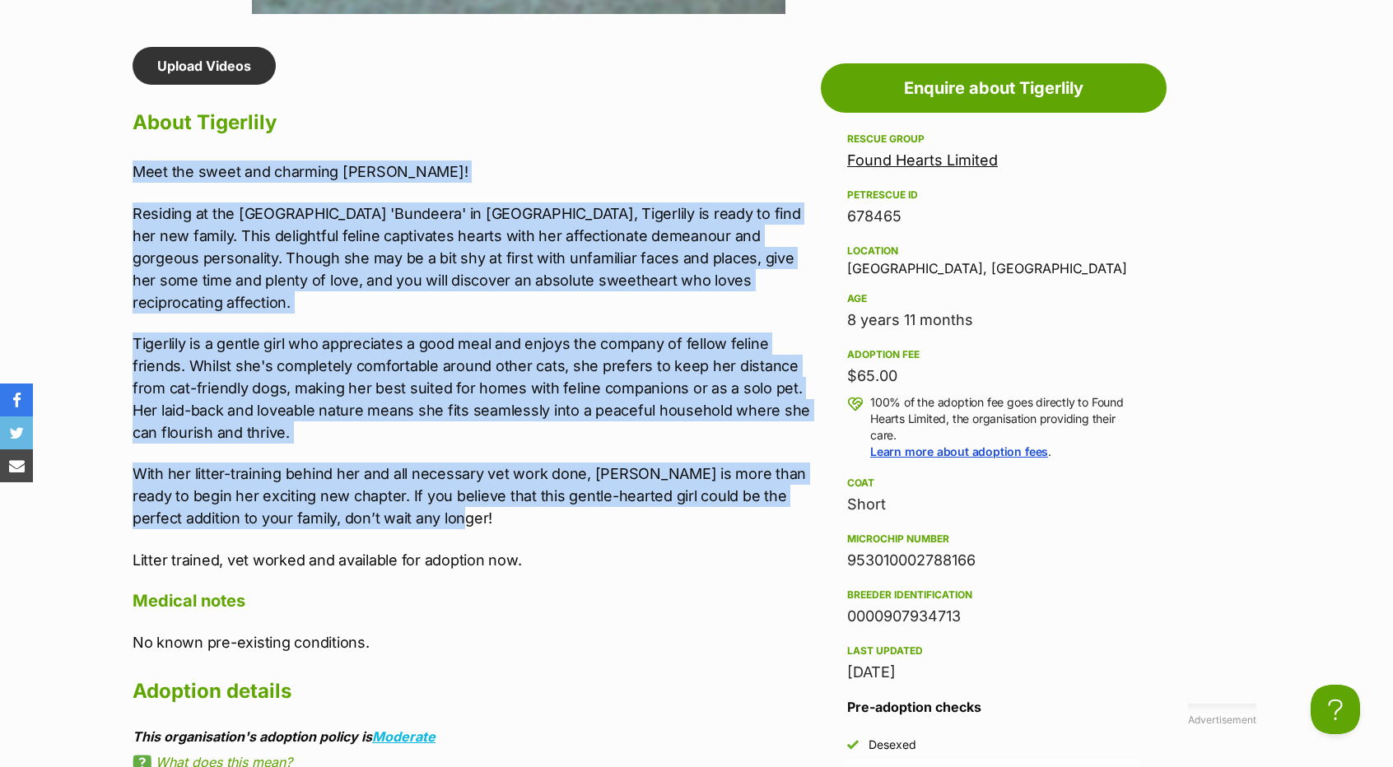
drag, startPoint x: 124, startPoint y: 477, endPoint x: 483, endPoint y: 529, distance: 362.9
click at [483, 529] on div "Upload Videos About Tigerlily Meet the sweet and charming Tigerlily! Residing a…" at bounding box center [464, 440] width 697 height 787
copy div "Meet the sweet and charming [PERSON_NAME]! Residing at the [GEOGRAPHIC_DATA] 'B…"
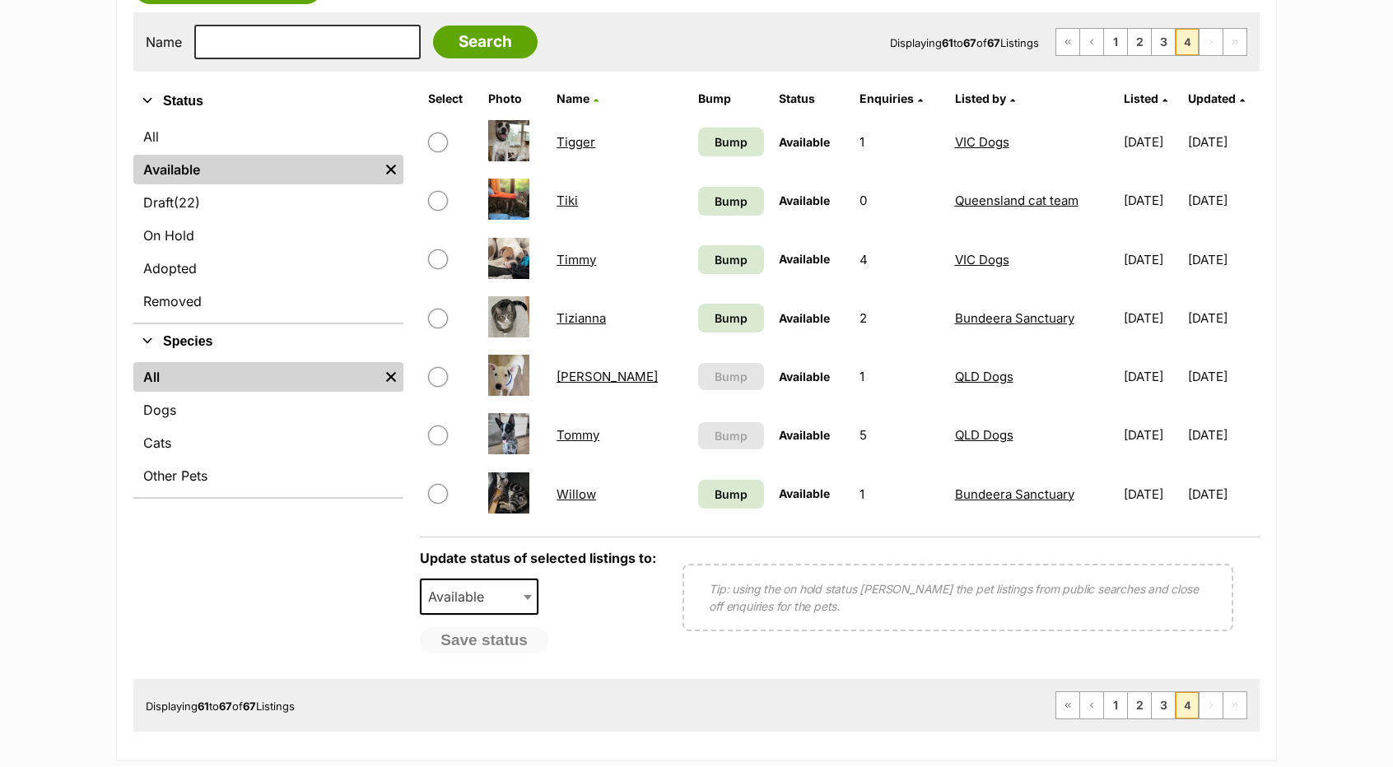
scroll to position [329, 0]
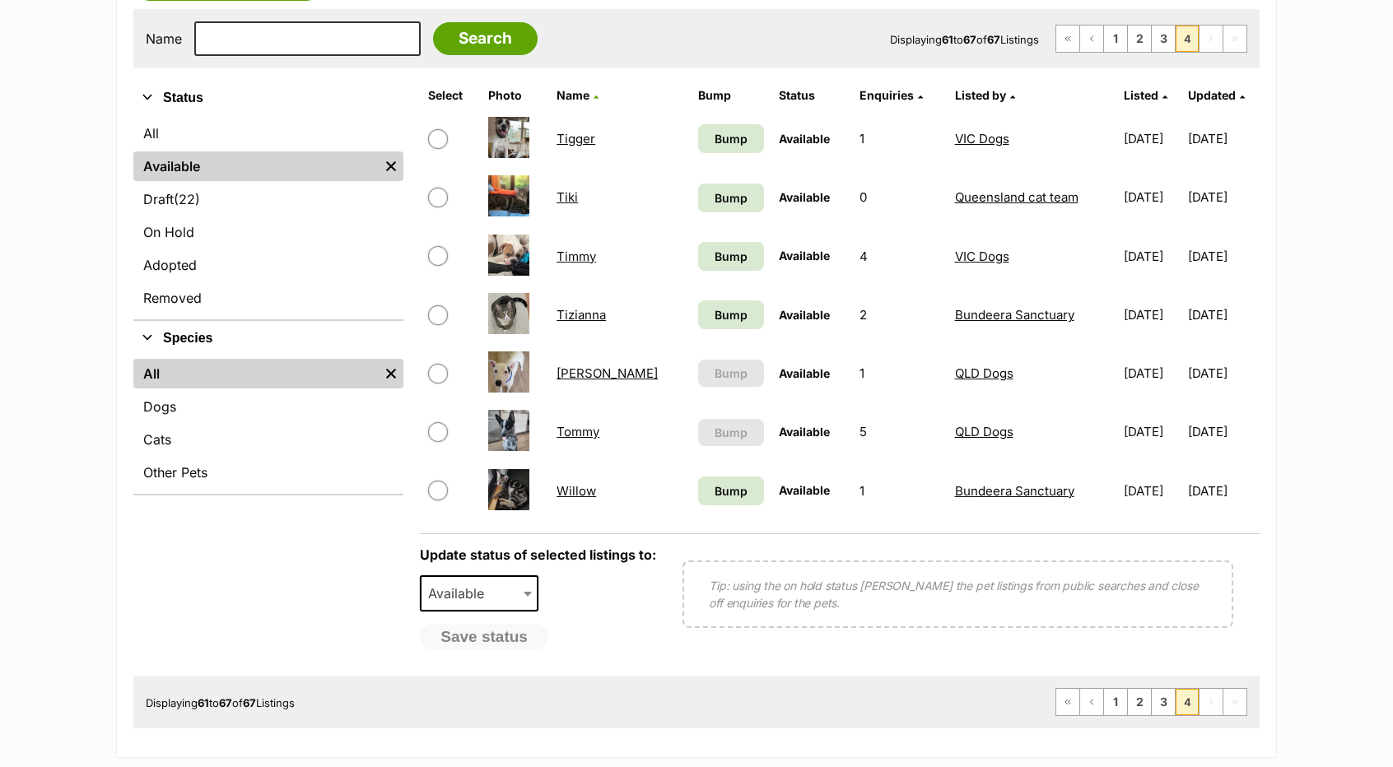
click at [572, 370] on link "Toby" at bounding box center [607, 374] width 101 height 16
click at [567, 494] on link "Willow" at bounding box center [577, 491] width 40 height 16
click at [578, 428] on link "Tommy" at bounding box center [578, 432] width 43 height 16
click at [601, 492] on td "Willow" at bounding box center [620, 491] width 140 height 57
click at [588, 492] on link "Willow" at bounding box center [577, 491] width 40 height 16
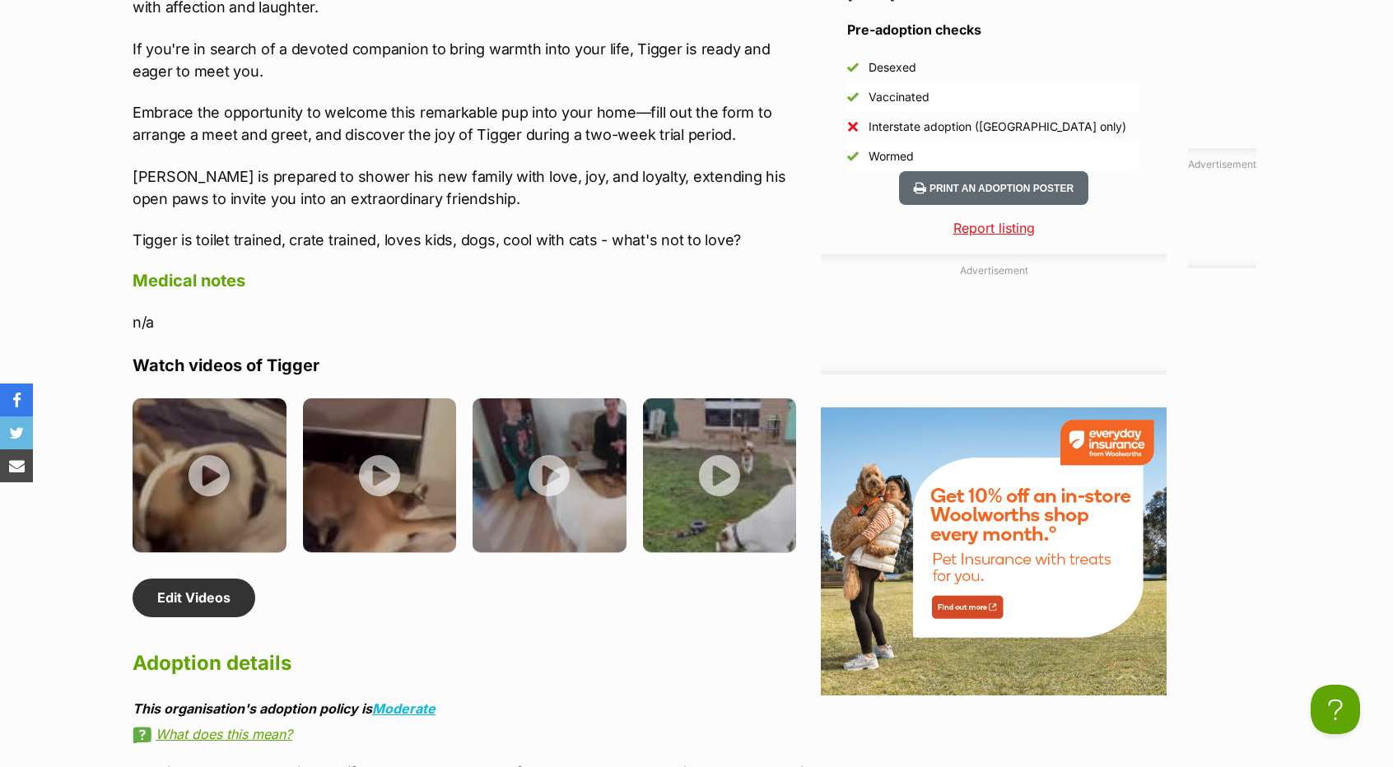
scroll to position [1748, 0]
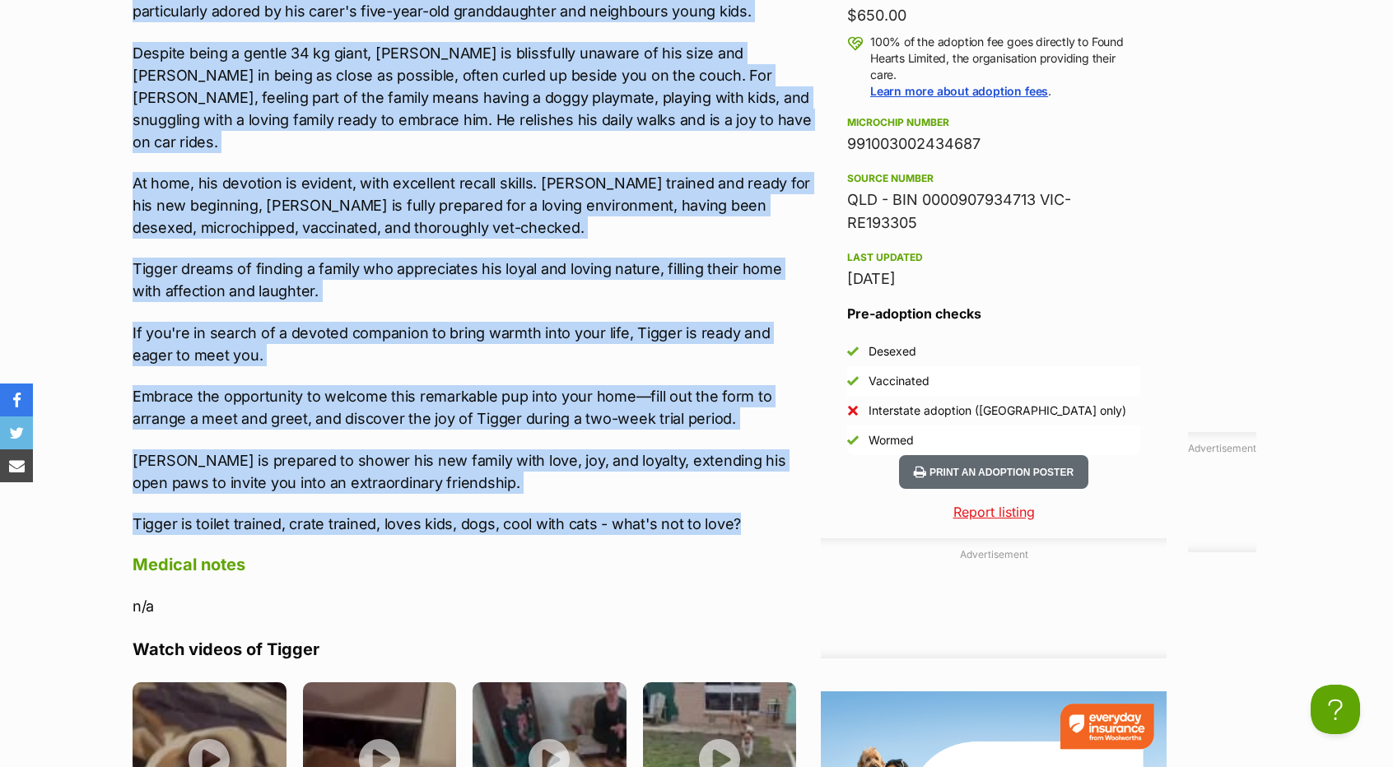
drag, startPoint x: 127, startPoint y: 450, endPoint x: 764, endPoint y: 503, distance: 639.5
click at [764, 503] on div "About Tigger Meet Tigger, the charismatic Mastiff x American Bulldog who is poi…" at bounding box center [464, 398] width 697 height 1384
copy div "Meet Tigger, the charismatic Mastiff x American Bulldog who is poised to bring …"
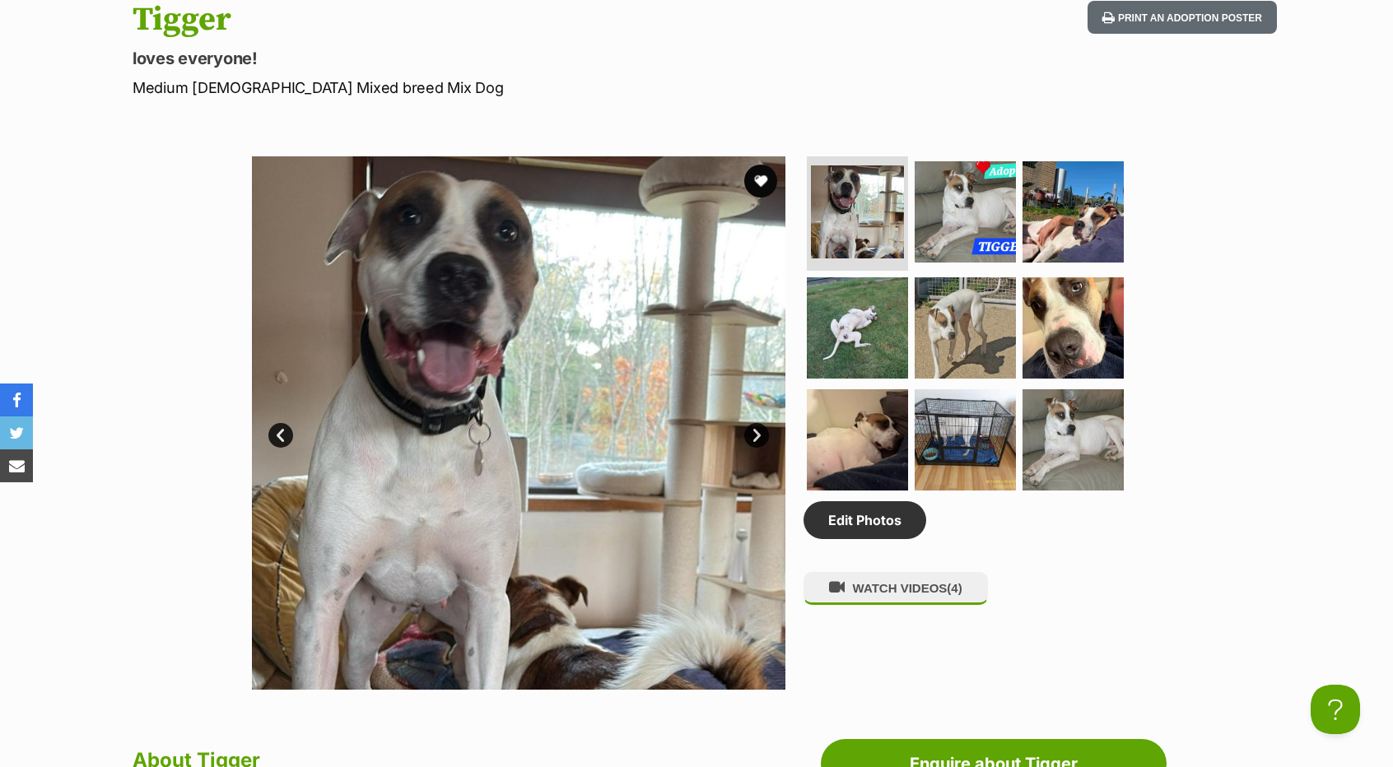
scroll to position [1172, 0]
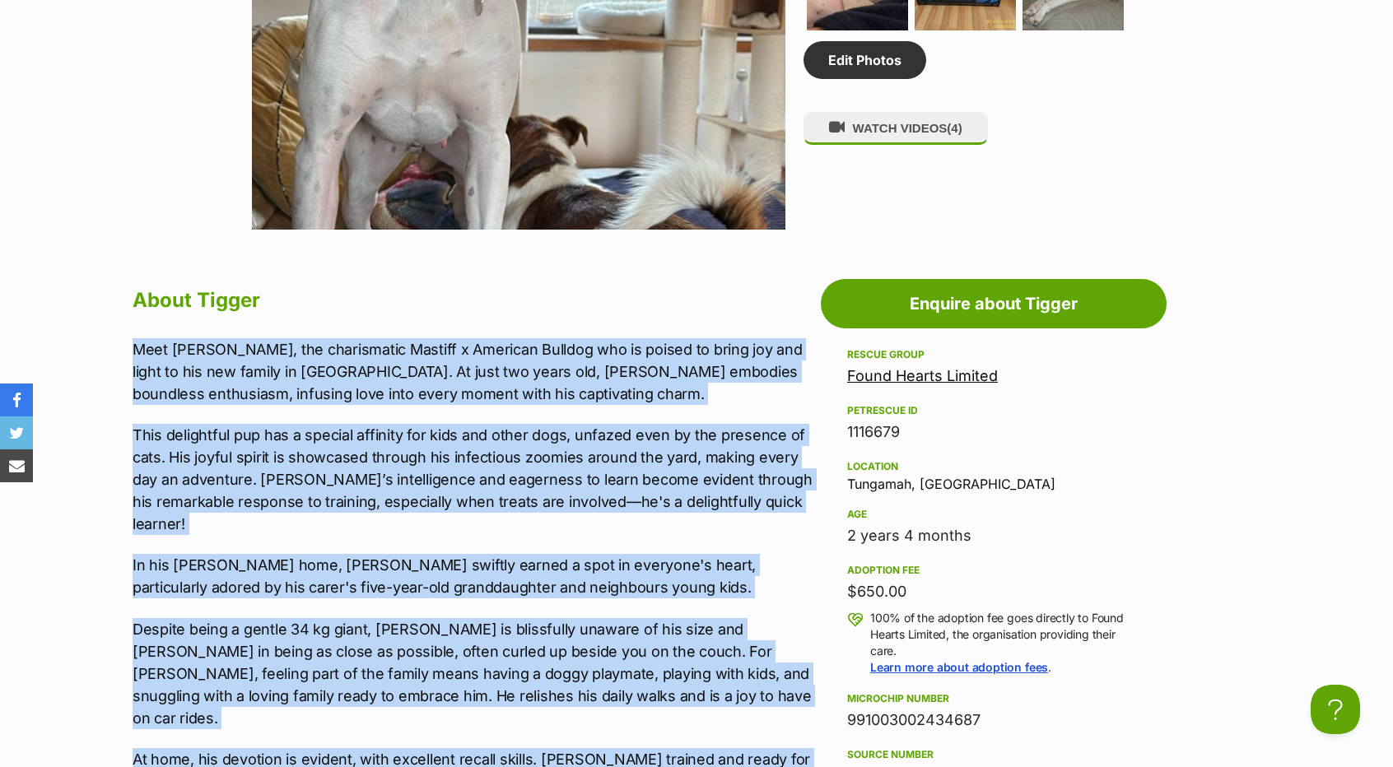
copy div "Meet Tigger, the charismatic Mastiff x American Bulldog who is poised to bring …"
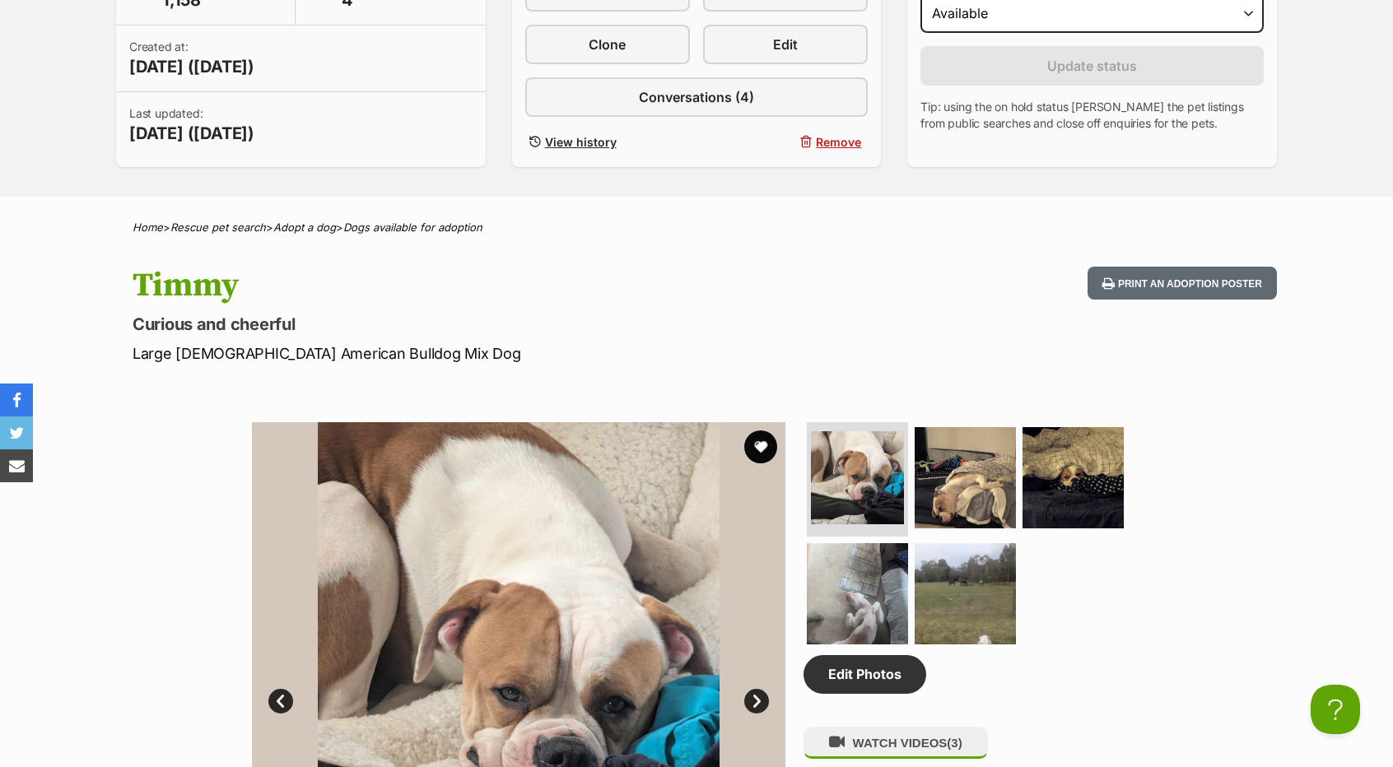
scroll to position [494, 0]
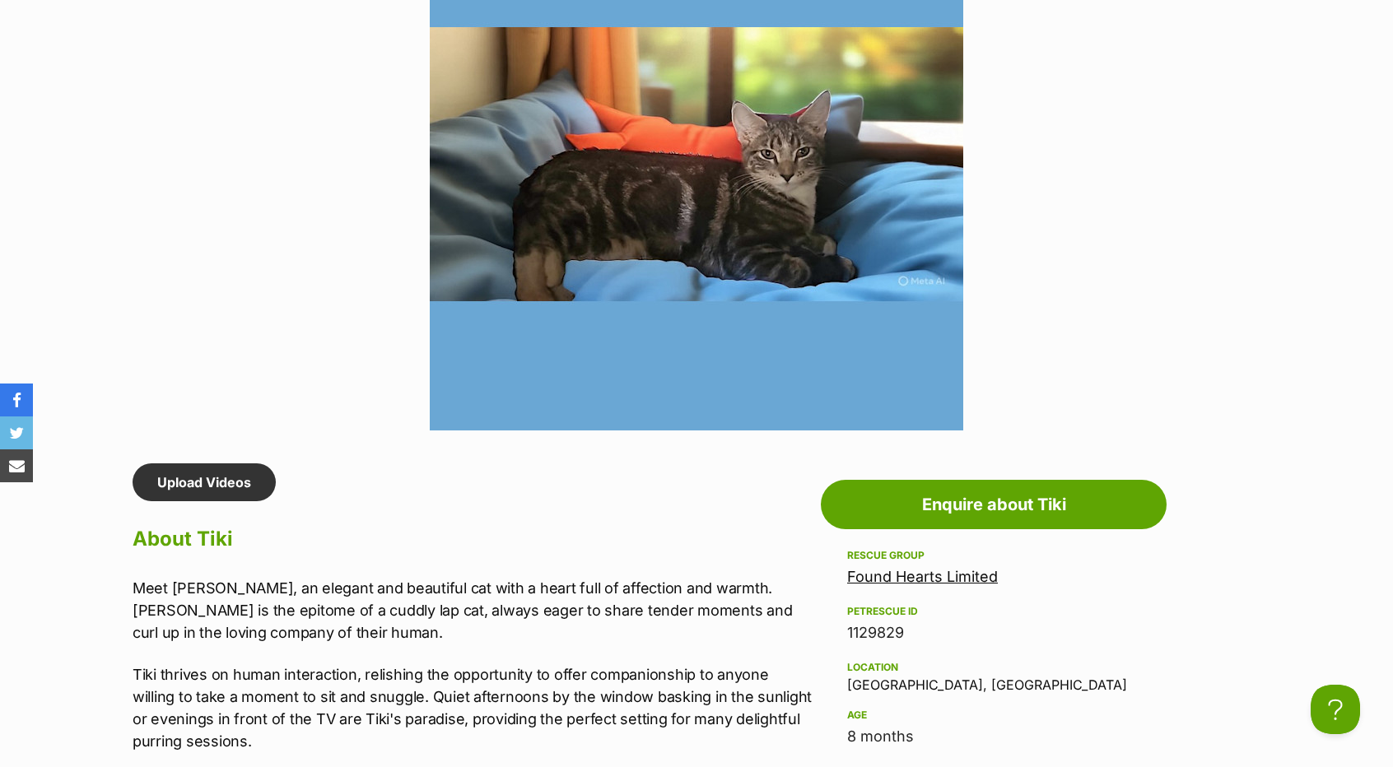
scroll to position [988, 0]
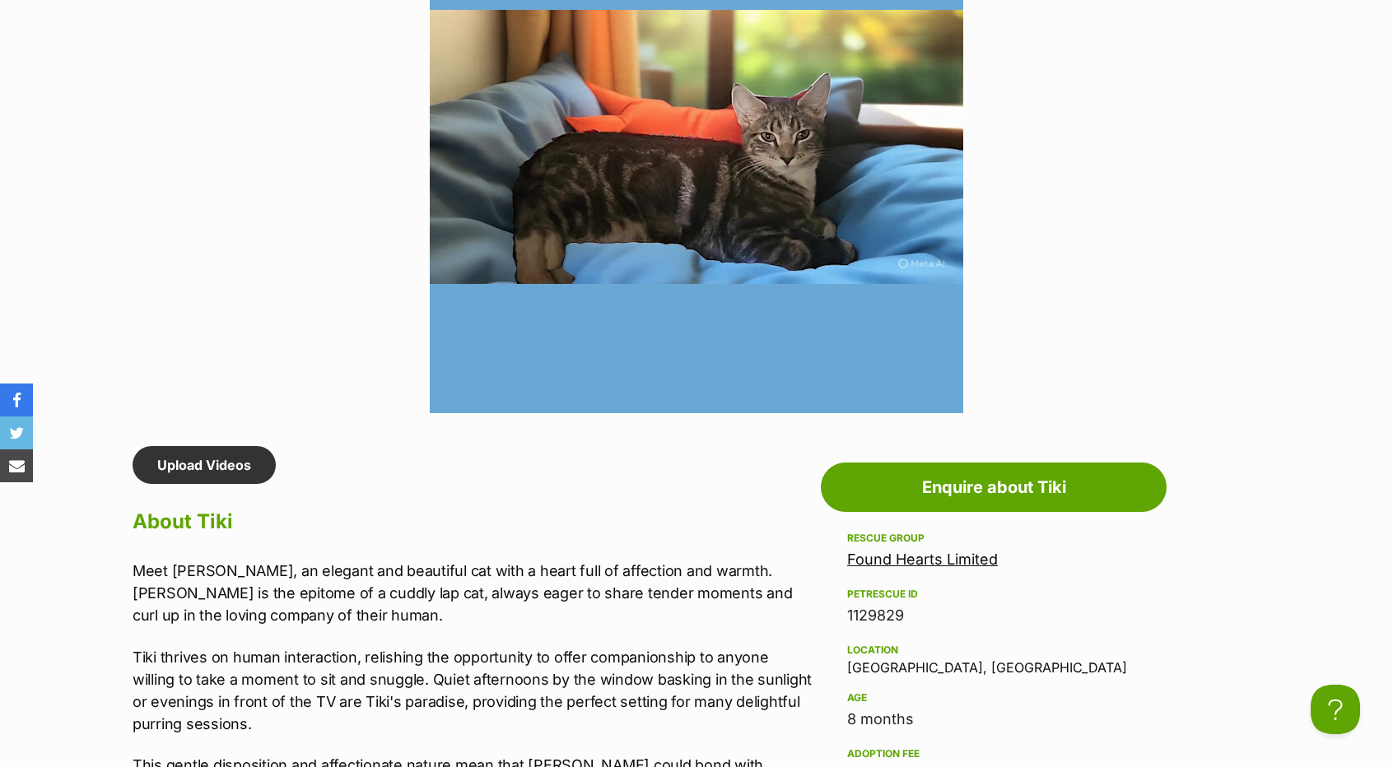
drag, startPoint x: 141, startPoint y: 554, endPoint x: 137, endPoint y: 562, distance: 9.2
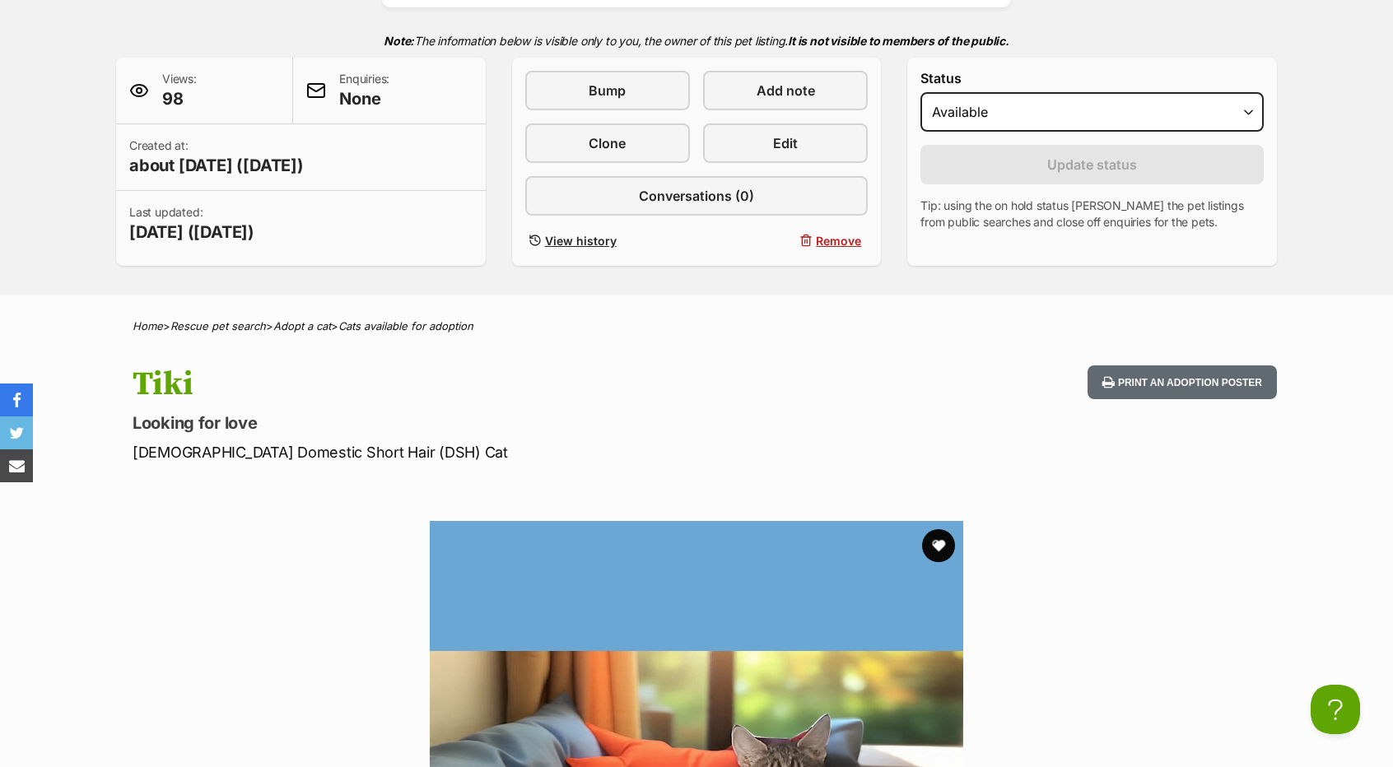
scroll to position [1245, 0]
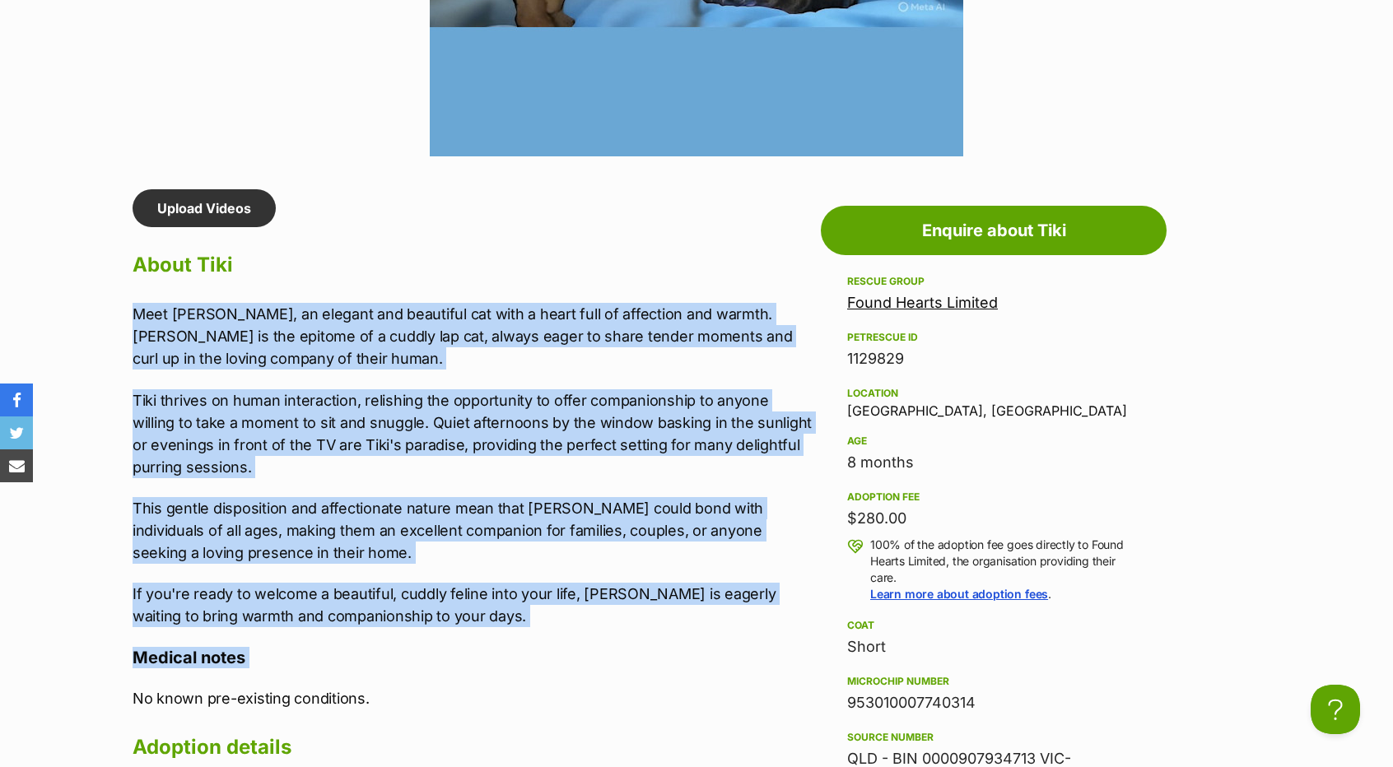
drag, startPoint x: 131, startPoint y: 569, endPoint x: 417, endPoint y: 635, distance: 293.2
click at [417, 637] on div "Upload Videos About Tiki Meet [PERSON_NAME], an elegant and beautiful cat with …" at bounding box center [464, 540] width 697 height 702
click at [430, 614] on p "If you're ready to welcome a beautiful, cuddly feline into your life, [PERSON_N…" at bounding box center [473, 605] width 680 height 44
drag, startPoint x: 429, startPoint y: 621, endPoint x: 109, endPoint y: 303, distance: 451.3
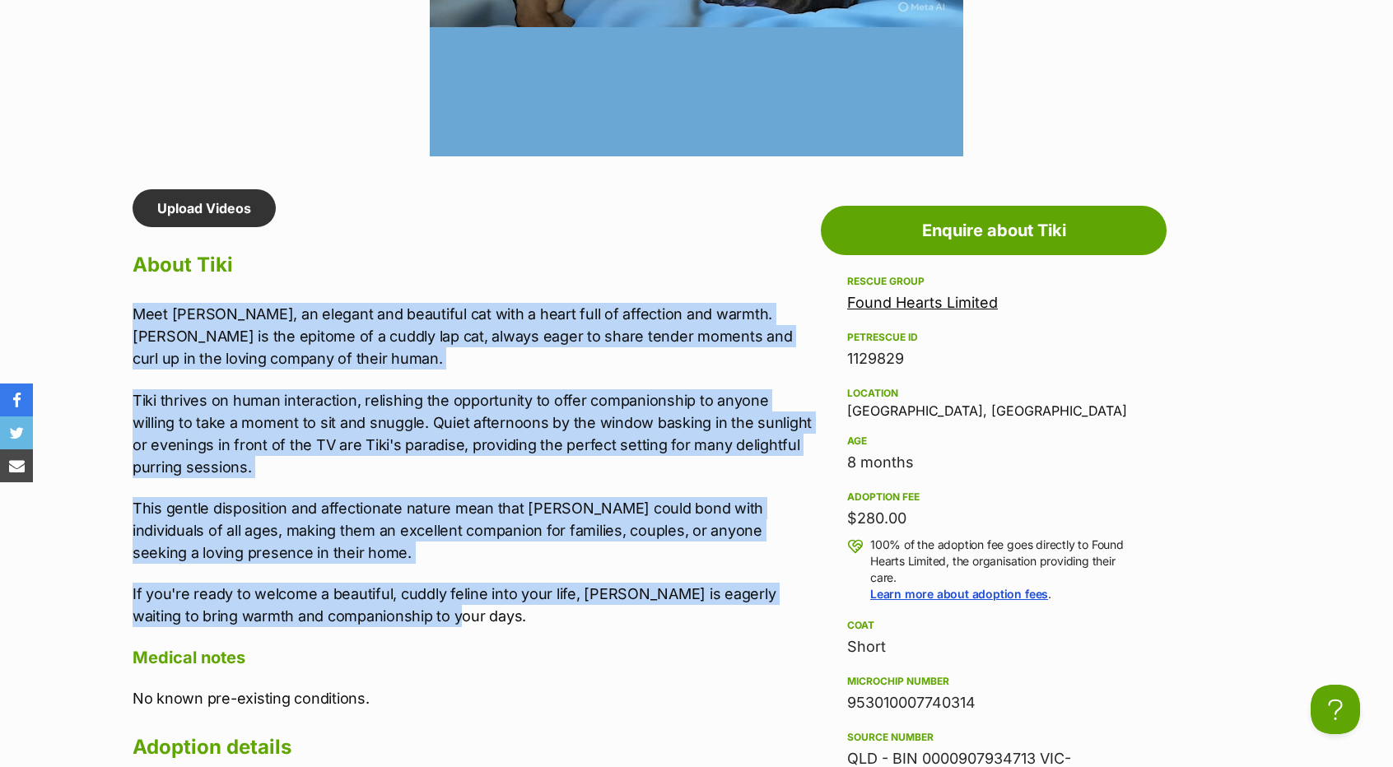
copy div "Meet [PERSON_NAME], an elegant and beautiful cat with a heart full of affection…"
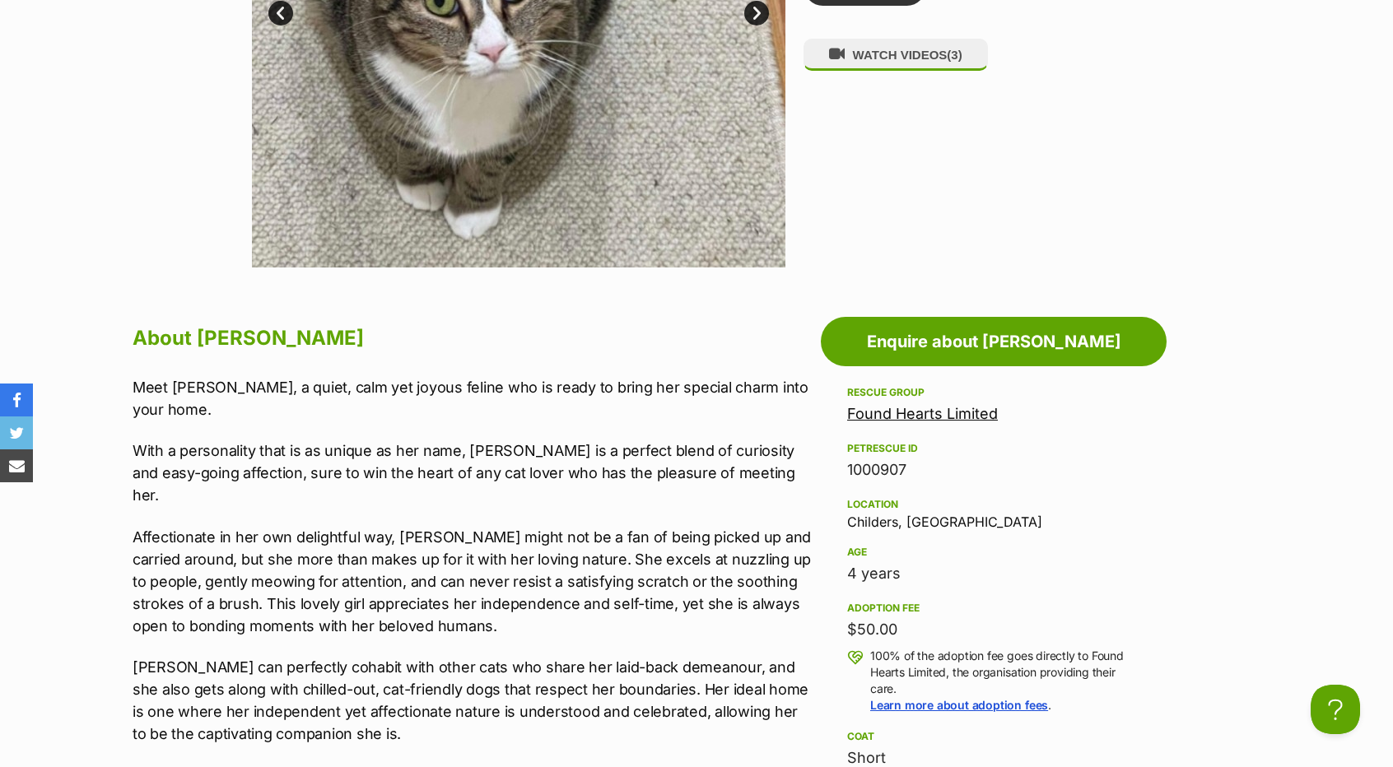
scroll to position [1153, 0]
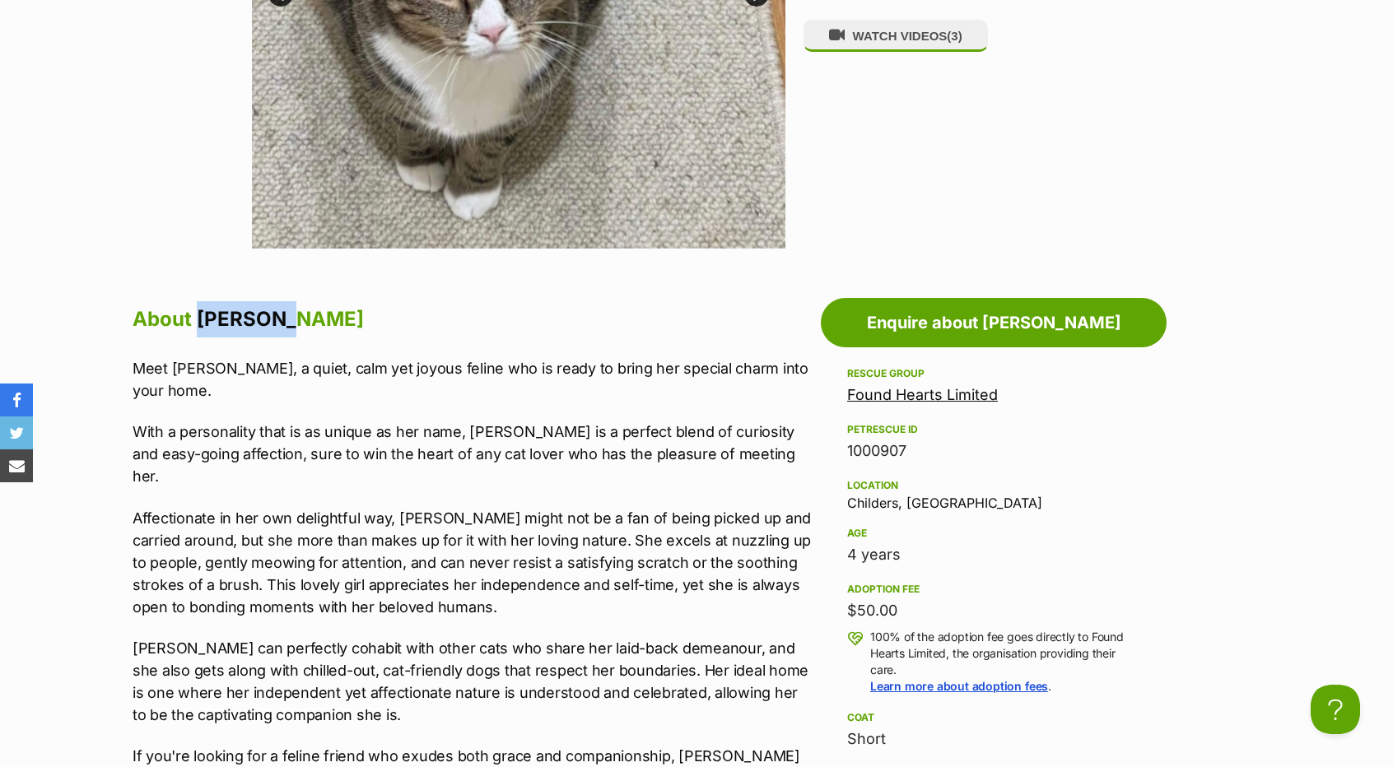
drag, startPoint x: 196, startPoint y: 323, endPoint x: 305, endPoint y: 326, distance: 108.7
click at [305, 326] on h2 "About Tizianna" at bounding box center [473, 319] width 680 height 36
copy h2 "Tizianna"
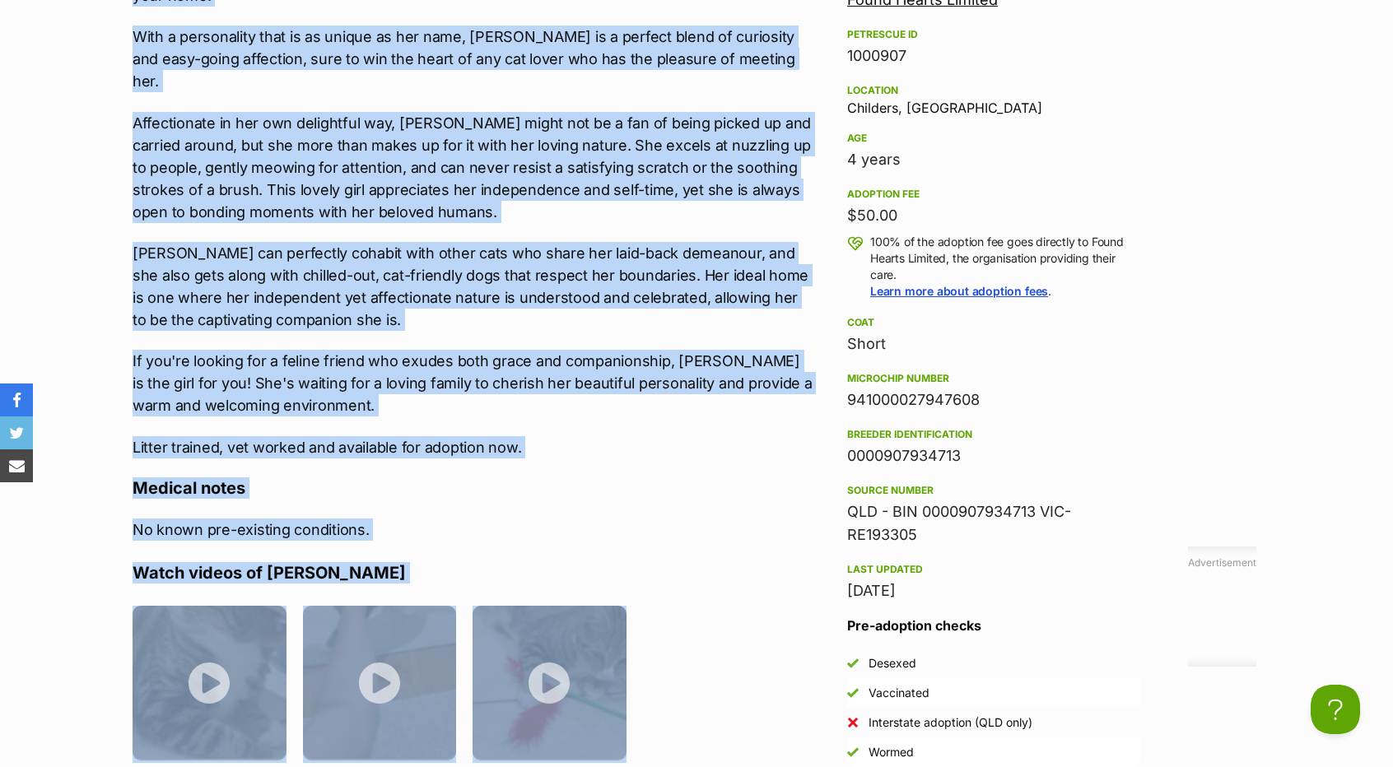
scroll to position [1882, 0]
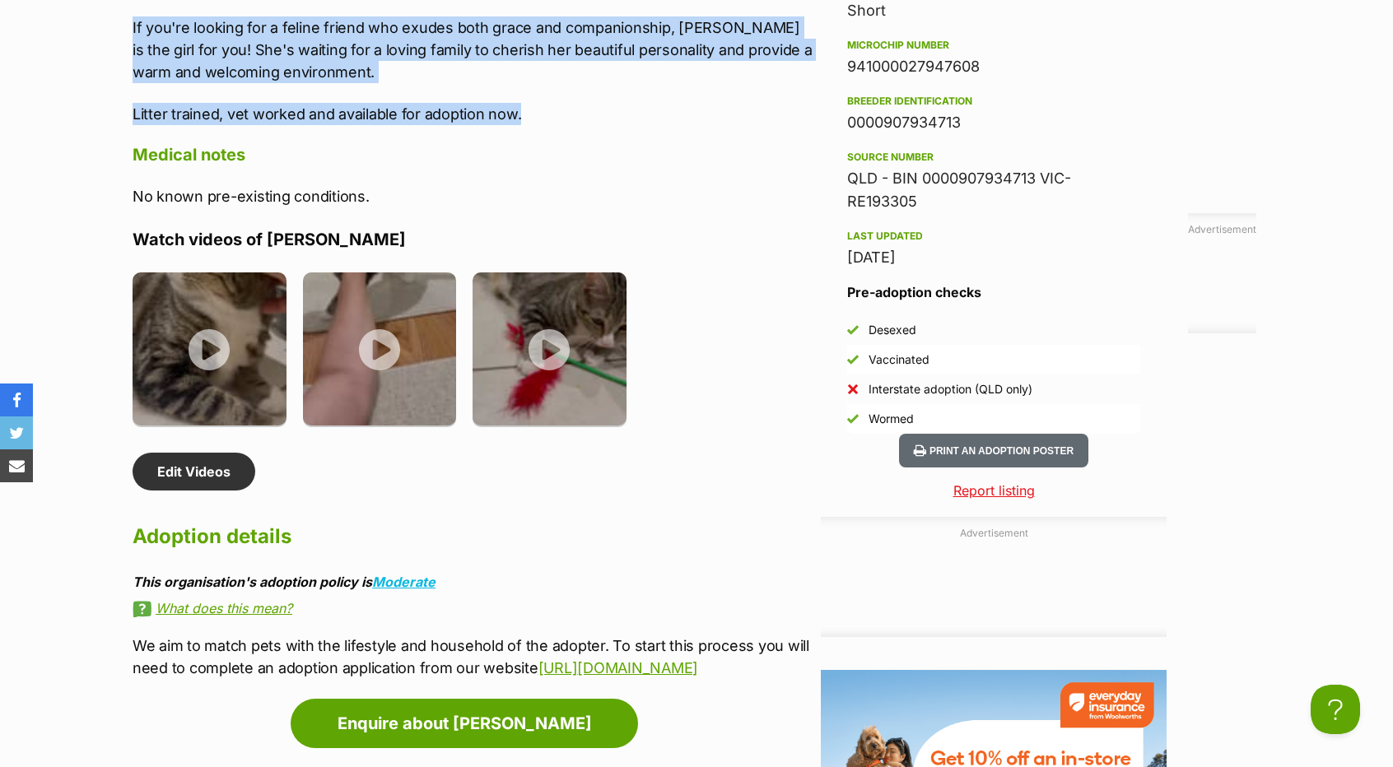
drag, startPoint x: 135, startPoint y: 363, endPoint x: 532, endPoint y: 86, distance: 484.3
copy div "Meet Tizianna, a quiet, calm yet joyous feline who is ready to bring her specia…"
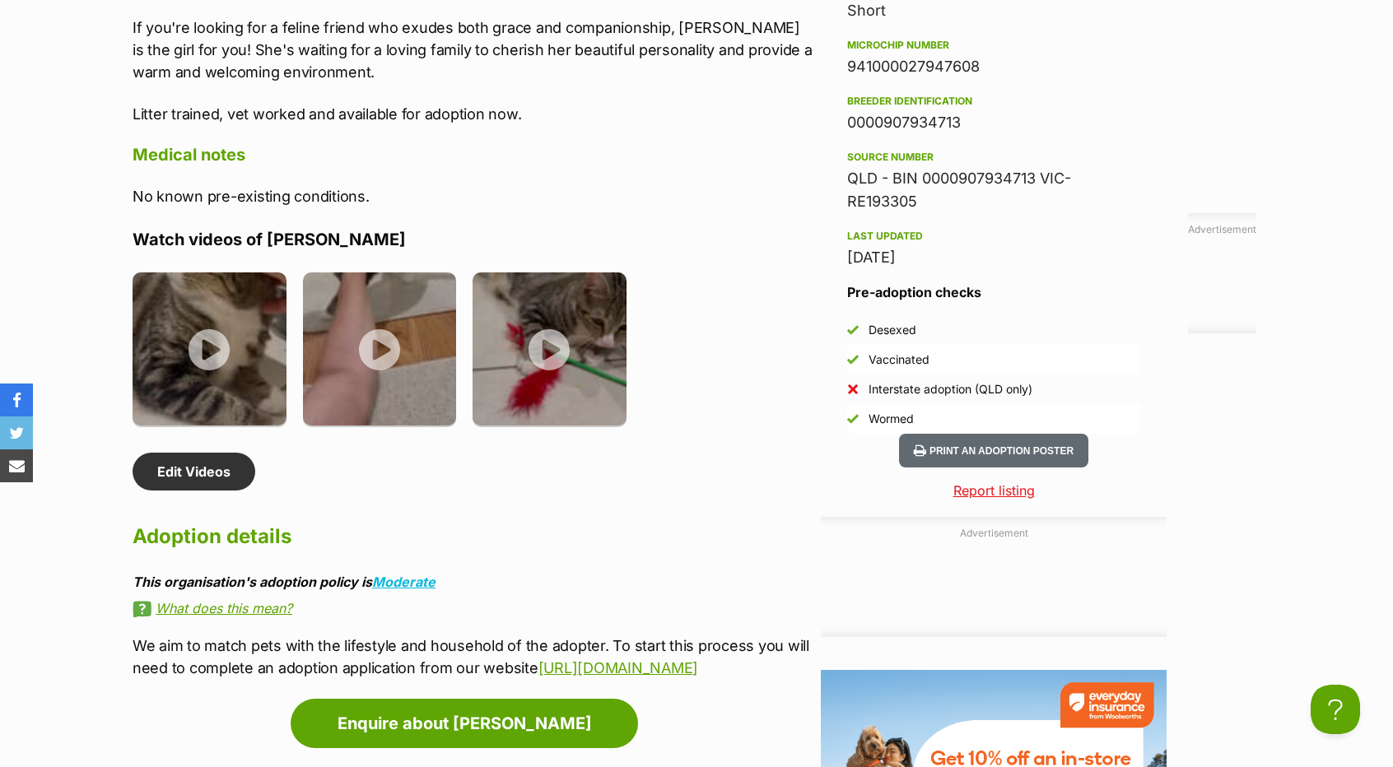
click at [772, 672] on p "We aim to match pets with the lifestyle and household of the adopter. To start …" at bounding box center [473, 657] width 680 height 44
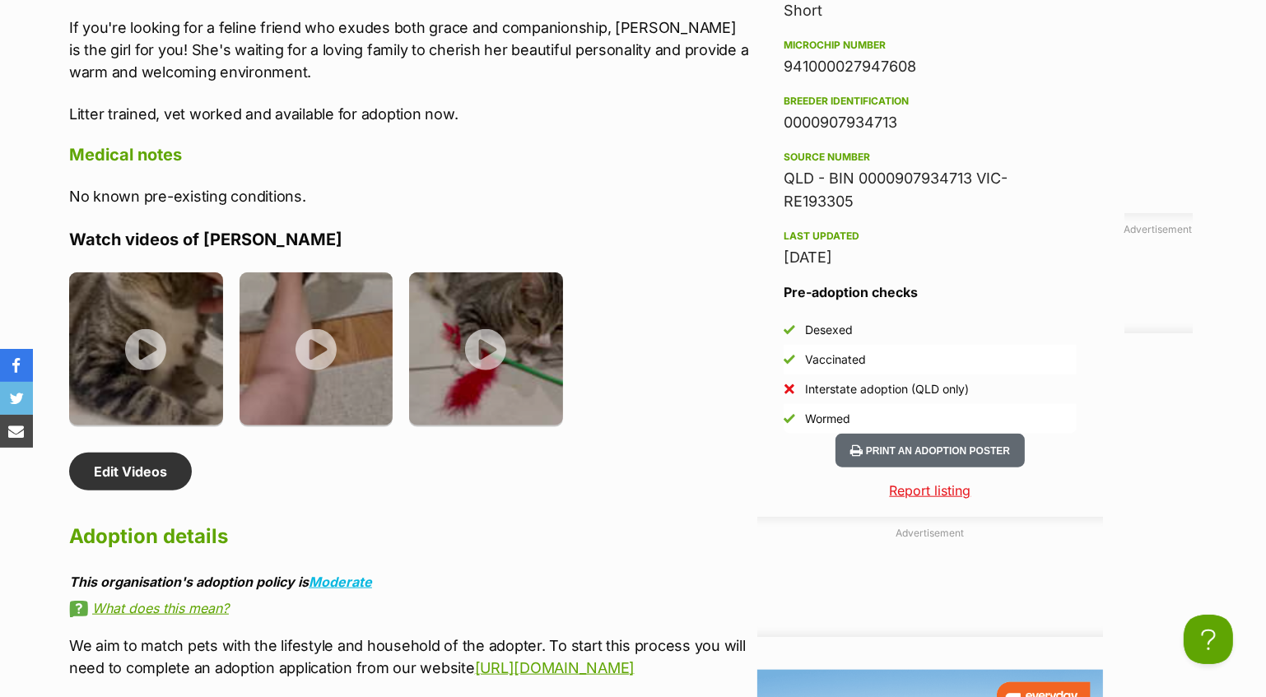
drag, startPoint x: 772, startPoint y: 672, endPoint x: 942, endPoint y: 907, distance: 289.6
click at [749, 767] on article "Advertisement Adoption information I've been adopted! This pet is no longer ava…" at bounding box center [401, 274] width 697 height 1442
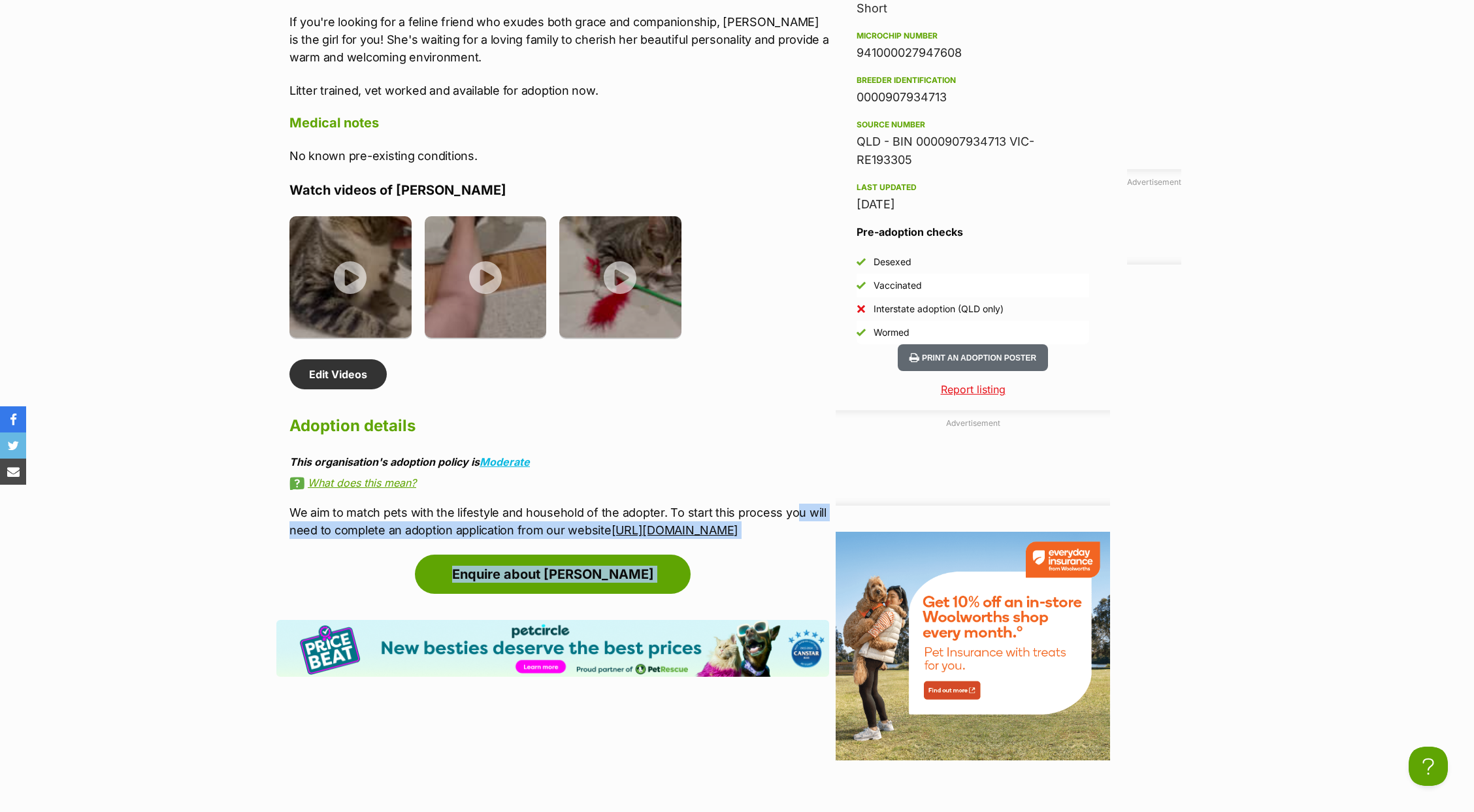
scroll to position [1496, 0]
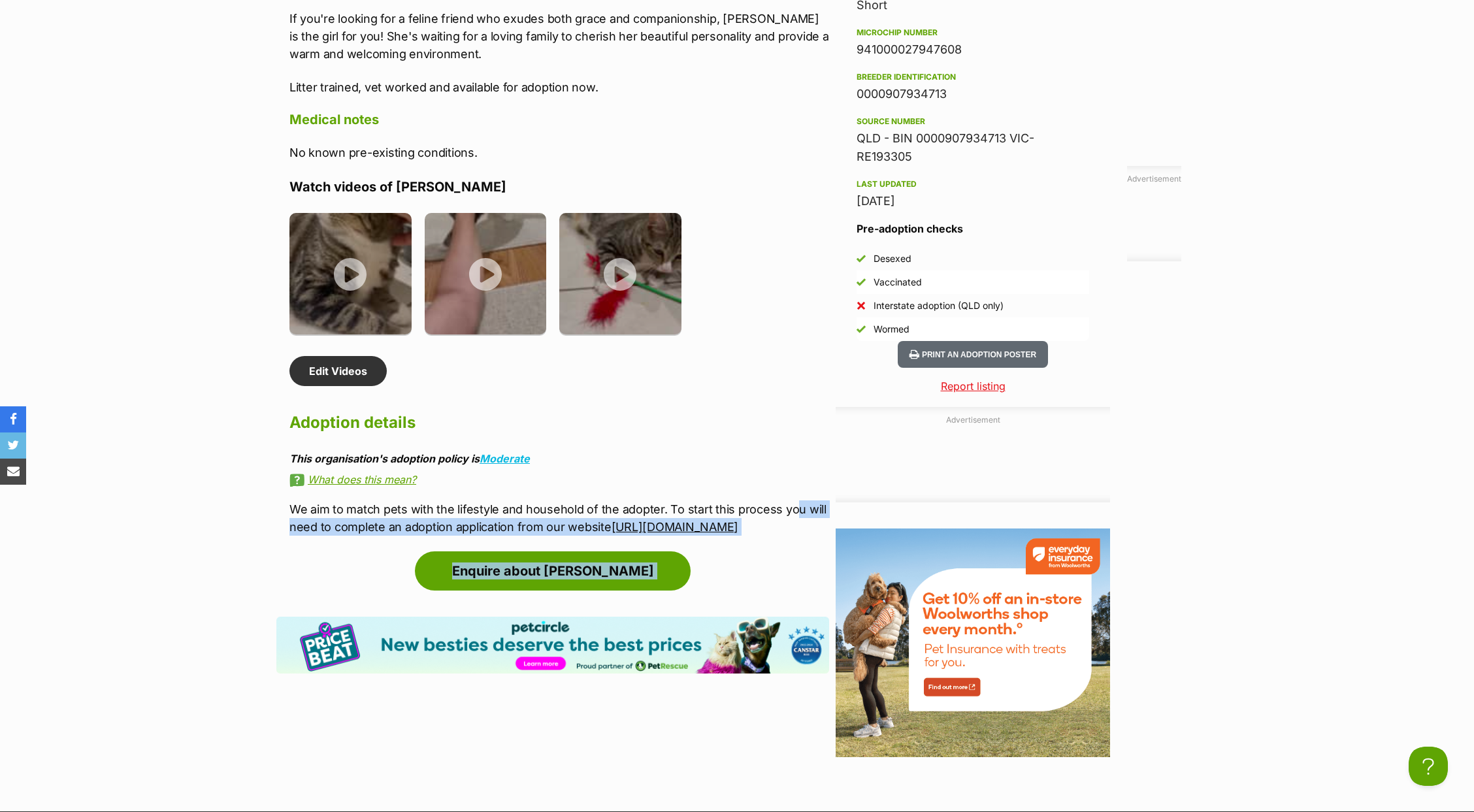
copy article "u will need to complete an adoption application from our website https://foundh…"
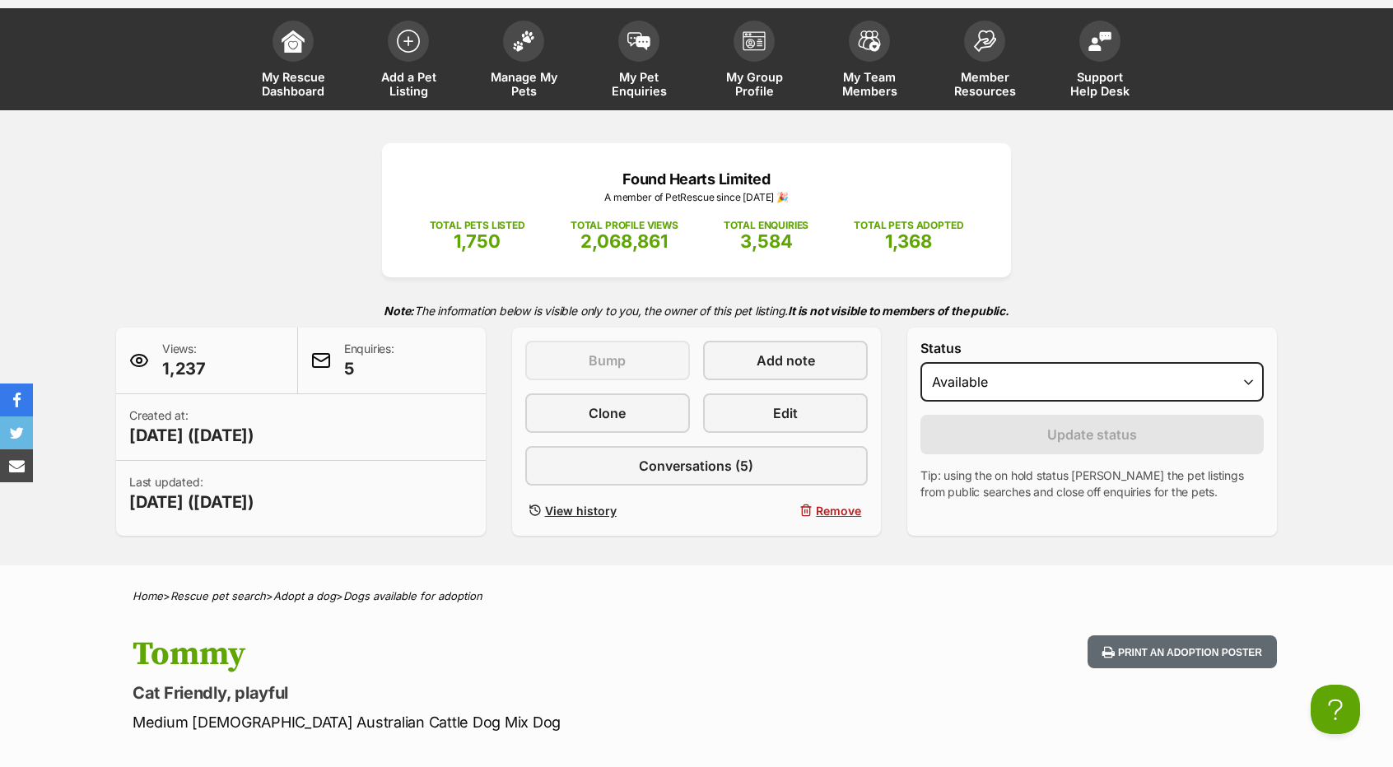
scroll to position [82, 0]
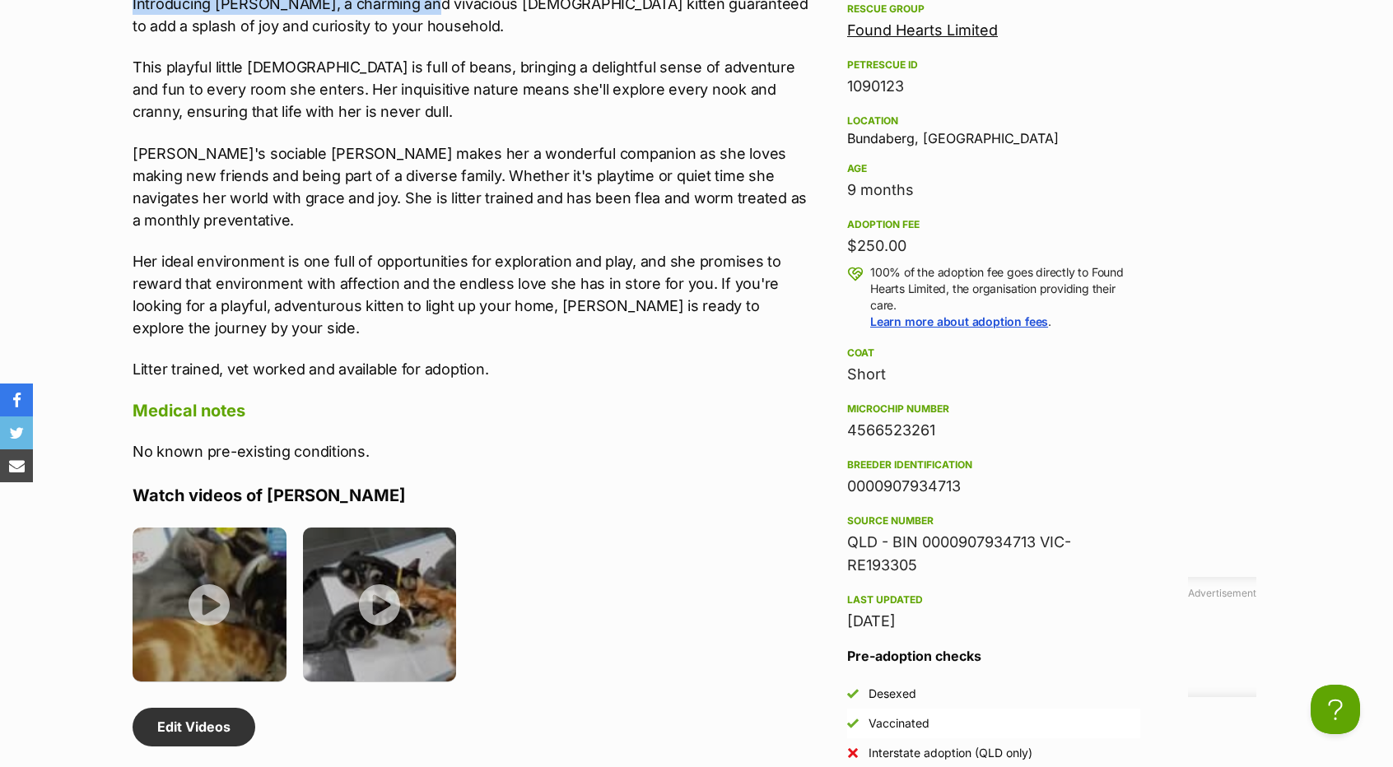
scroll to position [1481, 0]
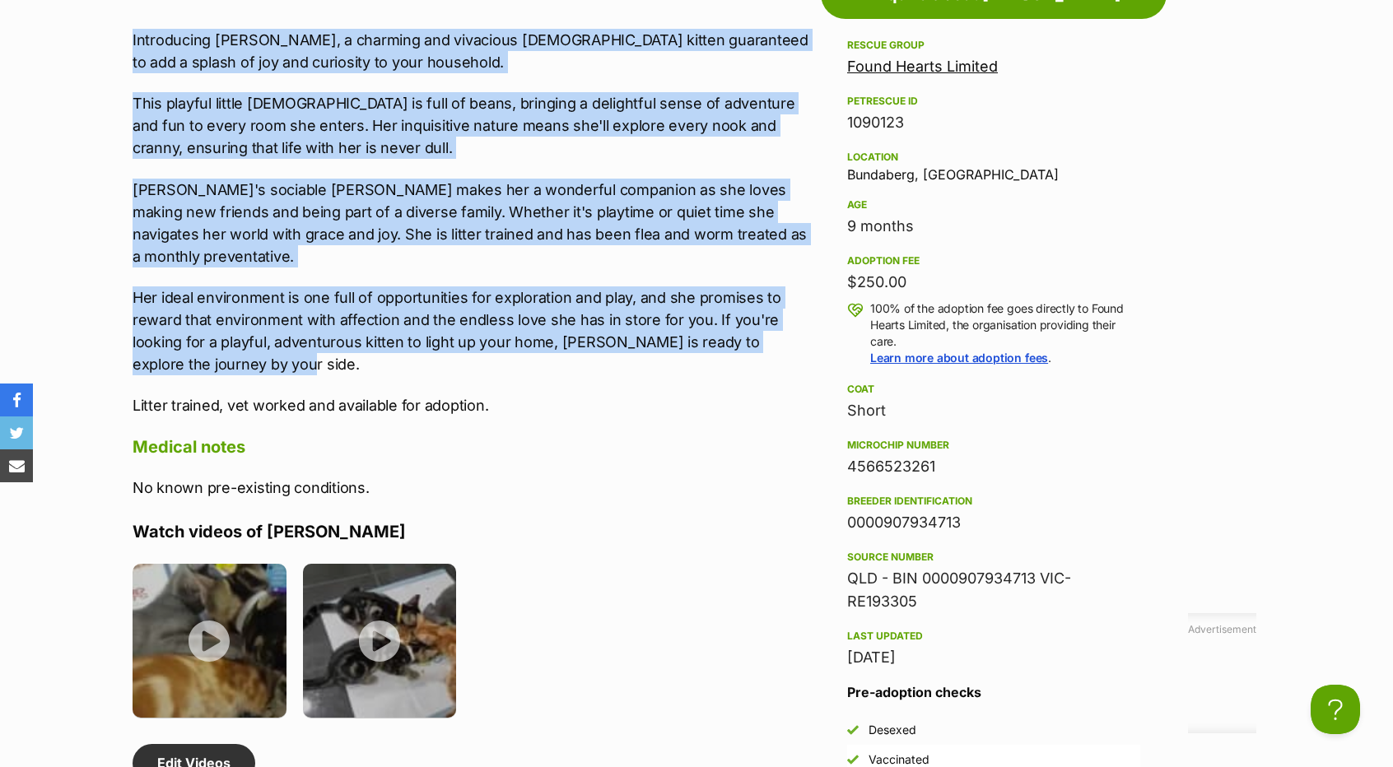
drag, startPoint x: 123, startPoint y: 524, endPoint x: 490, endPoint y: 340, distance: 410.6
click at [490, 340] on div "About [PERSON_NAME] Introducing [PERSON_NAME], a charming and vivacious [DEMOGR…" at bounding box center [464, 472] width 697 height 999
copy div "Introducing [PERSON_NAME], a charming and vivacious [DEMOGRAPHIC_DATA] kitten g…"
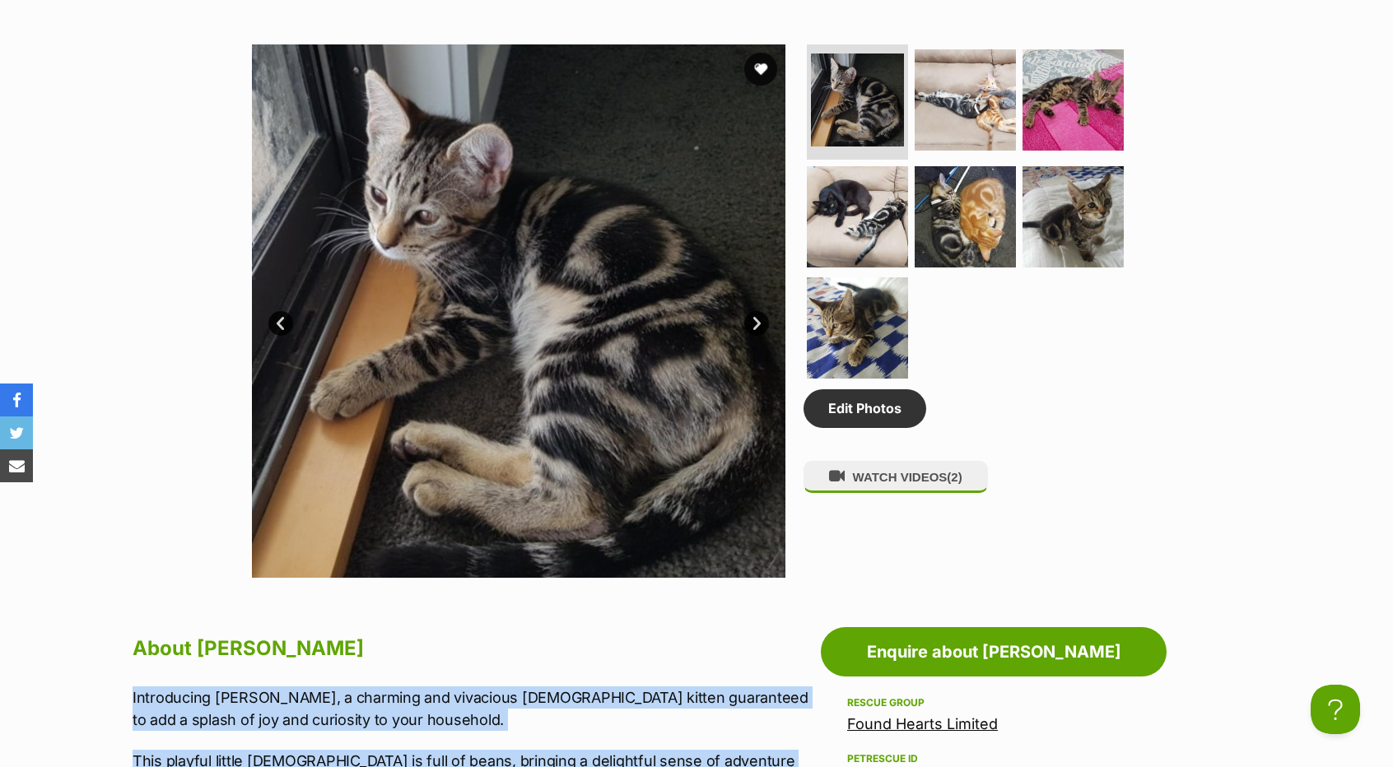
scroll to position [823, 0]
